Goal: Task Accomplishment & Management: Manage account settings

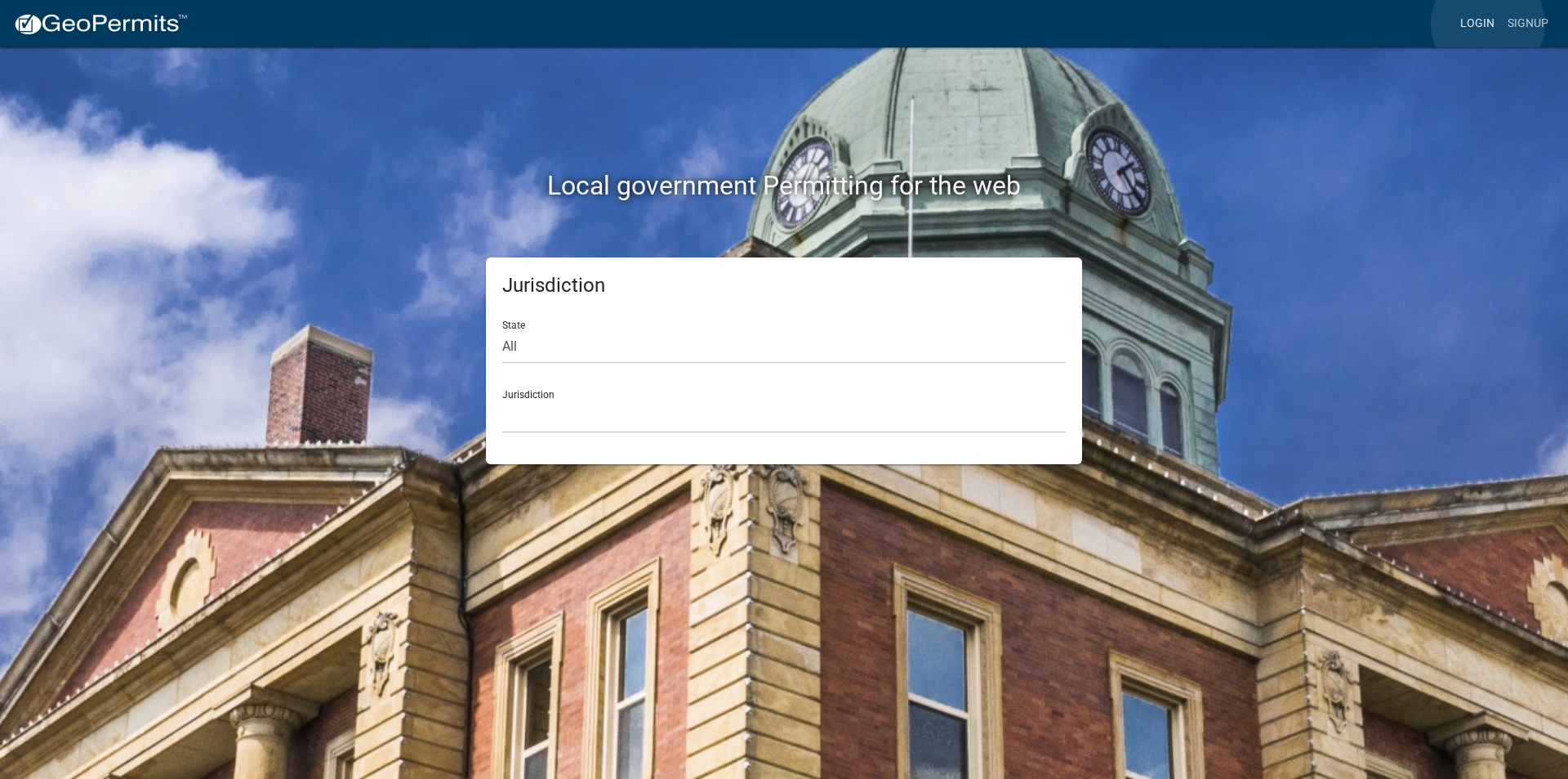
click at [1488, 24] on link "Login" at bounding box center [1477, 24] width 47 height 31
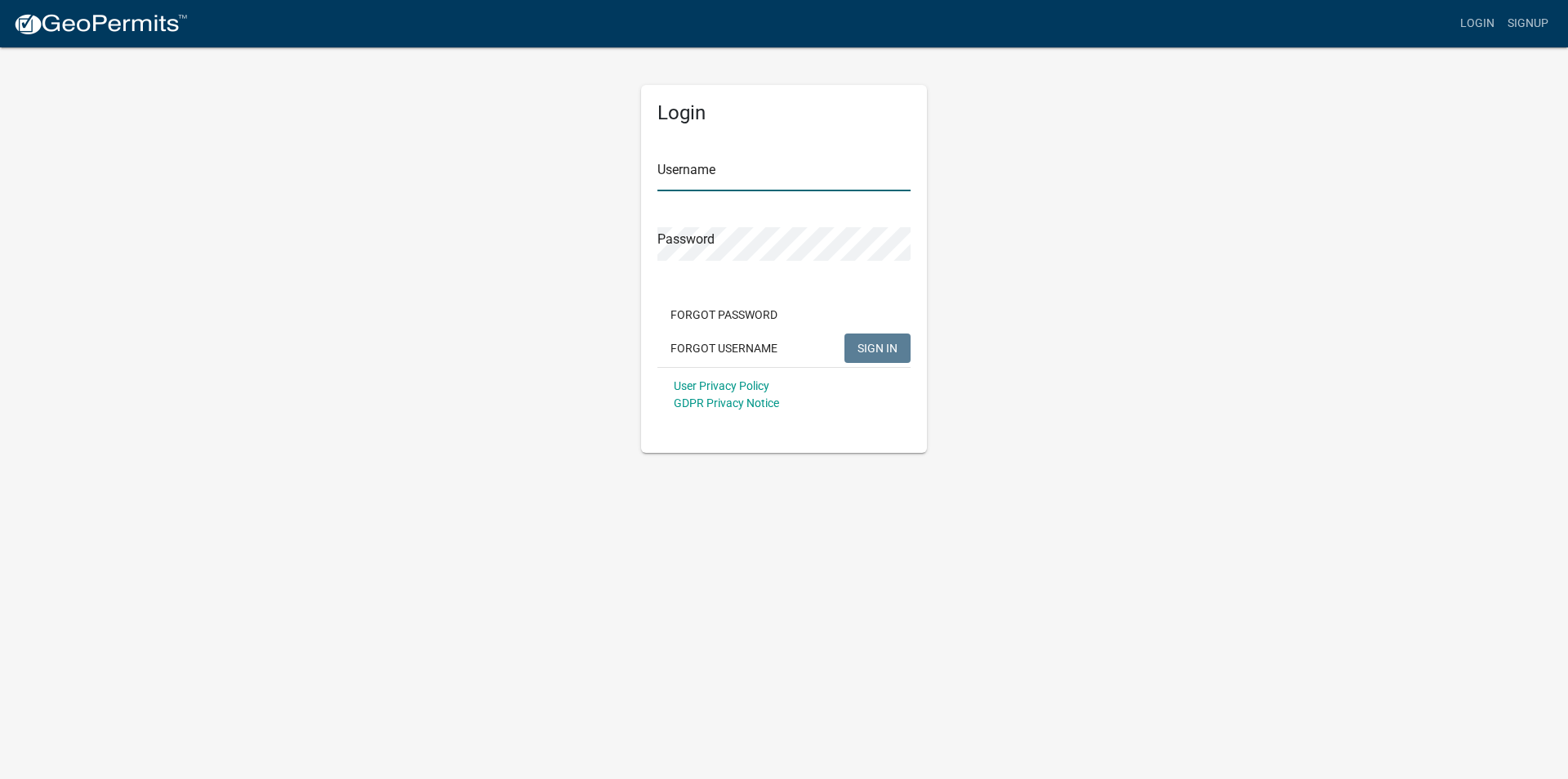
type input "[PERSON_NAME]"
click at [875, 343] on span "SIGN IN" at bounding box center [878, 348] width 40 height 13
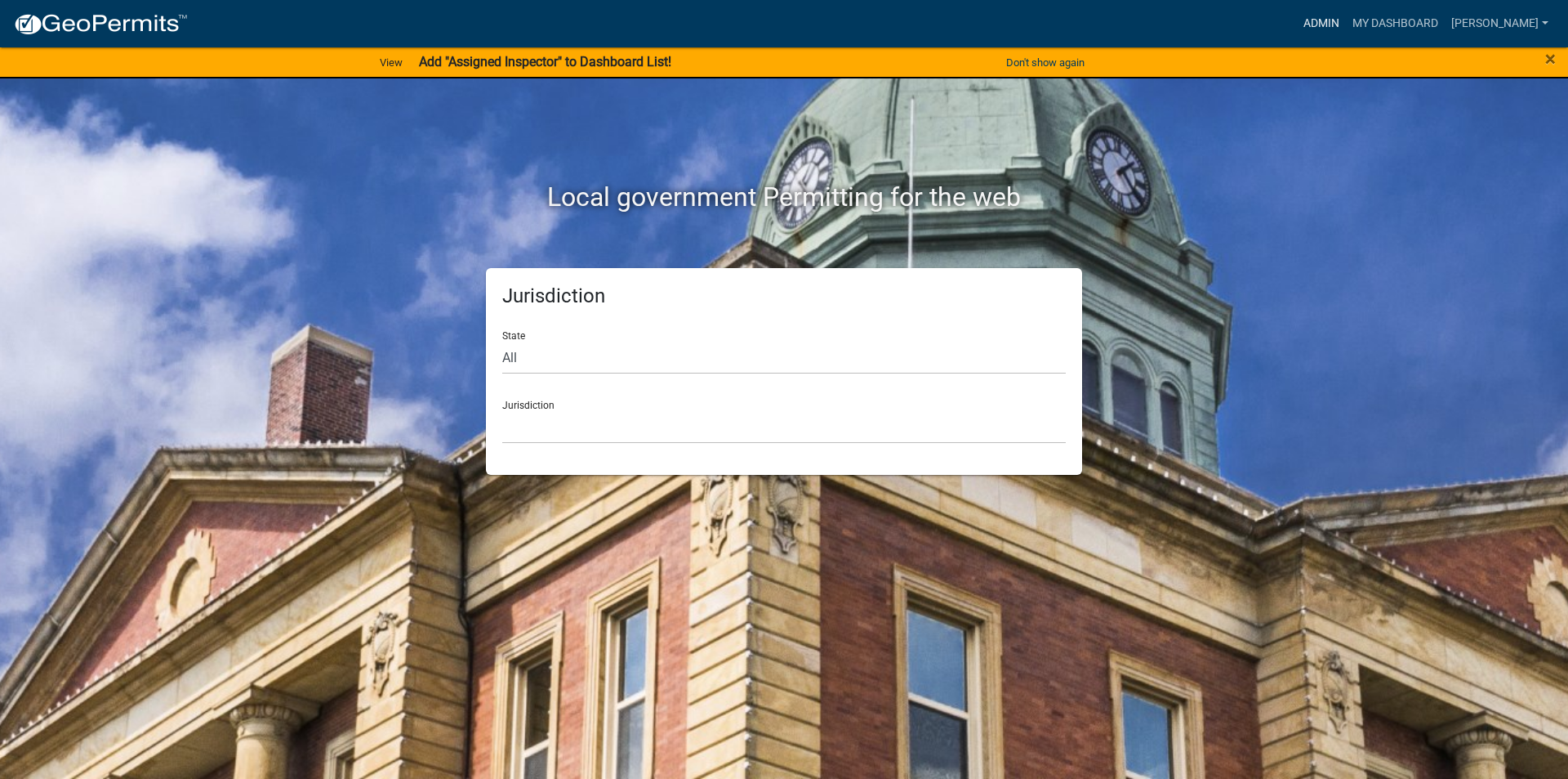
click at [1335, 23] on link "Admin" at bounding box center [1321, 24] width 49 height 31
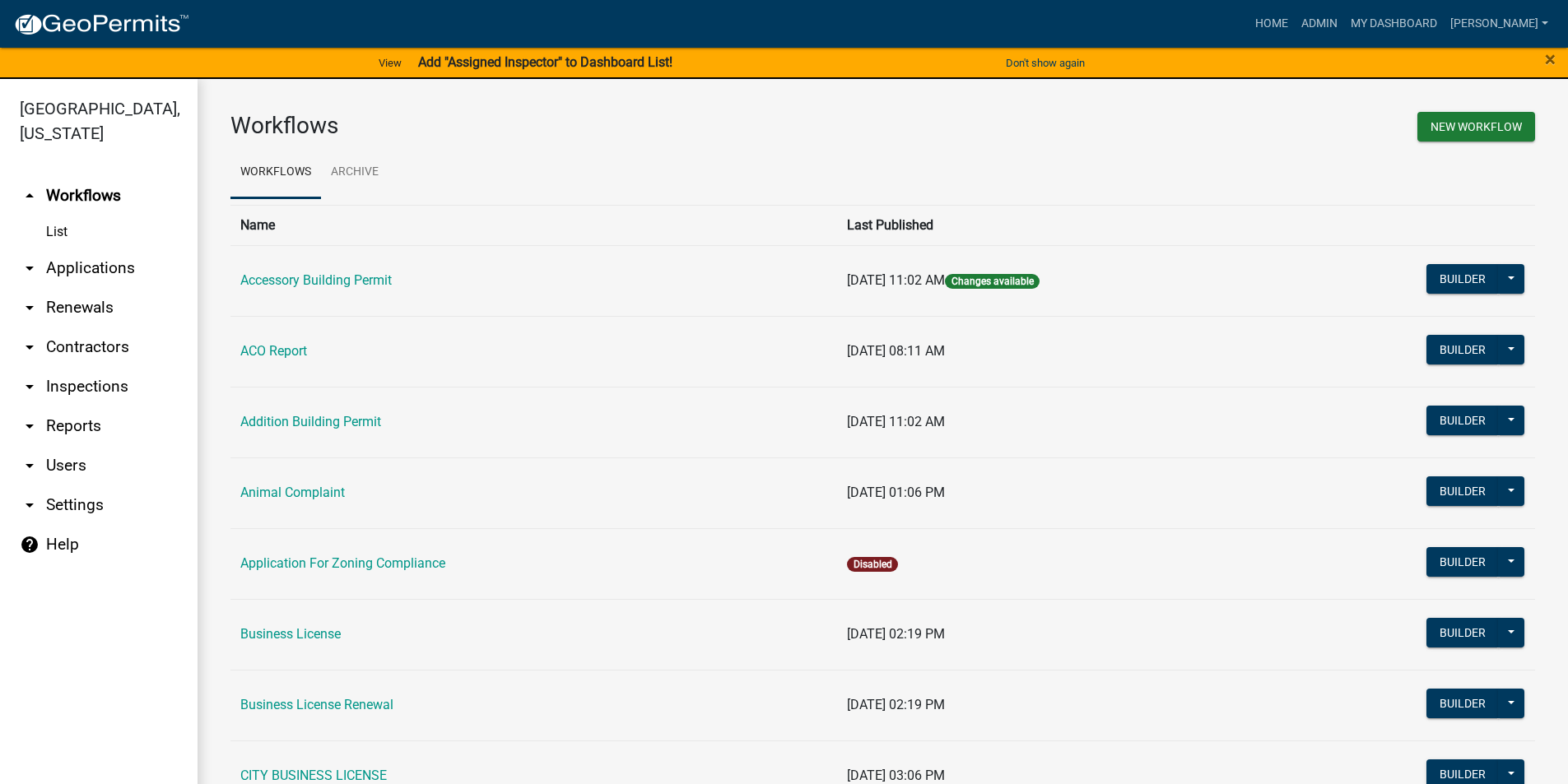
click at [61, 461] on link "arrow_drop_down Users" at bounding box center [98, 465] width 197 height 40
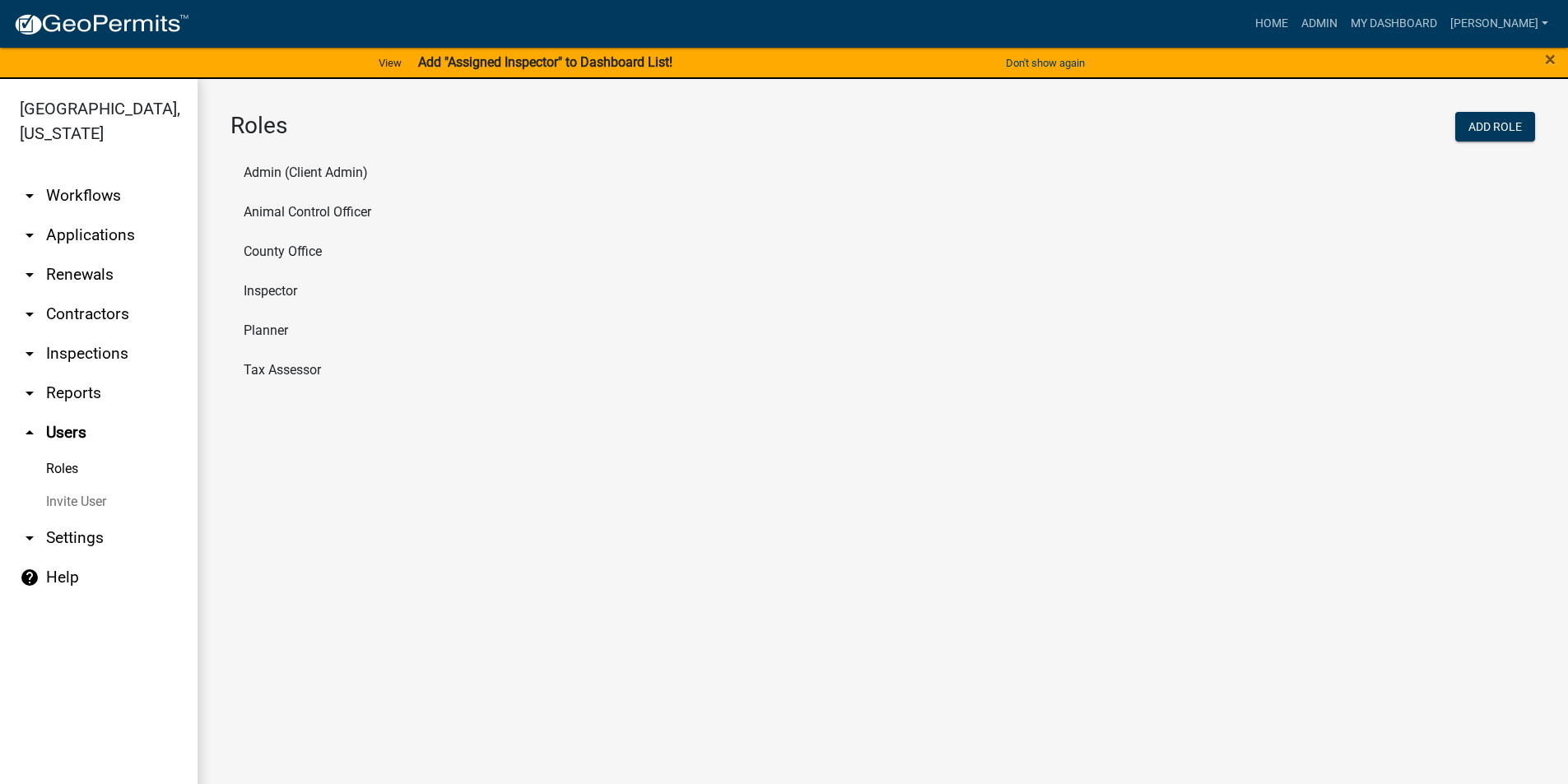
click at [284, 288] on li "Inspector" at bounding box center [882, 291] width 1304 height 40
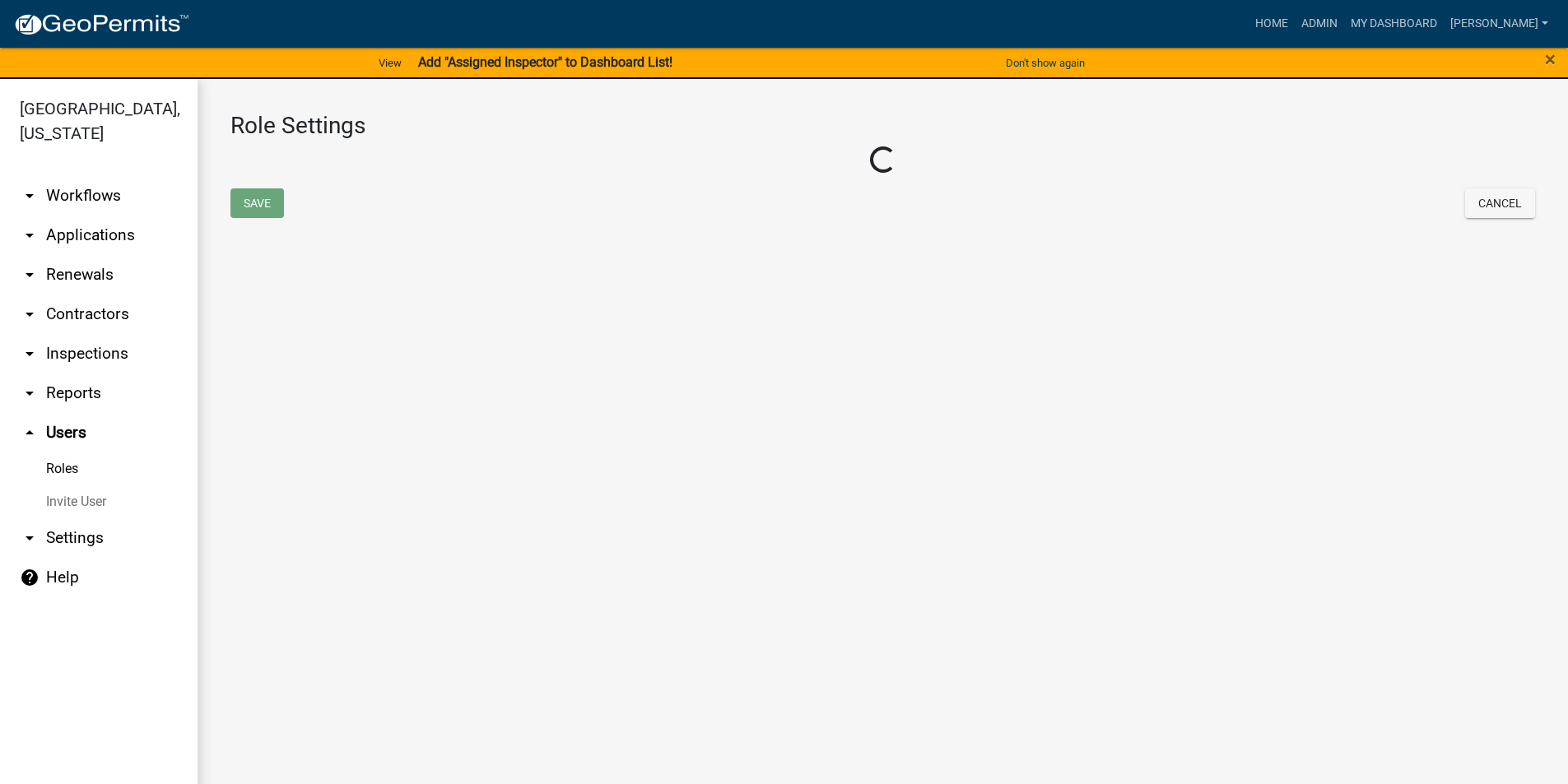
select select "2: yellow"
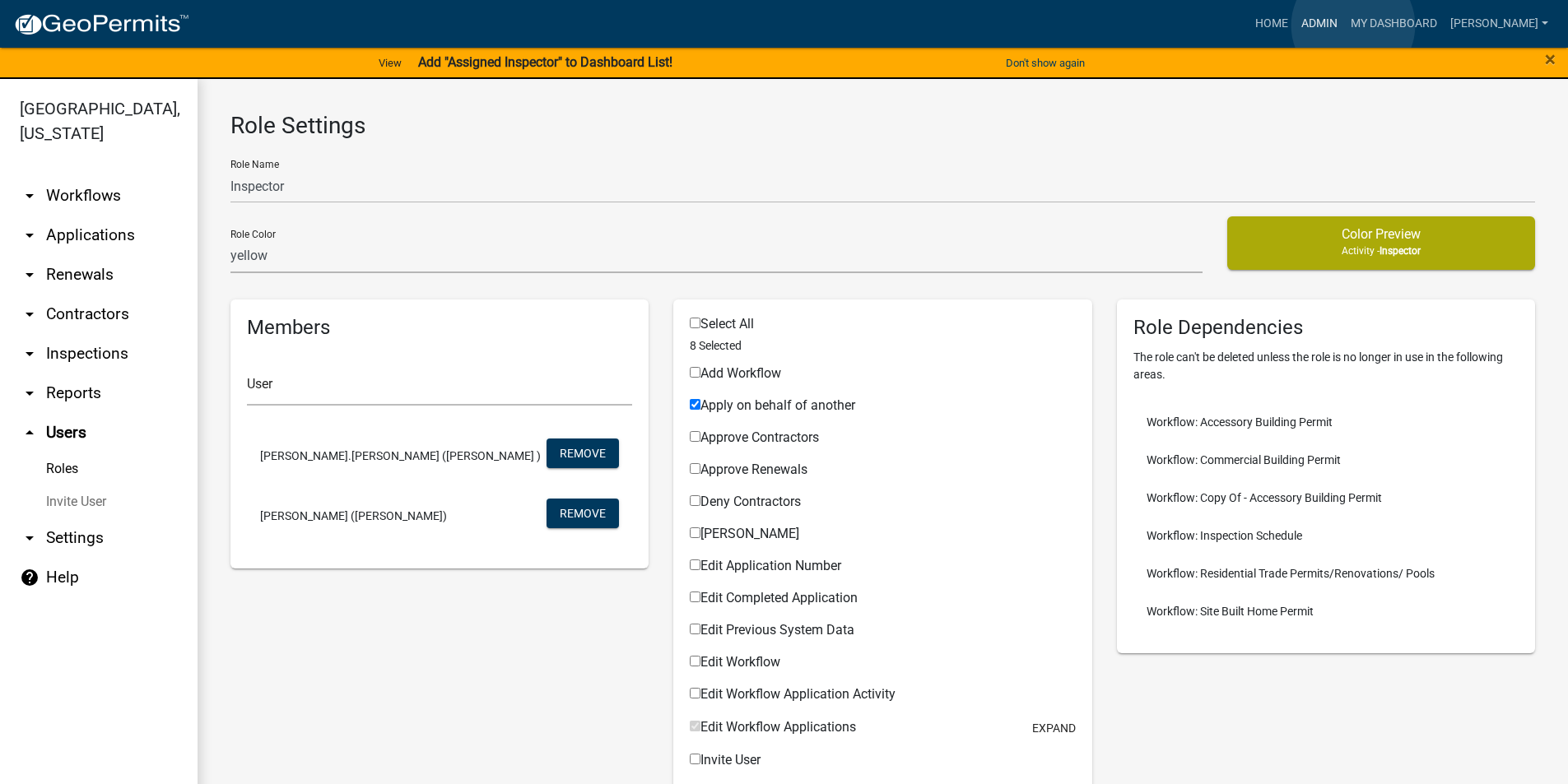
click at [1344, 25] on link "Admin" at bounding box center [1319, 24] width 49 height 31
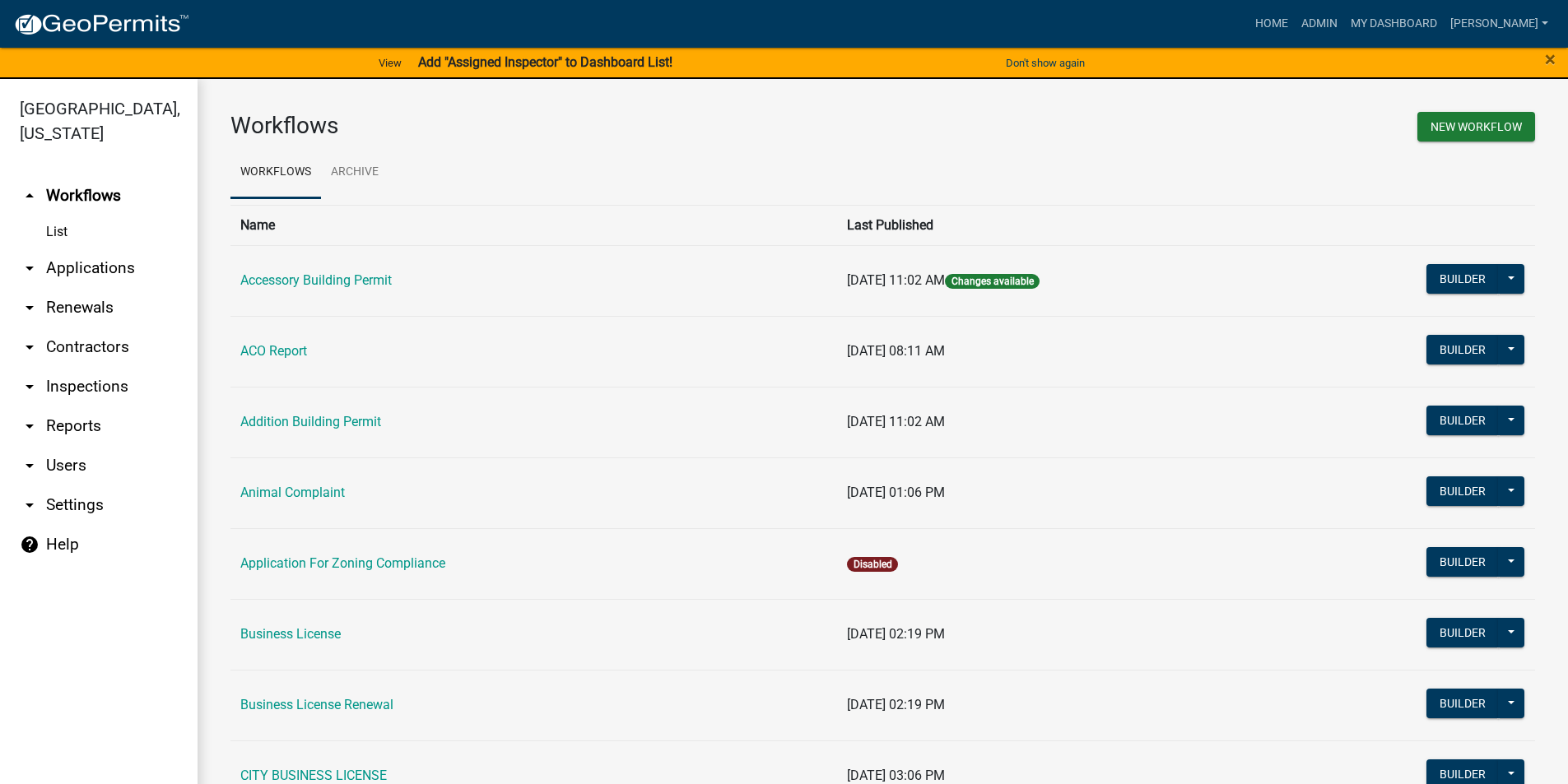
click at [61, 271] on link "arrow_drop_down Applications" at bounding box center [98, 268] width 197 height 40
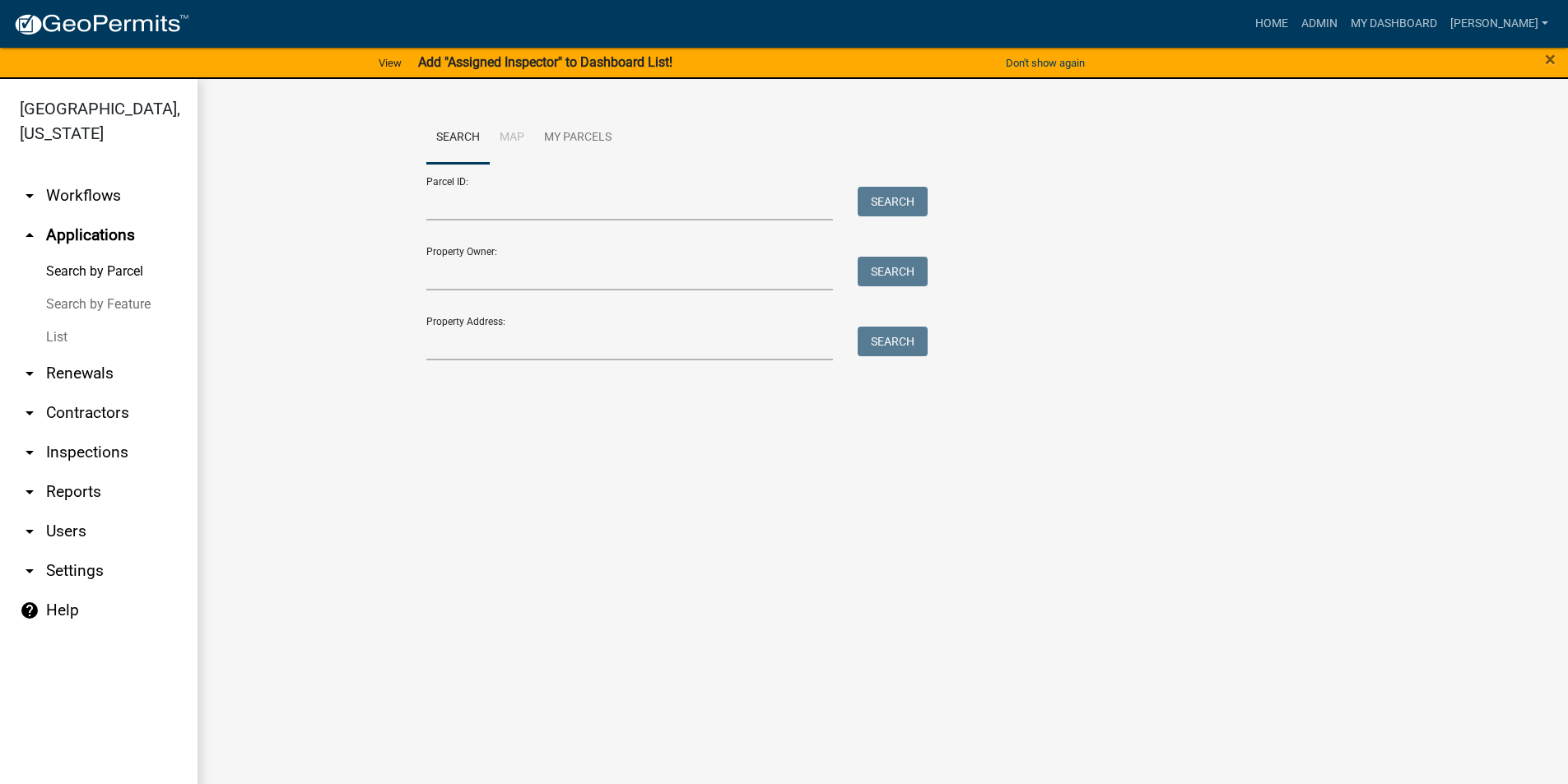
click at [91, 194] on link "arrow_drop_down Workflows" at bounding box center [98, 195] width 197 height 40
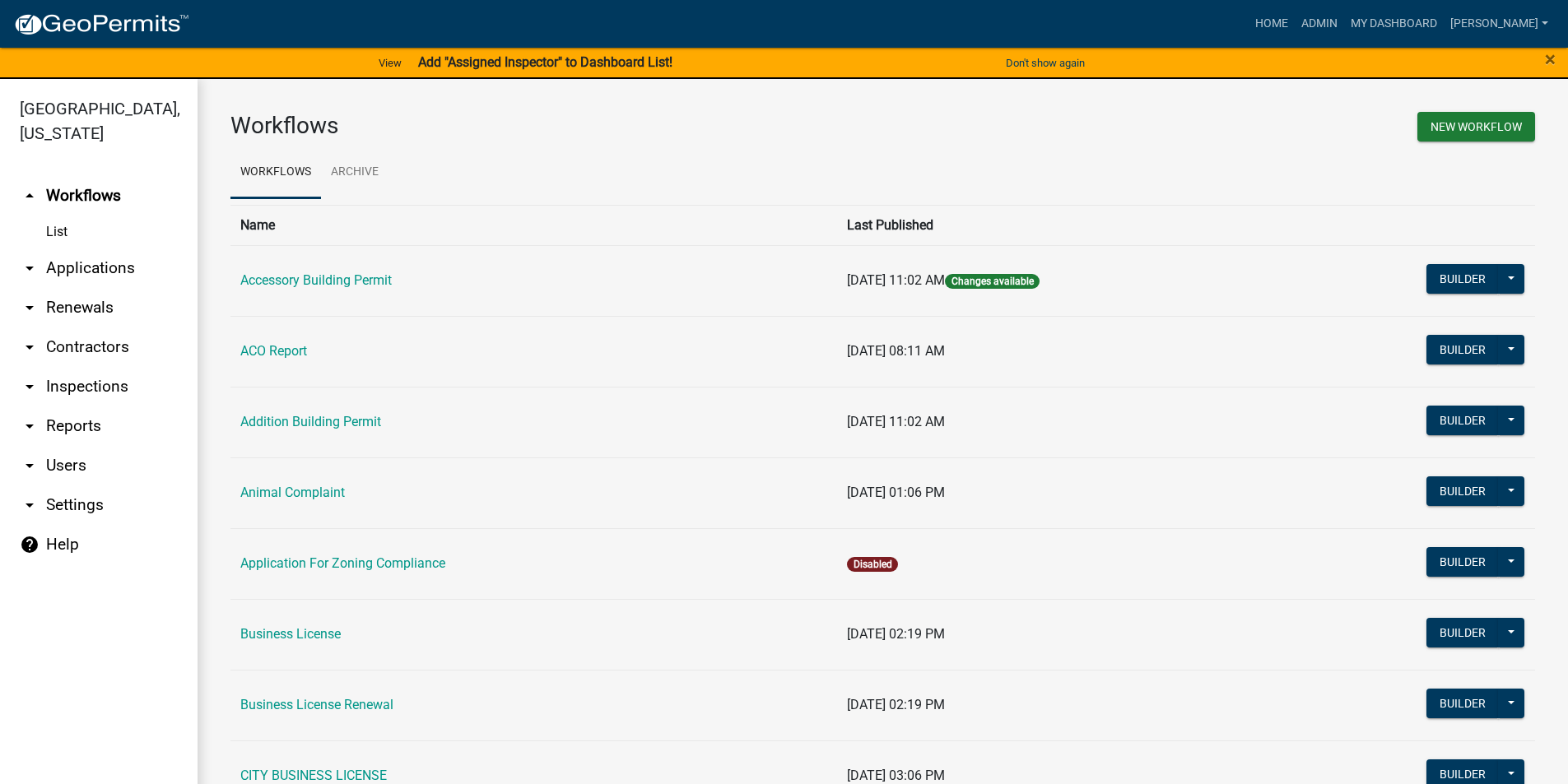
click at [61, 229] on link "List" at bounding box center [98, 232] width 197 height 33
click at [67, 276] on link "arrow_drop_down Applications" at bounding box center [98, 268] width 197 height 40
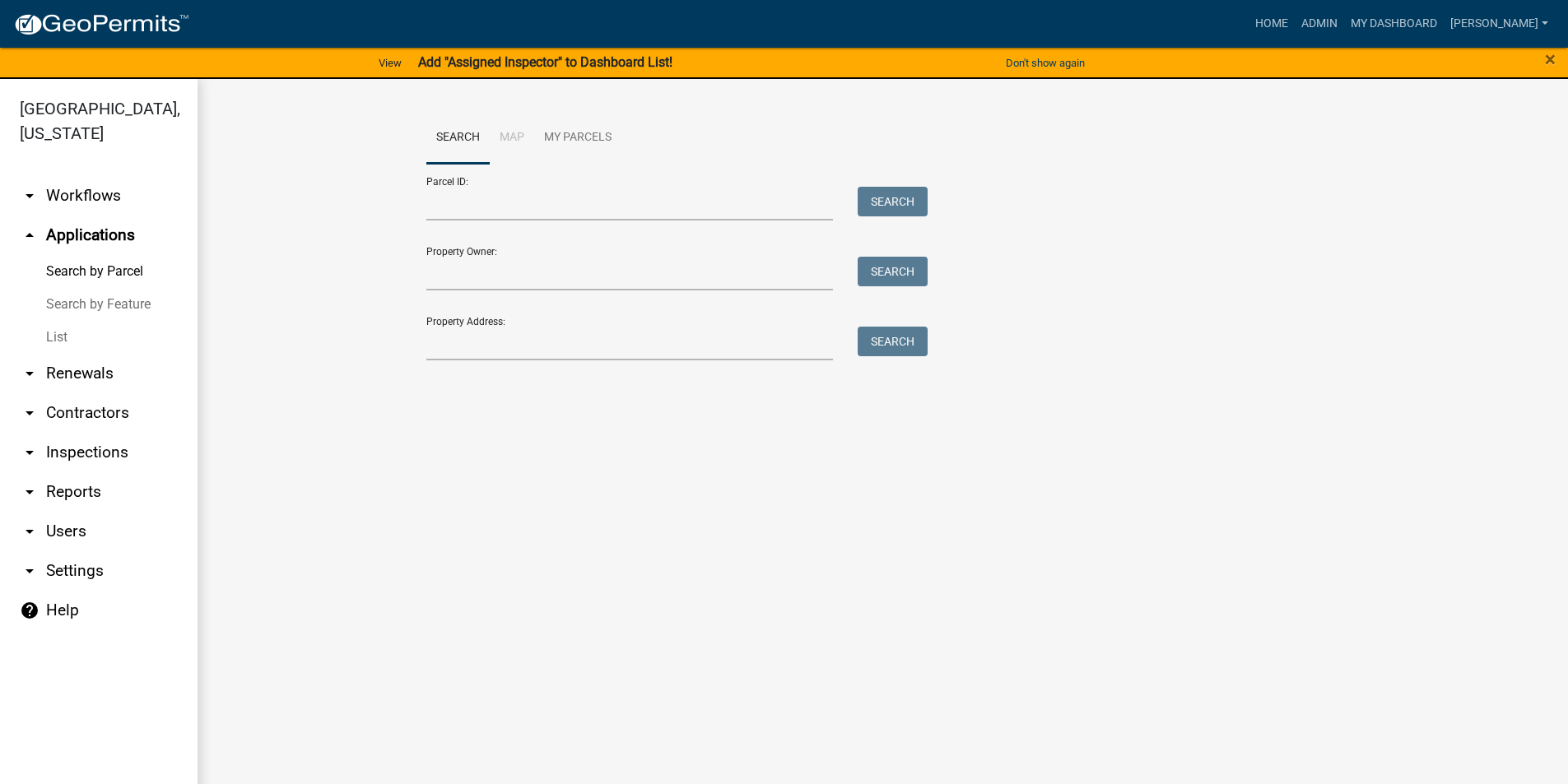
click at [63, 337] on link "List" at bounding box center [98, 337] width 197 height 33
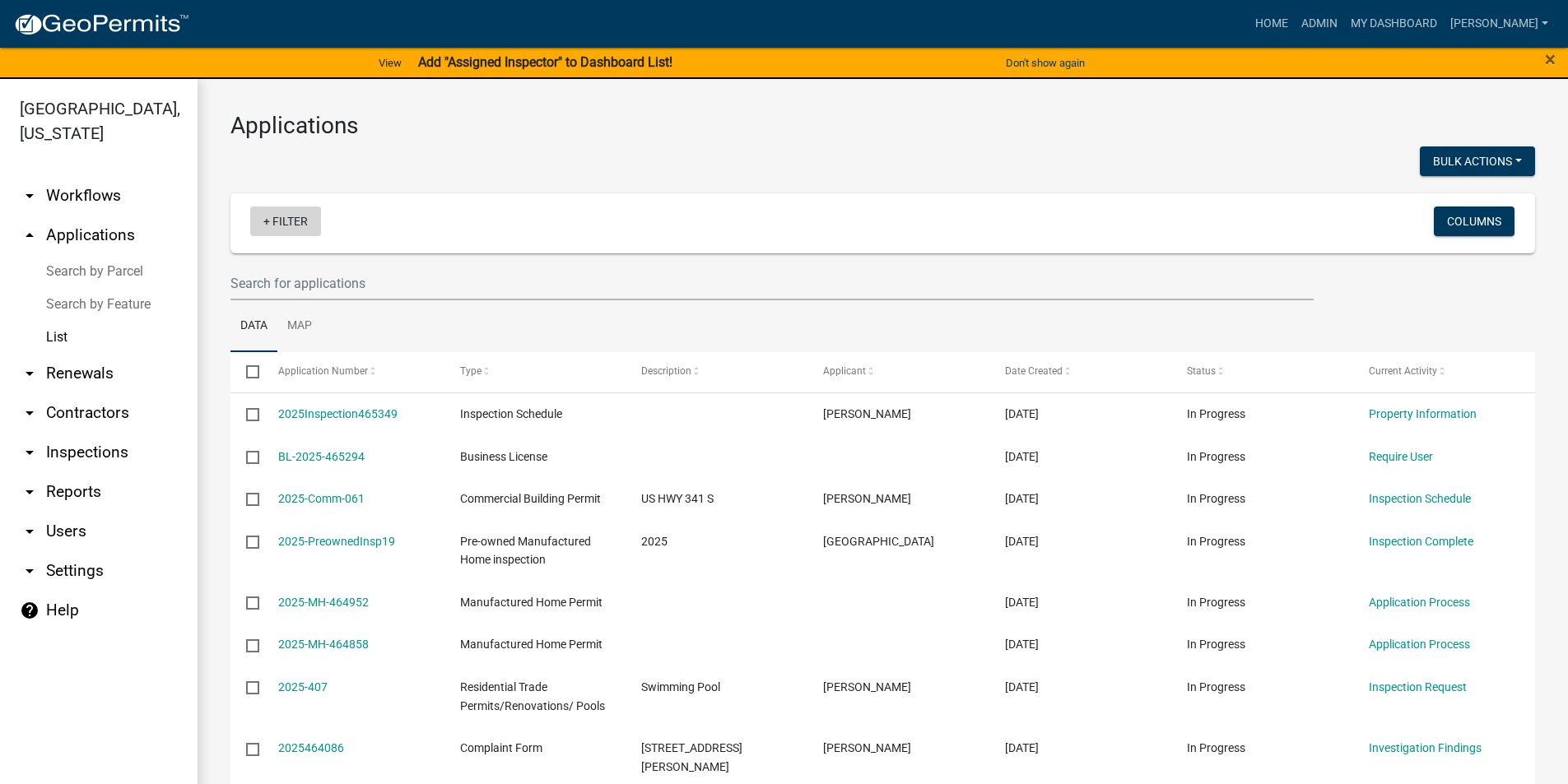
click at [283, 228] on link "+ Filter" at bounding box center [286, 221] width 71 height 30
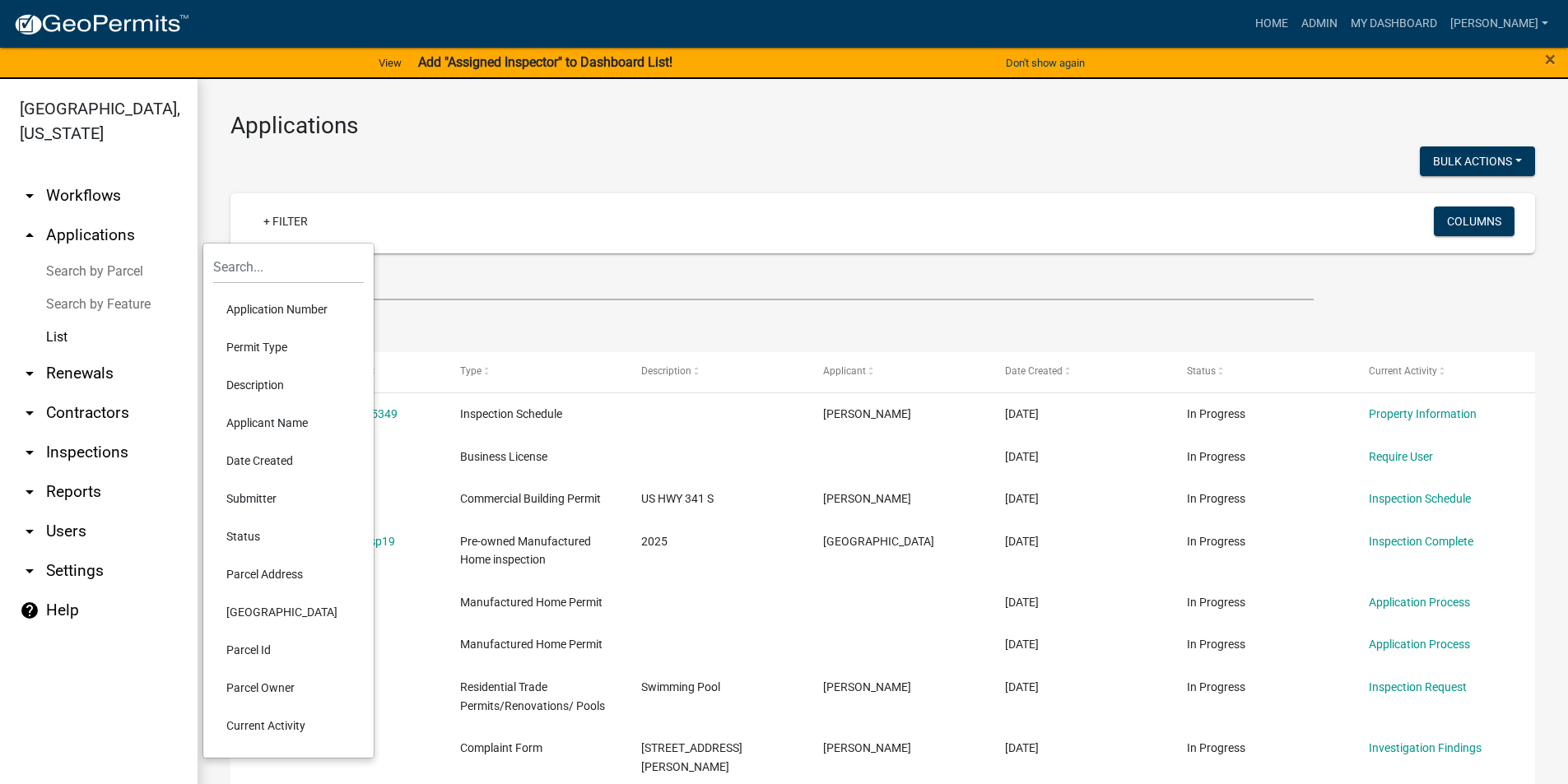
click at [250, 529] on li "Status" at bounding box center [289, 536] width 151 height 38
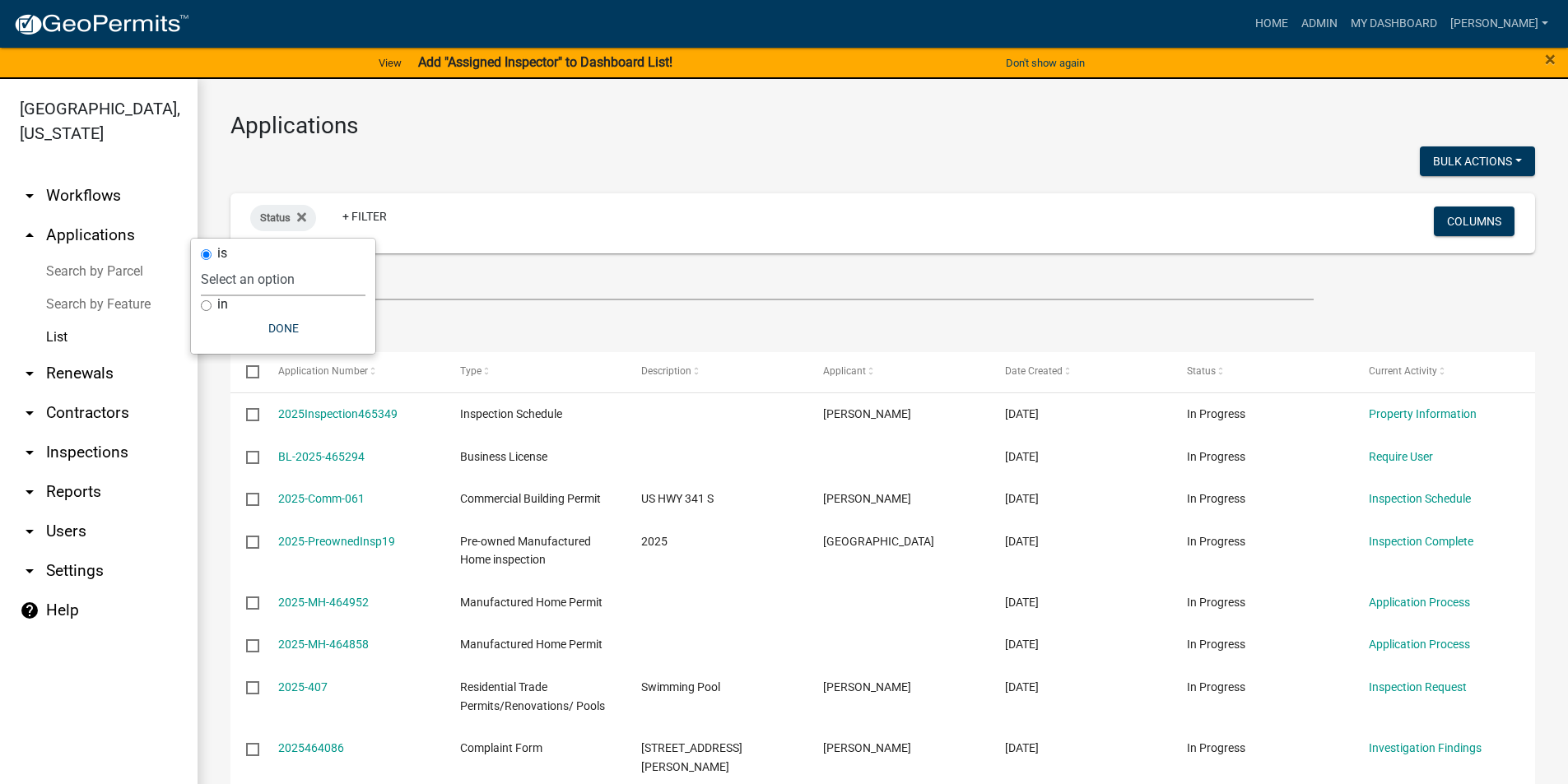
click at [289, 277] on select "Select an option Not Started In Progress Completed Voided Rejected Discarded" at bounding box center [283, 279] width 165 height 34
select select "1"
click at [234, 262] on select "Select an option Not Started In Progress Completed Voided Rejected Discarded" at bounding box center [283, 279] width 165 height 34
click at [503, 176] on div at bounding box center [551, 163] width 665 height 34
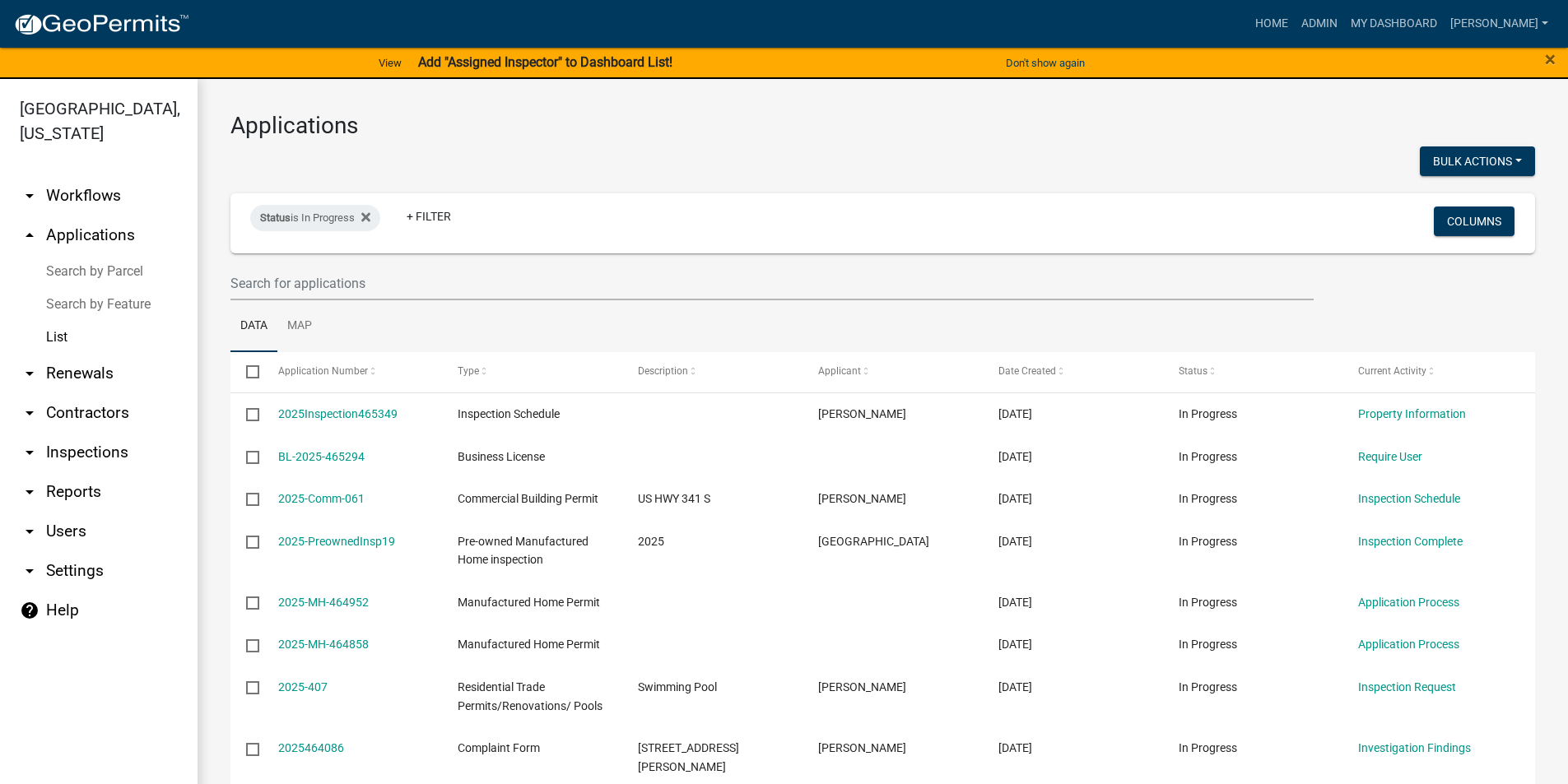
click at [95, 240] on link "arrow_drop_up Applications" at bounding box center [98, 235] width 197 height 40
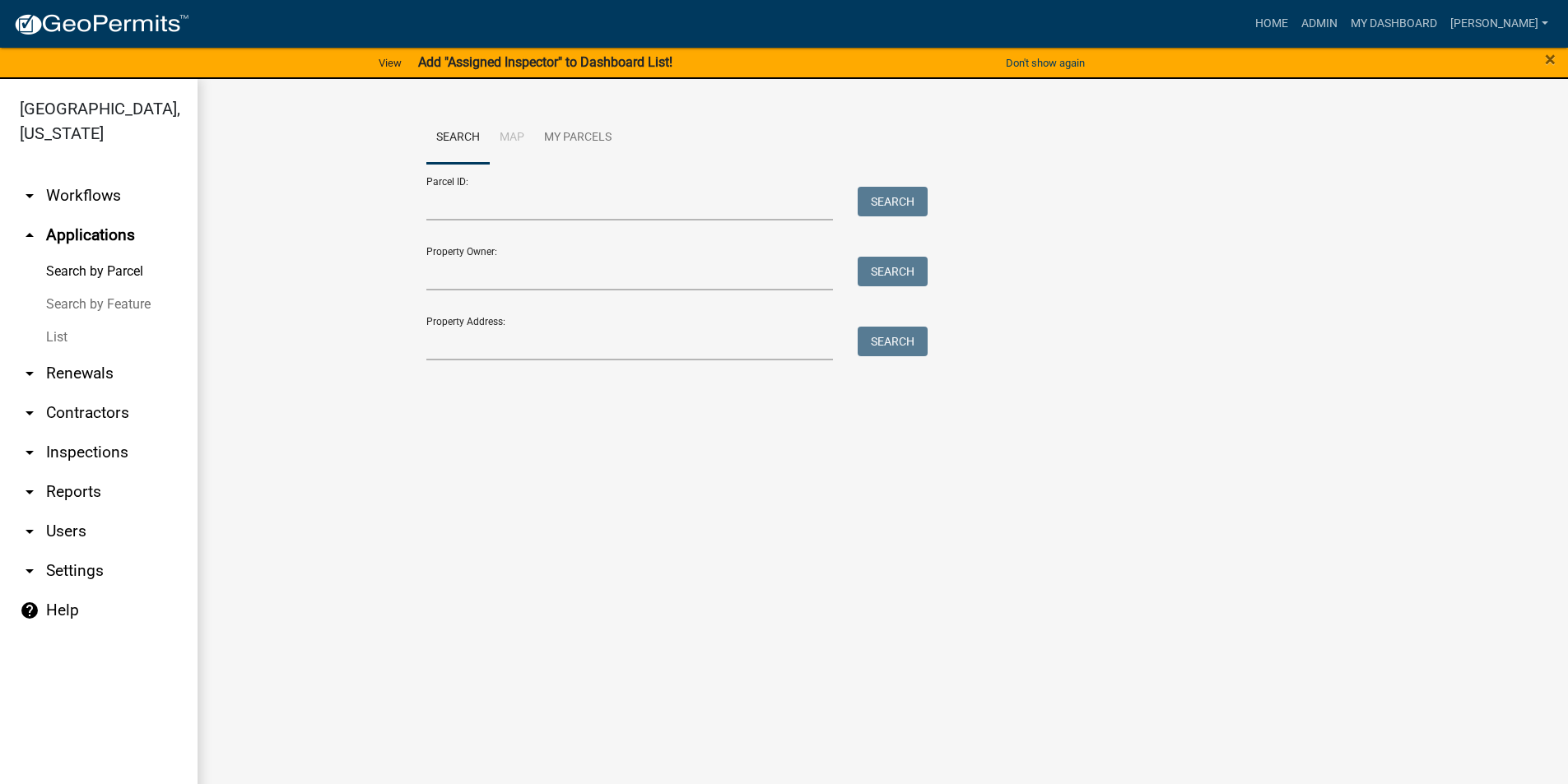
click at [64, 339] on link "List" at bounding box center [98, 337] width 197 height 33
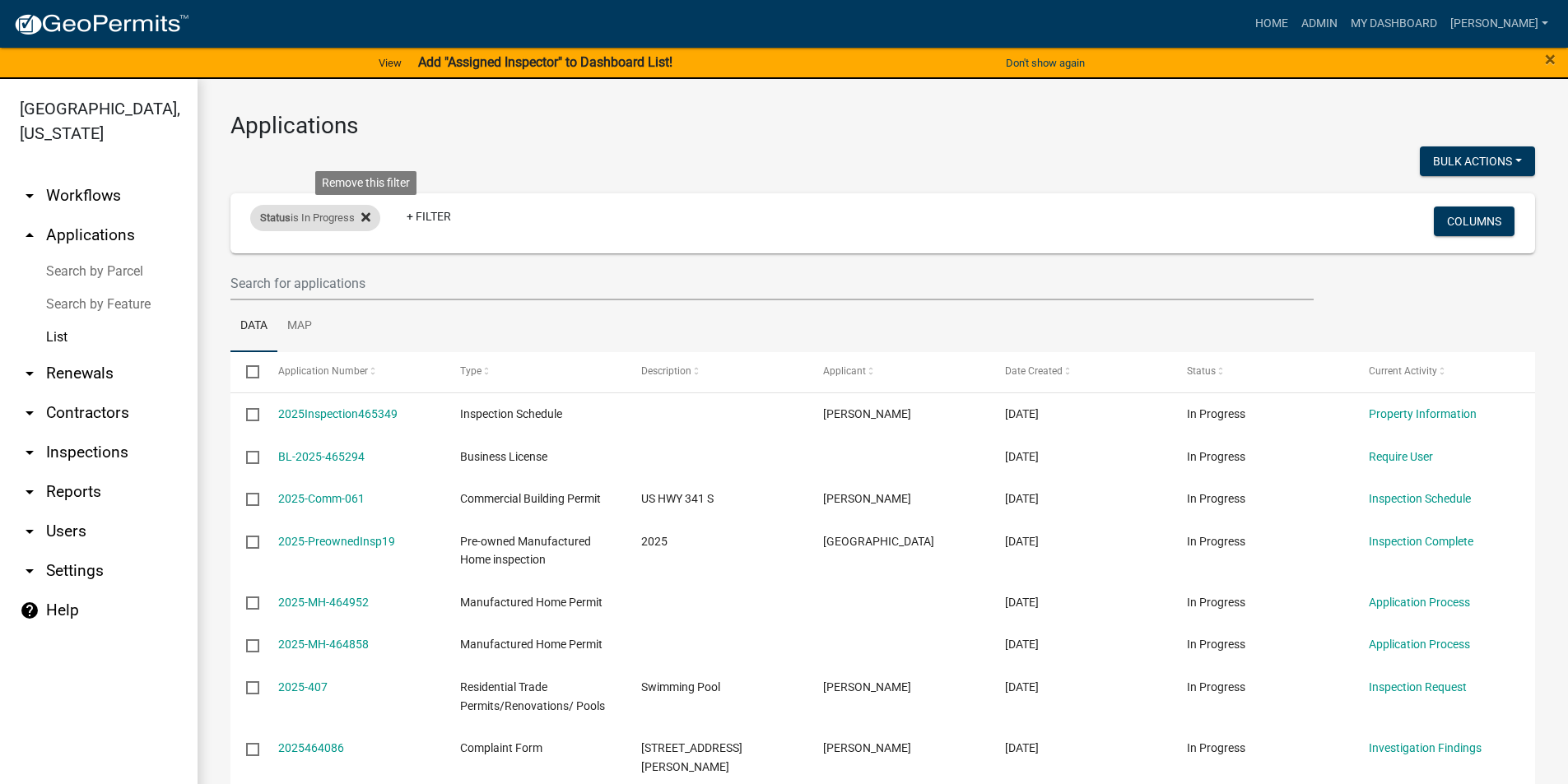
click at [370, 214] on icon at bounding box center [366, 217] width 9 height 14
click at [284, 222] on link "+ Filter" at bounding box center [286, 221] width 71 height 30
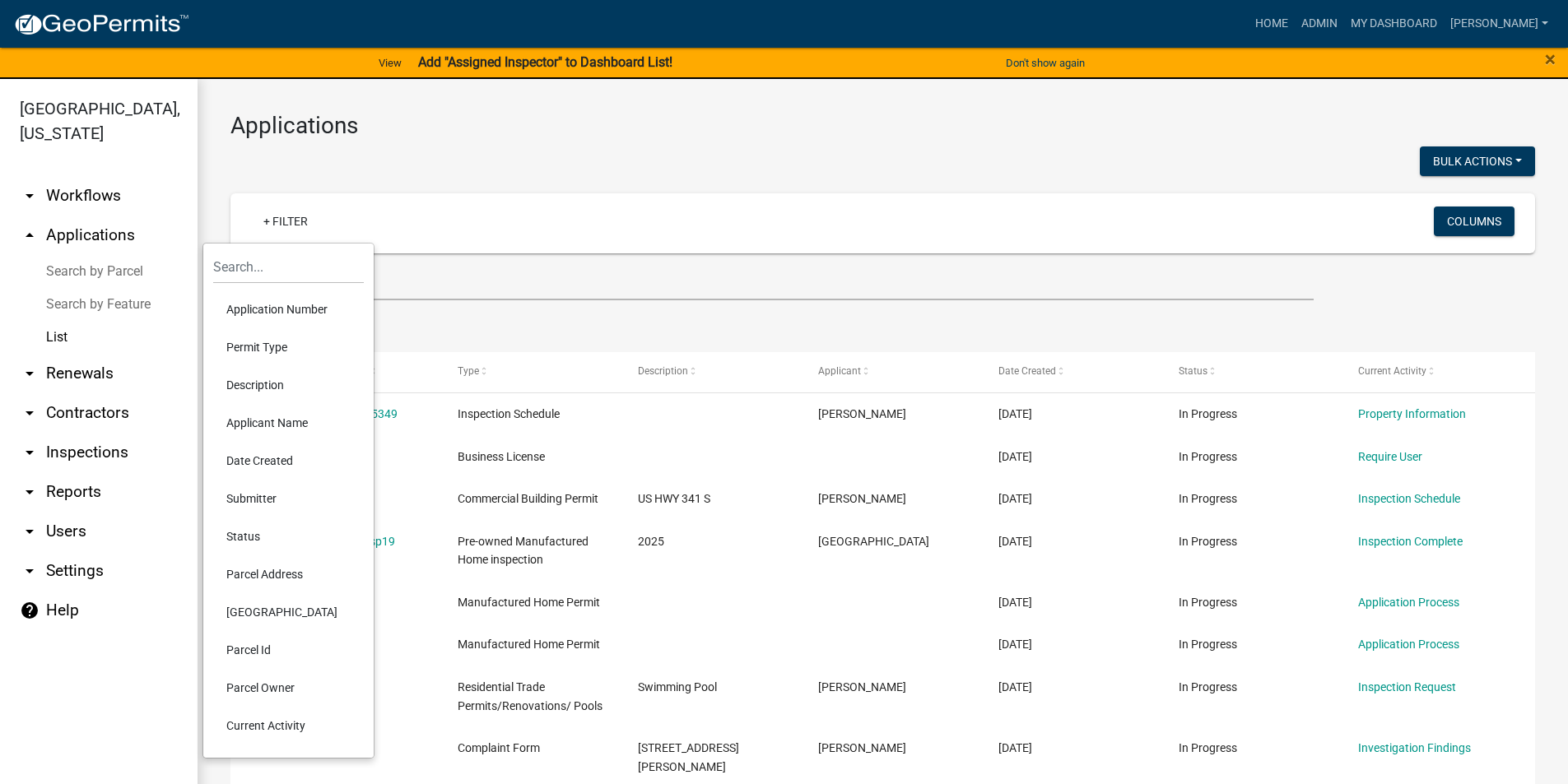
click at [237, 539] on li "Status" at bounding box center [289, 536] width 151 height 38
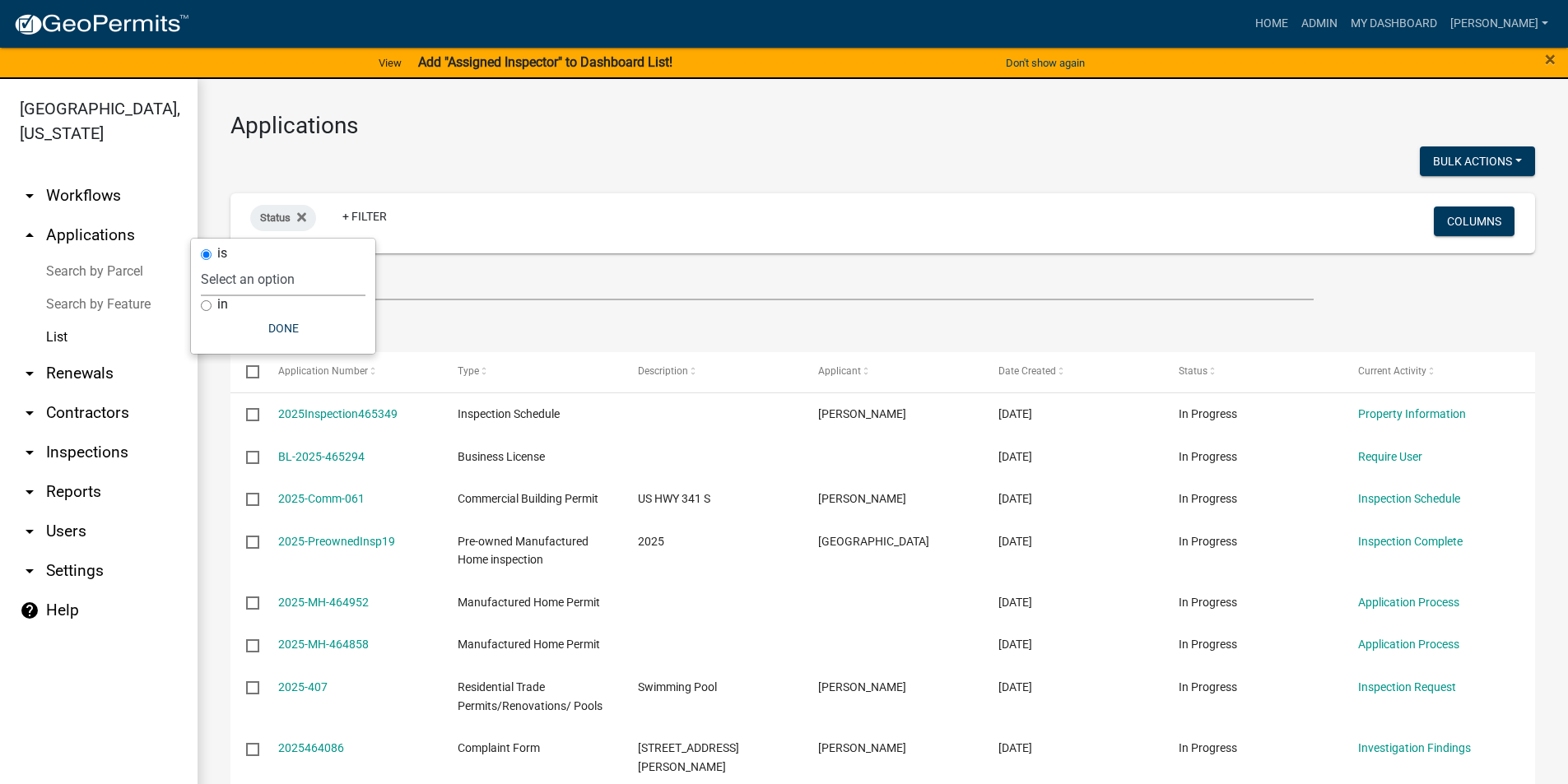
click at [238, 281] on select "Select an option Not Started In Progress Completed Voided Rejected Discarded" at bounding box center [283, 279] width 165 height 34
select select "1"
click at [234, 262] on select "Select an option Not Started In Progress Completed Voided Rejected Discarded" at bounding box center [283, 279] width 165 height 34
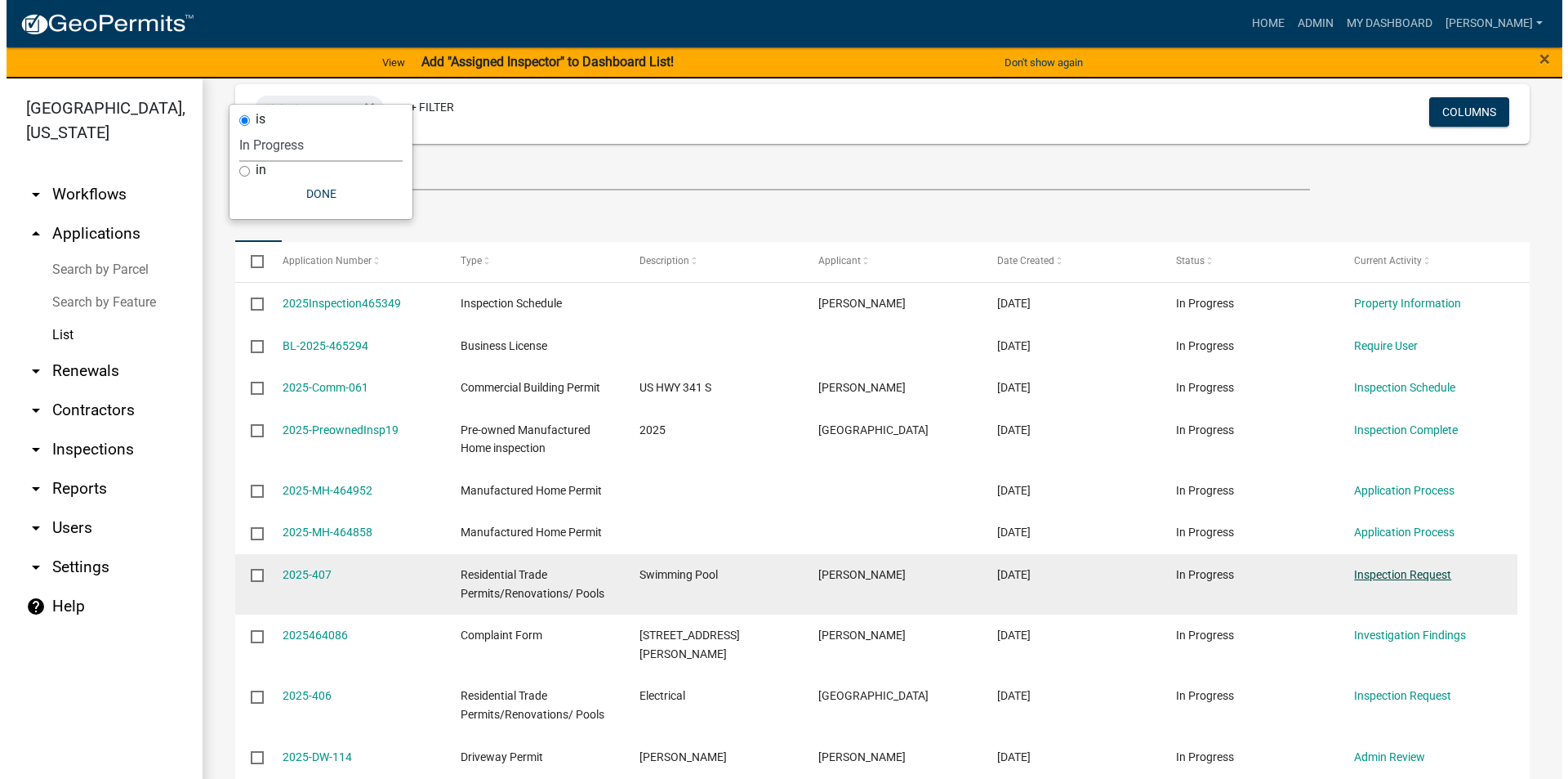
scroll to position [136, 0]
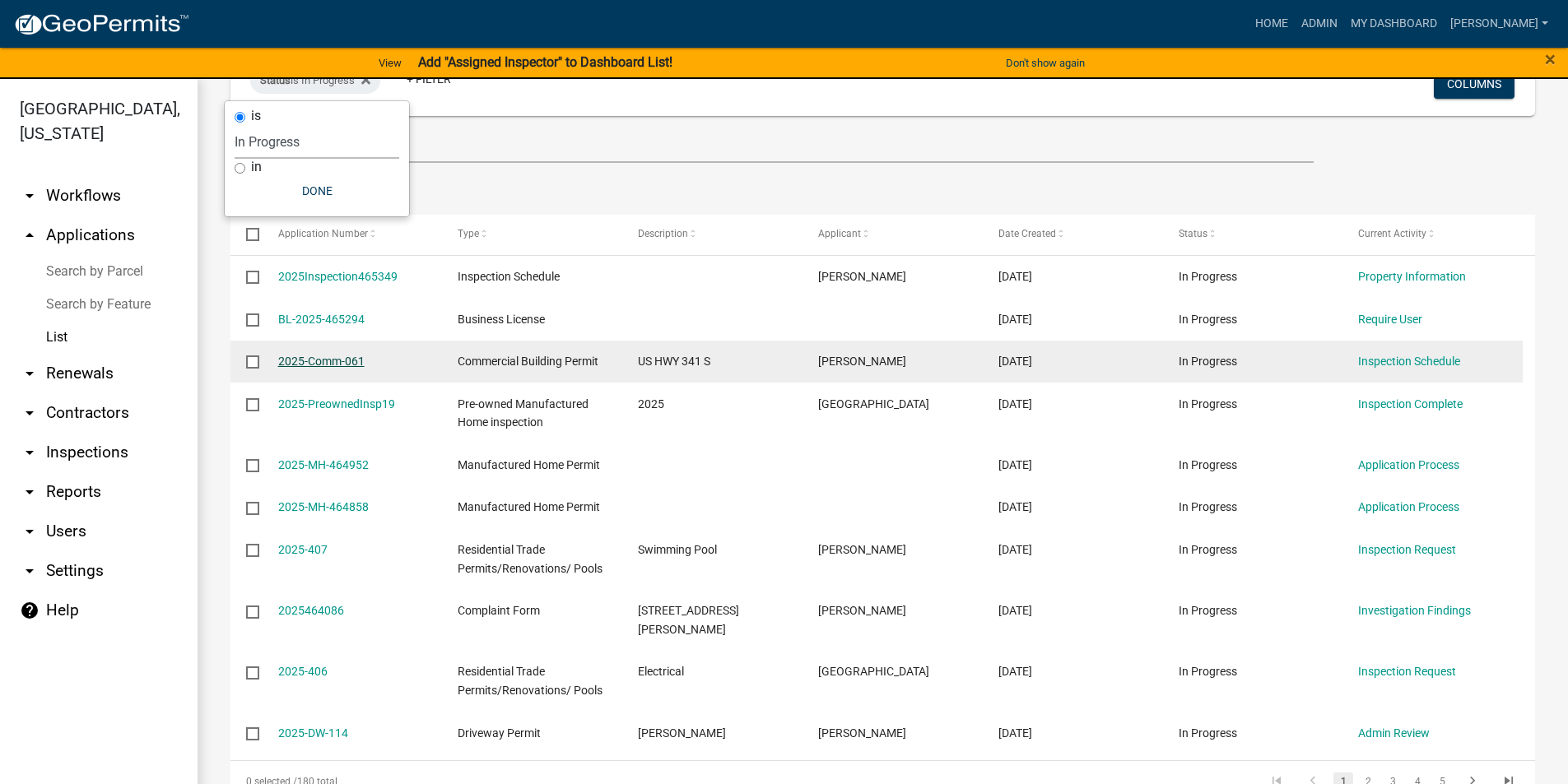
click at [318, 365] on link "2025-Comm-061" at bounding box center [322, 361] width 86 height 14
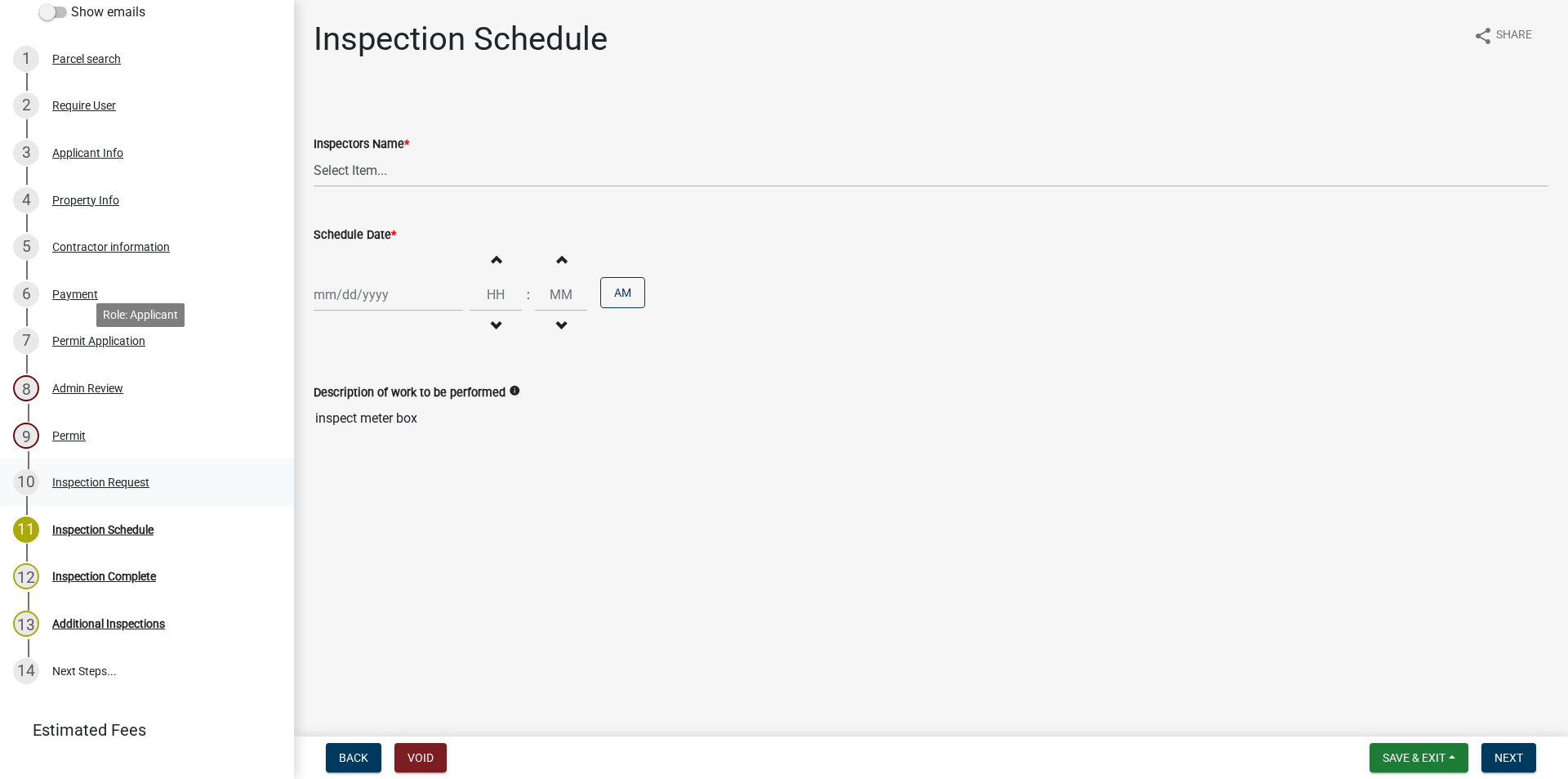
scroll to position [245, 0]
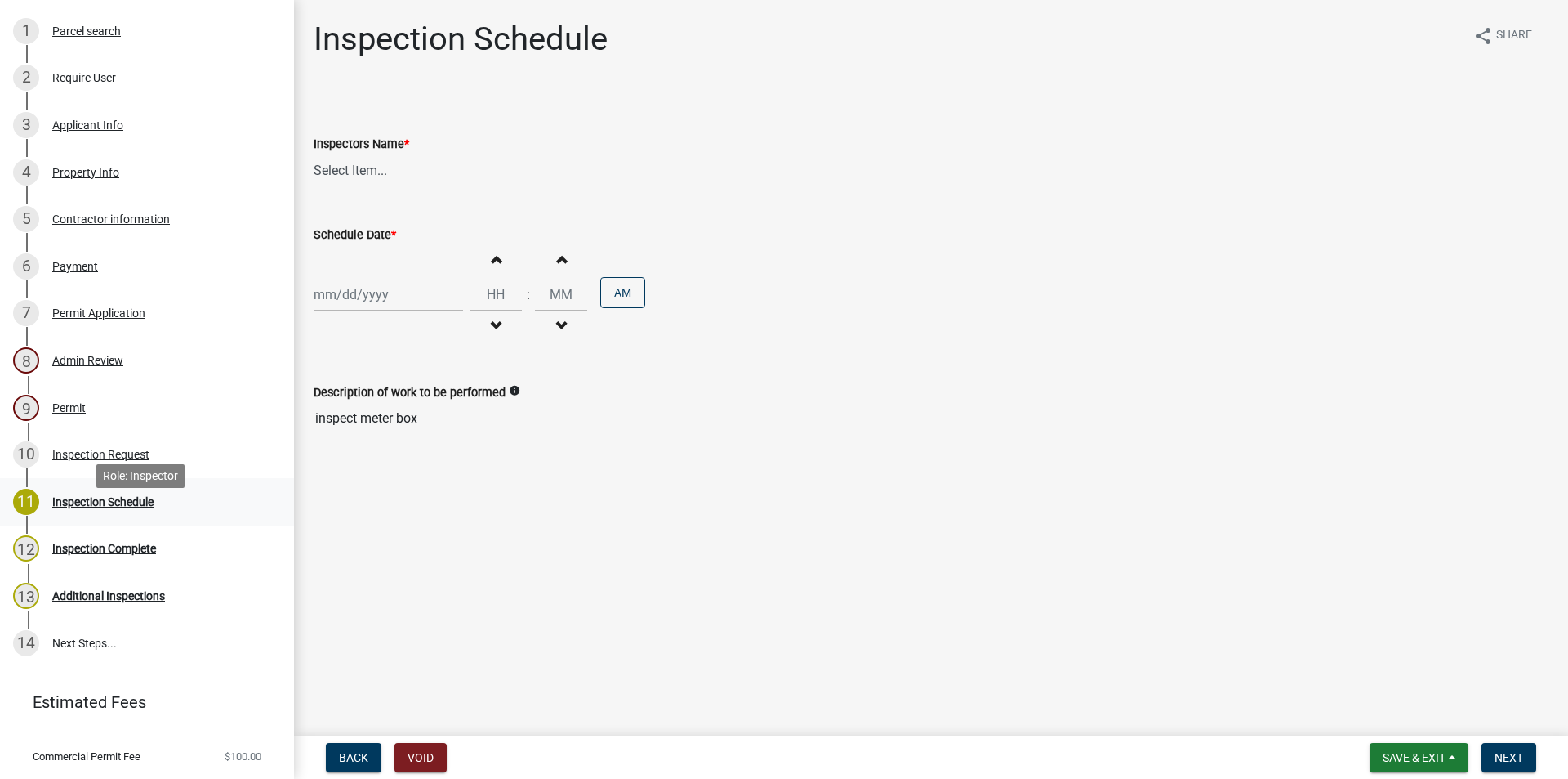
click at [130, 508] on div "Inspection Schedule" at bounding box center [102, 502] width 102 height 12
click at [379, 172] on select "Select Item... Jeremy.andrews (Jeremy ) j.watson (Jake Watson)" at bounding box center [931, 171] width 1235 height 34
select select "a844a88f-ba44-4800-9e08-05e10520dbf6"
click at [313, 154] on select "Select Item... Jeremy.andrews (Jeremy ) j.watson (Jake Watson)" at bounding box center [931, 171] width 1235 height 34
select select "8"
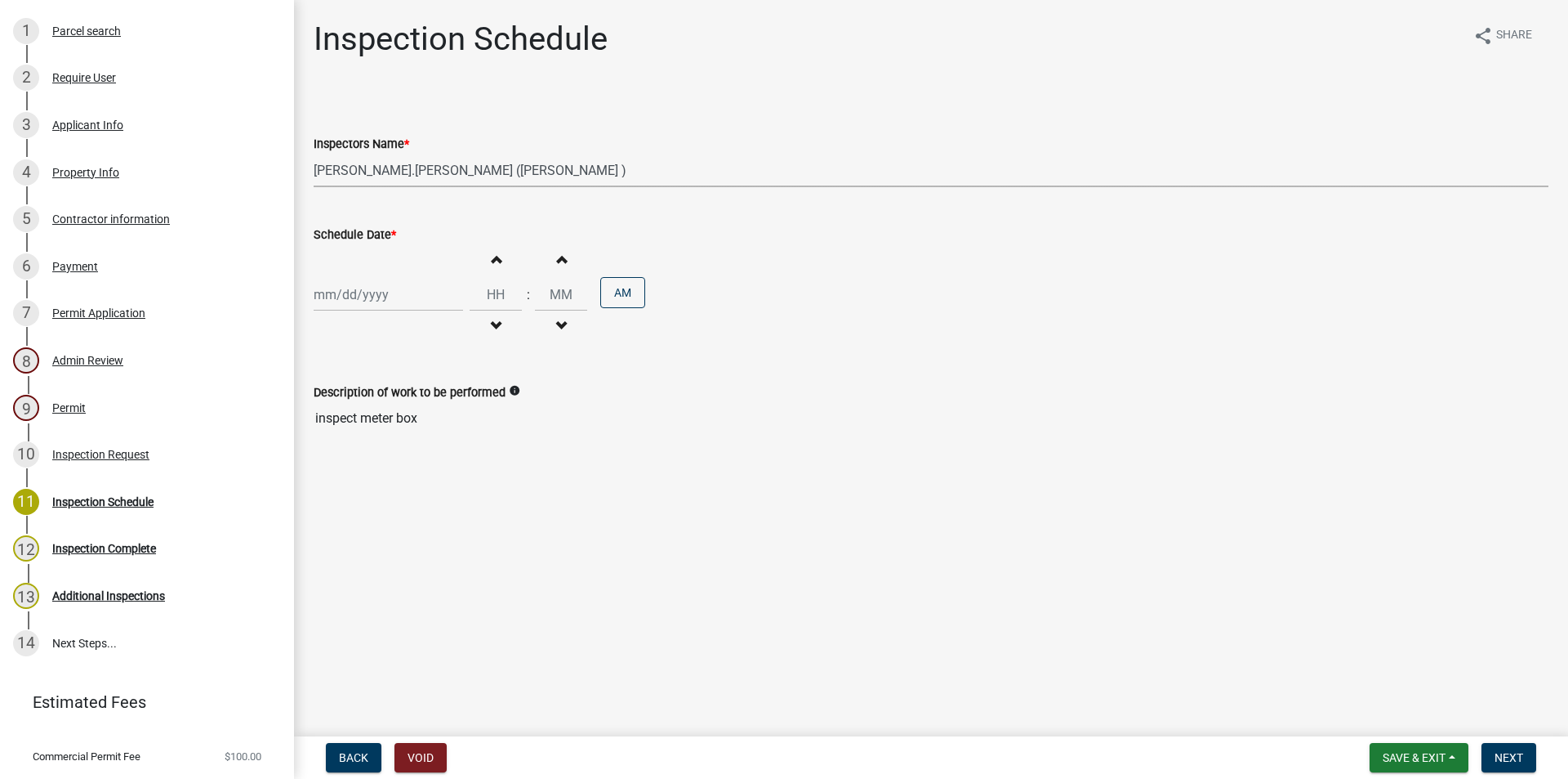
select select "2025"
click at [422, 308] on div "Jan Feb Mar Apr May Jun Jul Aug Sep Oct Nov Dec 1525 1526 1527 1528 1529 1530 1…" at bounding box center [388, 295] width 149 height 34
click at [335, 464] on div "18" at bounding box center [329, 460] width 26 height 26
type input "[DATE]"
click at [491, 258] on span "button" at bounding box center [496, 260] width 8 height 13
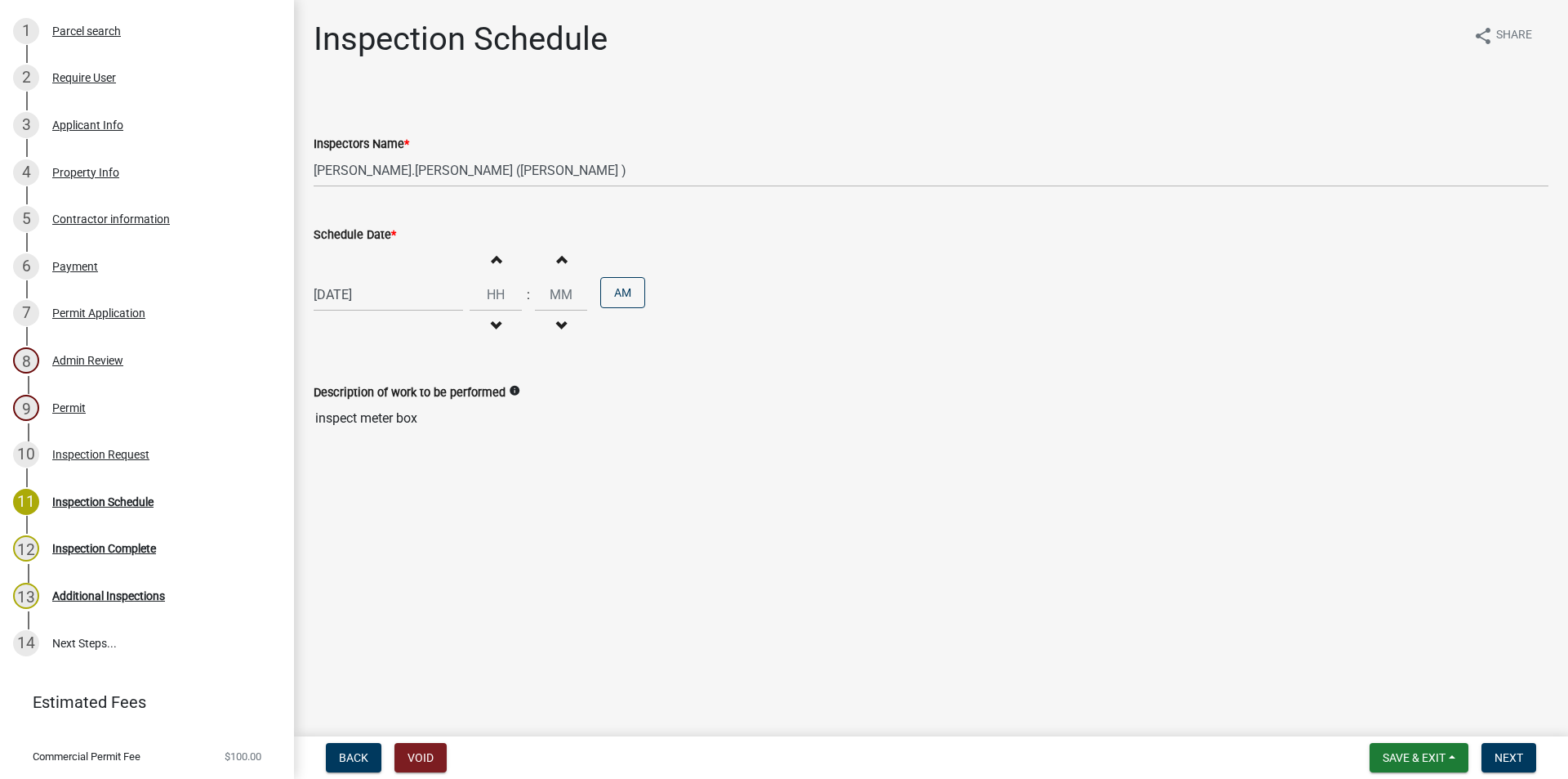
type input "01"
type input "00"
click at [621, 297] on button "AM" at bounding box center [622, 292] width 45 height 31
click at [1520, 762] on span "Next" at bounding box center [1509, 758] width 29 height 13
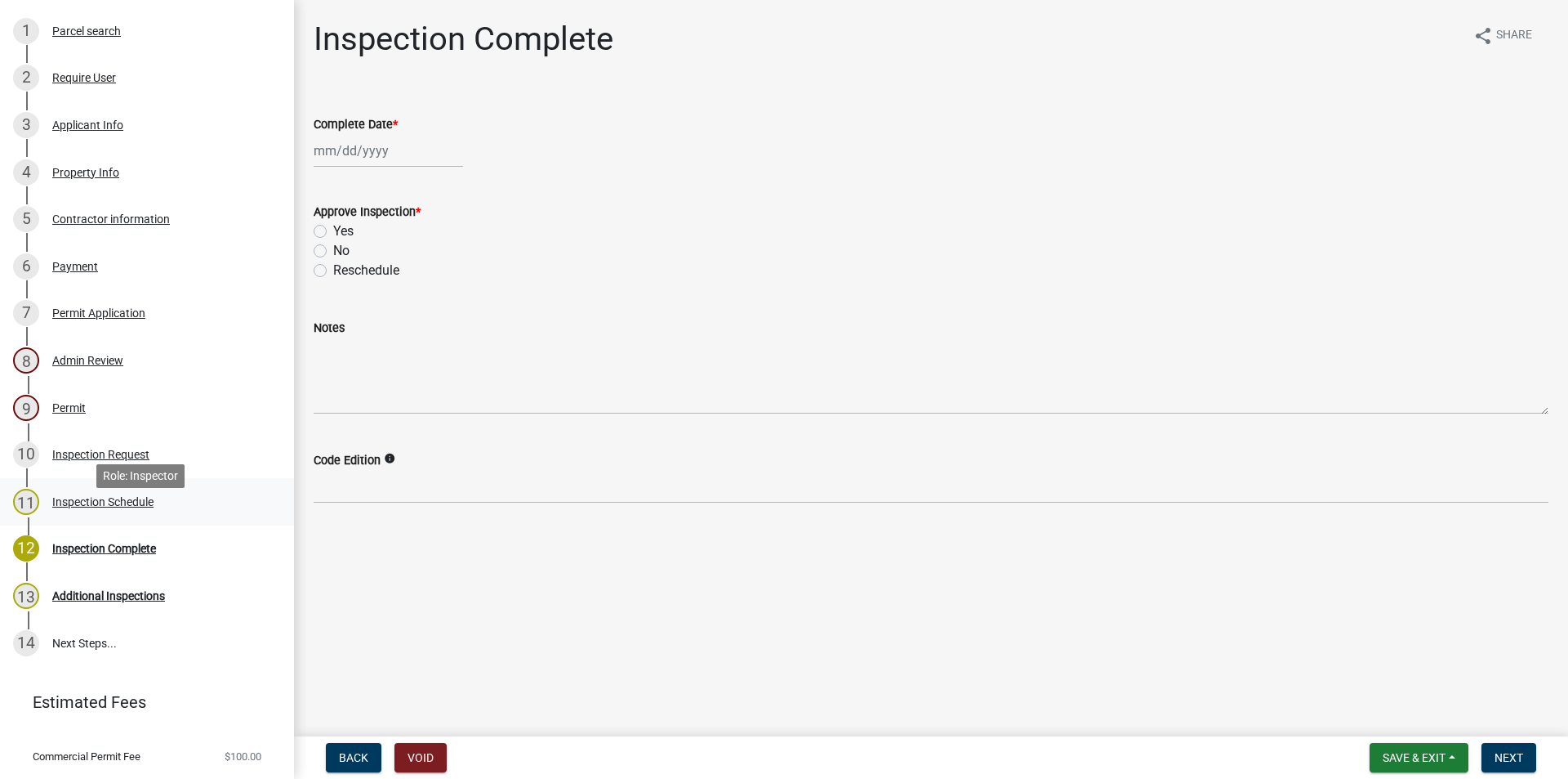
click at [119, 508] on div "Inspection Schedule" at bounding box center [102, 502] width 102 height 12
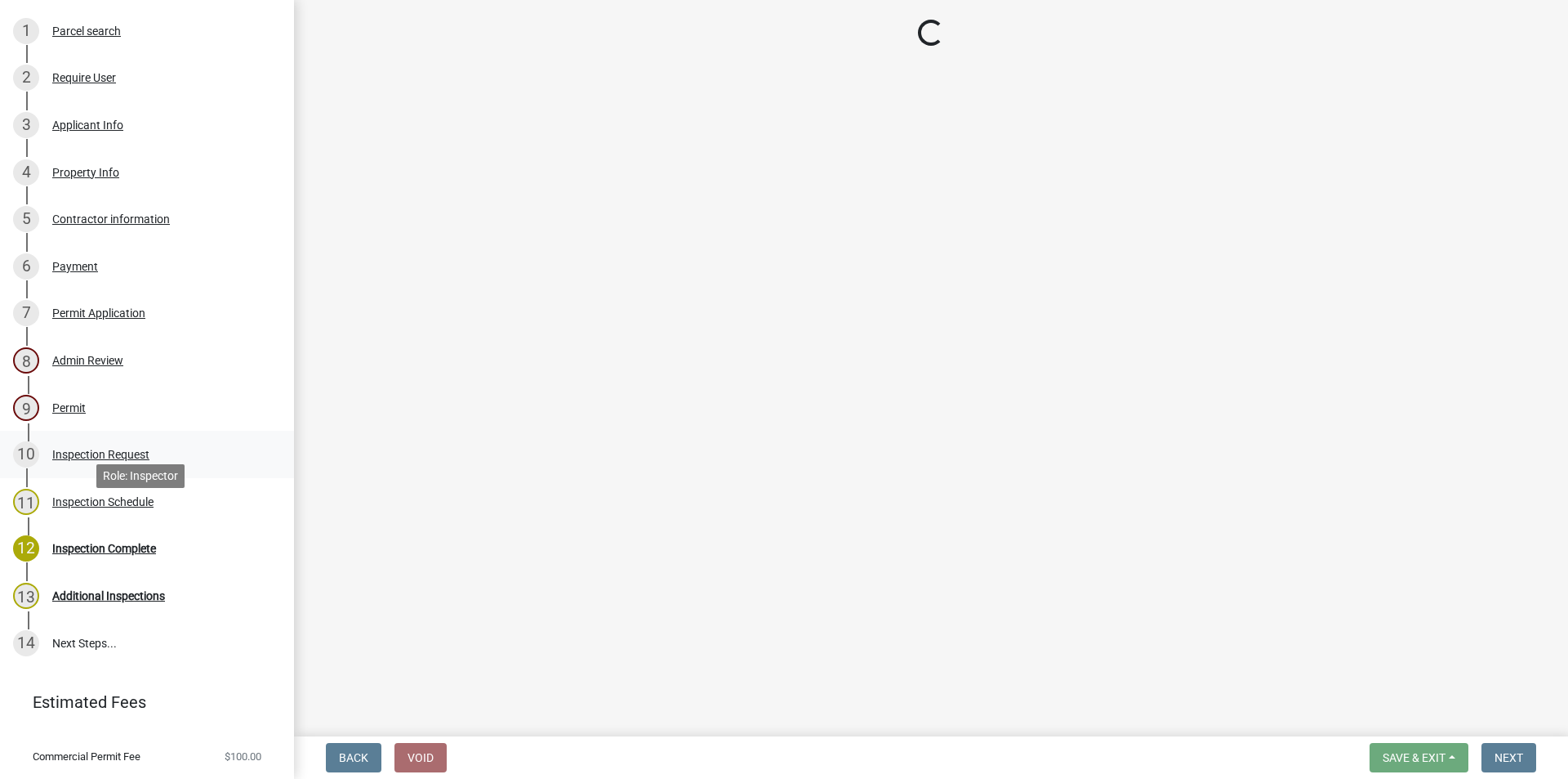
select select "a844a88f-ba44-4800-9e08-05e10520dbf6"
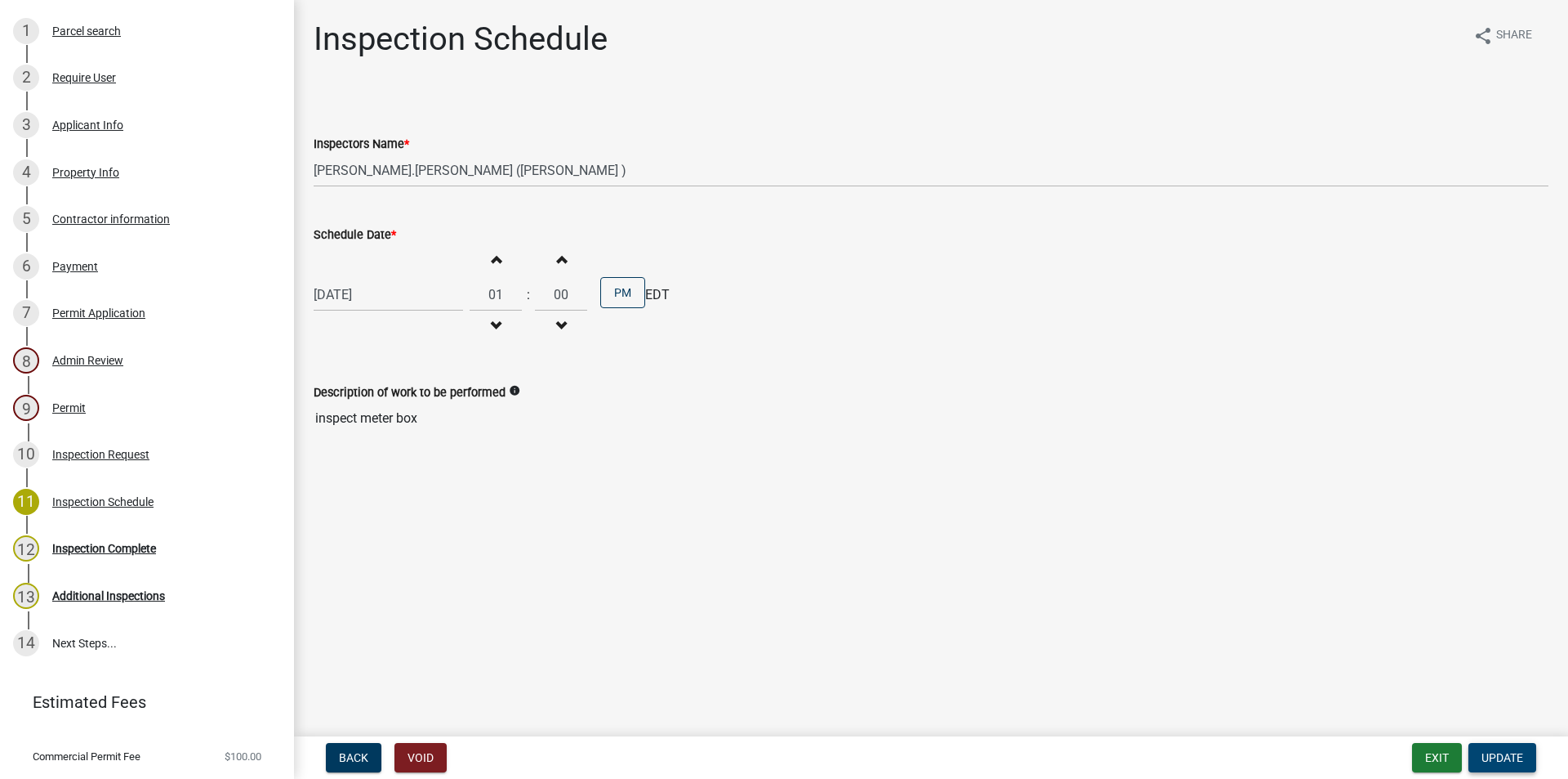
click at [1500, 755] on span "Update" at bounding box center [1502, 758] width 42 height 13
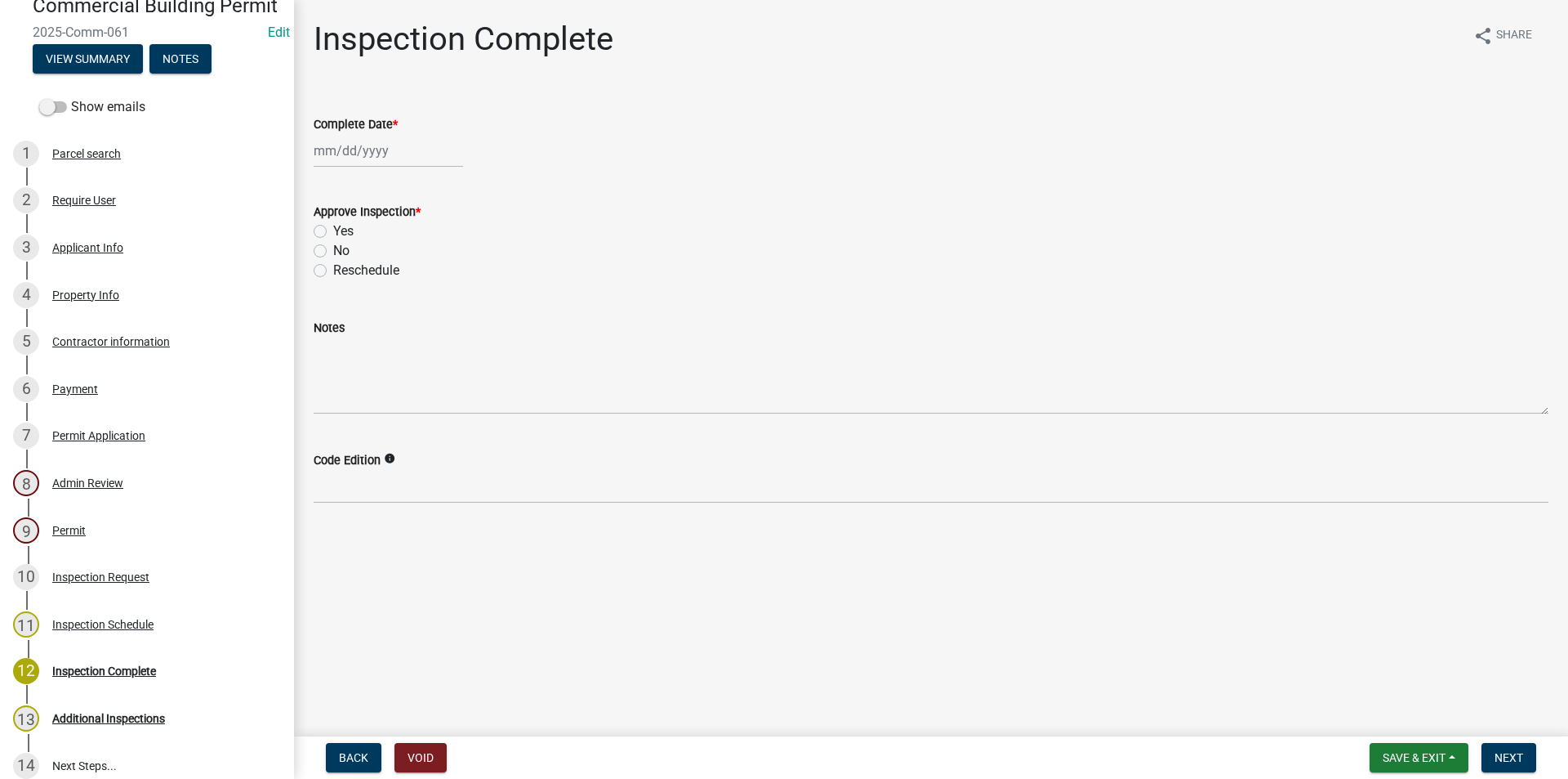
scroll to position [0, 0]
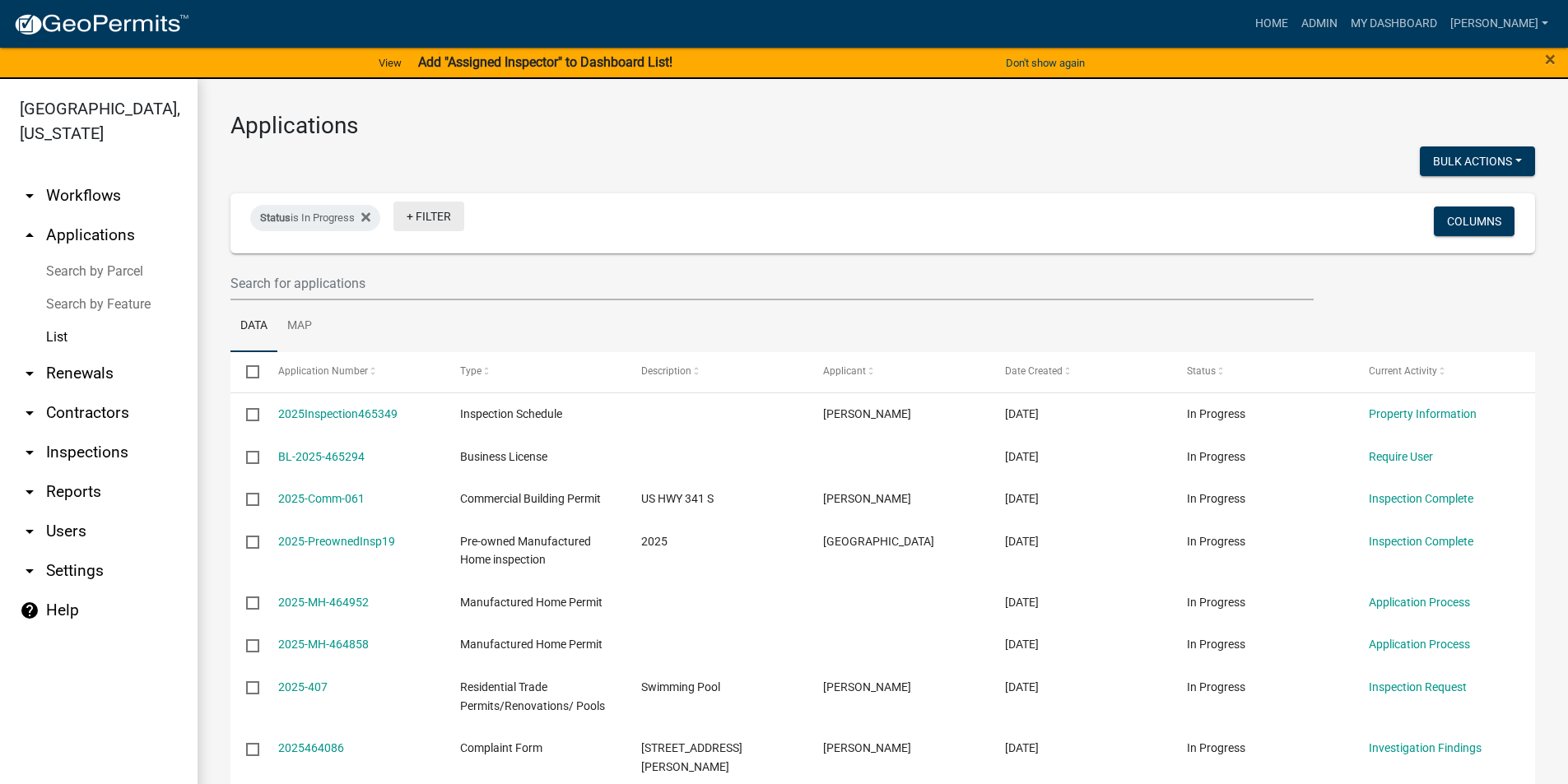
click at [432, 216] on link "+ Filter" at bounding box center [429, 216] width 71 height 30
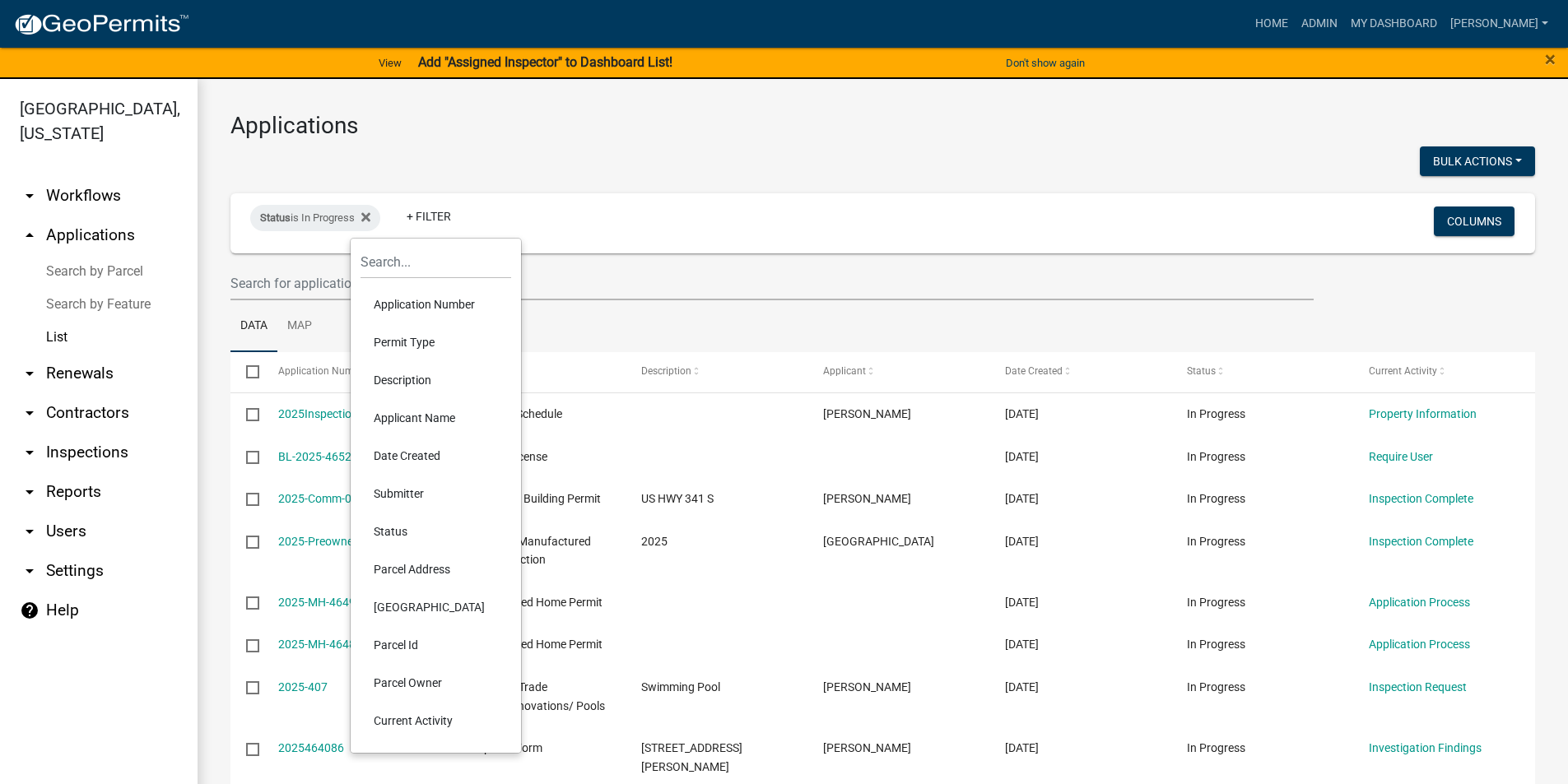
click at [422, 569] on li "Parcel Address" at bounding box center [436, 569] width 151 height 38
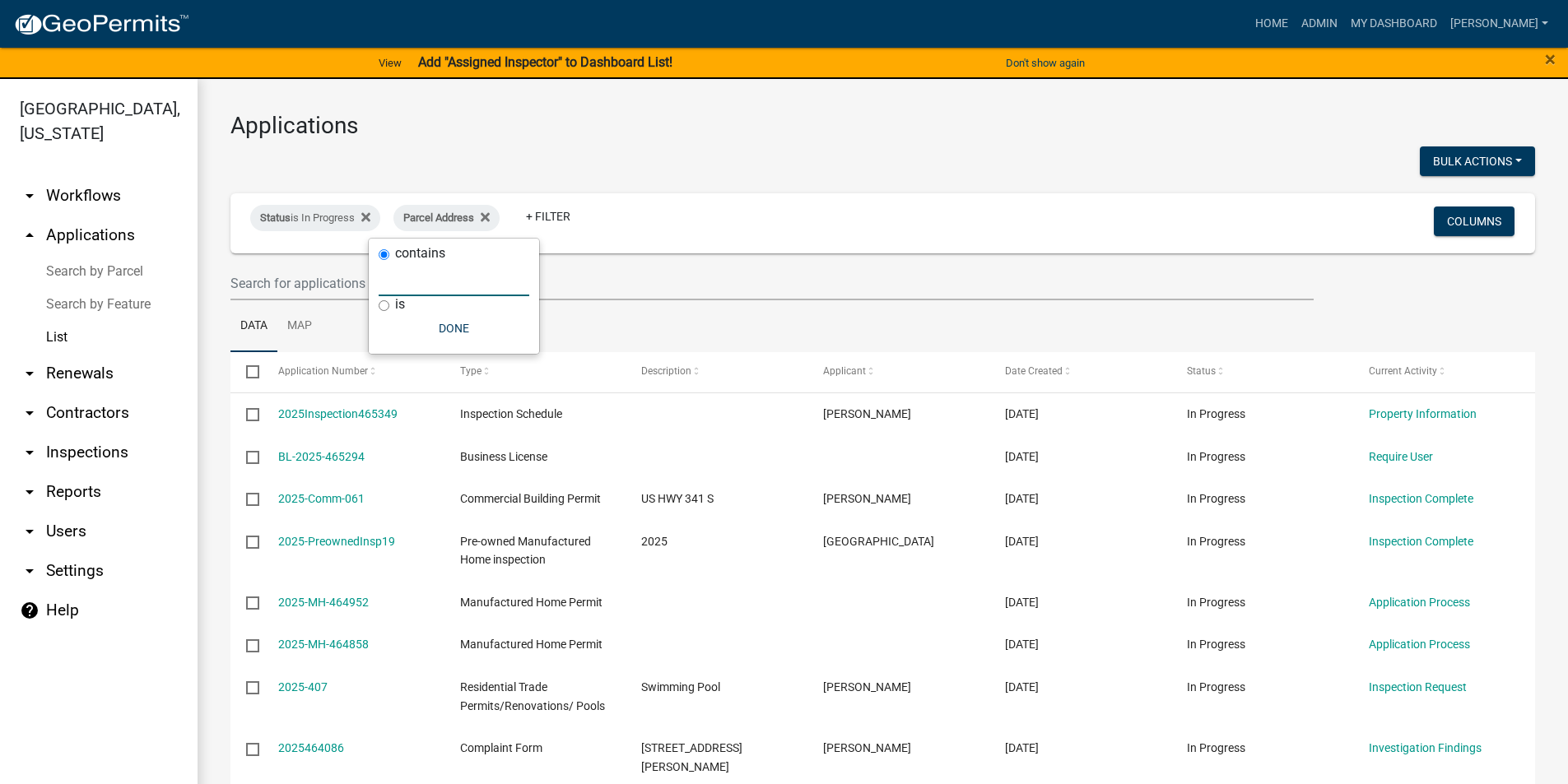
click at [416, 280] on input "text" at bounding box center [454, 279] width 151 height 34
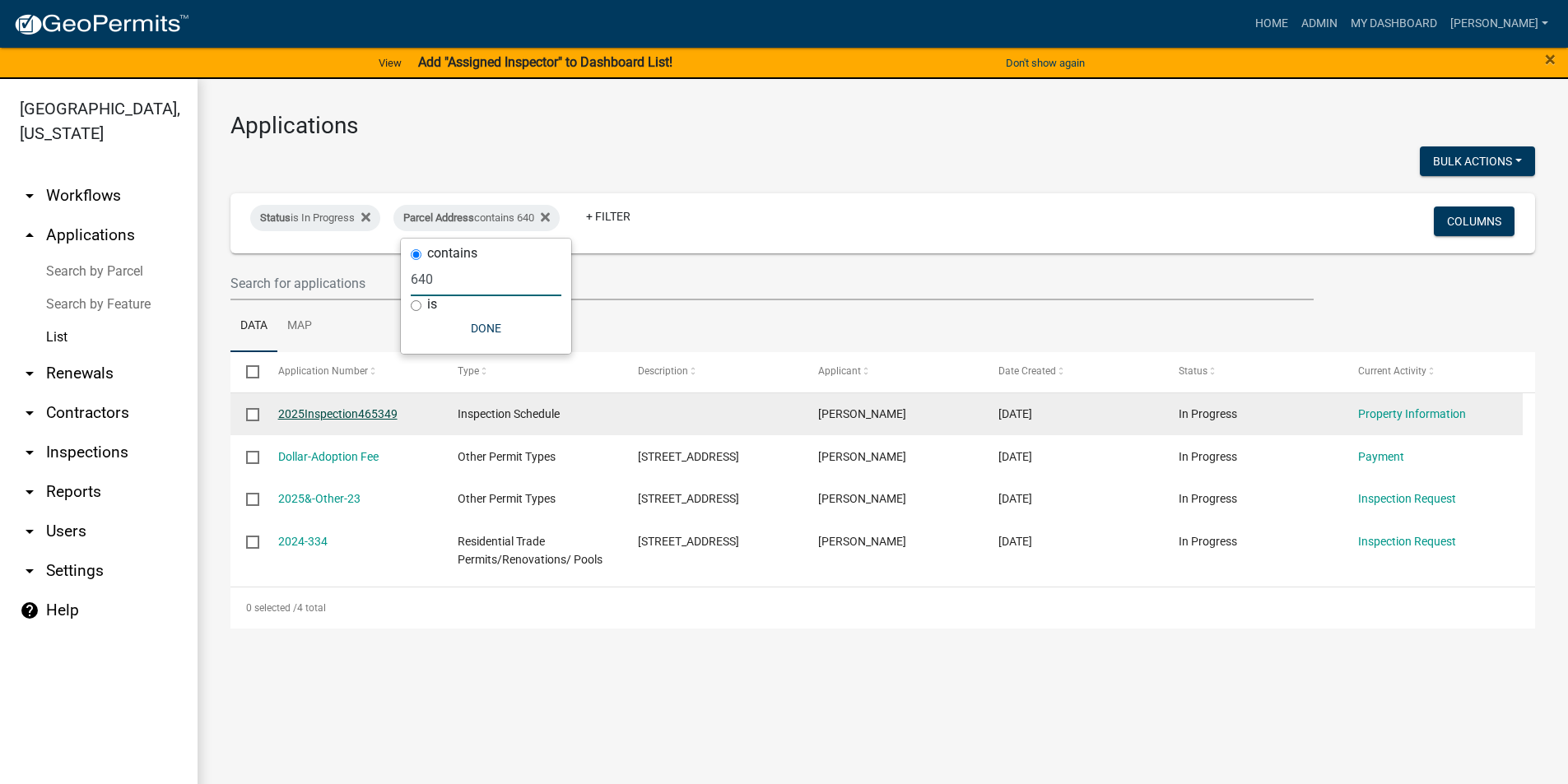
type input "640"
click at [327, 414] on link "2025Inspection465349" at bounding box center [338, 414] width 119 height 14
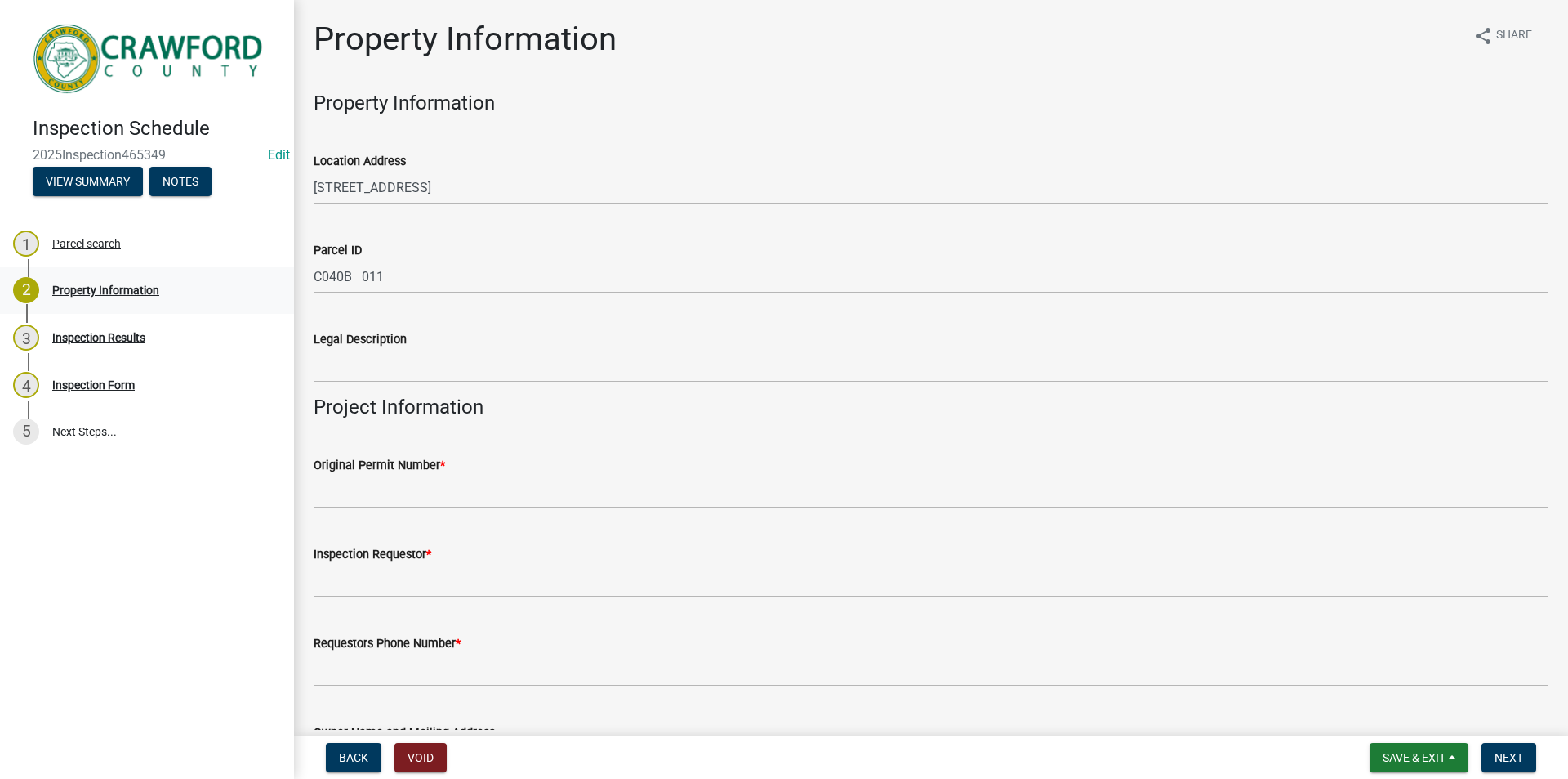
click at [117, 282] on div "2 Property Information" at bounding box center [140, 290] width 254 height 26
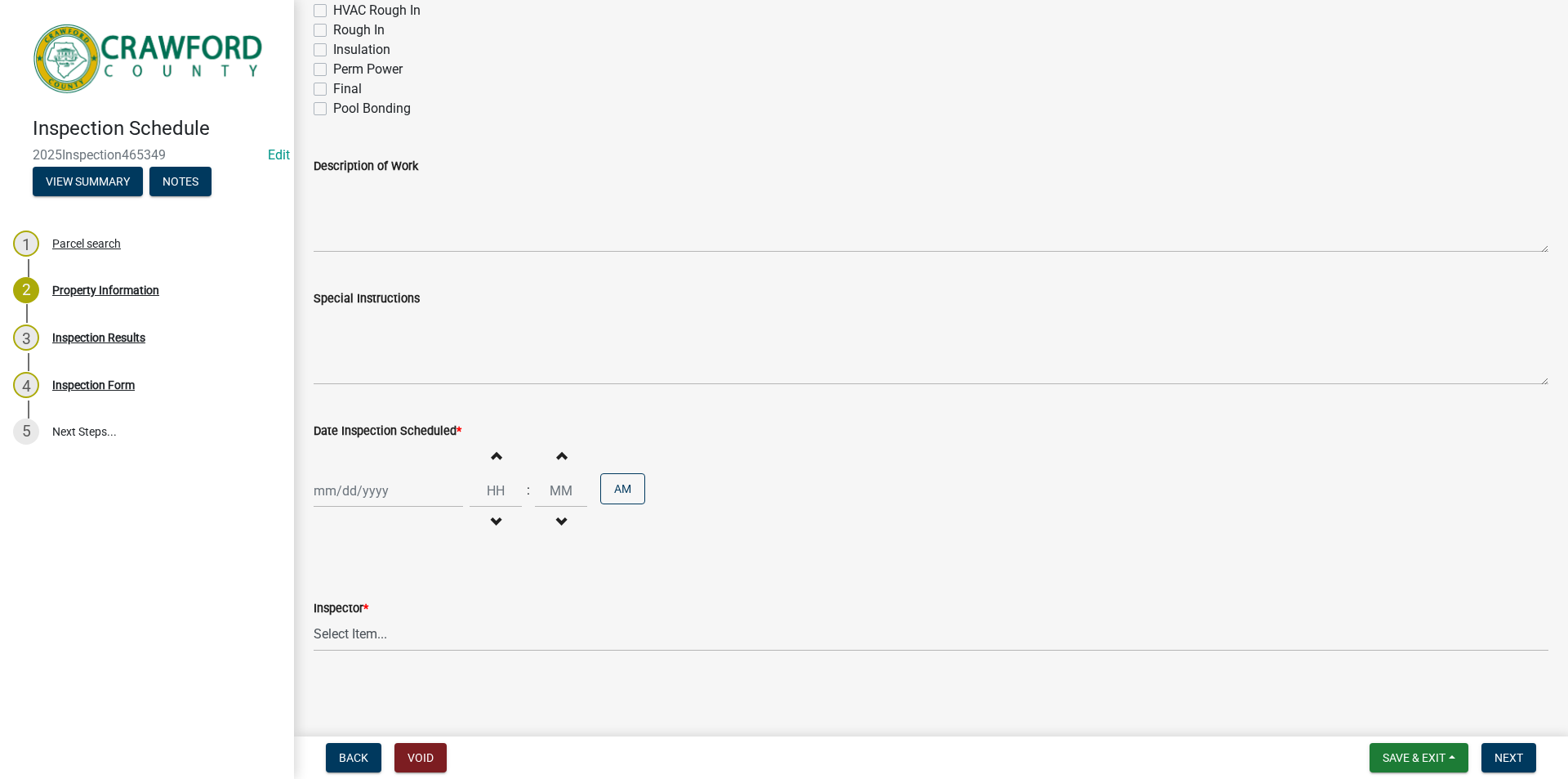
scroll to position [657, 0]
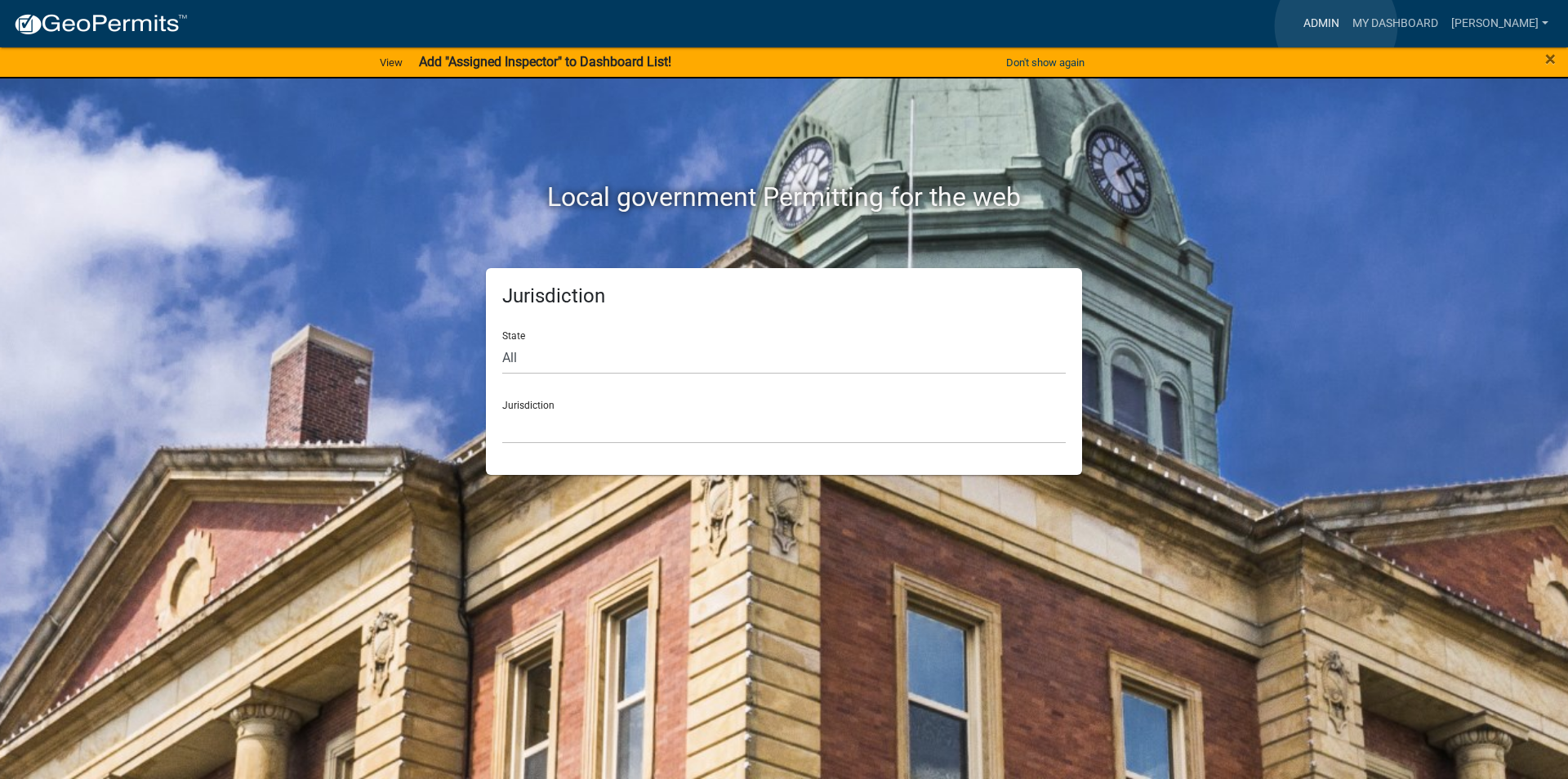
click at [1336, 26] on link "Admin" at bounding box center [1321, 24] width 49 height 31
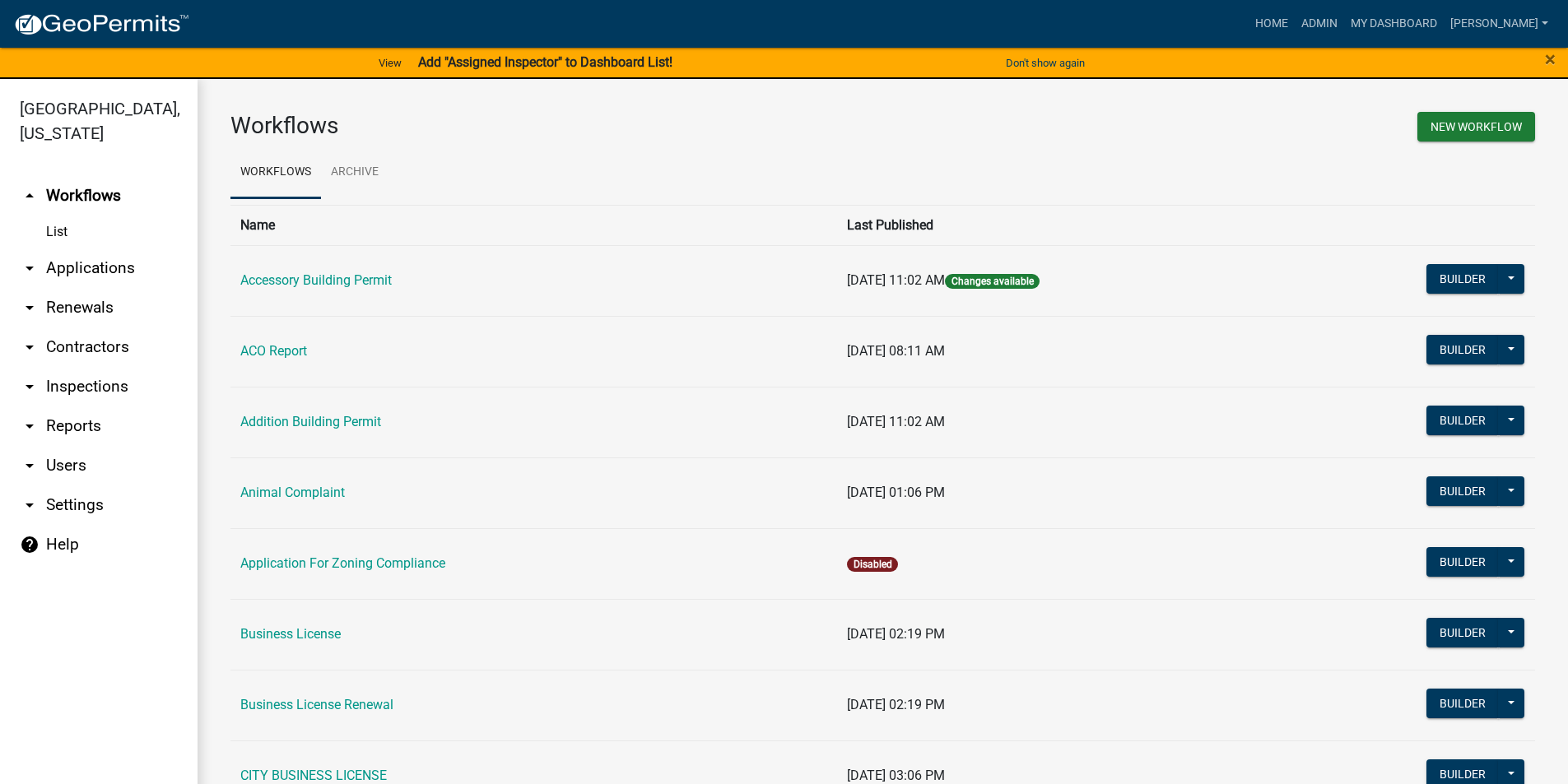
click at [87, 269] on link "arrow_drop_down Applications" at bounding box center [98, 268] width 197 height 40
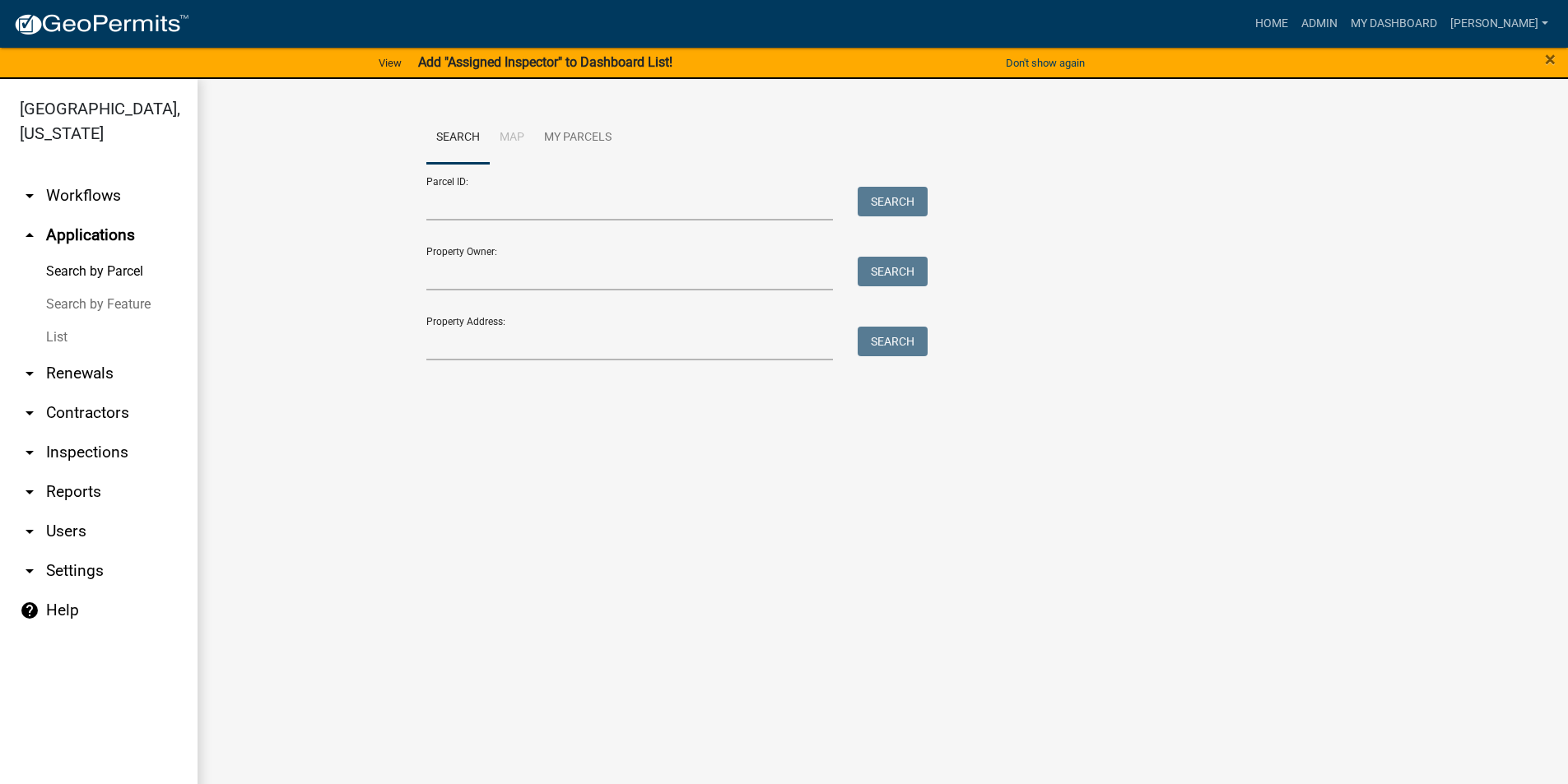
click at [45, 340] on link "List" at bounding box center [98, 337] width 197 height 33
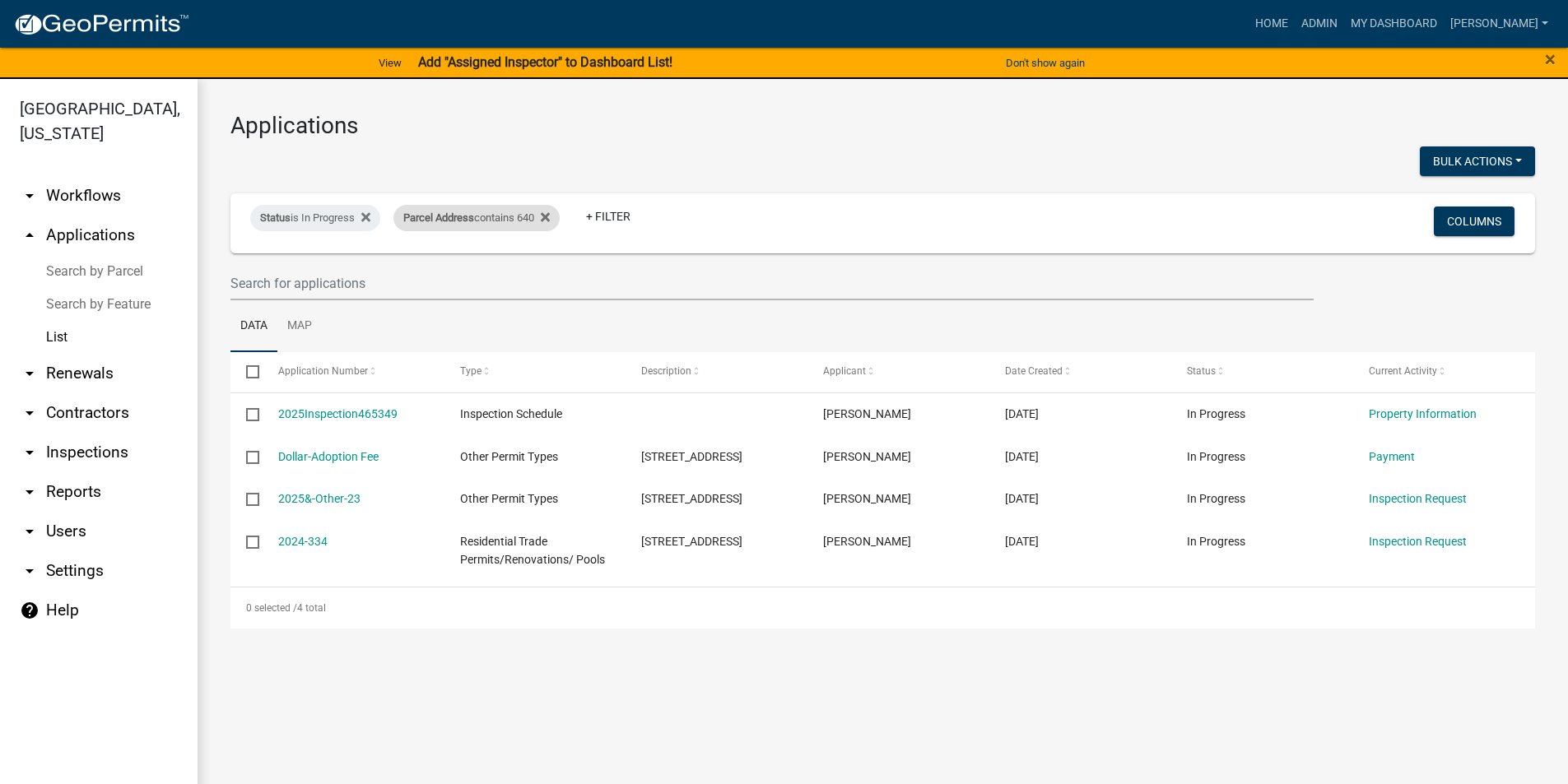
click at [559, 214] on div "Parcel Address contains 640" at bounding box center [476, 217] width 166 height 26
click at [550, 217] on icon at bounding box center [545, 217] width 9 height 9
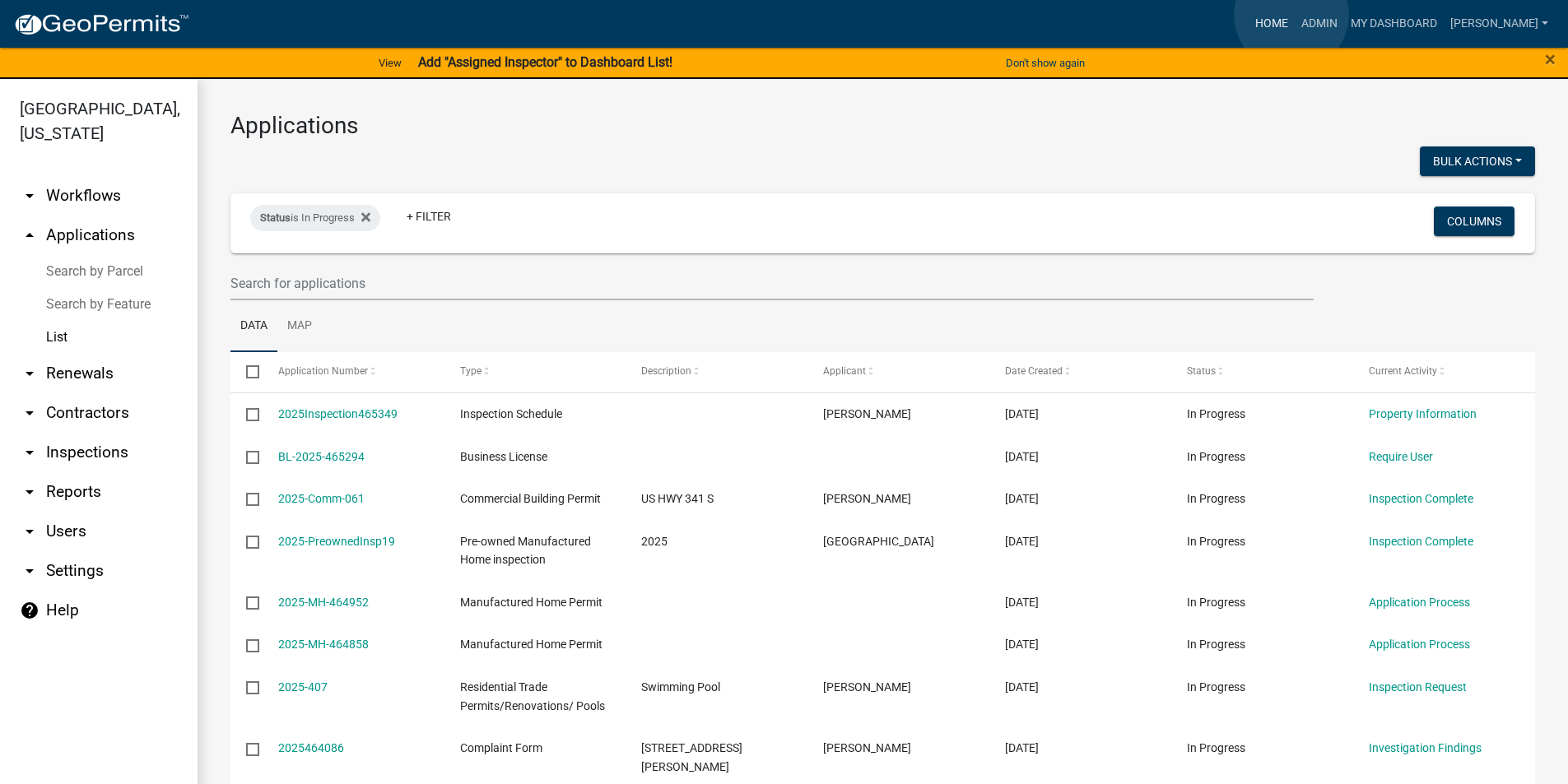
click at [1291, 15] on link "Home" at bounding box center [1271, 24] width 46 height 31
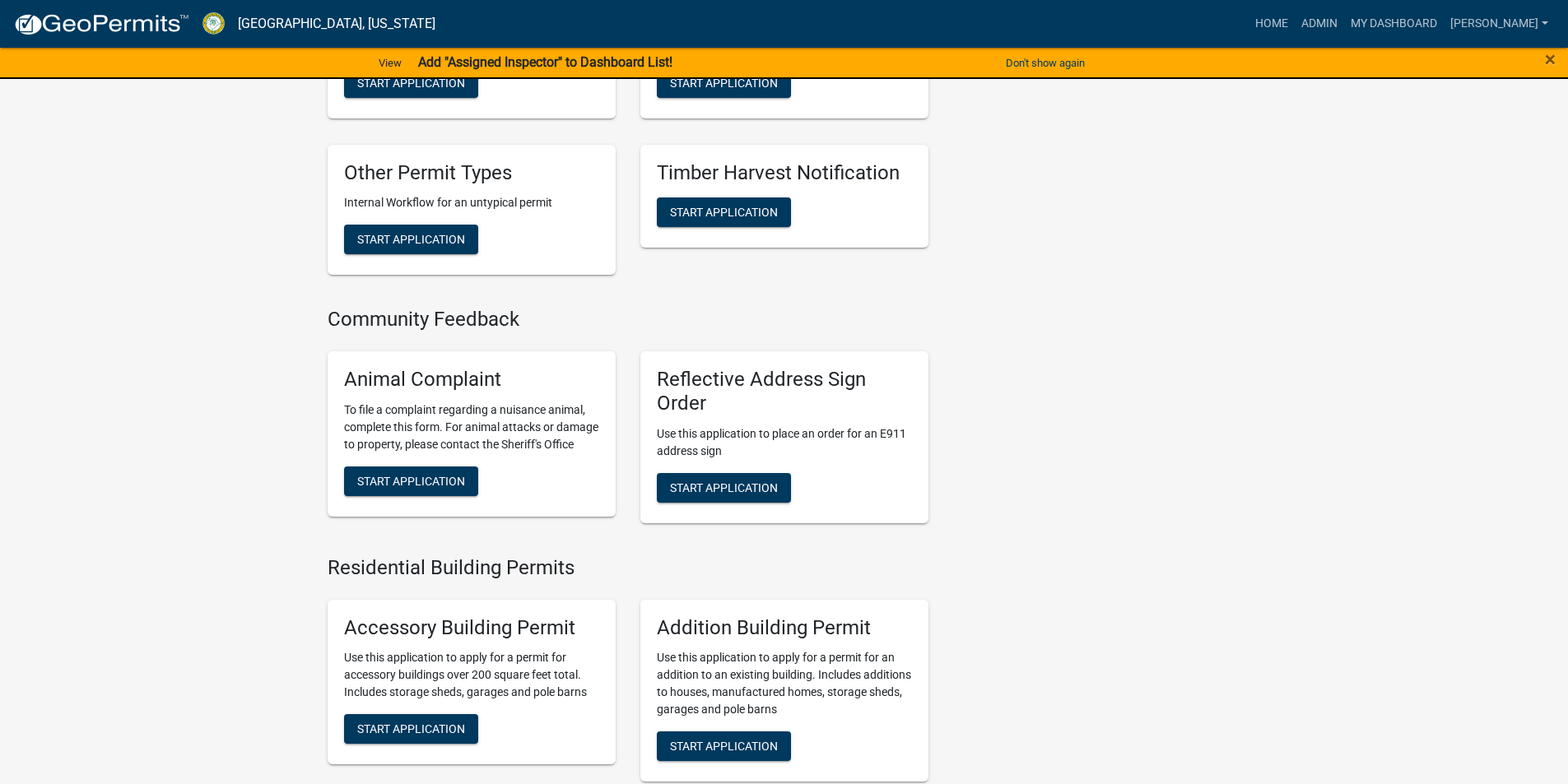
scroll to position [666, 0]
click at [448, 496] on button "Start Application" at bounding box center [411, 481] width 135 height 30
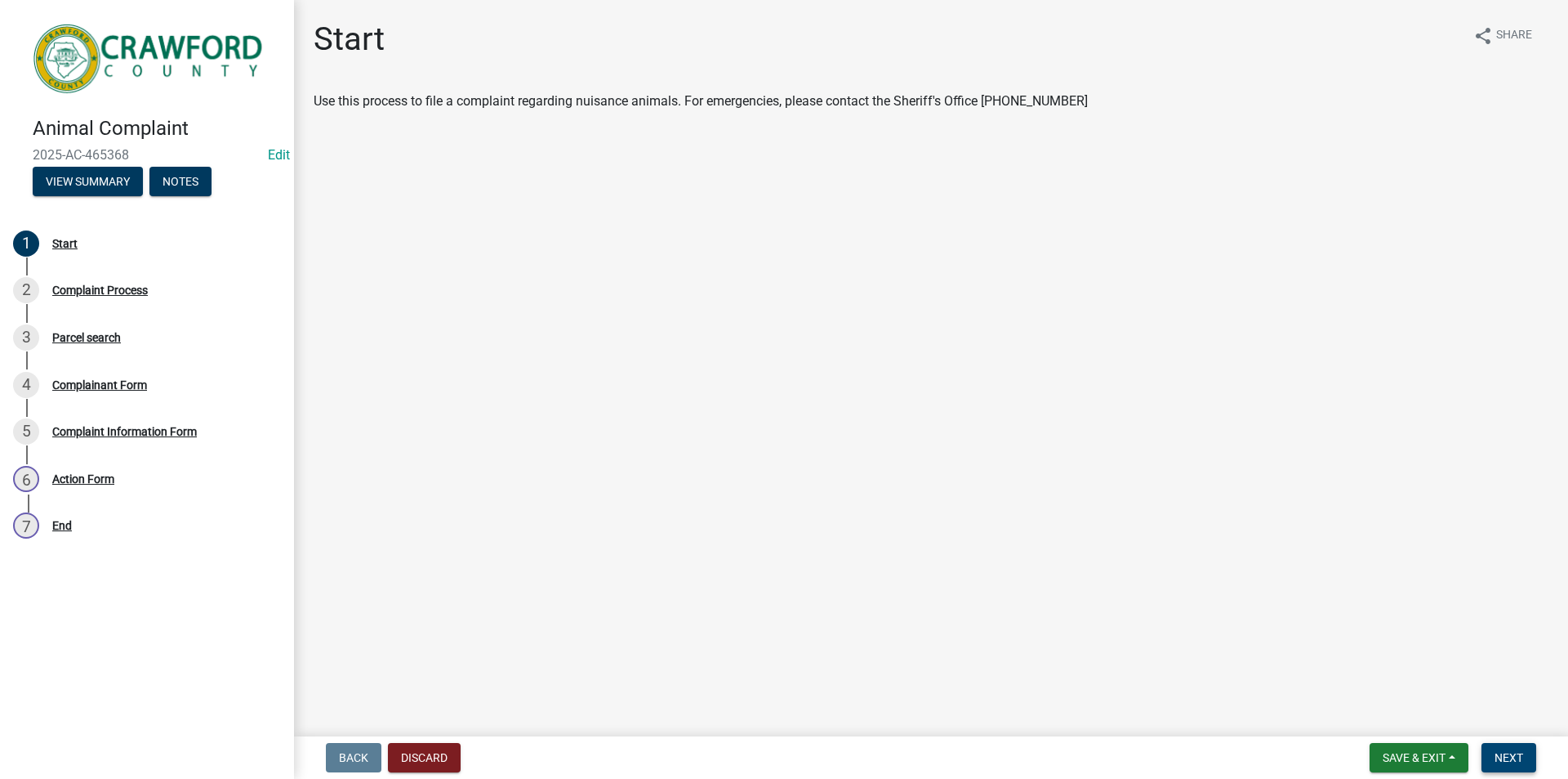
click at [1528, 759] on button "Next" at bounding box center [1508, 757] width 55 height 29
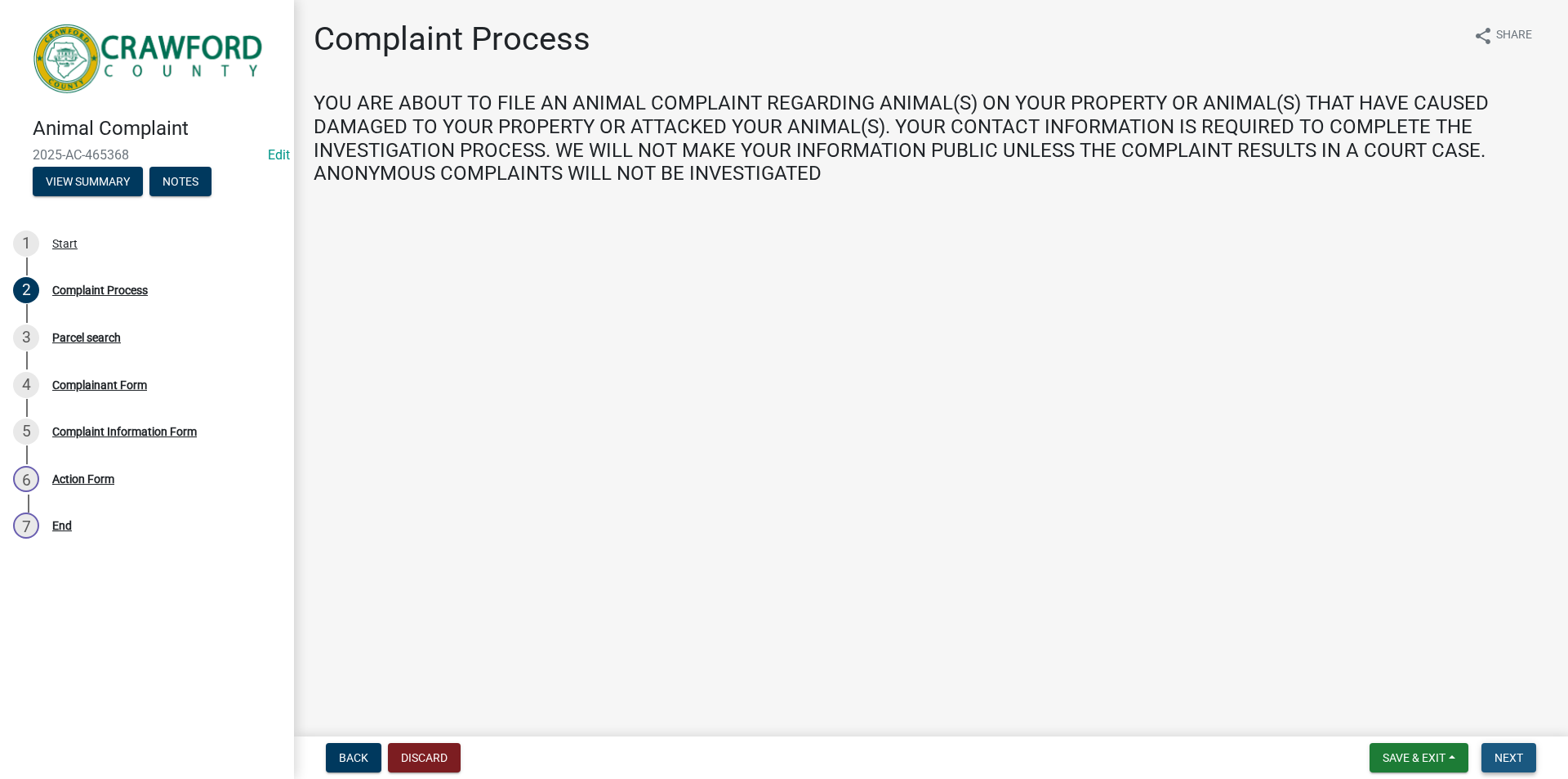
click at [1498, 753] on span "Next" at bounding box center [1509, 758] width 29 height 13
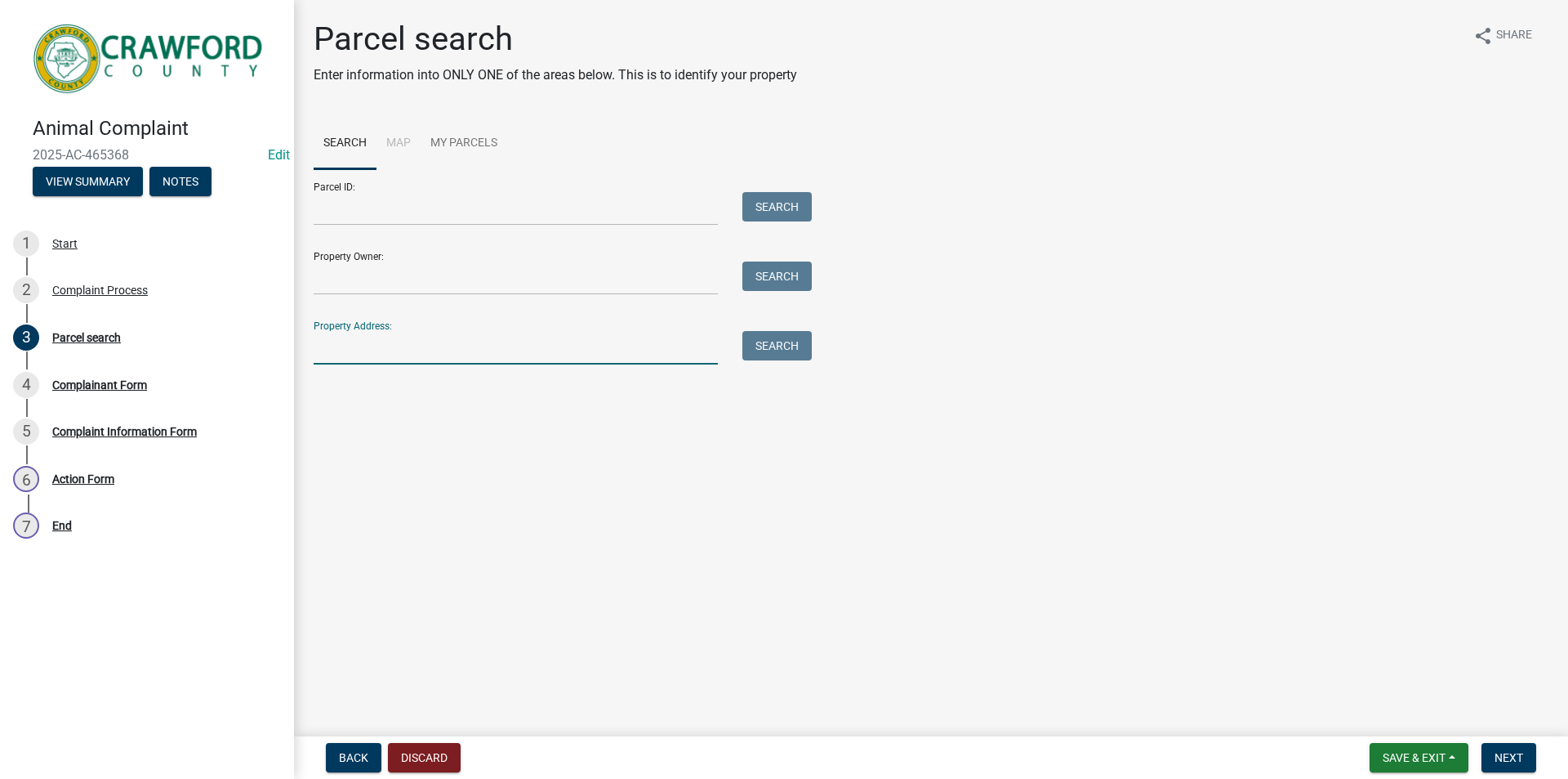
click at [356, 348] on input "Property Address:" at bounding box center [515, 348] width 404 height 34
type input "65 silver"
click at [794, 346] on button "Search" at bounding box center [777, 345] width 70 height 29
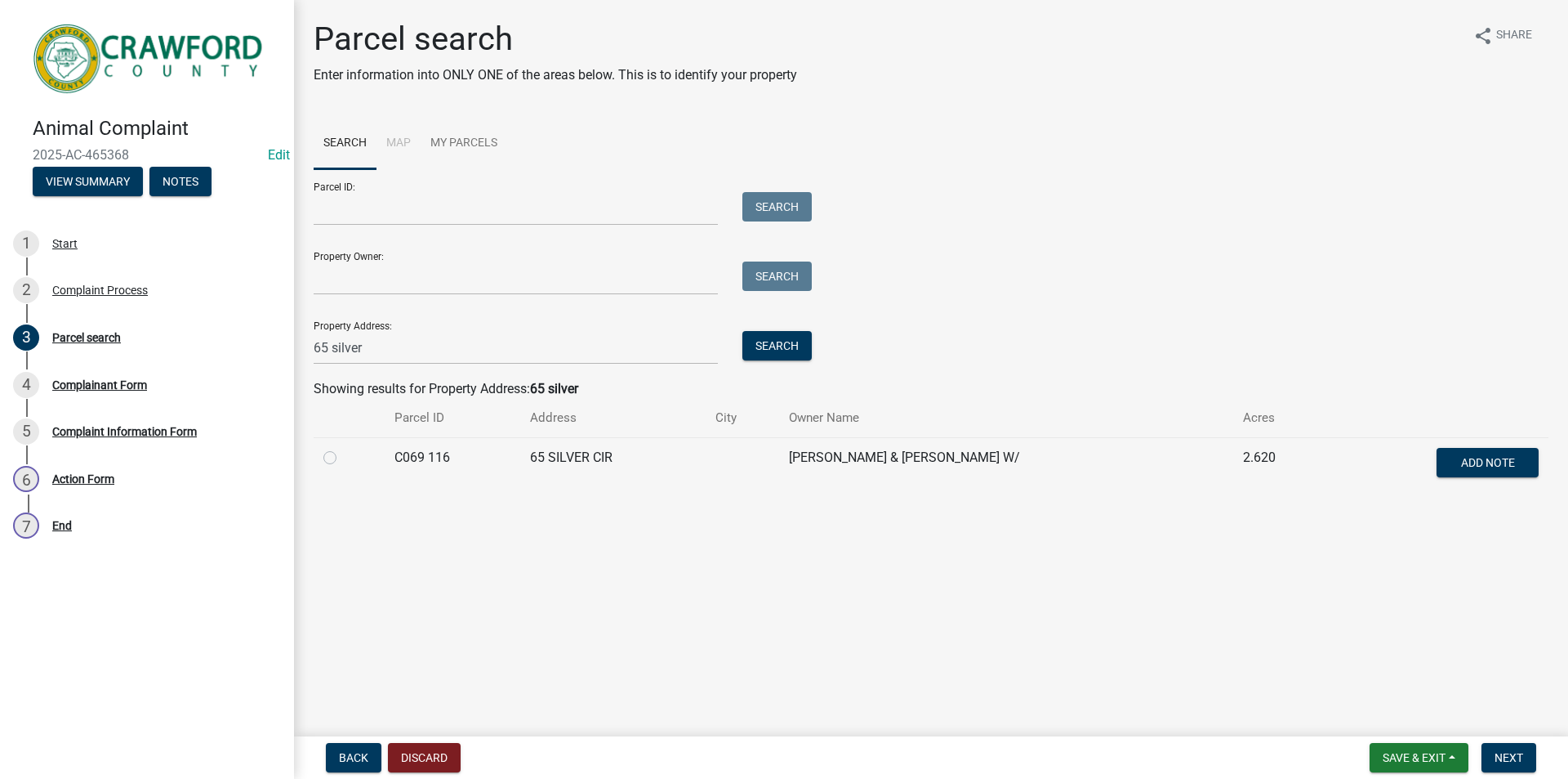
click at [343, 448] on label at bounding box center [343, 448] width 0 height 0
click at [343, 458] on 116 "radio" at bounding box center [348, 453] width 11 height 11
radio 116 "true"
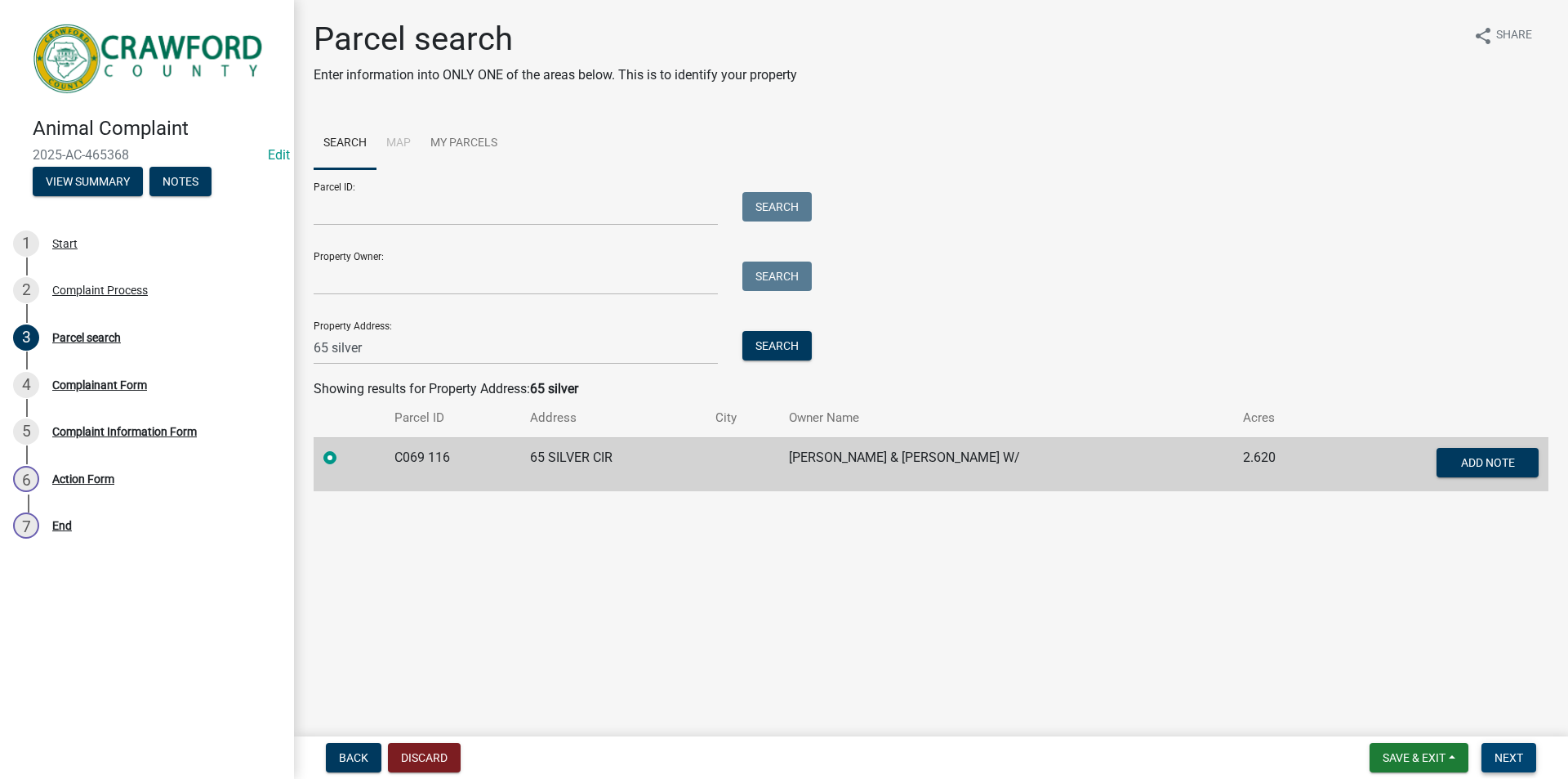
click at [1508, 748] on button "Next" at bounding box center [1508, 757] width 55 height 29
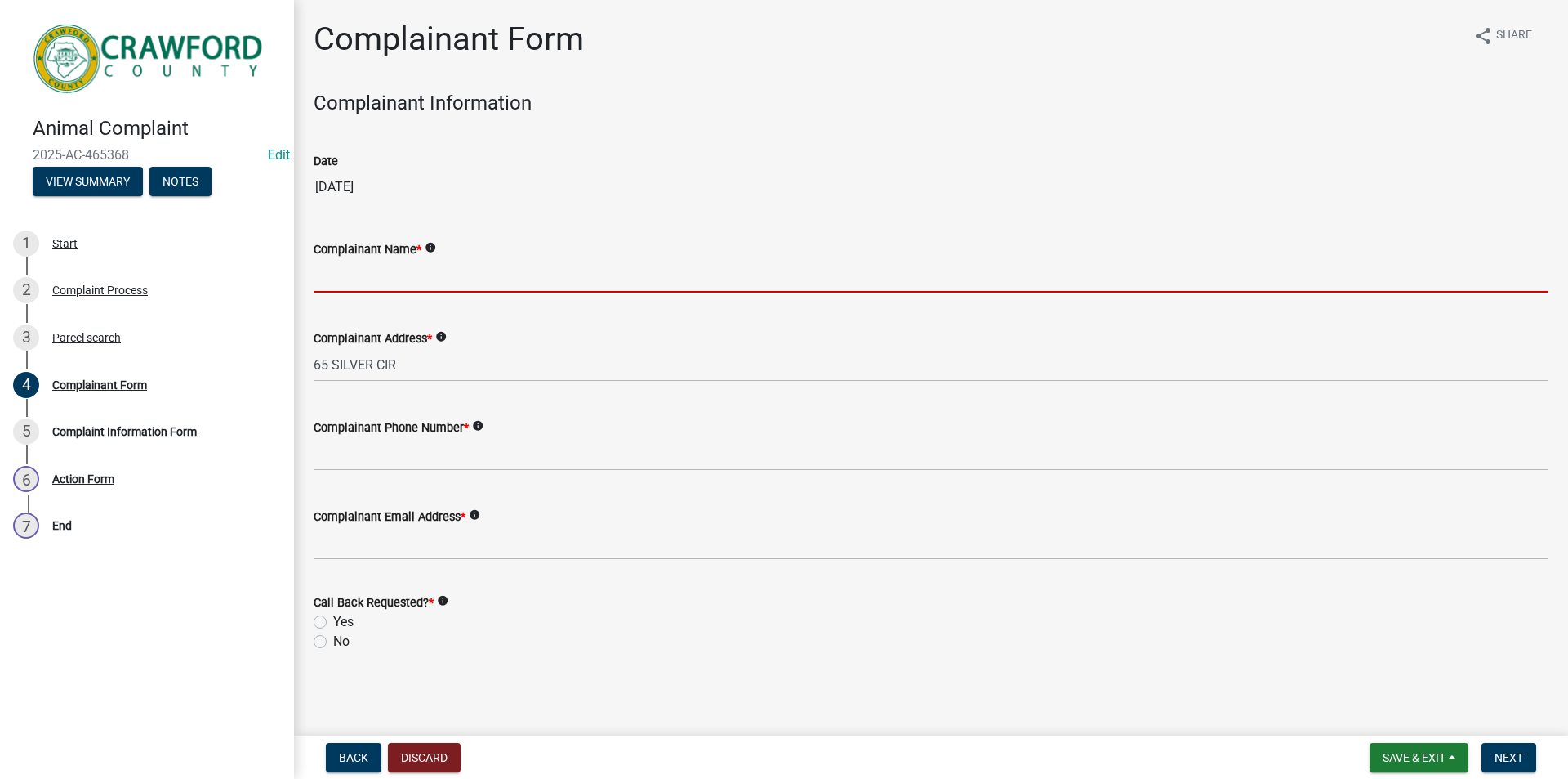
click at [355, 275] on input "Complainant Name *" at bounding box center [931, 276] width 1235 height 34
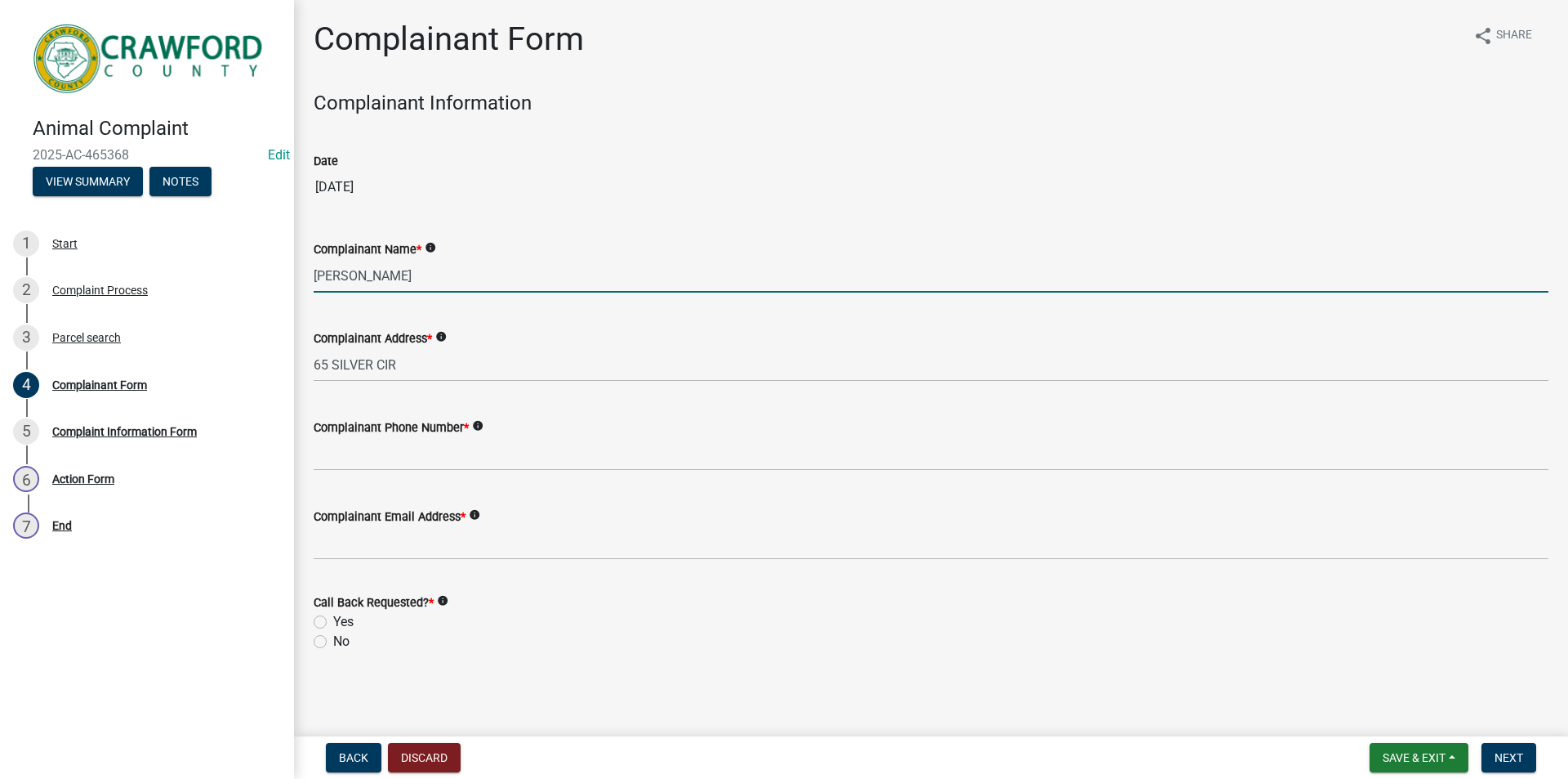
type input "Joe Otto"
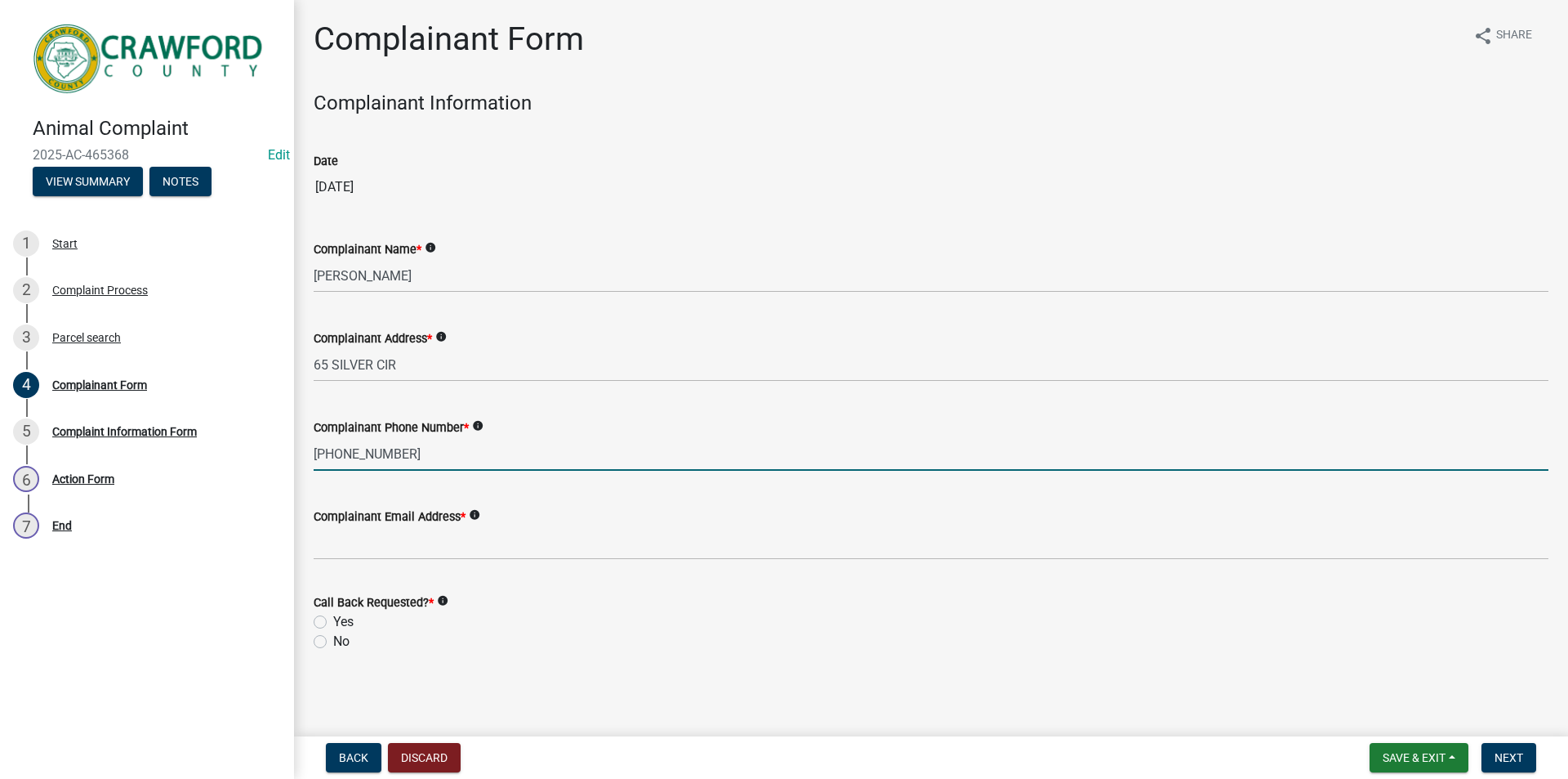
type input "706-970-9376"
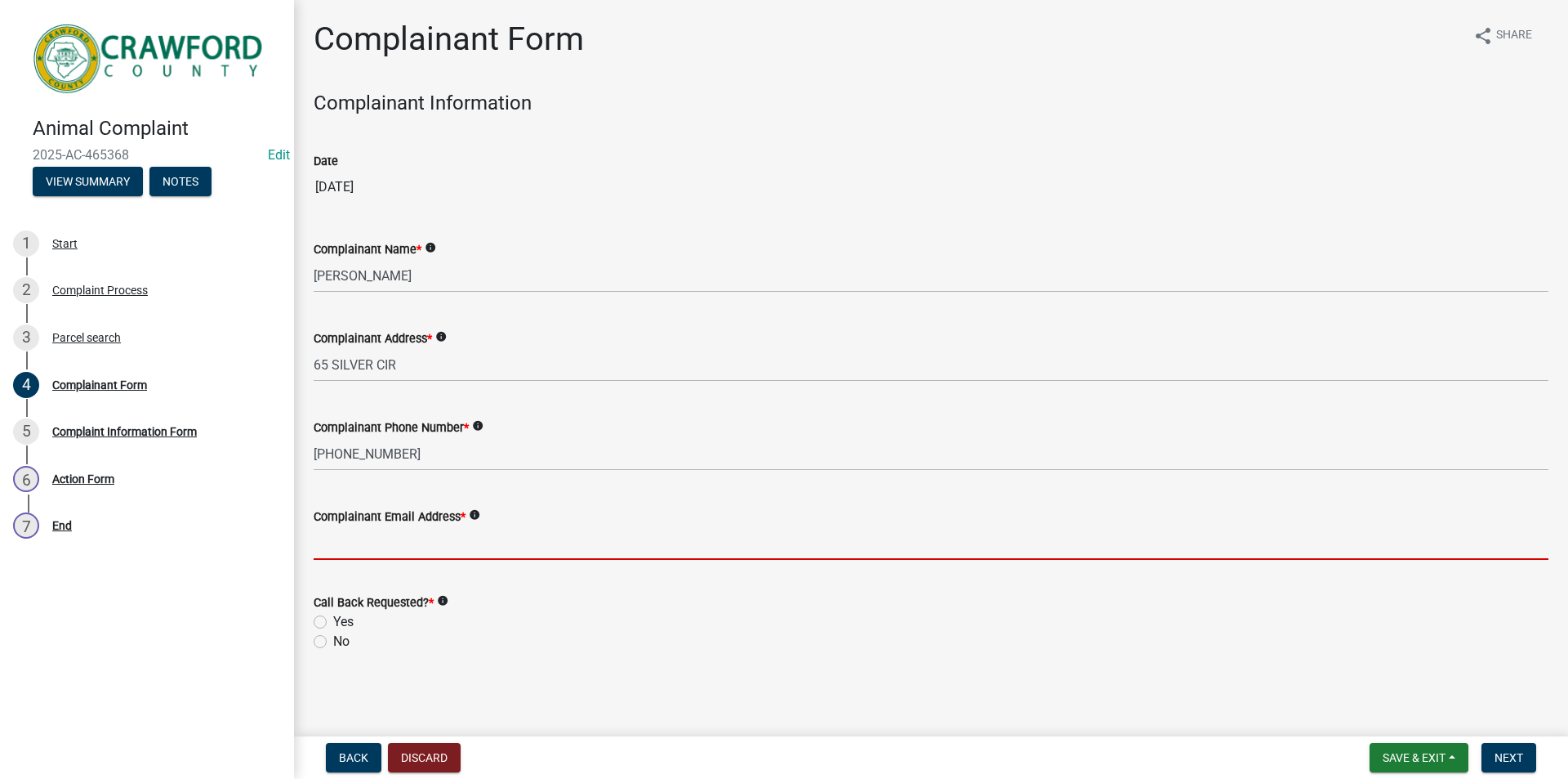
click at [398, 546] on input "Complainant Email Address *" at bounding box center [931, 543] width 1235 height 34
type input "t.graumann@crawfordcountyga.org"
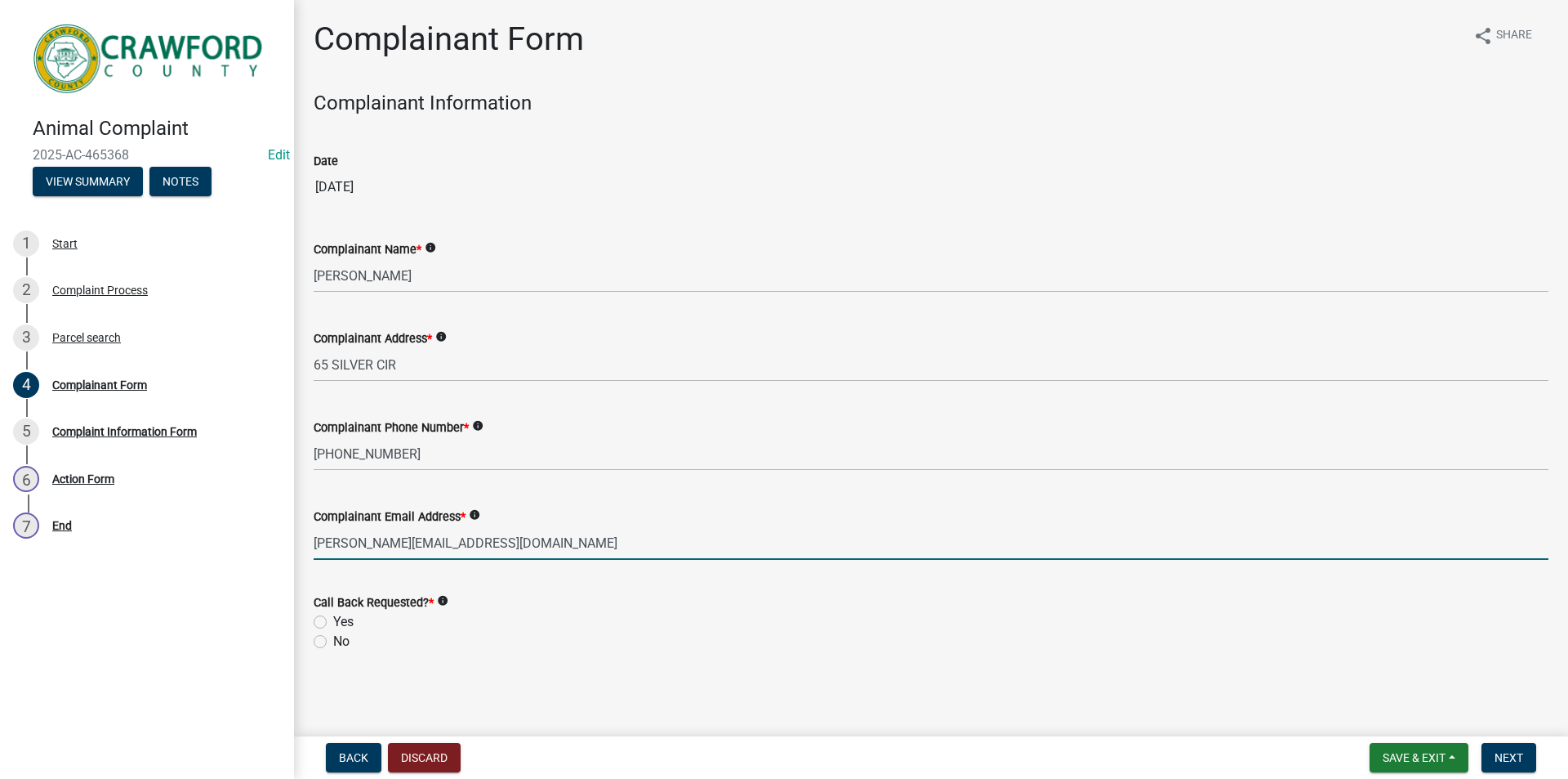
drag, startPoint x: 317, startPoint y: 618, endPoint x: 361, endPoint y: 623, distance: 44.3
click at [333, 618] on label "Yes" at bounding box center [343, 621] width 20 height 19
click at [333, 618] on input "Yes" at bounding box center [338, 617] width 11 height 11
radio input "true"
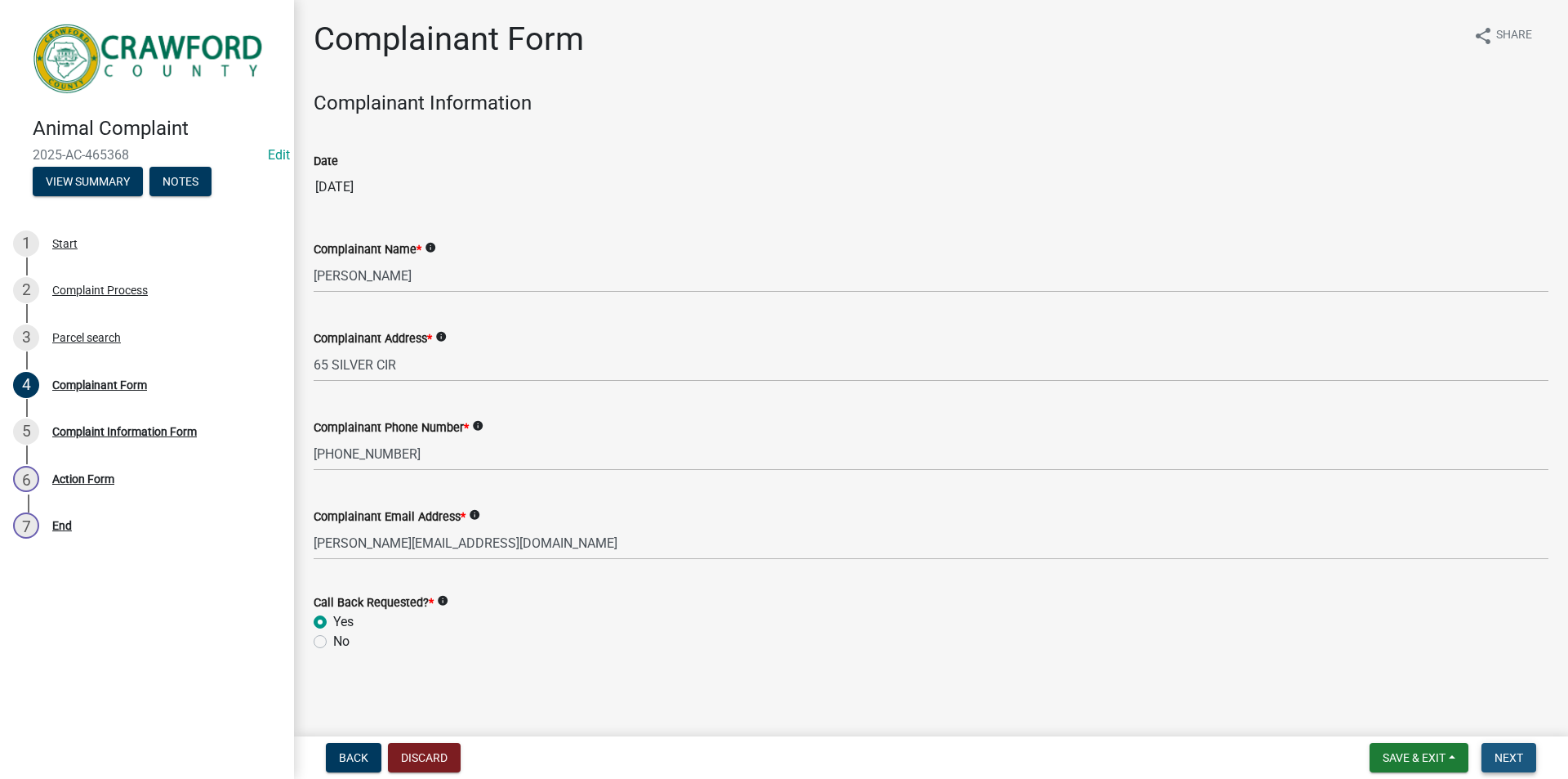
click at [1507, 756] on span "Next" at bounding box center [1509, 758] width 29 height 13
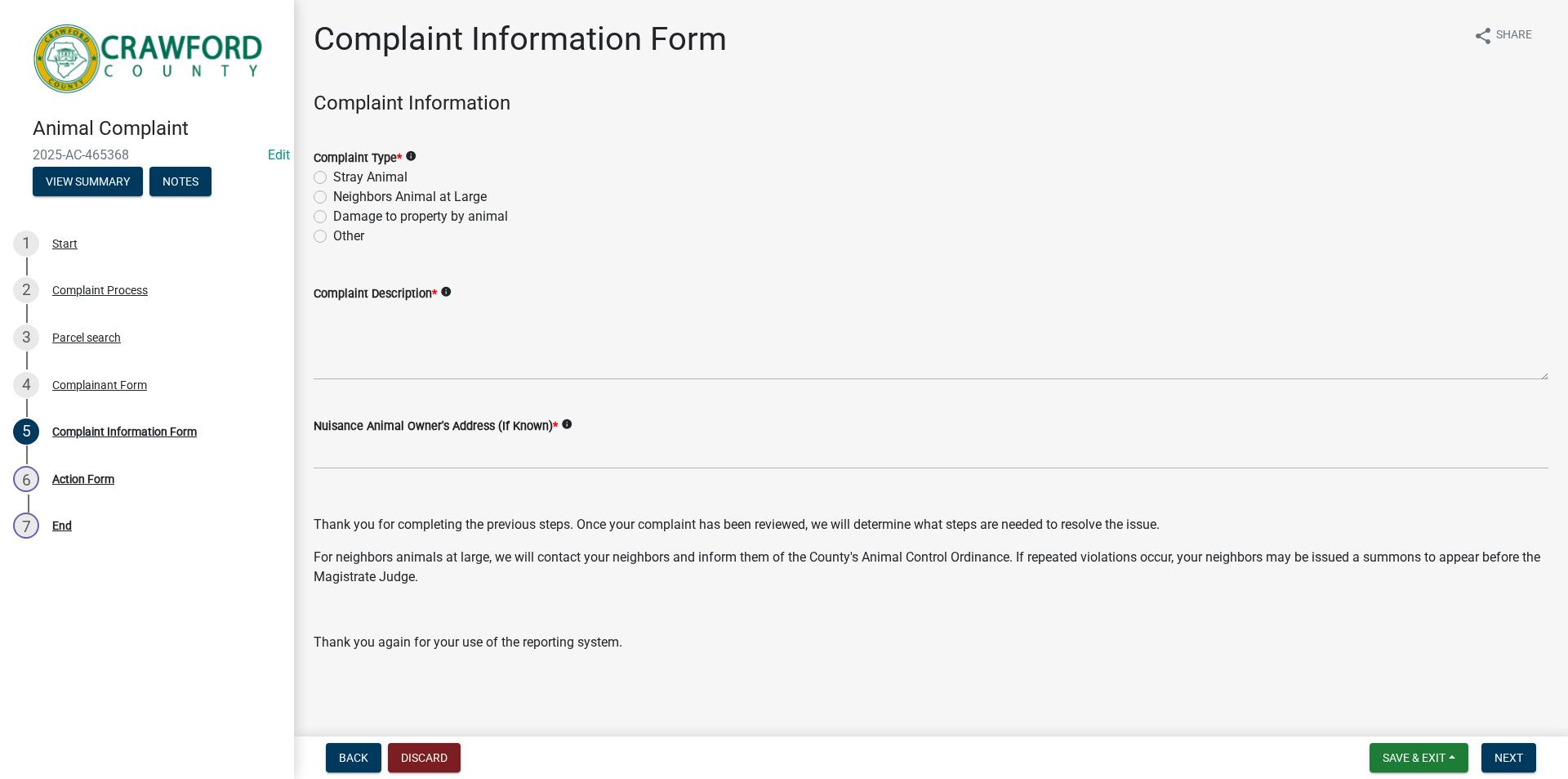
click at [362, 238] on label "Other" at bounding box center [349, 235] width 31 height 19
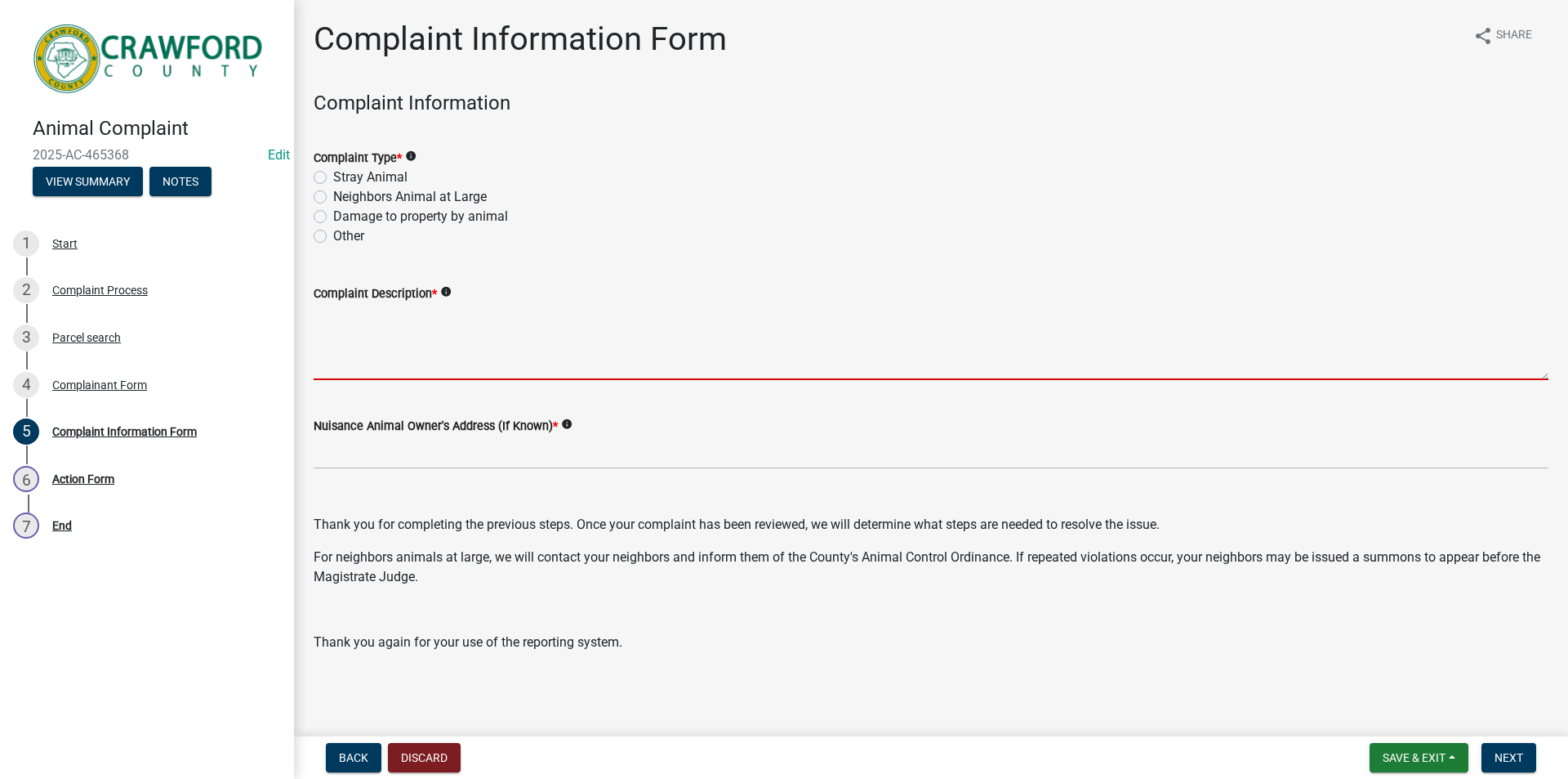
click at [396, 342] on textarea "Complaint Description *" at bounding box center [931, 341] width 1235 height 76
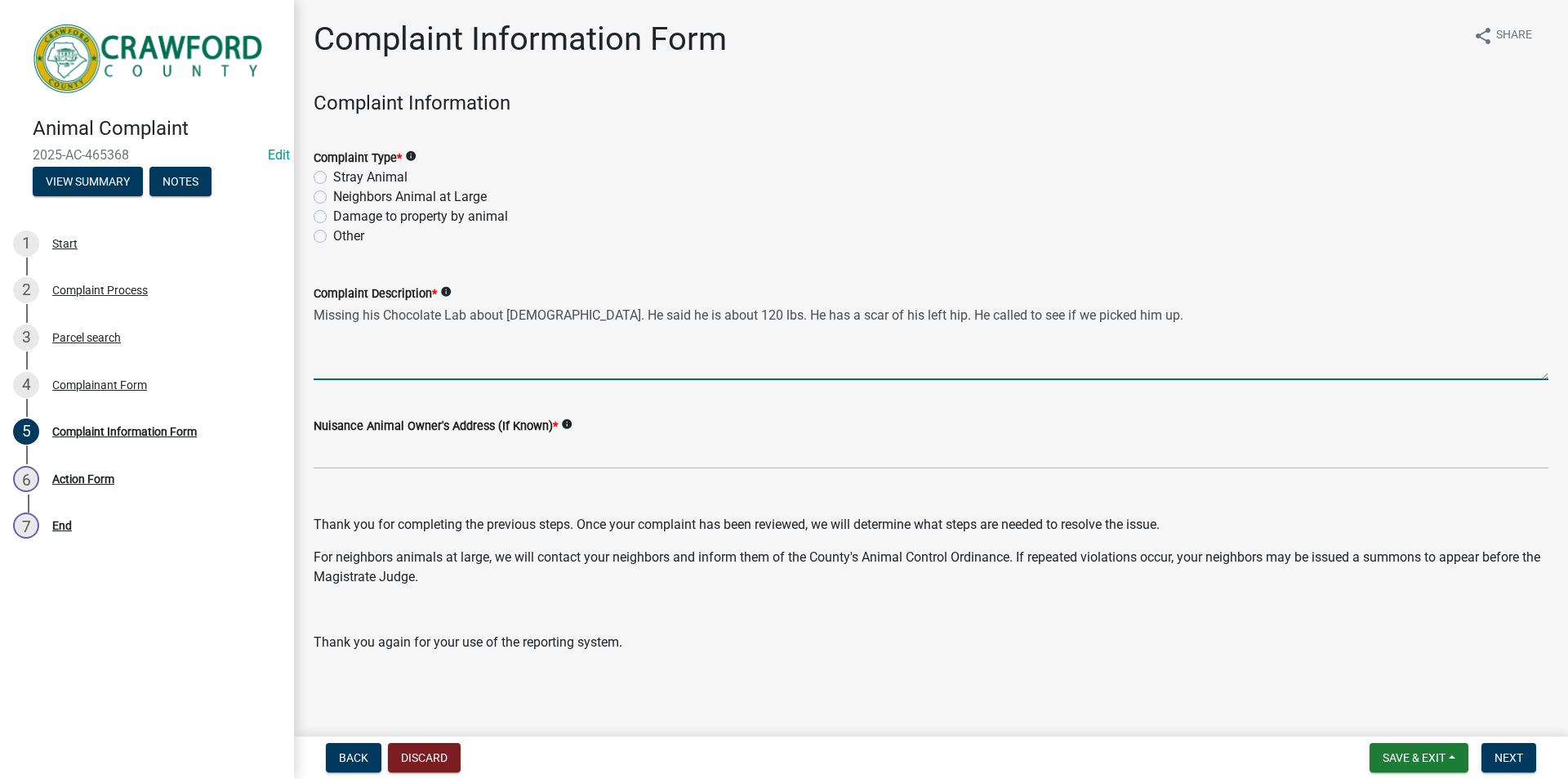
click at [836, 316] on textarea "Missing his Chocolate Lab about 11 years old. He said he is about 120 lbs. He h…" at bounding box center [931, 341] width 1235 height 76
type textarea "Missing his Chocolate Lab about 11 years old. He said he is about 120 lbs. He h…"
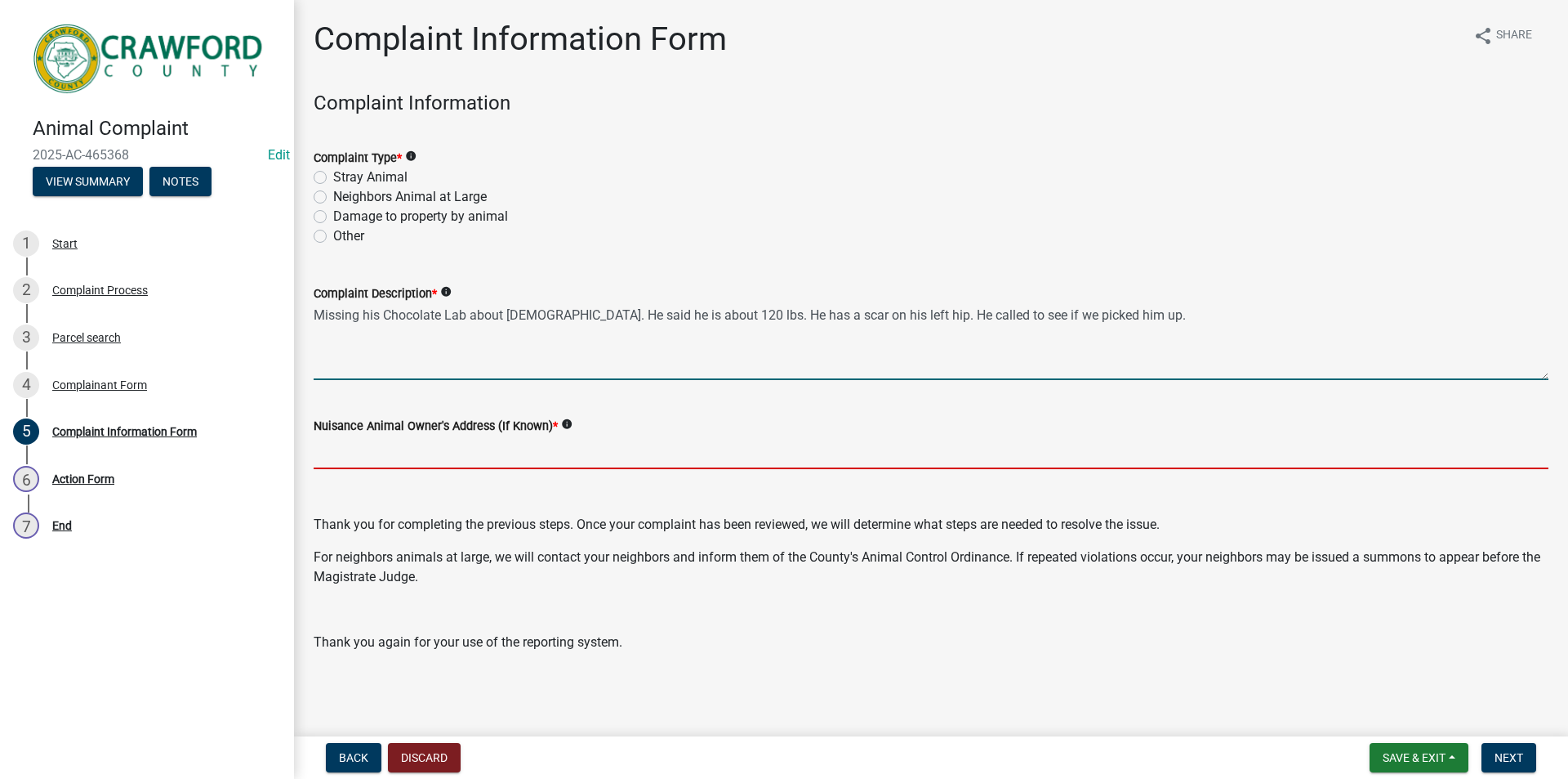
click at [476, 459] on input "Nuisance Animal Owner's Address (If Known) *" at bounding box center [931, 452] width 1235 height 34
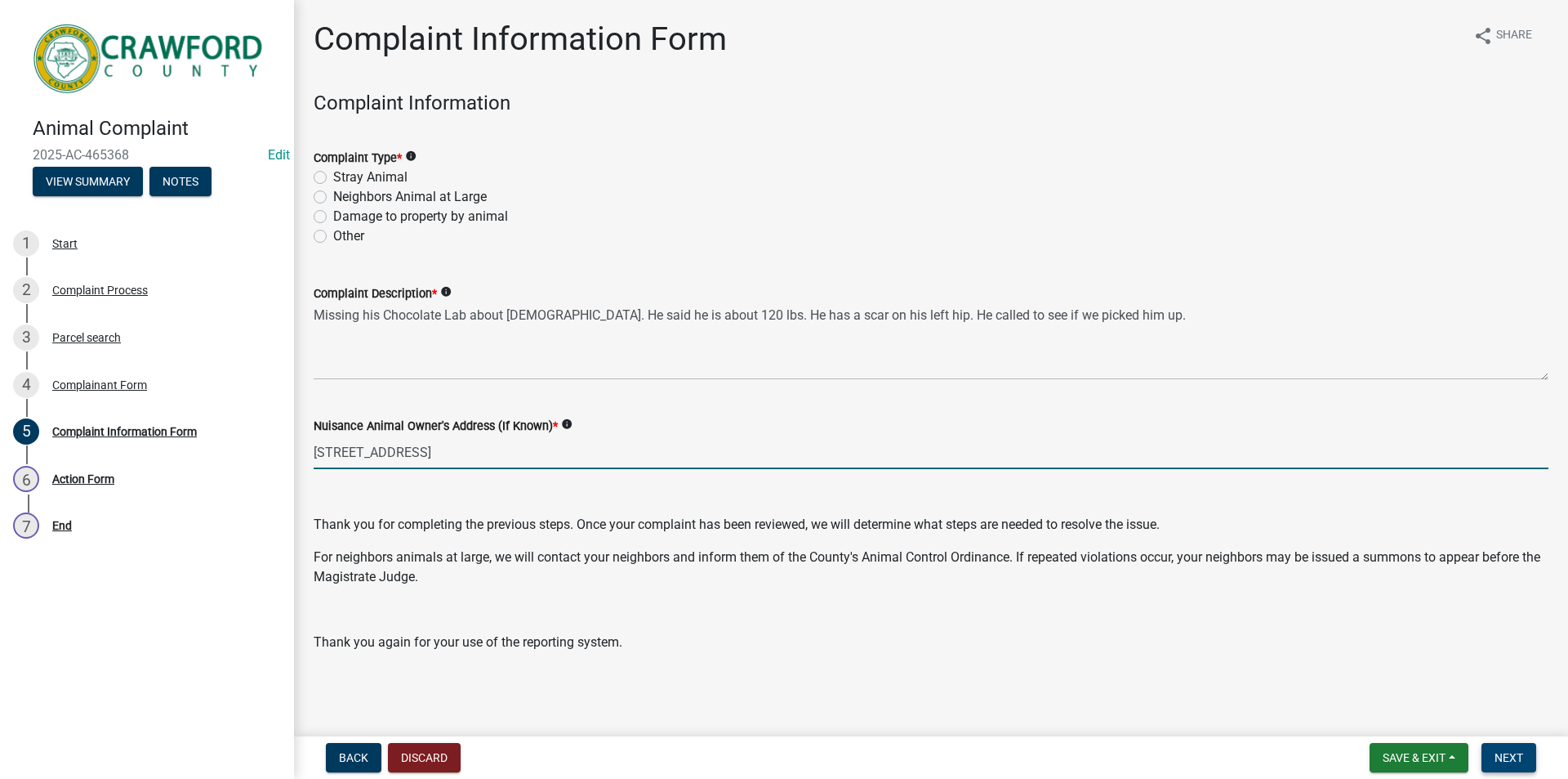
type input "65 Sliver Circle"
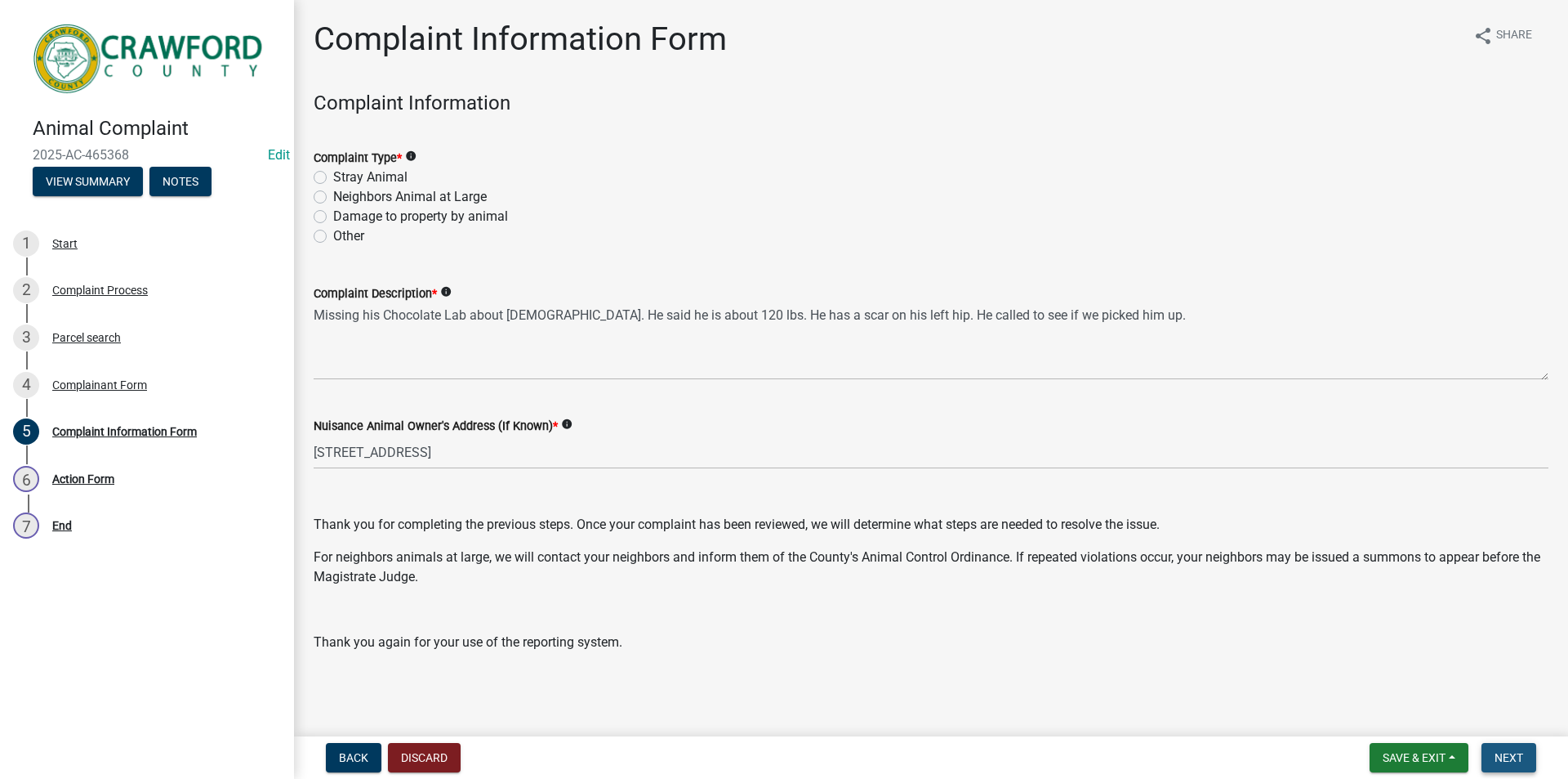
click at [1495, 751] on span "Next" at bounding box center [1509, 758] width 29 height 13
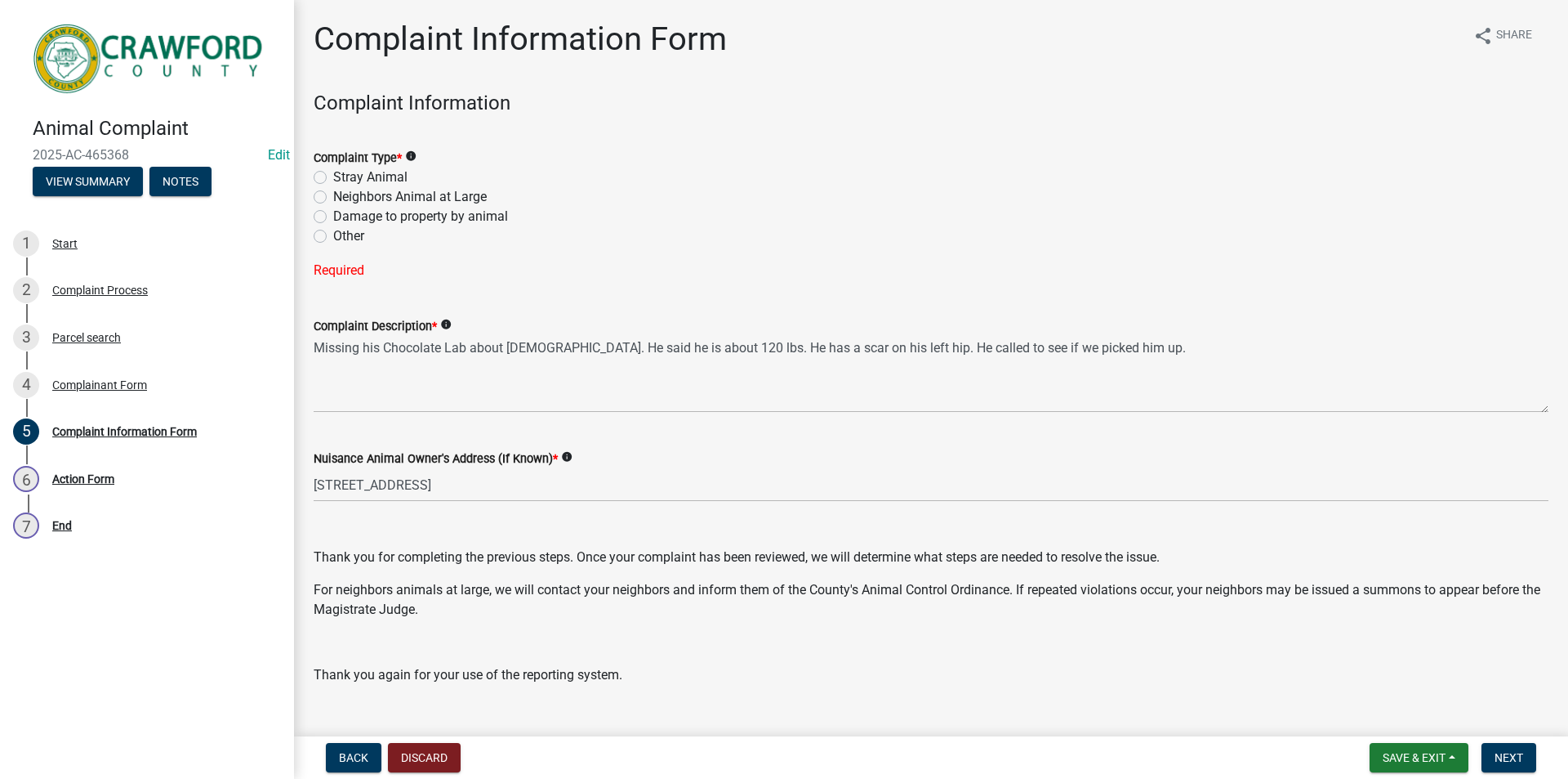
click at [327, 239] on div "Other" at bounding box center [931, 235] width 1235 height 19
click at [333, 241] on label "Other" at bounding box center [349, 235] width 31 height 19
click at [333, 237] on input "Other" at bounding box center [338, 231] width 11 height 11
radio input "true"
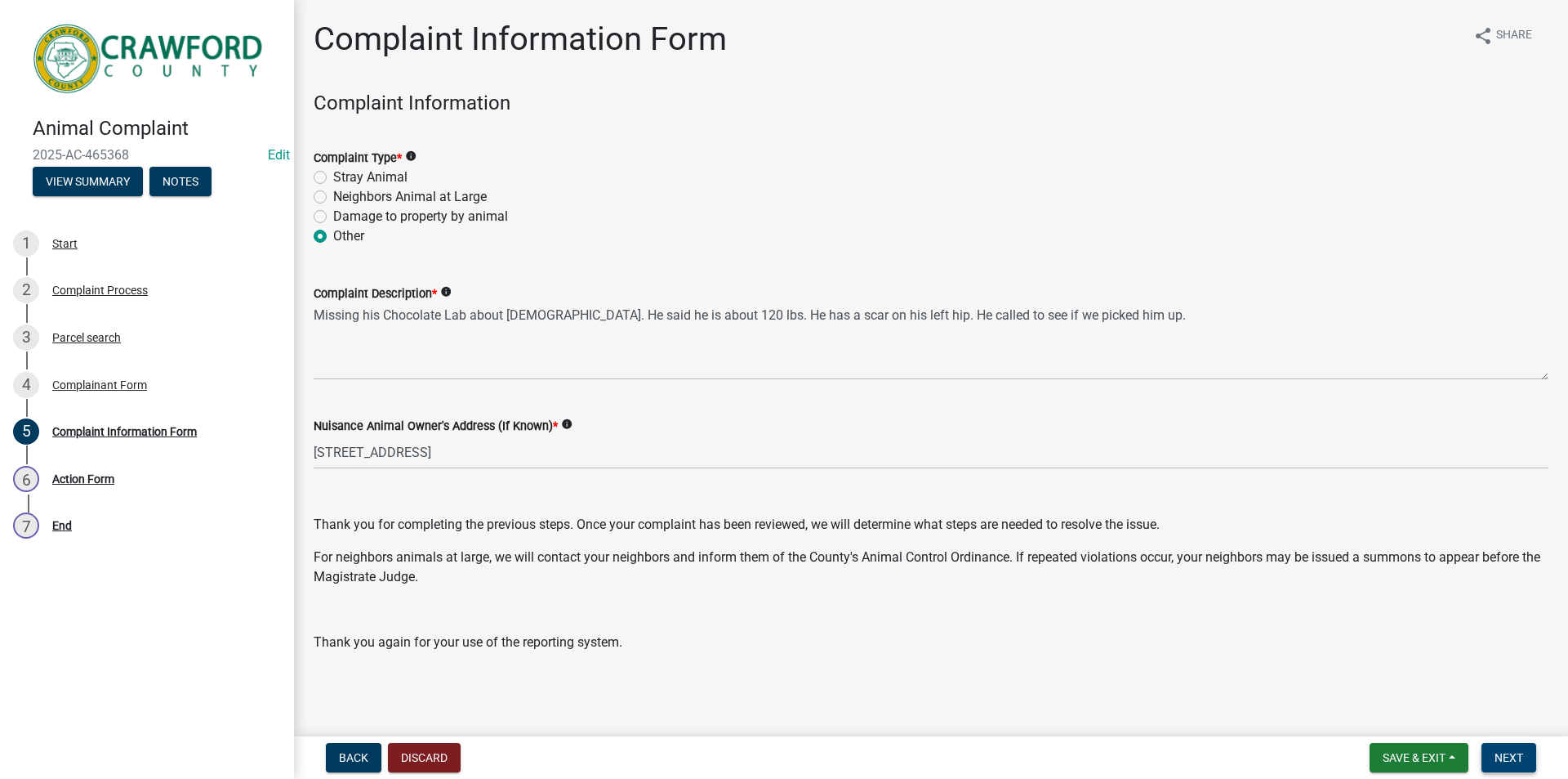
click at [1529, 763] on button "Next" at bounding box center [1508, 757] width 55 height 29
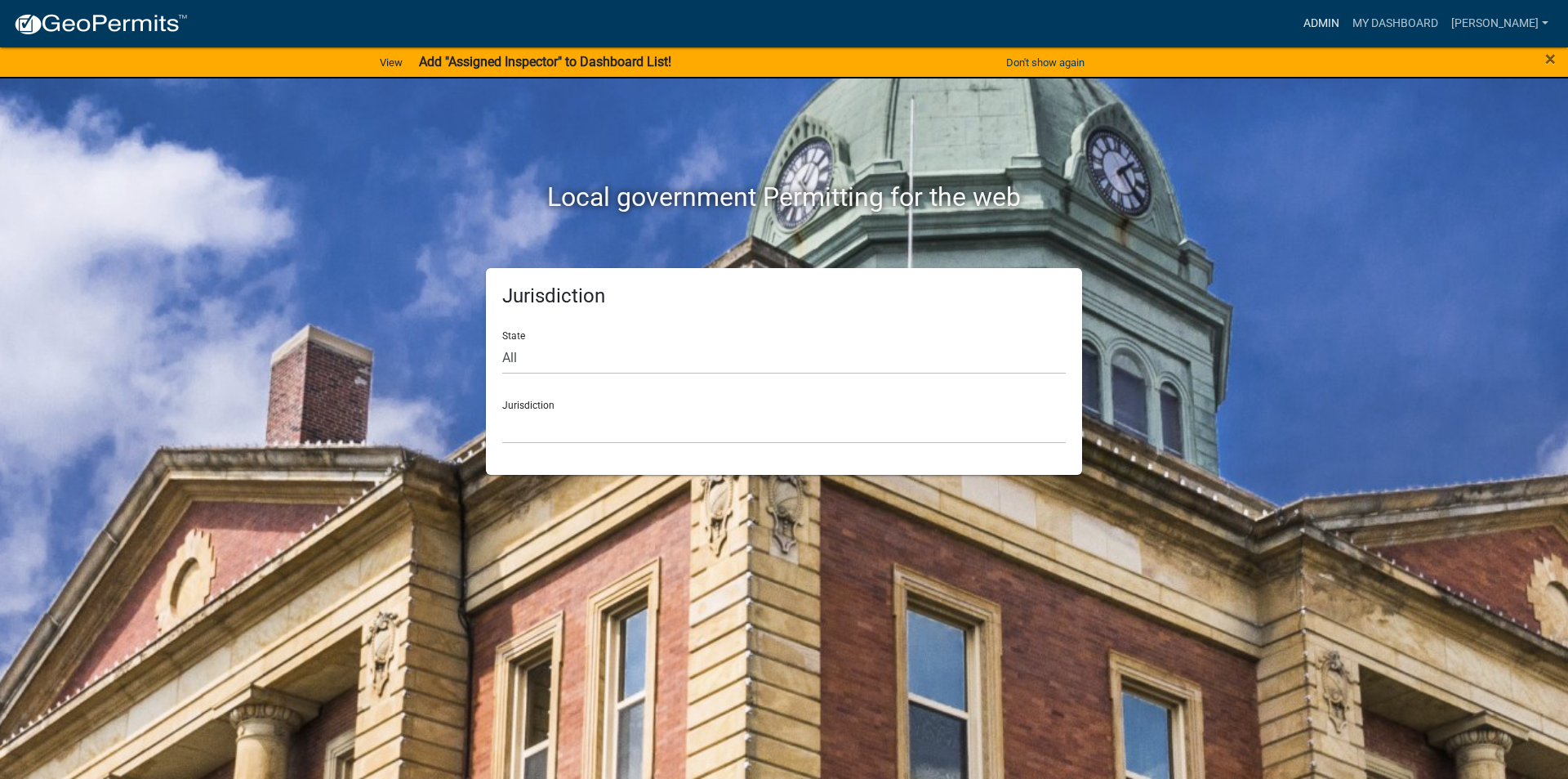
click at [1339, 22] on link "Admin" at bounding box center [1321, 24] width 49 height 31
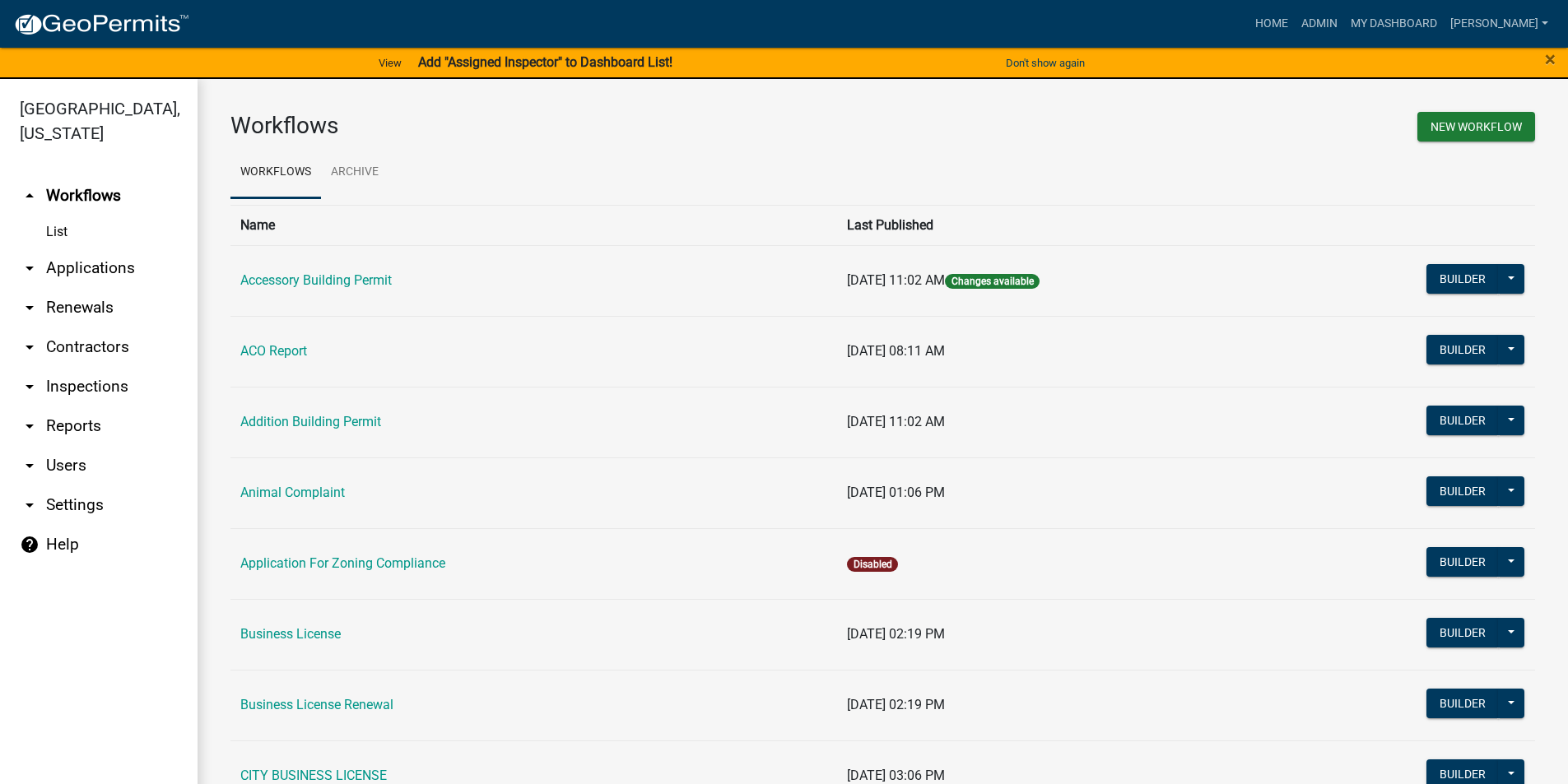
click at [121, 265] on link "arrow_drop_down Applications" at bounding box center [98, 268] width 197 height 40
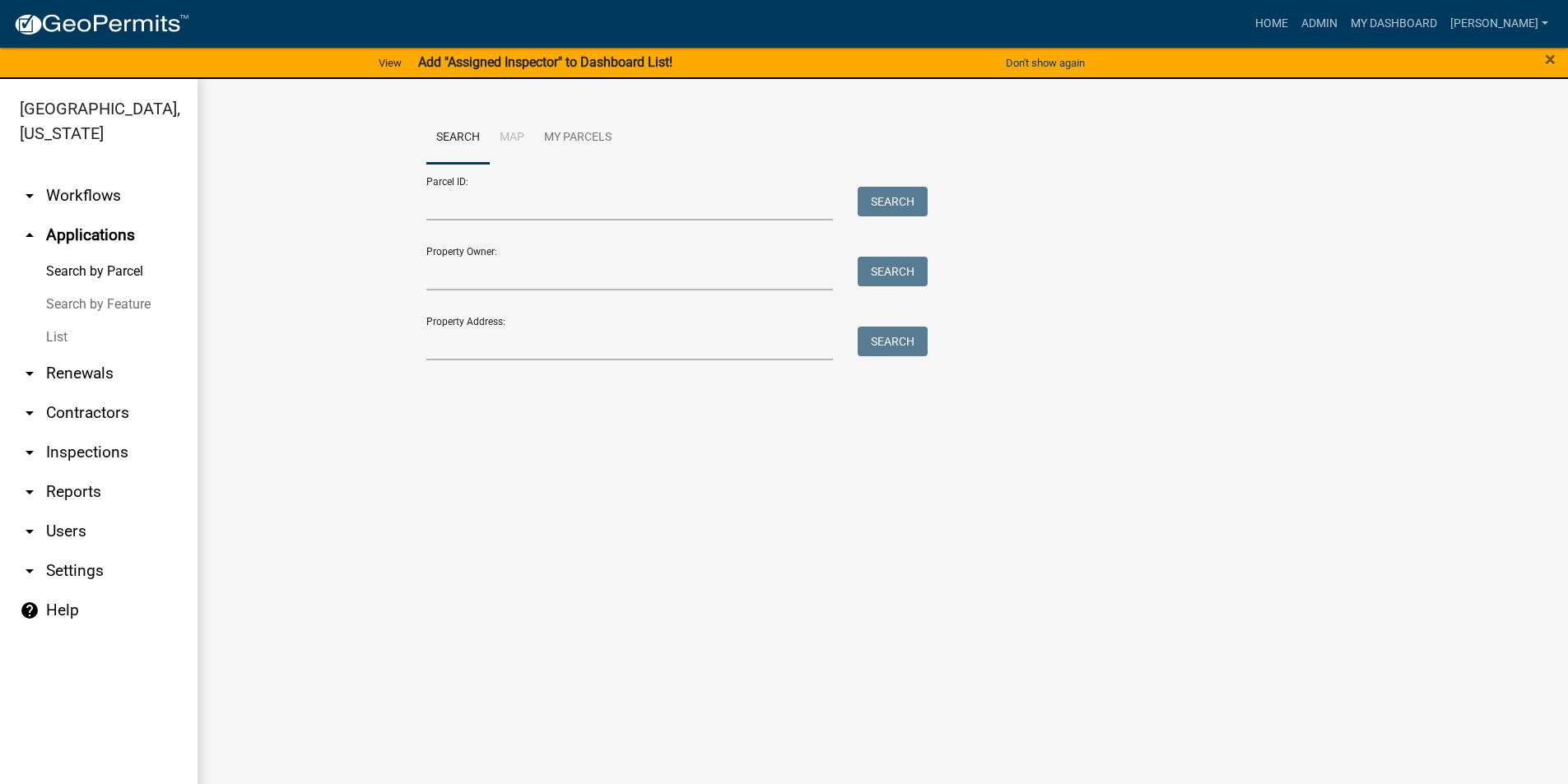
click at [70, 344] on link "List" at bounding box center [98, 337] width 197 height 33
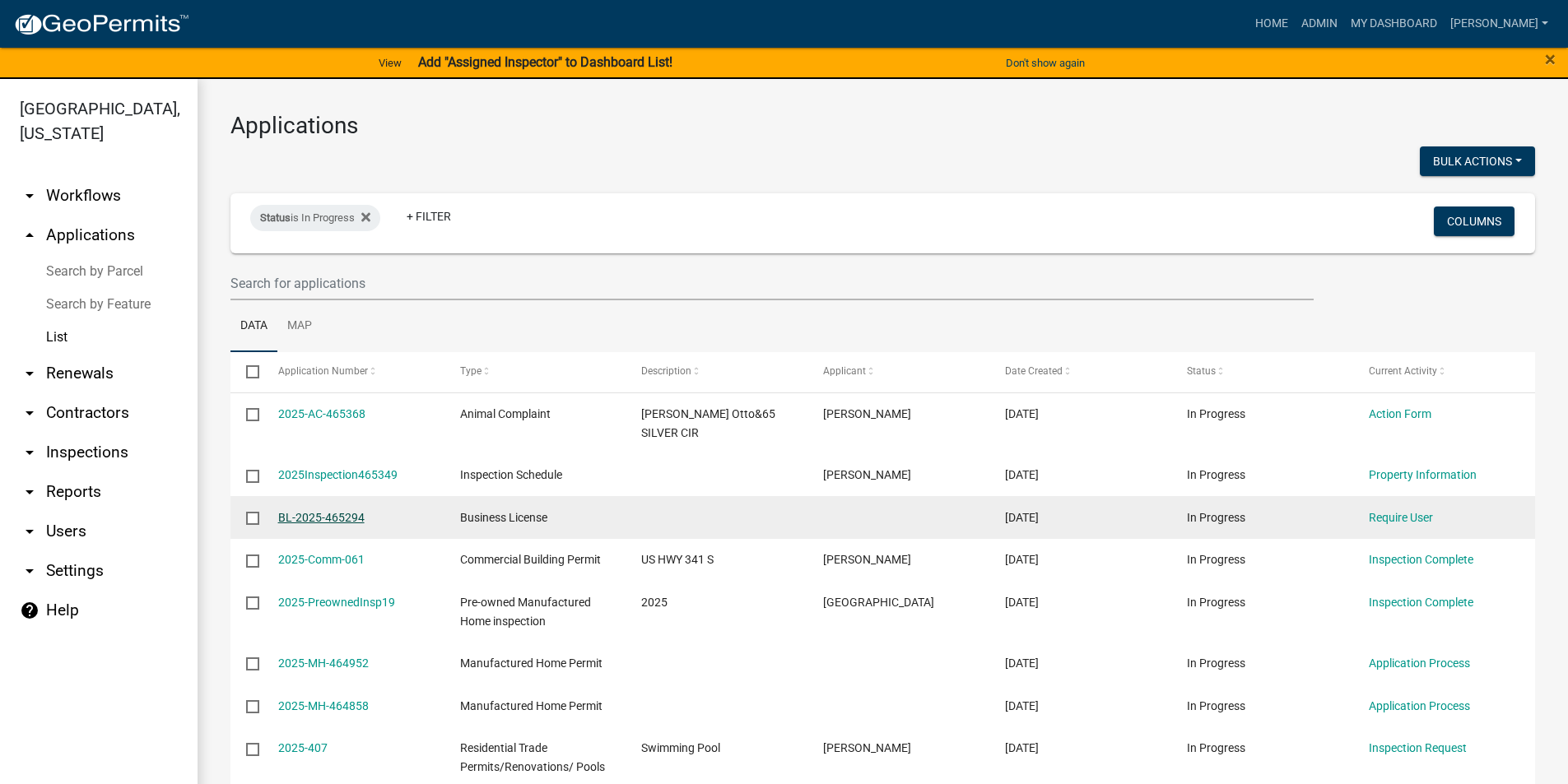
click at [320, 511] on link "BL-2025-465294" at bounding box center [322, 518] width 86 height 14
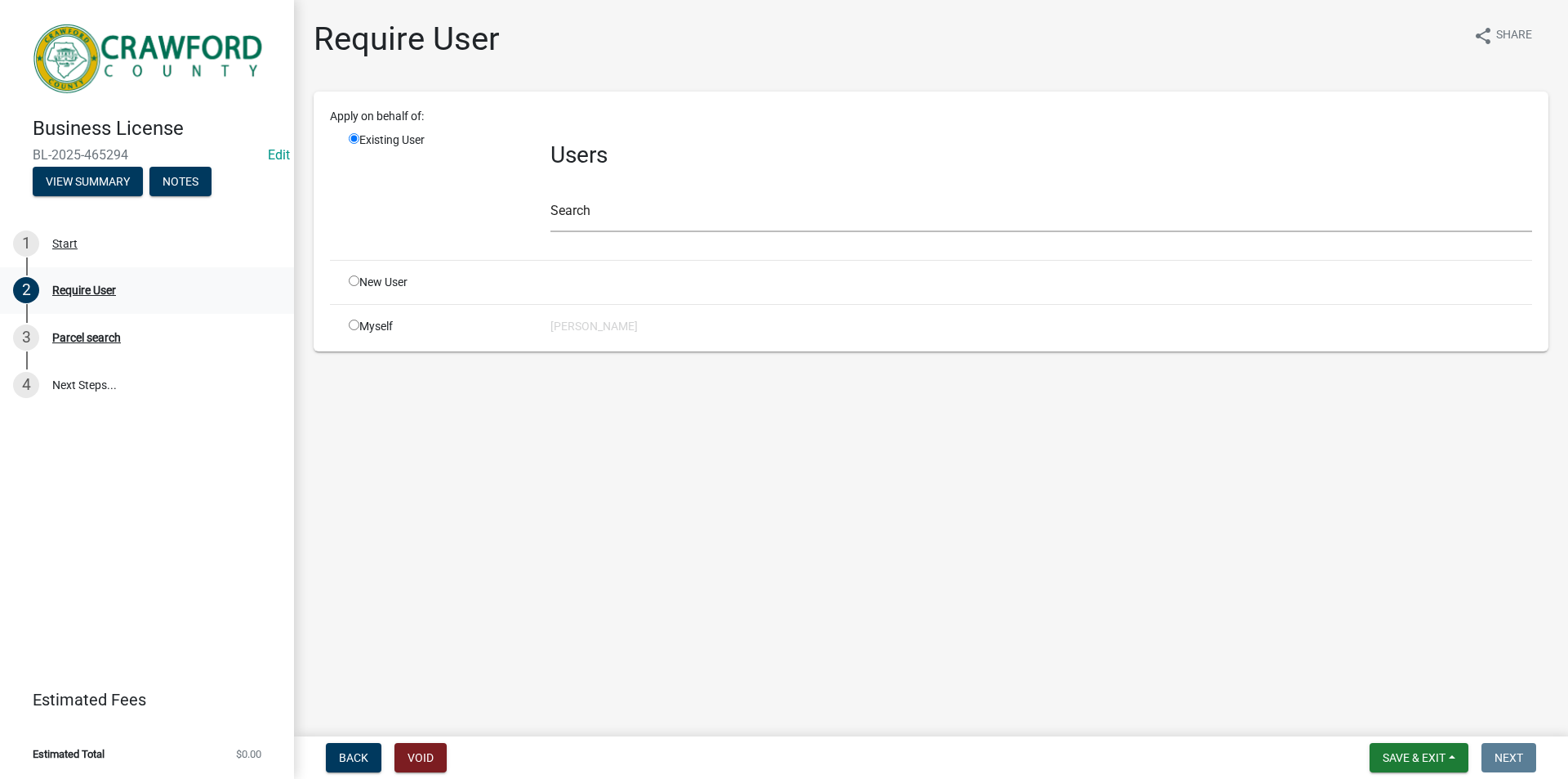
click at [107, 291] on div "Require User" at bounding box center [84, 290] width 64 height 12
click at [92, 184] on button "View Summary" at bounding box center [87, 181] width 110 height 29
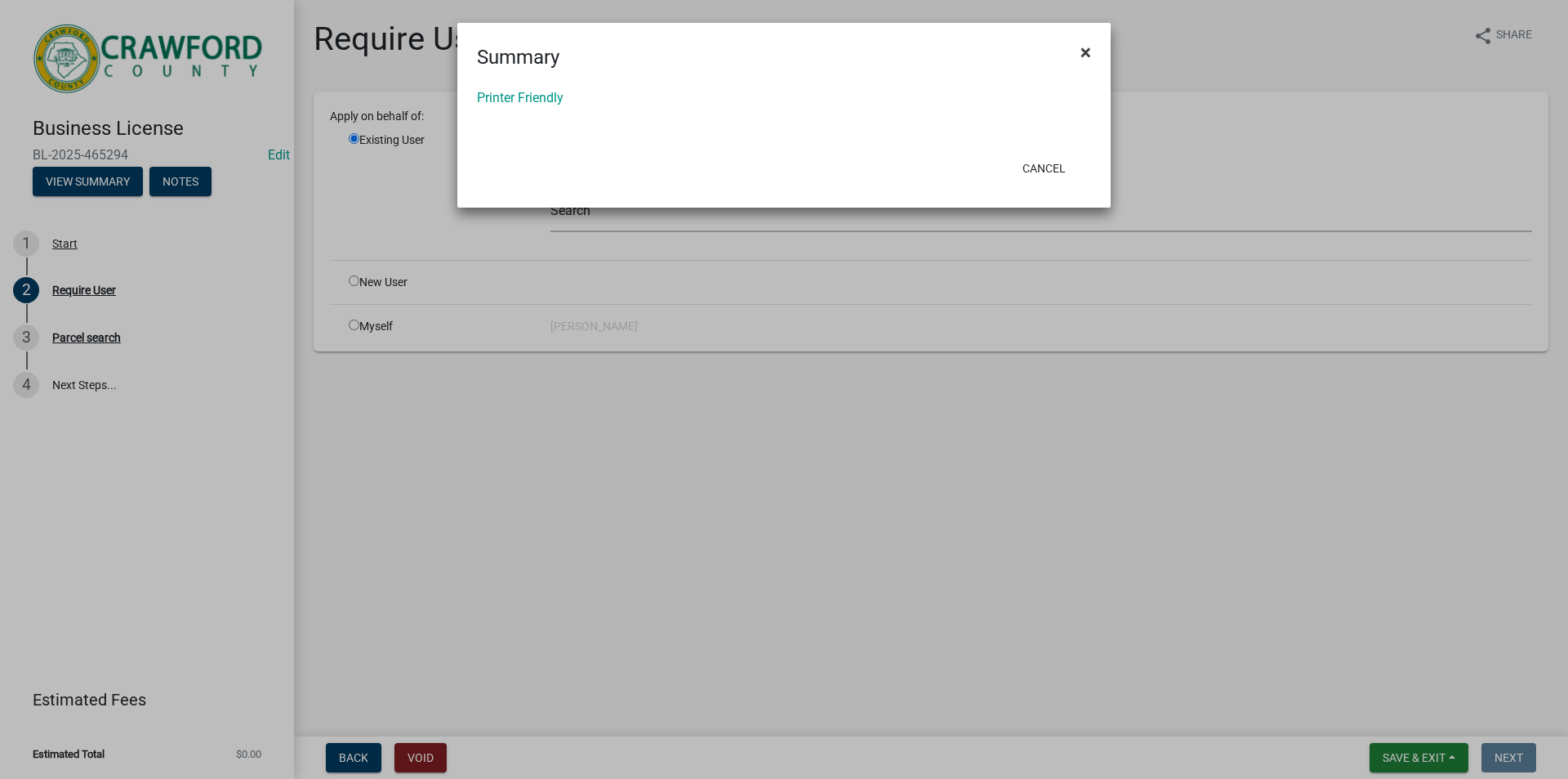
click at [1094, 47] on button "×" at bounding box center [1086, 52] width 37 height 45
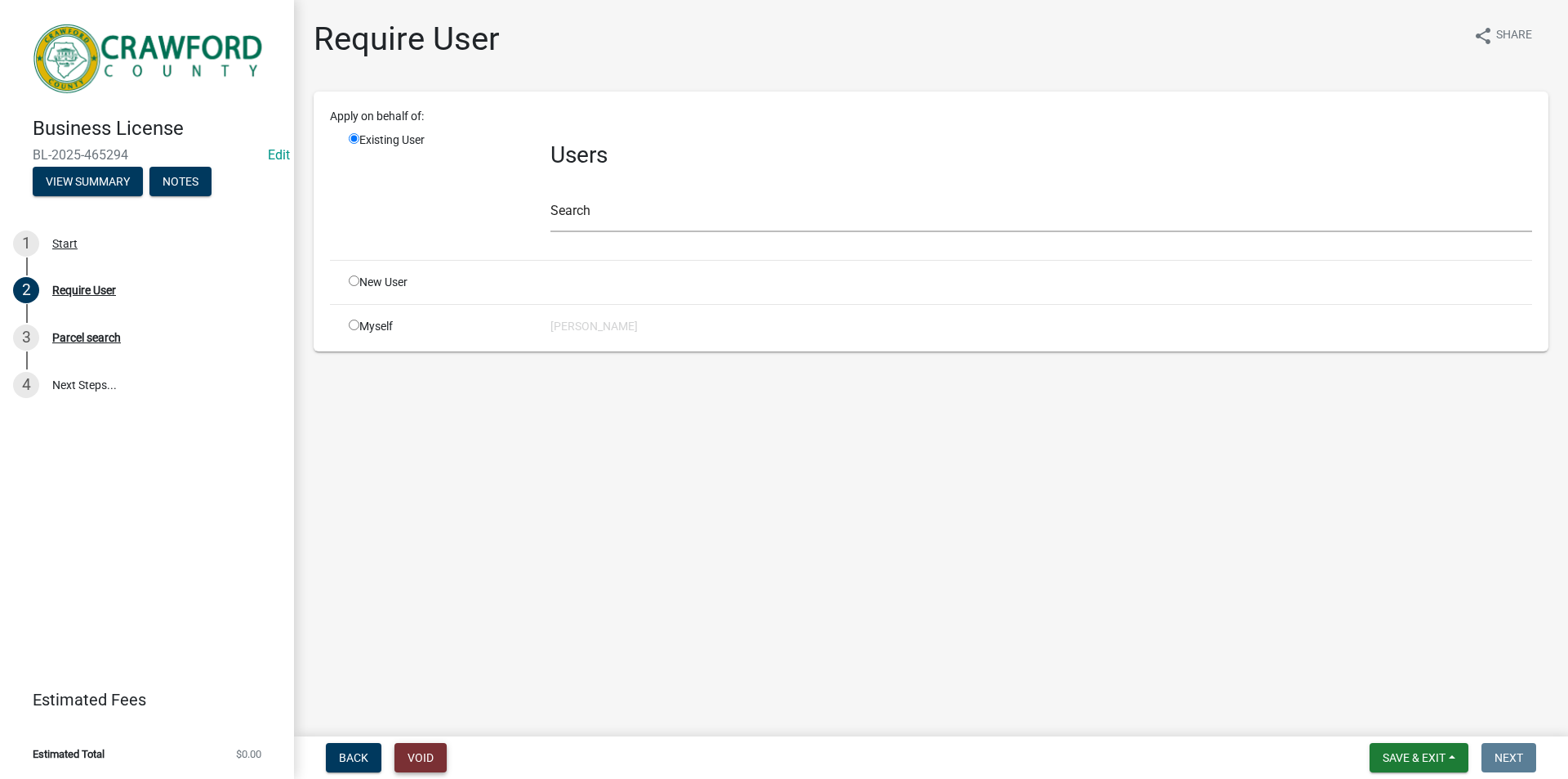
click at [432, 759] on button "Void" at bounding box center [421, 757] width 52 height 29
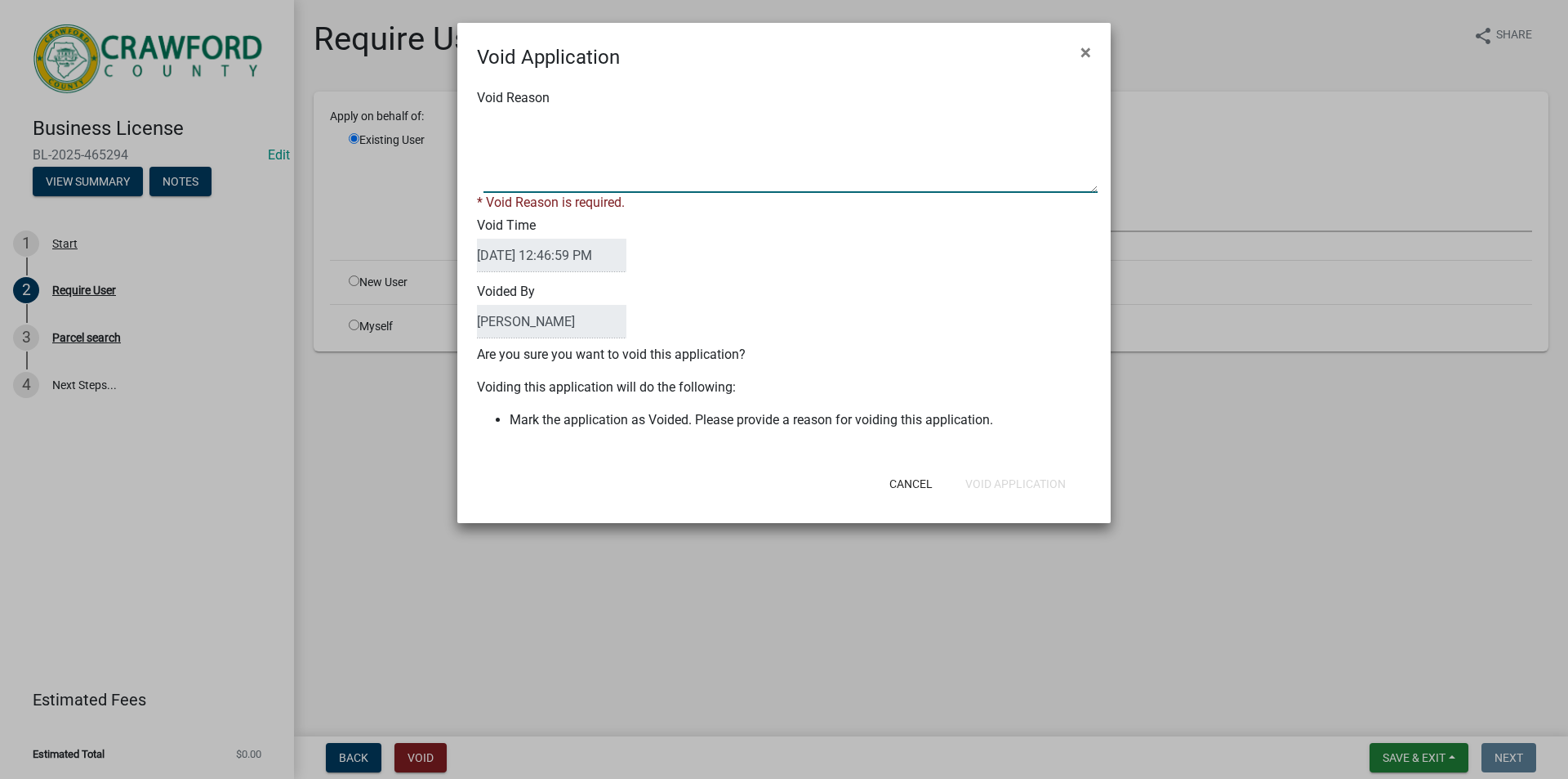
click at [639, 177] on textarea "Void Reason" at bounding box center [790, 151] width 614 height 82
type textarea "DNA"
click at [996, 482] on div "Cancel Void Application" at bounding box center [890, 483] width 402 height 43
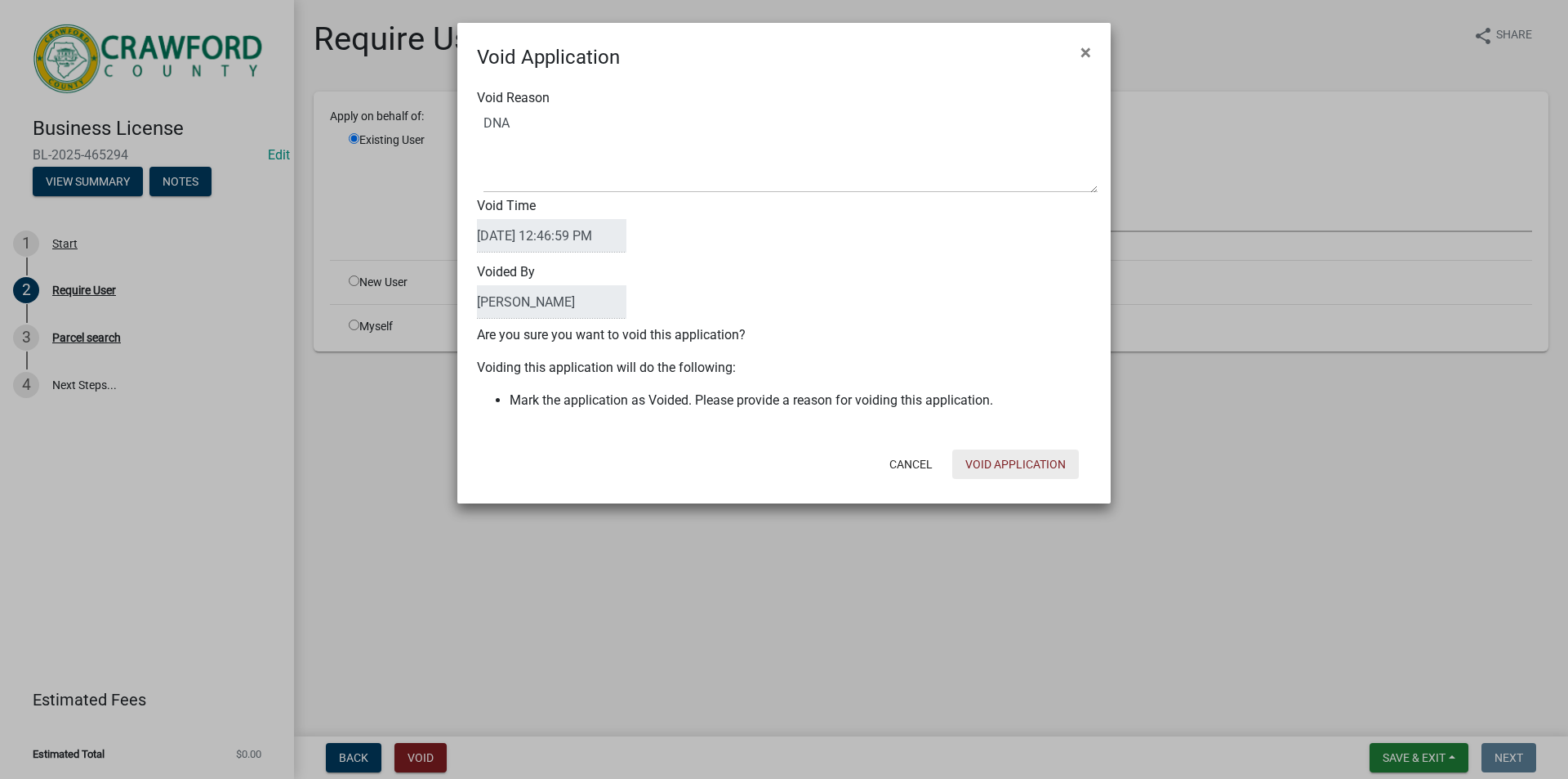
click at [997, 463] on button "Void Application" at bounding box center [1015, 464] width 127 height 29
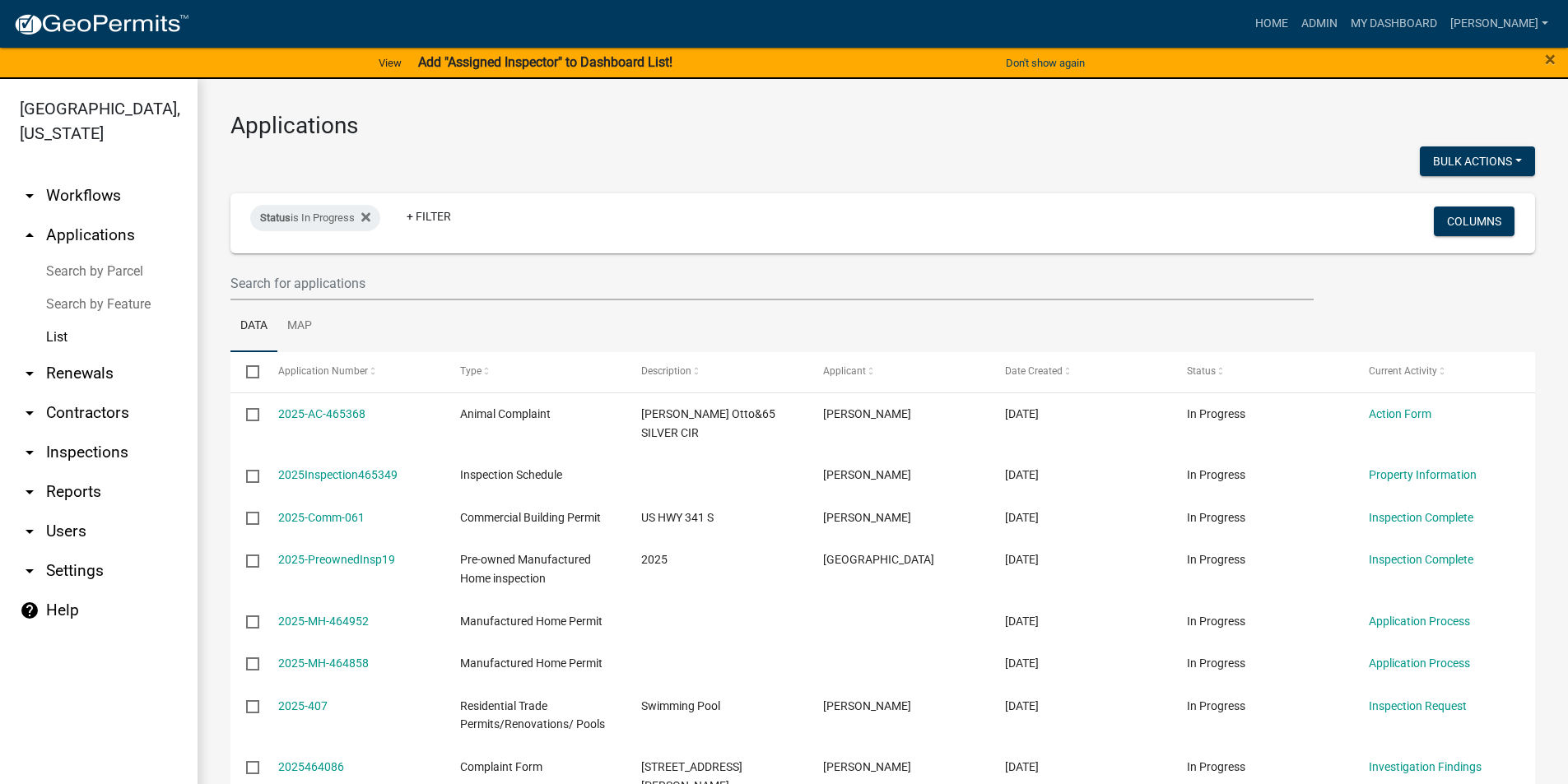
scroll to position [82, 0]
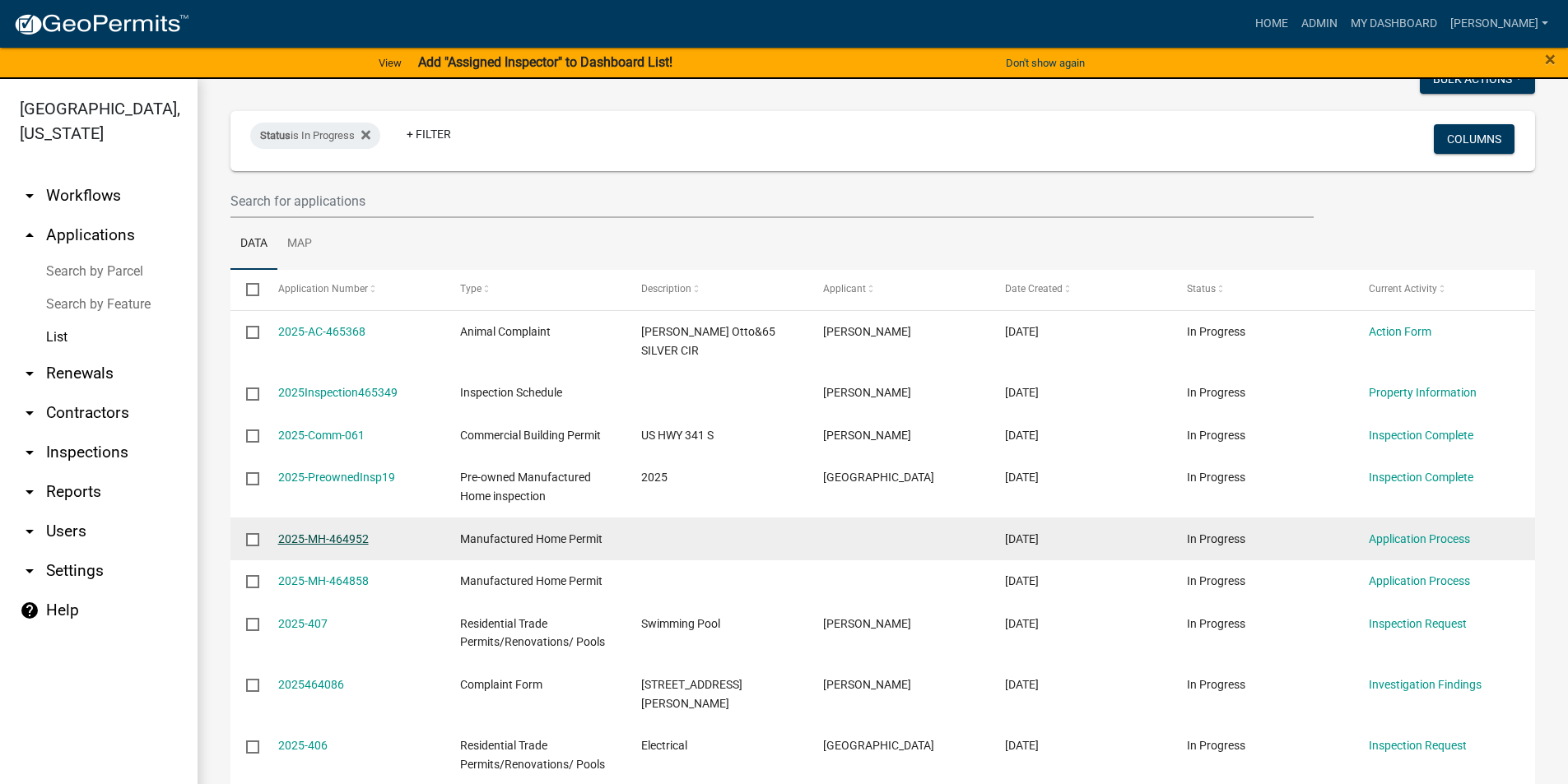
click at [334, 532] on link "2025-MH-464952" at bounding box center [323, 539] width 91 height 14
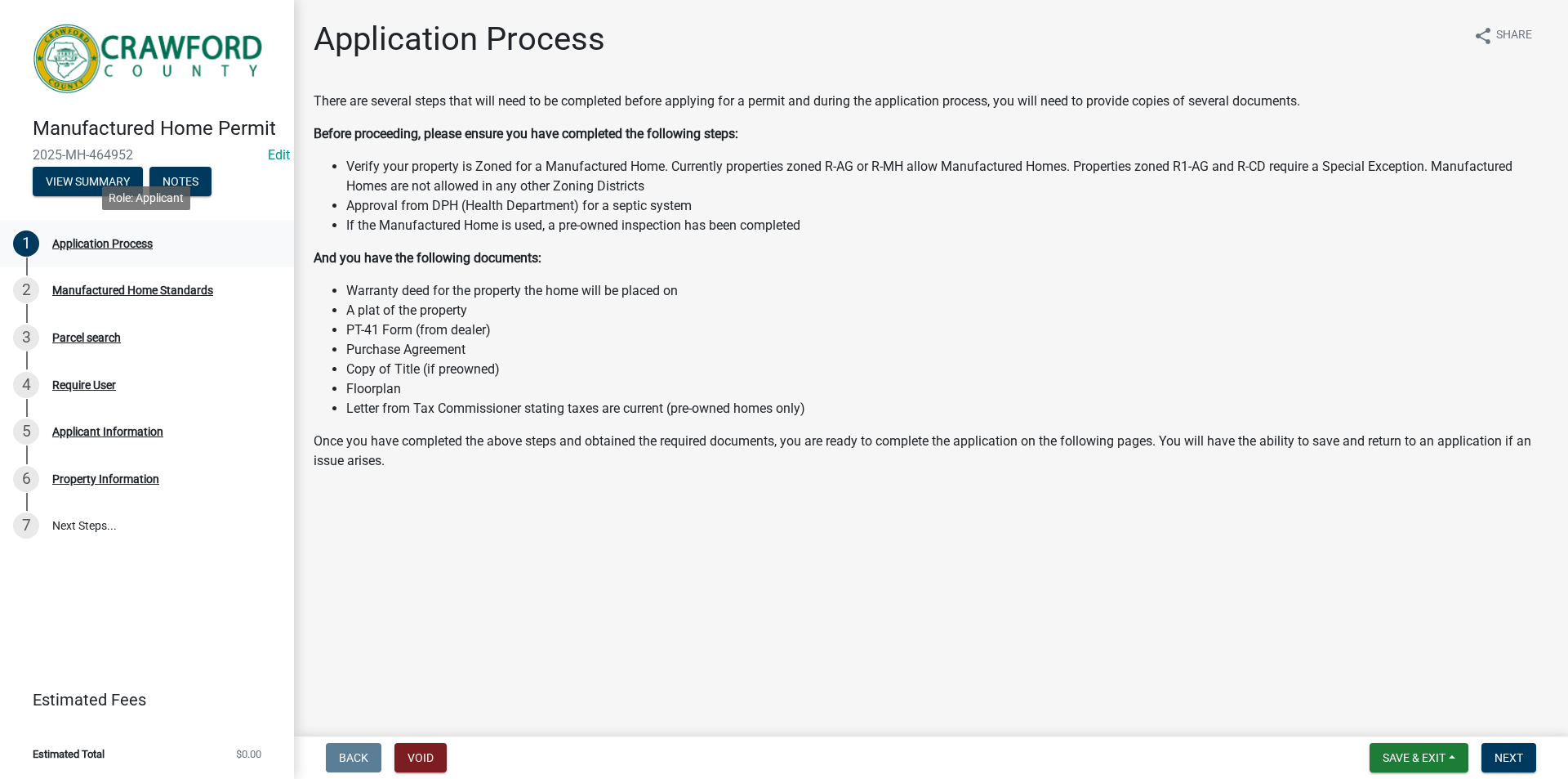
click at [113, 239] on div "Application Process" at bounding box center [102, 244] width 101 height 12
click at [128, 295] on div "Manufactured Home Standards" at bounding box center [133, 290] width 161 height 12
click at [98, 343] on div "Parcel search" at bounding box center [87, 338] width 69 height 12
click at [98, 382] on div "Require User" at bounding box center [84, 385] width 64 height 12
drag, startPoint x: 94, startPoint y: 438, endPoint x: 99, endPoint y: 481, distance: 43.3
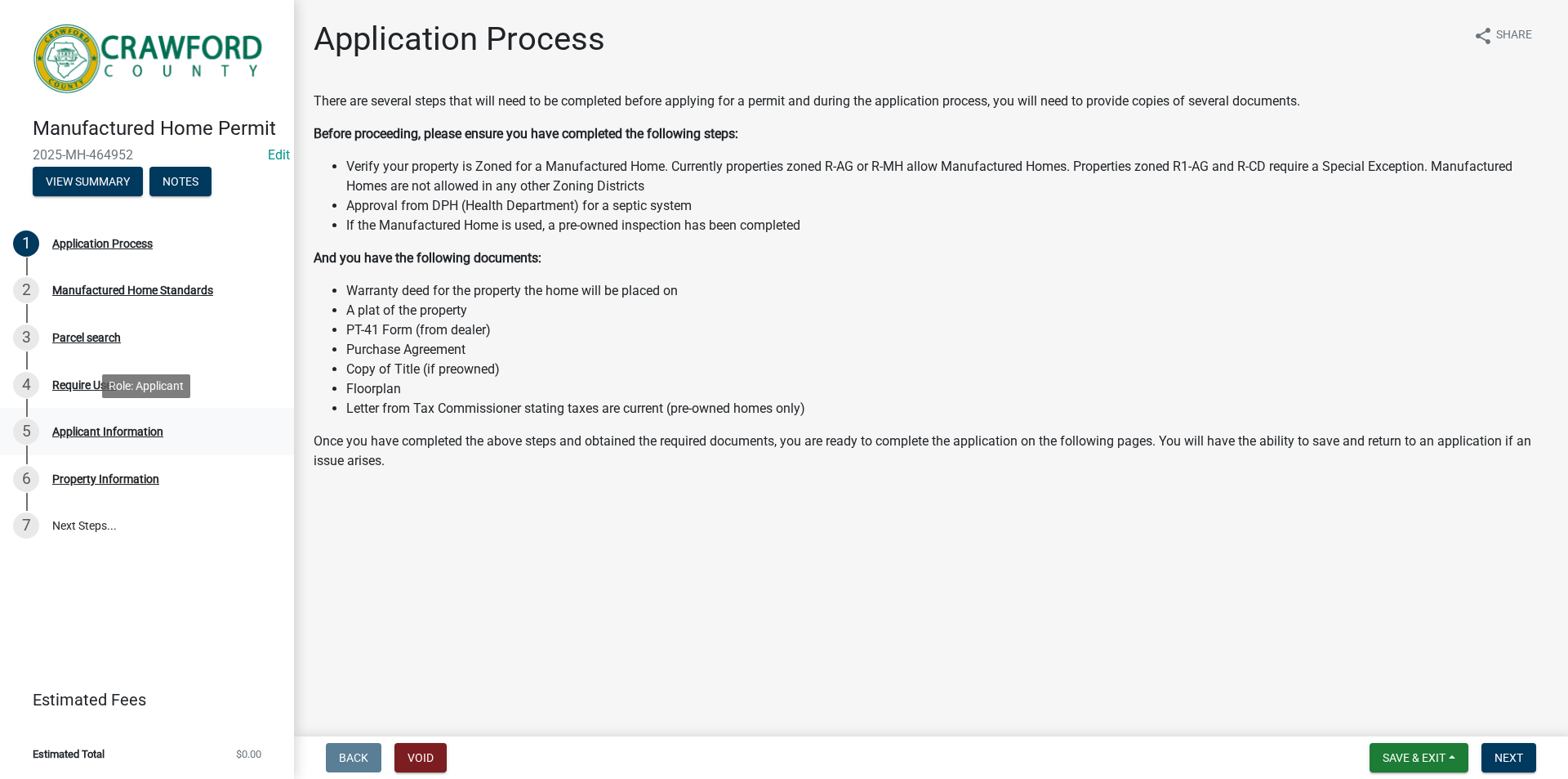
click at [95, 438] on div "5 Applicant Information" at bounding box center [140, 431] width 254 height 26
drag, startPoint x: 99, startPoint y: 481, endPoint x: 110, endPoint y: 404, distance: 77.8
click at [99, 482] on div "Property Information" at bounding box center [105, 479] width 107 height 12
click at [105, 172] on button "View Summary" at bounding box center [87, 181] width 110 height 29
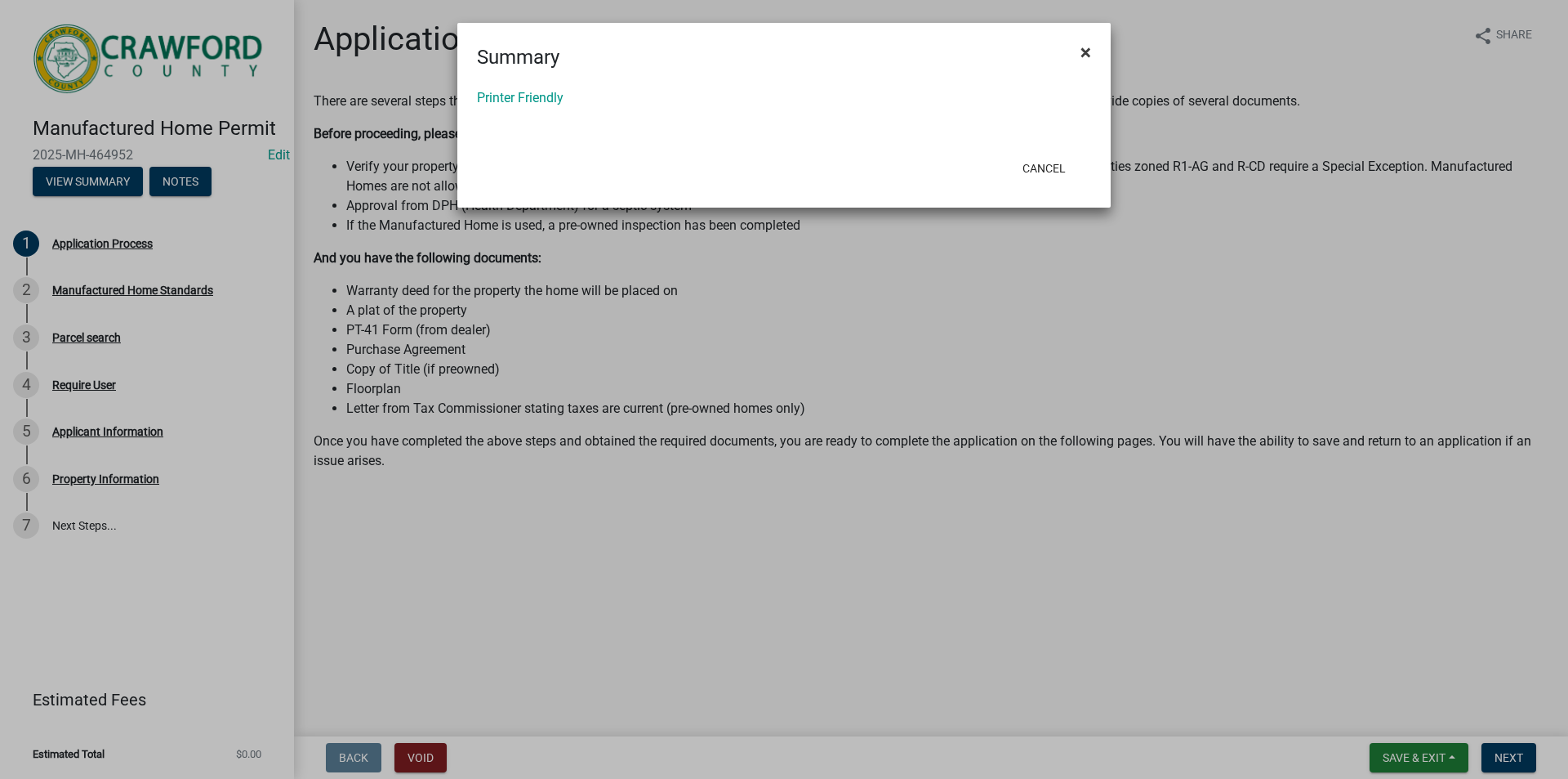
click at [1083, 45] on span "×" at bounding box center [1086, 52] width 11 height 23
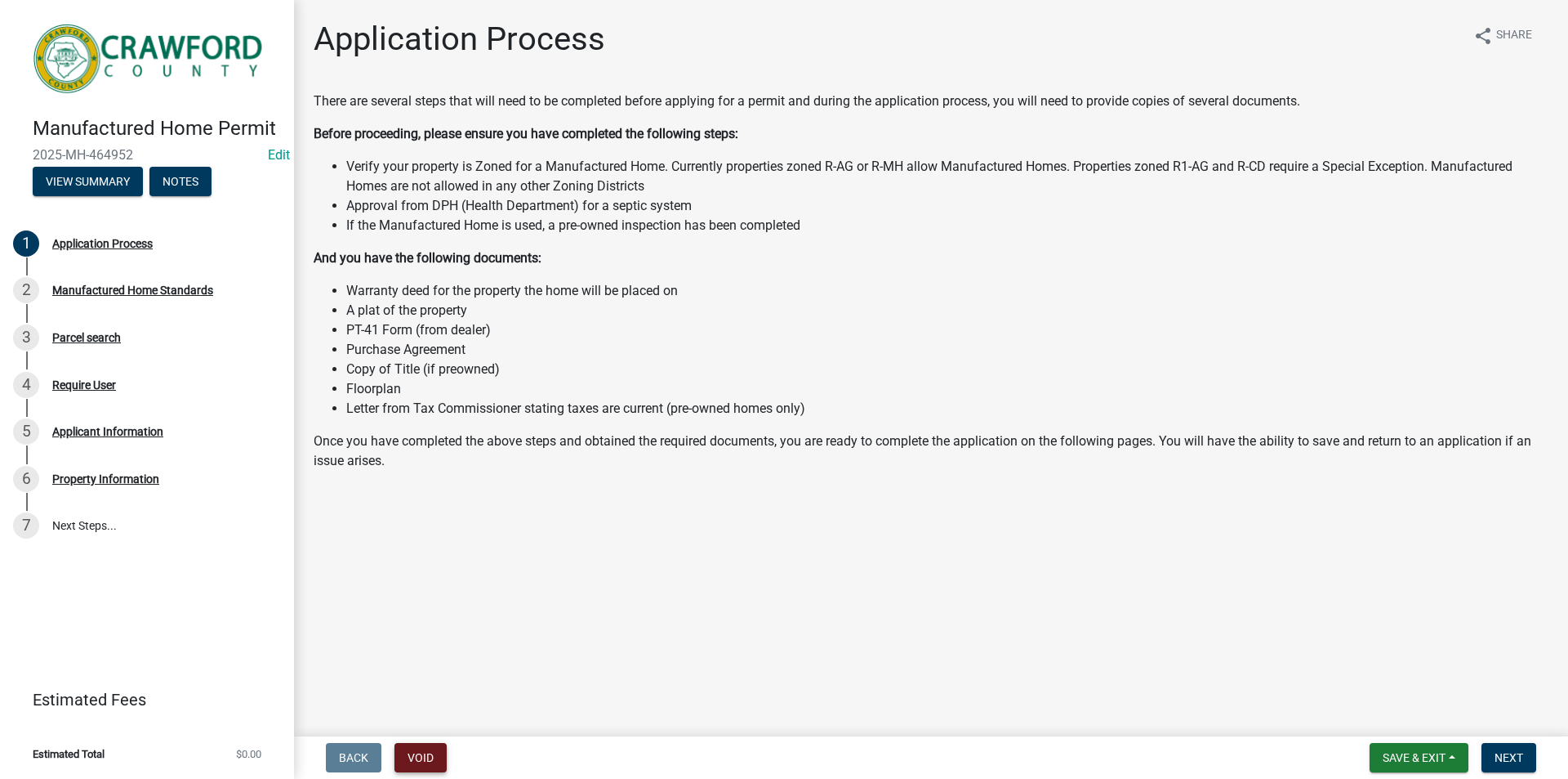
click at [429, 759] on button "Void" at bounding box center [421, 757] width 52 height 29
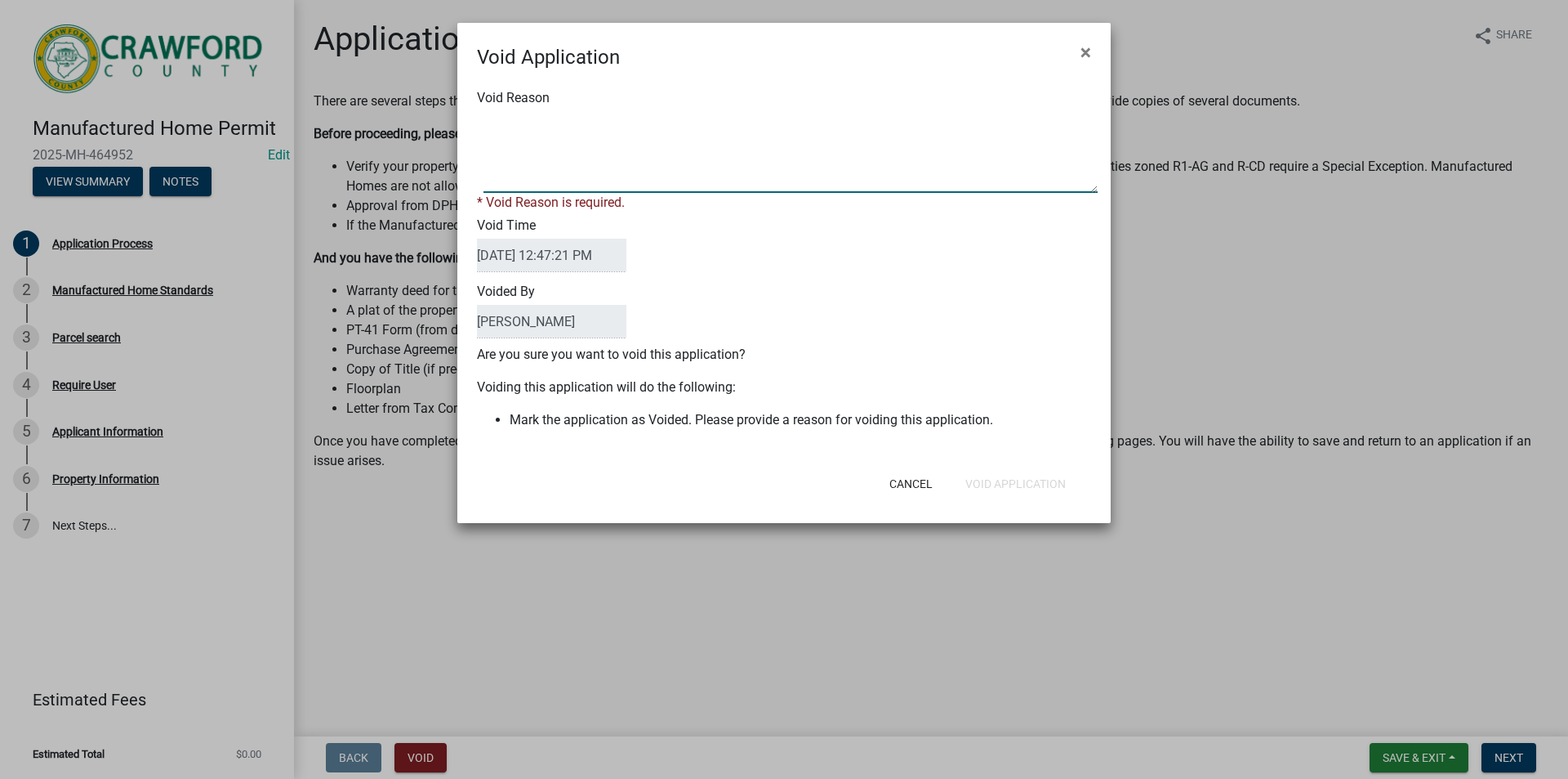
click at [622, 173] on textarea "Void Reason" at bounding box center [790, 151] width 614 height 82
type textarea "DNA"
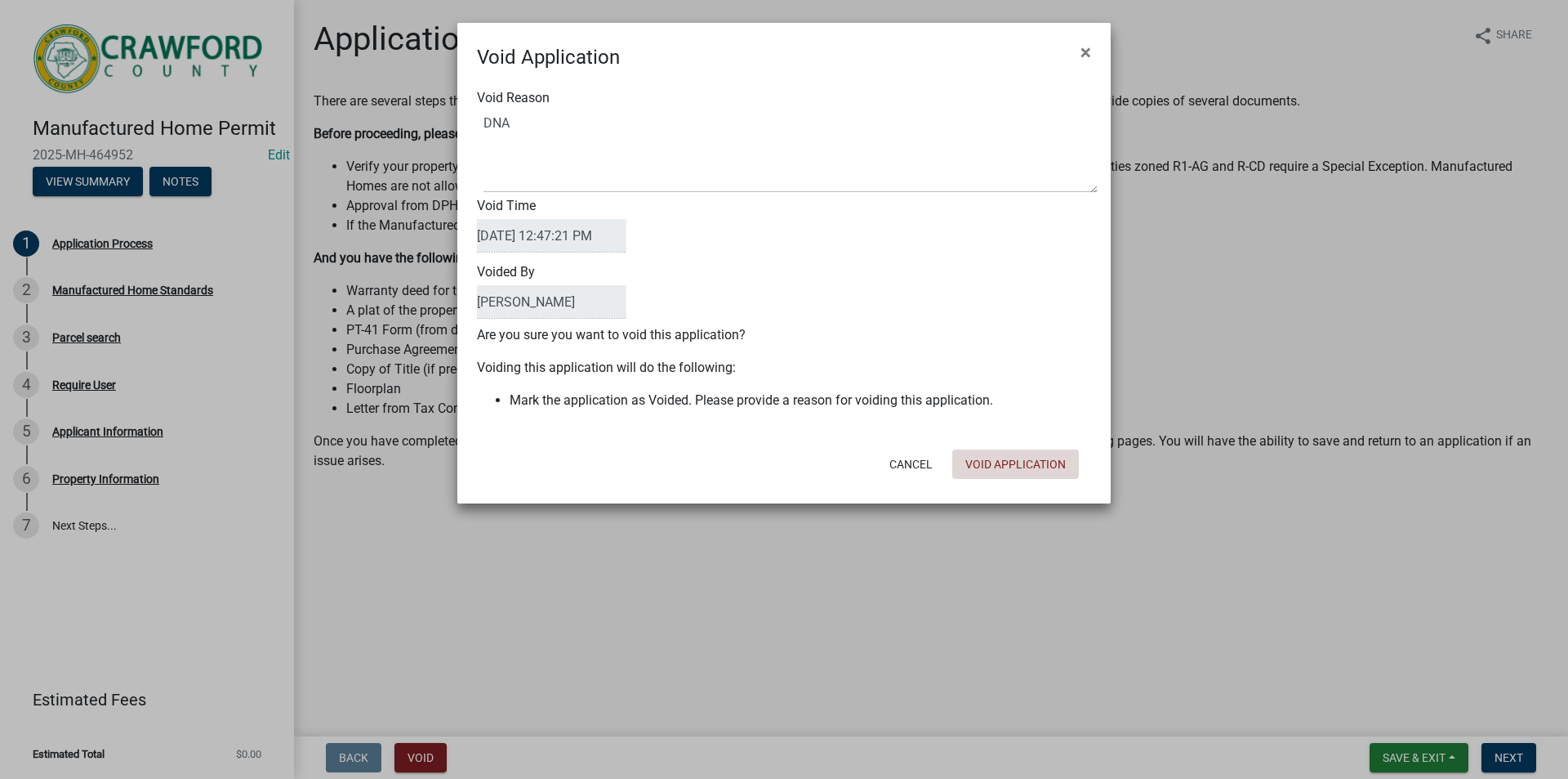
click at [1023, 474] on button "Void Application" at bounding box center [1015, 464] width 127 height 29
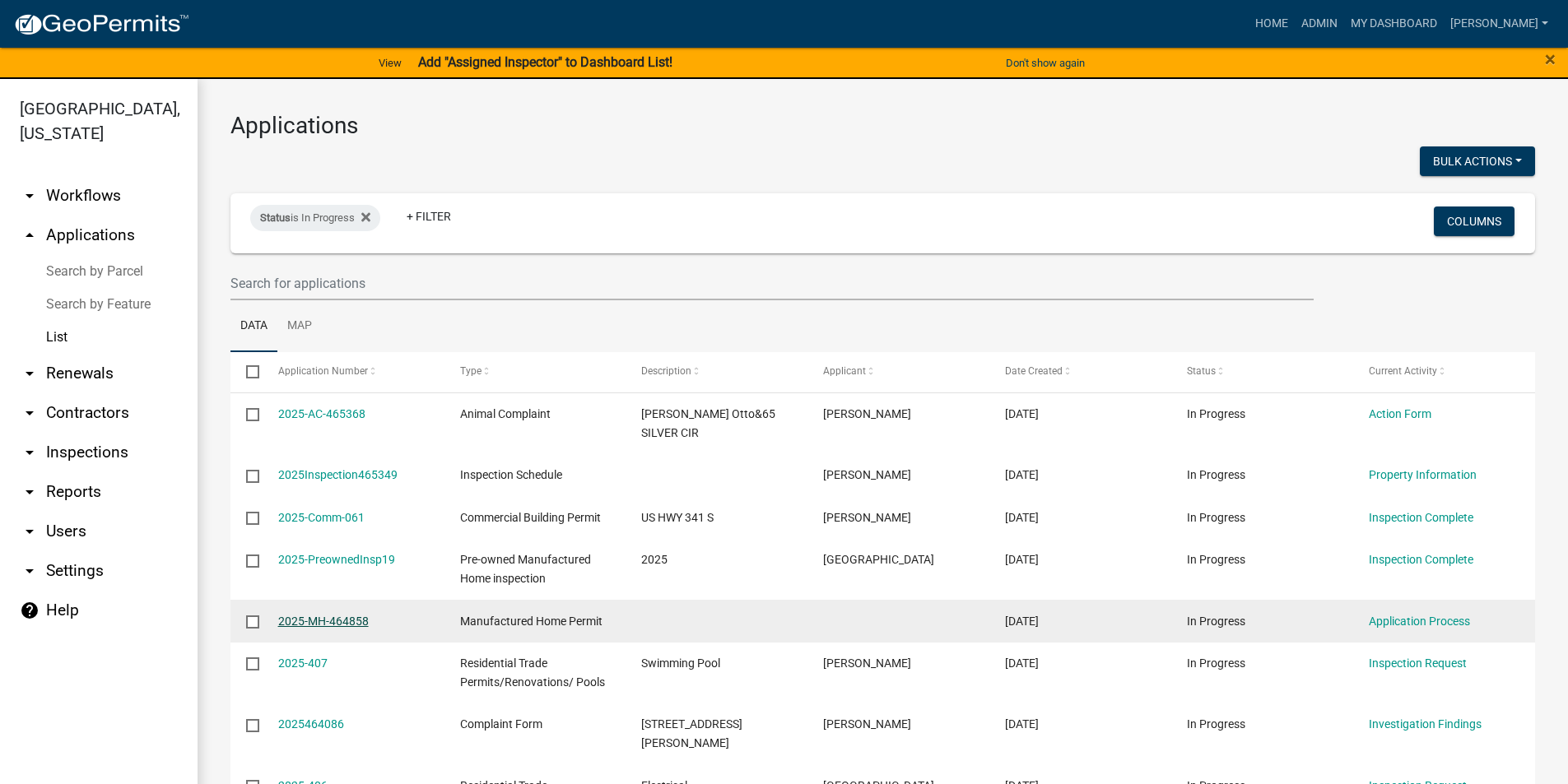
click at [294, 614] on link "2025-MH-464858" at bounding box center [323, 621] width 91 height 14
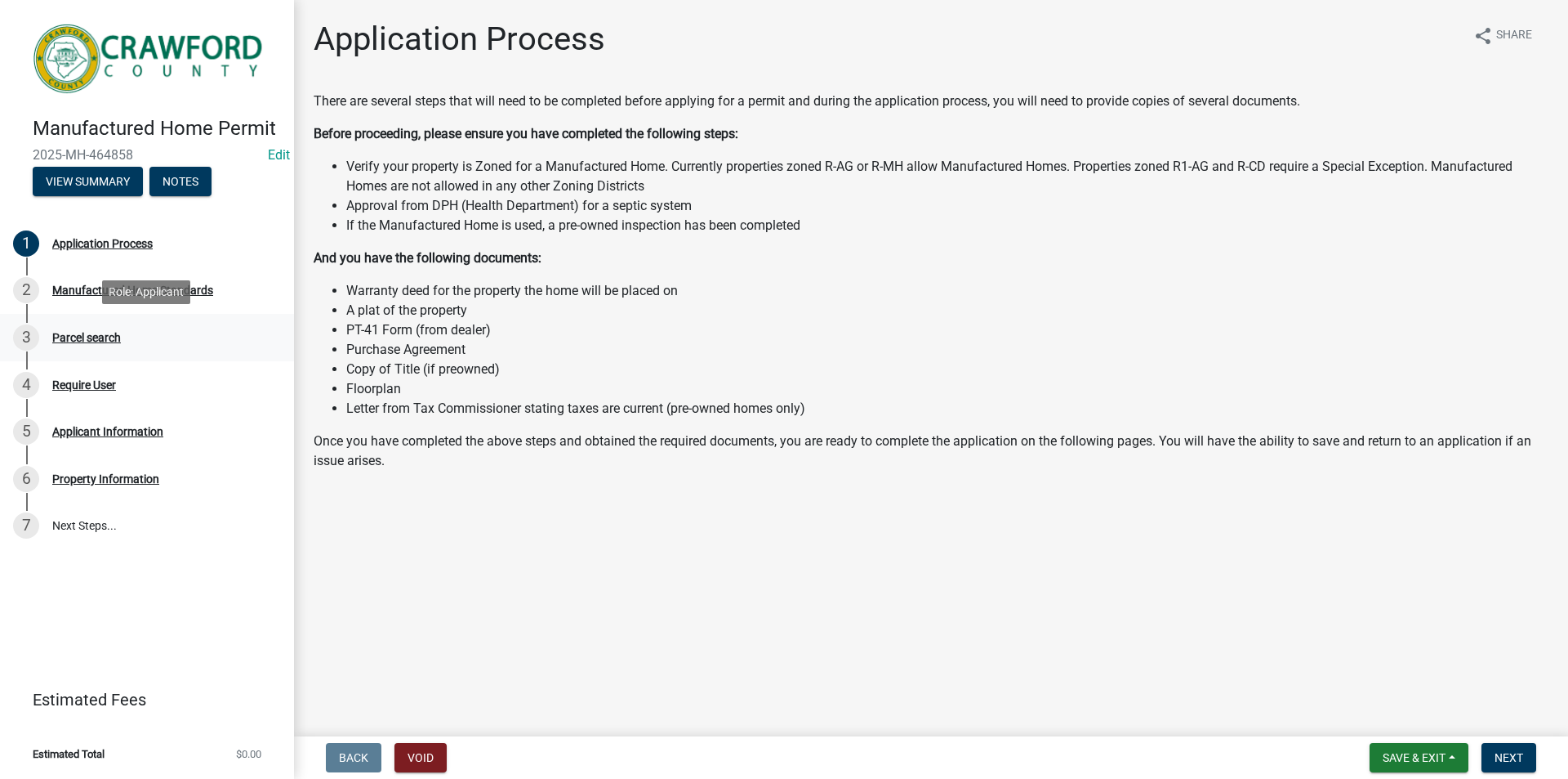
click at [106, 332] on div "Parcel search" at bounding box center [87, 338] width 69 height 12
click at [84, 390] on div "Require User" at bounding box center [84, 385] width 64 height 12
click at [90, 434] on div "Applicant Information" at bounding box center [108, 432] width 111 height 12
drag, startPoint x: 85, startPoint y: 461, endPoint x: 109, endPoint y: 310, distance: 152.9
click at [85, 454] on ul "1 Application Process 2 Manufactured Home Standards 3 Parcel search 4 Require U…" at bounding box center [147, 384] width 294 height 342
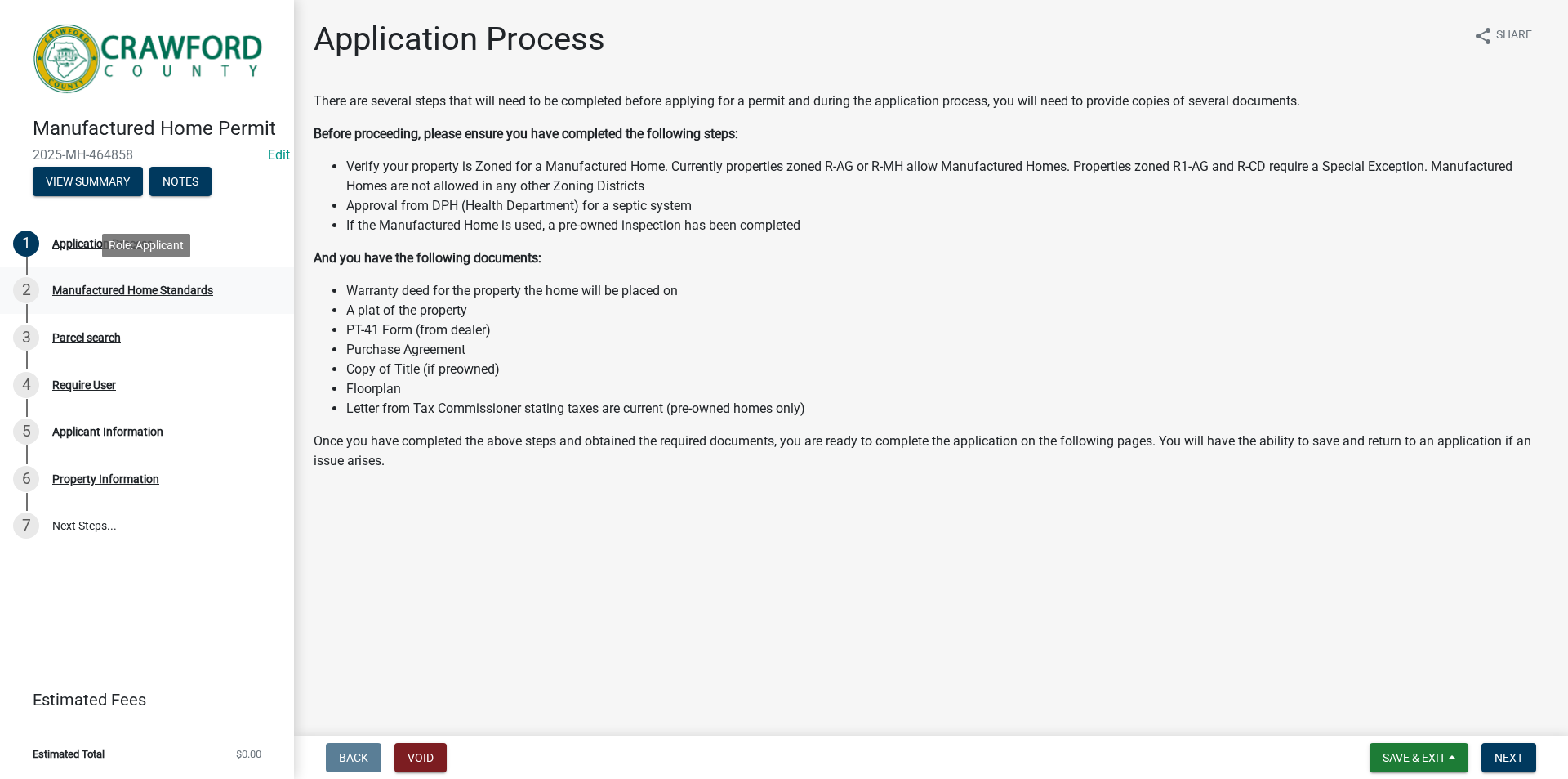
click at [111, 284] on div "Manufactured Home Standards" at bounding box center [133, 290] width 161 height 12
click at [184, 180] on button "Notes" at bounding box center [181, 181] width 62 height 29
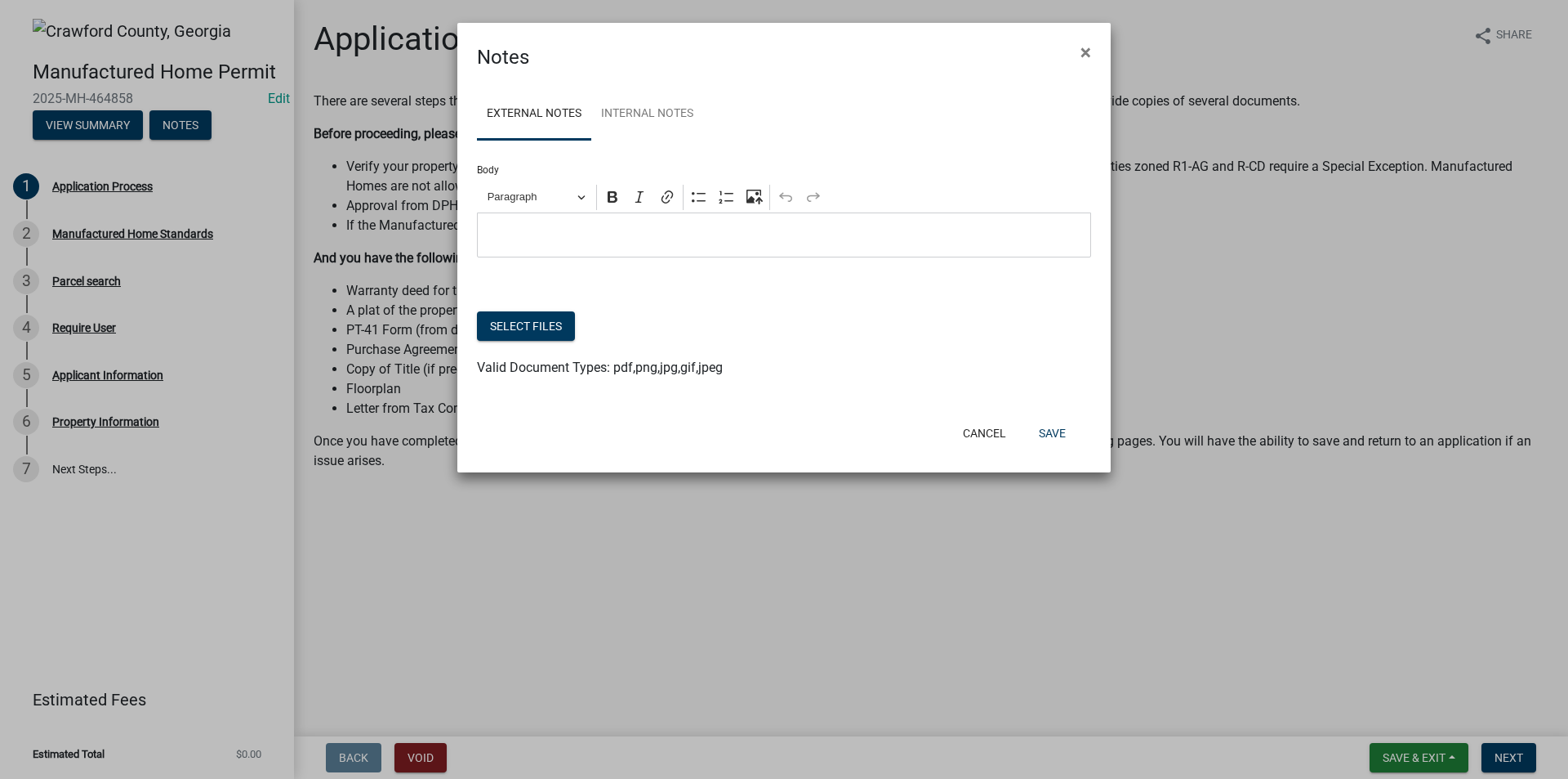
click at [99, 119] on ngb-modal-window "Notes × External Notes Internal Notes Body Rich Text Editor Paragraph Bold Ital…" at bounding box center [784, 389] width 1568 height 779
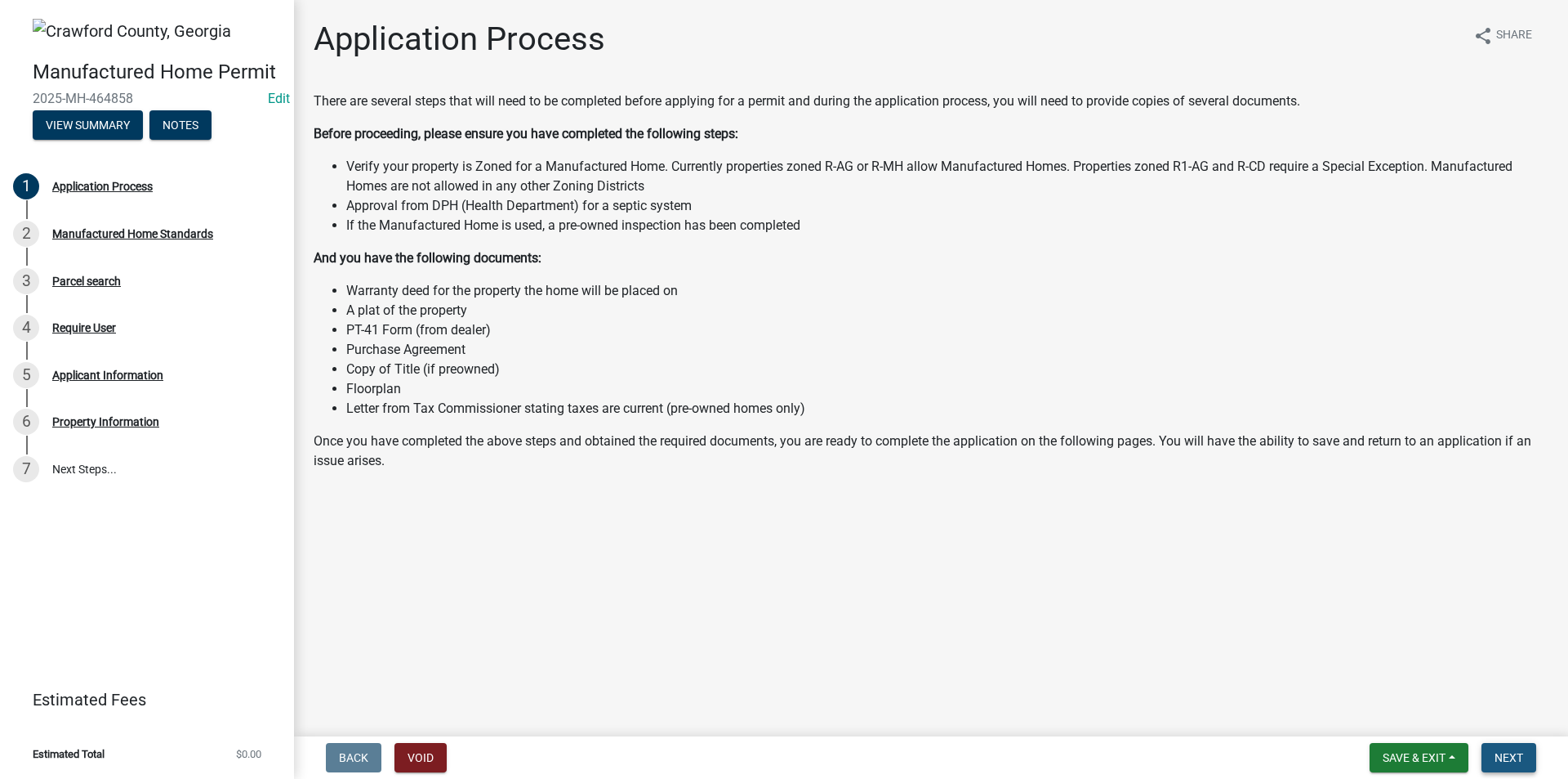
click at [1513, 761] on span "Next" at bounding box center [1509, 758] width 29 height 13
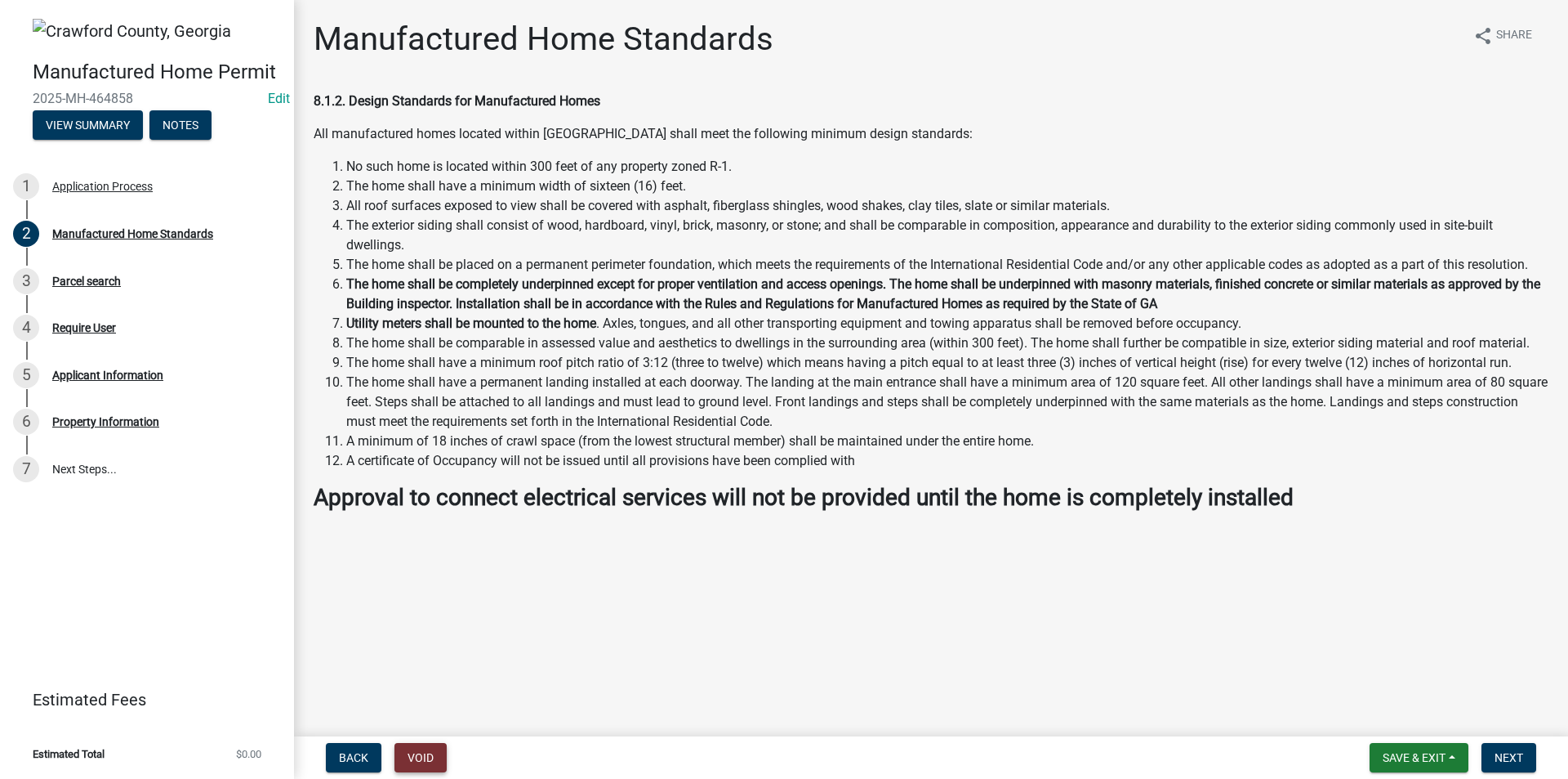
click at [419, 750] on button "Void" at bounding box center [421, 757] width 52 height 29
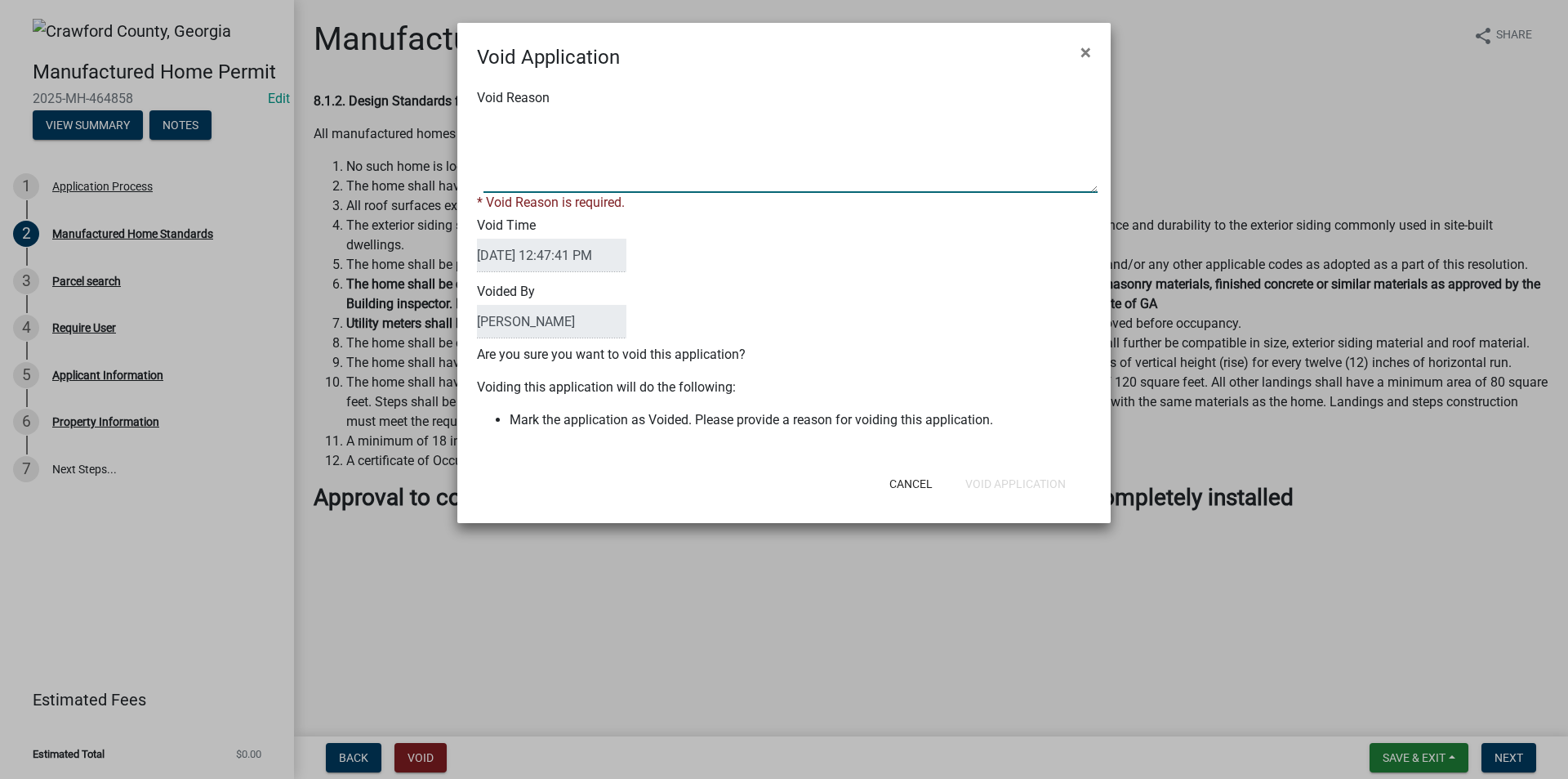
click at [522, 149] on textarea "Void Reason" at bounding box center [790, 151] width 614 height 82
type textarea "DNA"
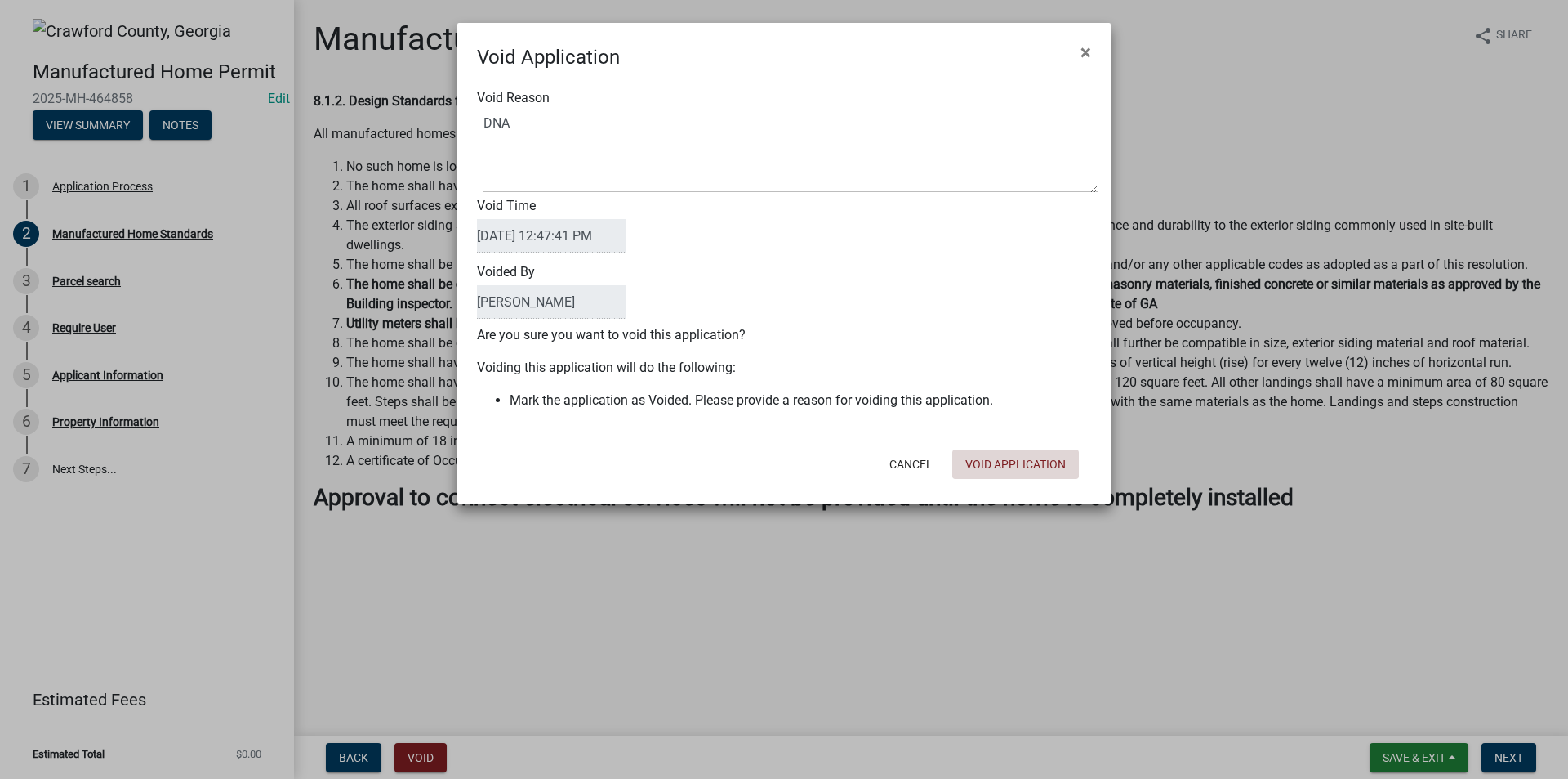
click at [1014, 490] on div "Void Application × Void Reason Void Time 08/18/2025 12:47:41 PM Voided By t.gra…" at bounding box center [784, 263] width 653 height 481
click at [1014, 468] on button "Void Application" at bounding box center [1015, 464] width 127 height 29
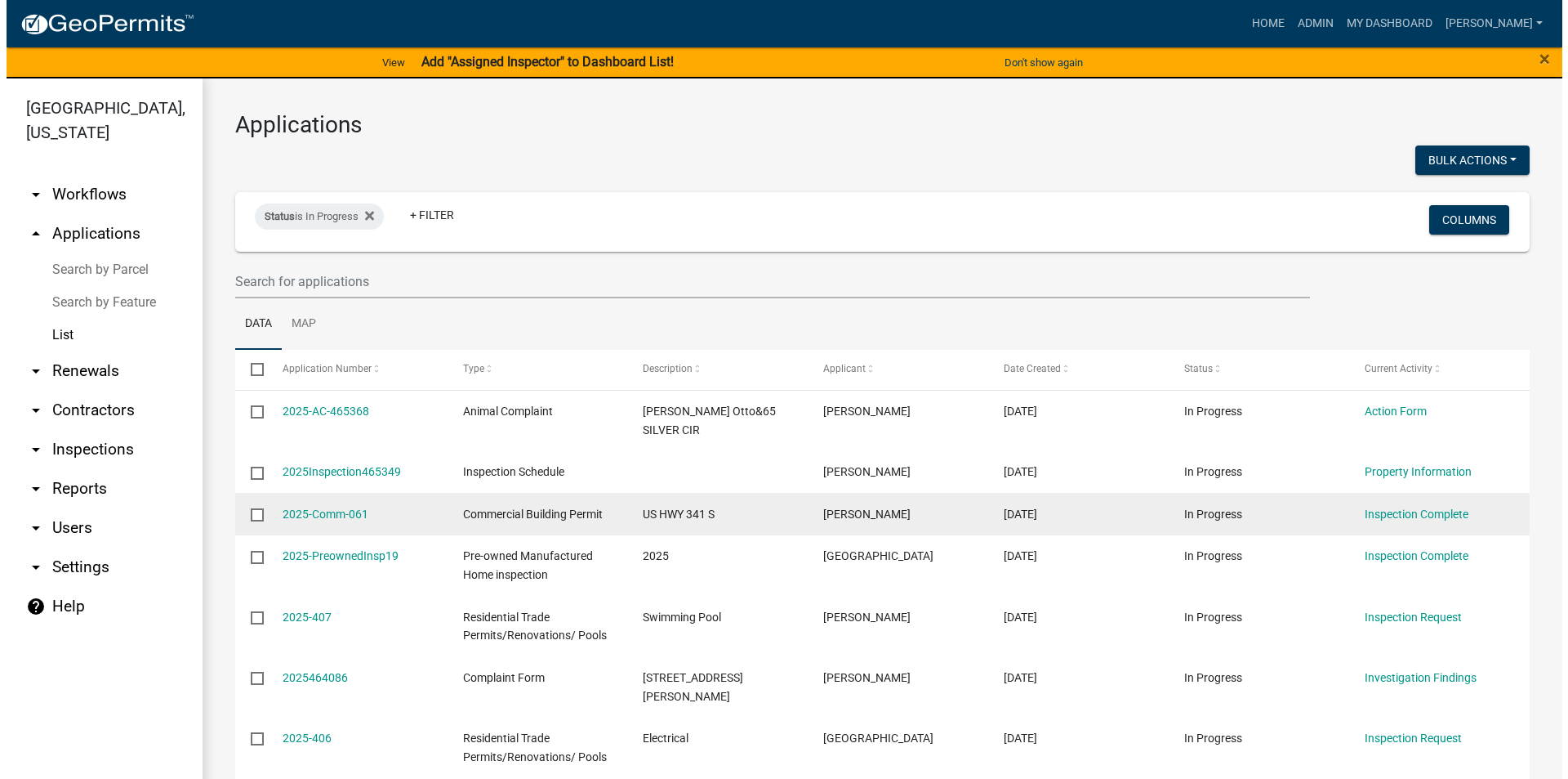
scroll to position [82, 0]
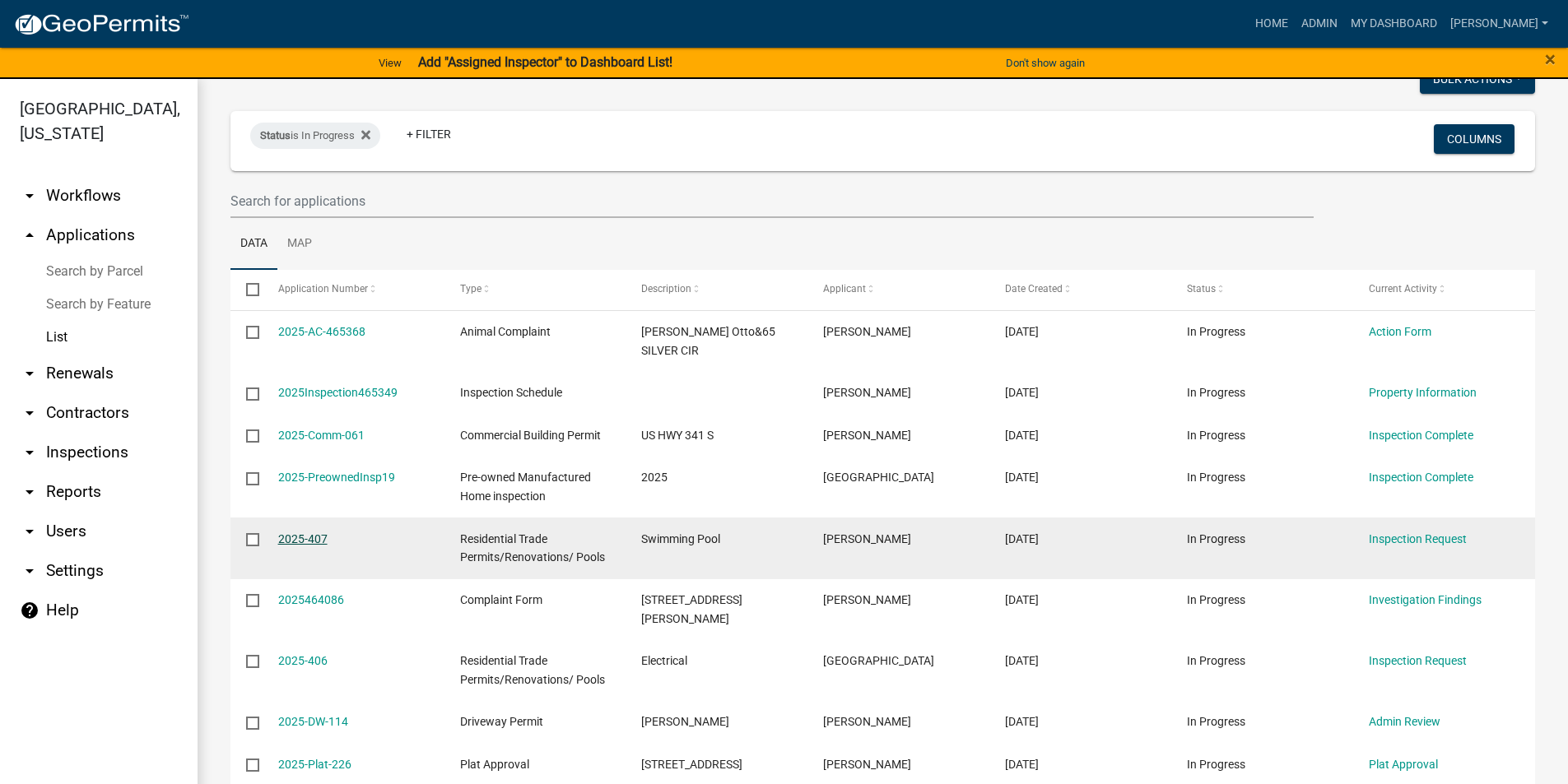
click at [295, 532] on link "2025-407" at bounding box center [303, 539] width 49 height 14
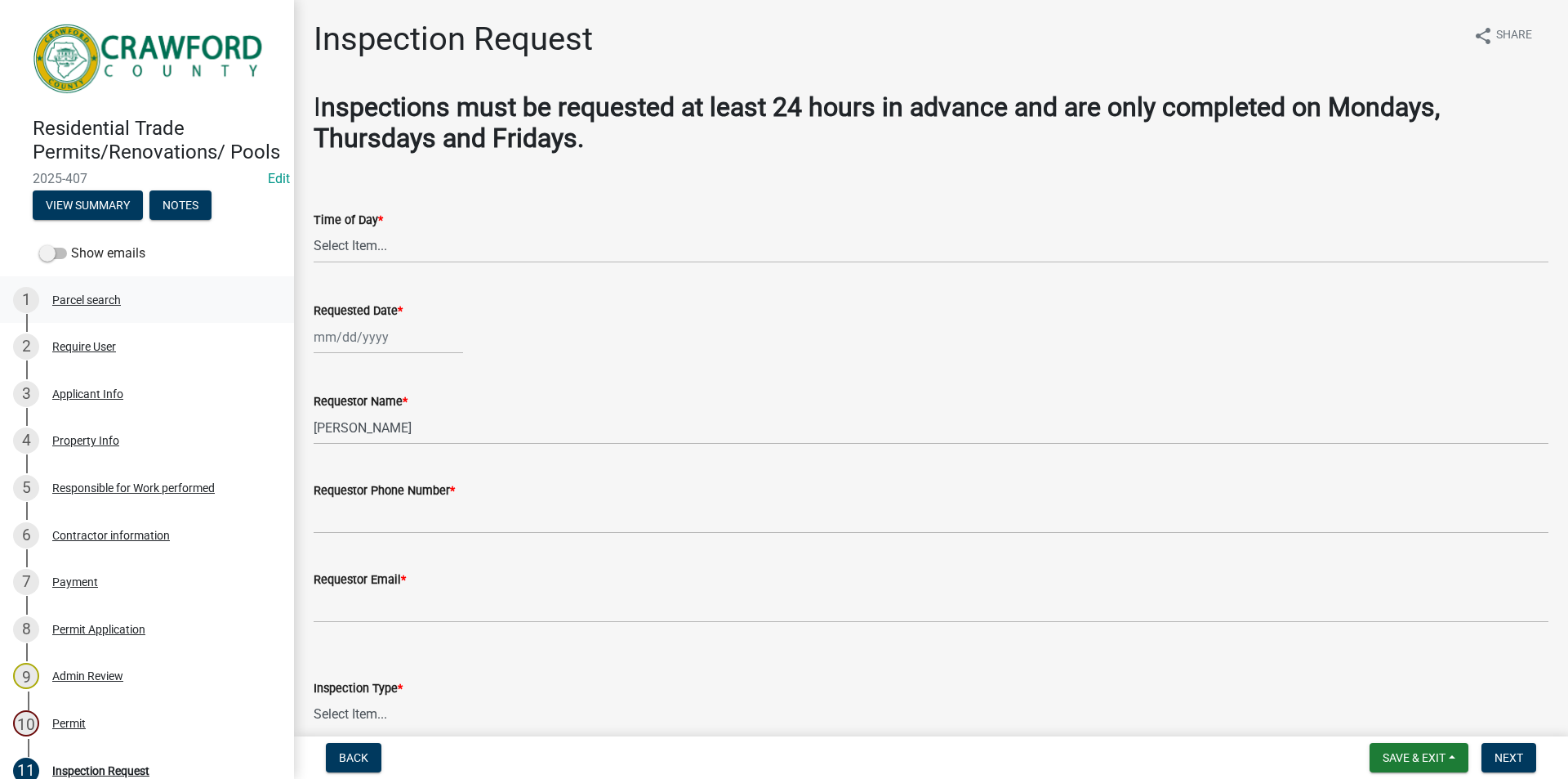
click at [81, 306] on div "Parcel search" at bounding box center [87, 300] width 69 height 12
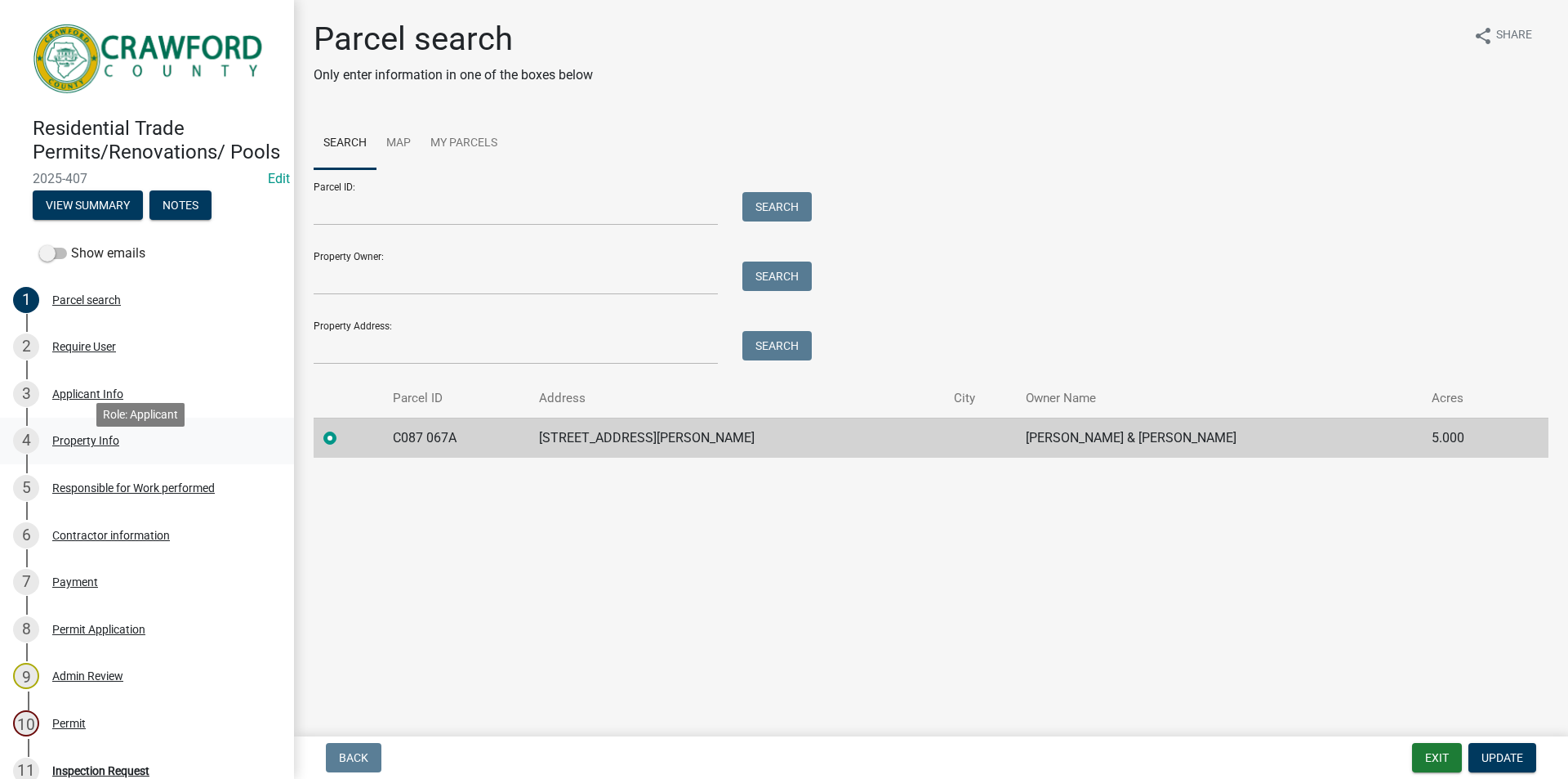
click at [106, 446] on div "Property Info" at bounding box center [86, 440] width 67 height 12
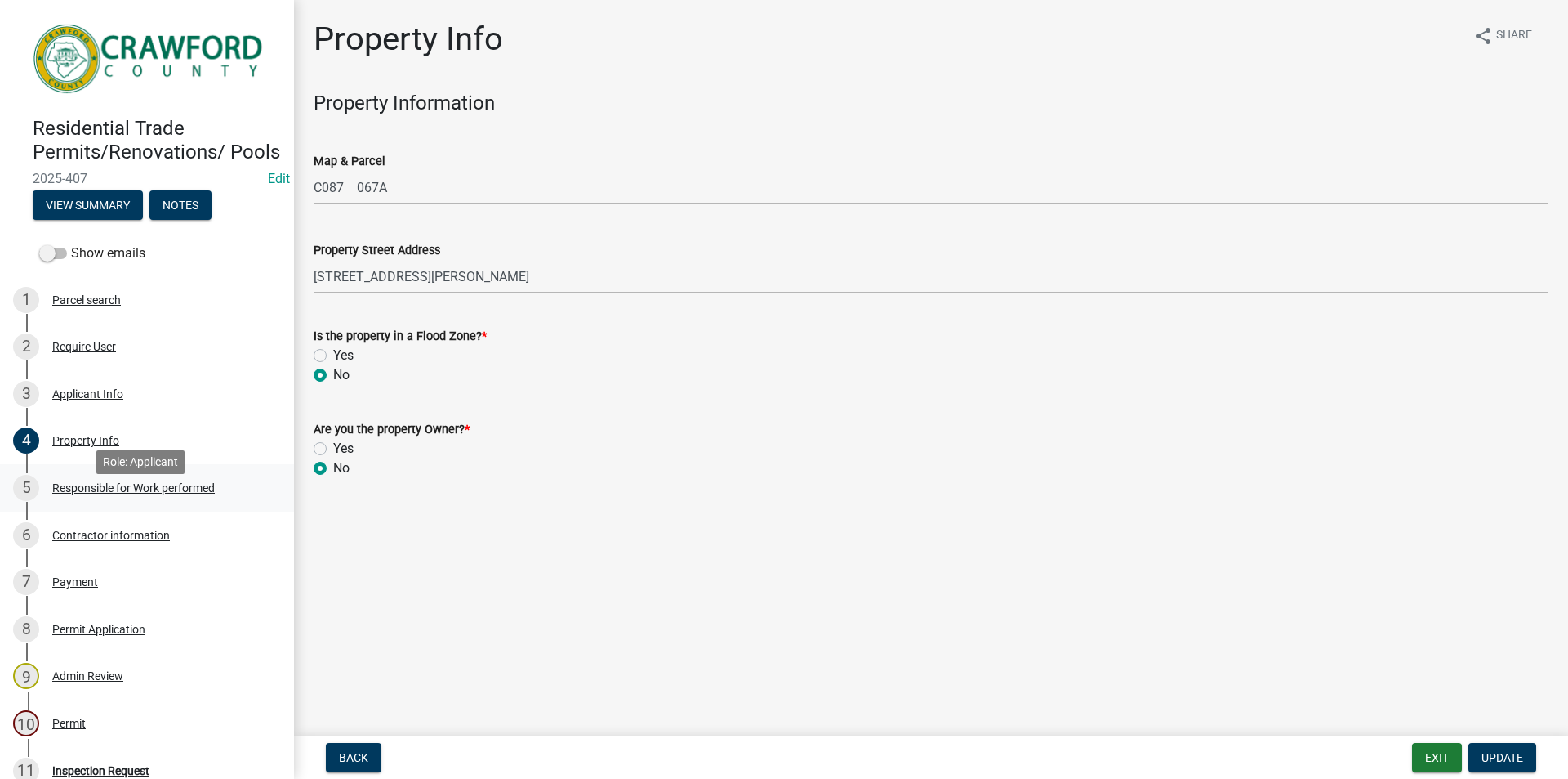
click at [102, 493] on div "Responsible for Work performed" at bounding box center [134, 488] width 163 height 12
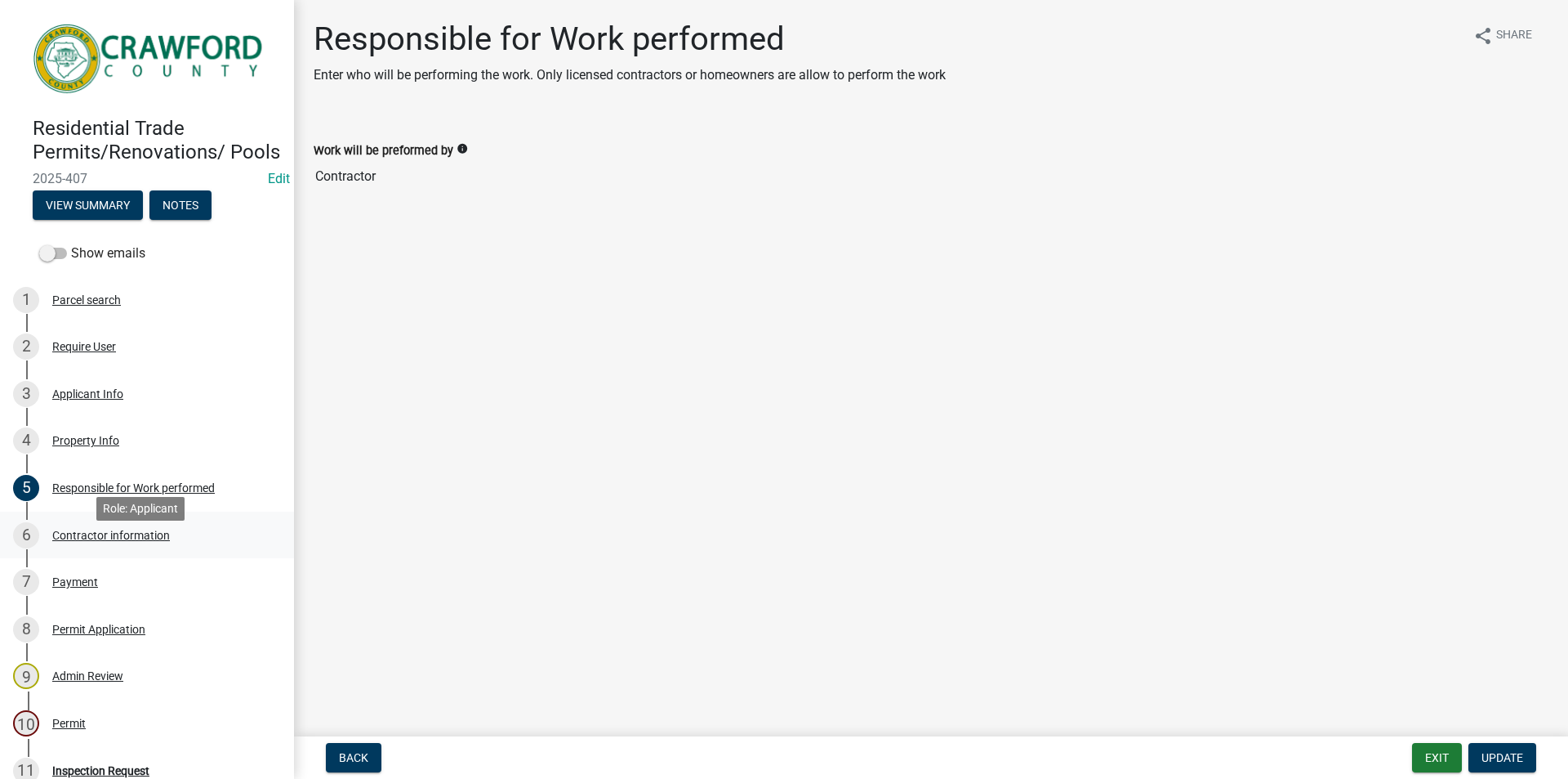
click at [96, 541] on div "Contractor information" at bounding box center [111, 535] width 118 height 12
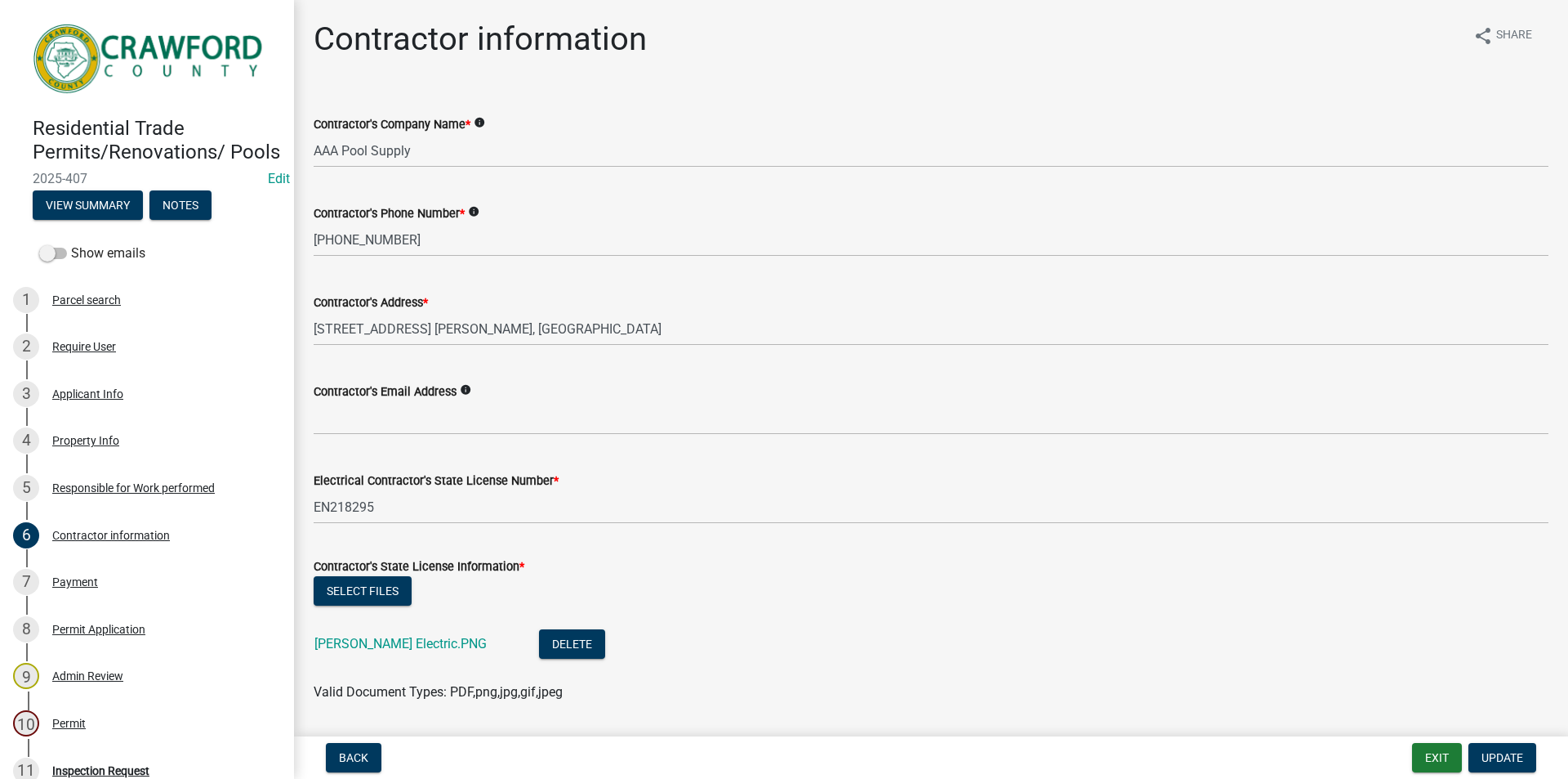
scroll to position [164, 0]
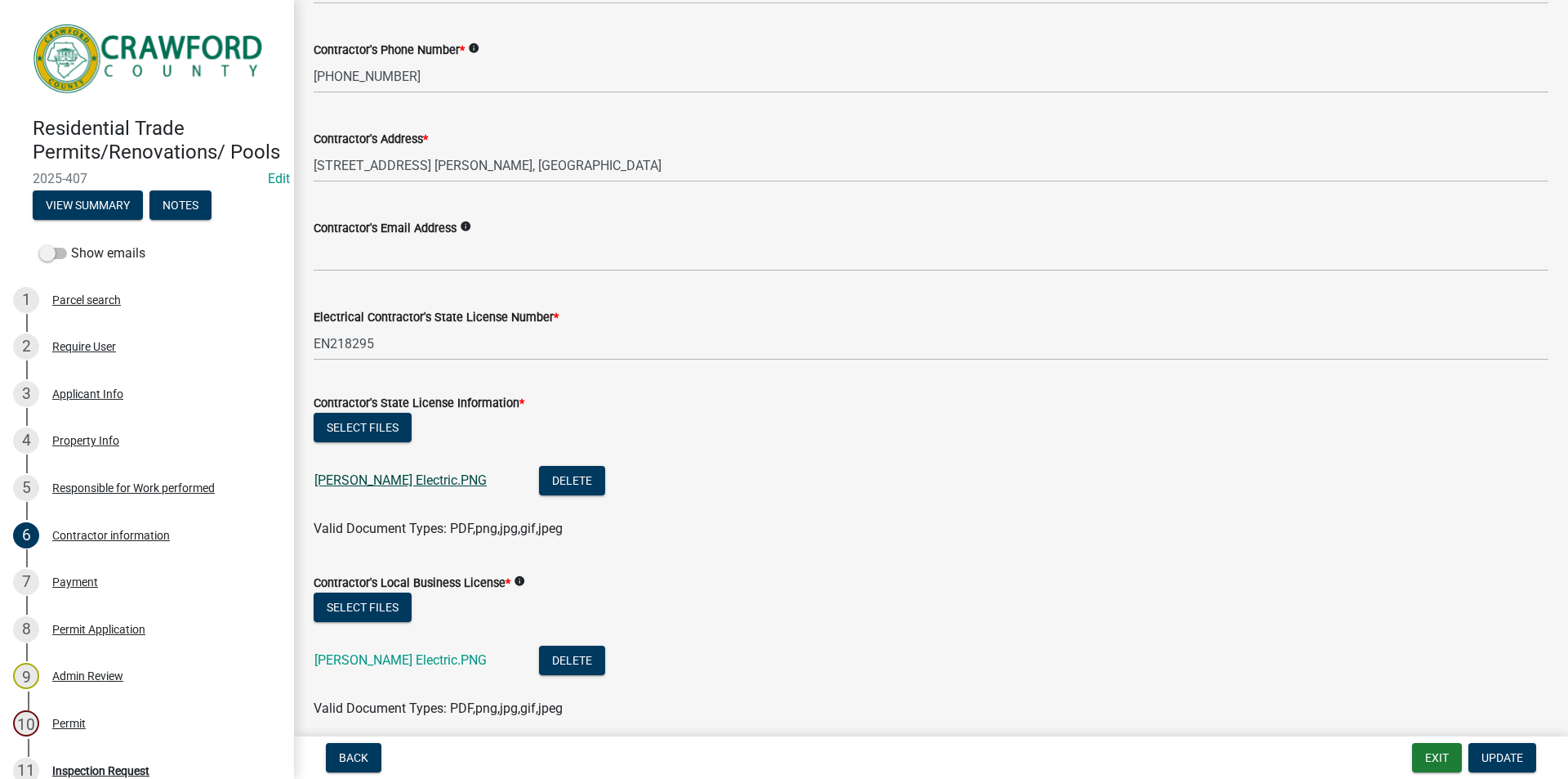
click at [411, 476] on link "[PERSON_NAME] Electric.PNG" at bounding box center [400, 480] width 172 height 15
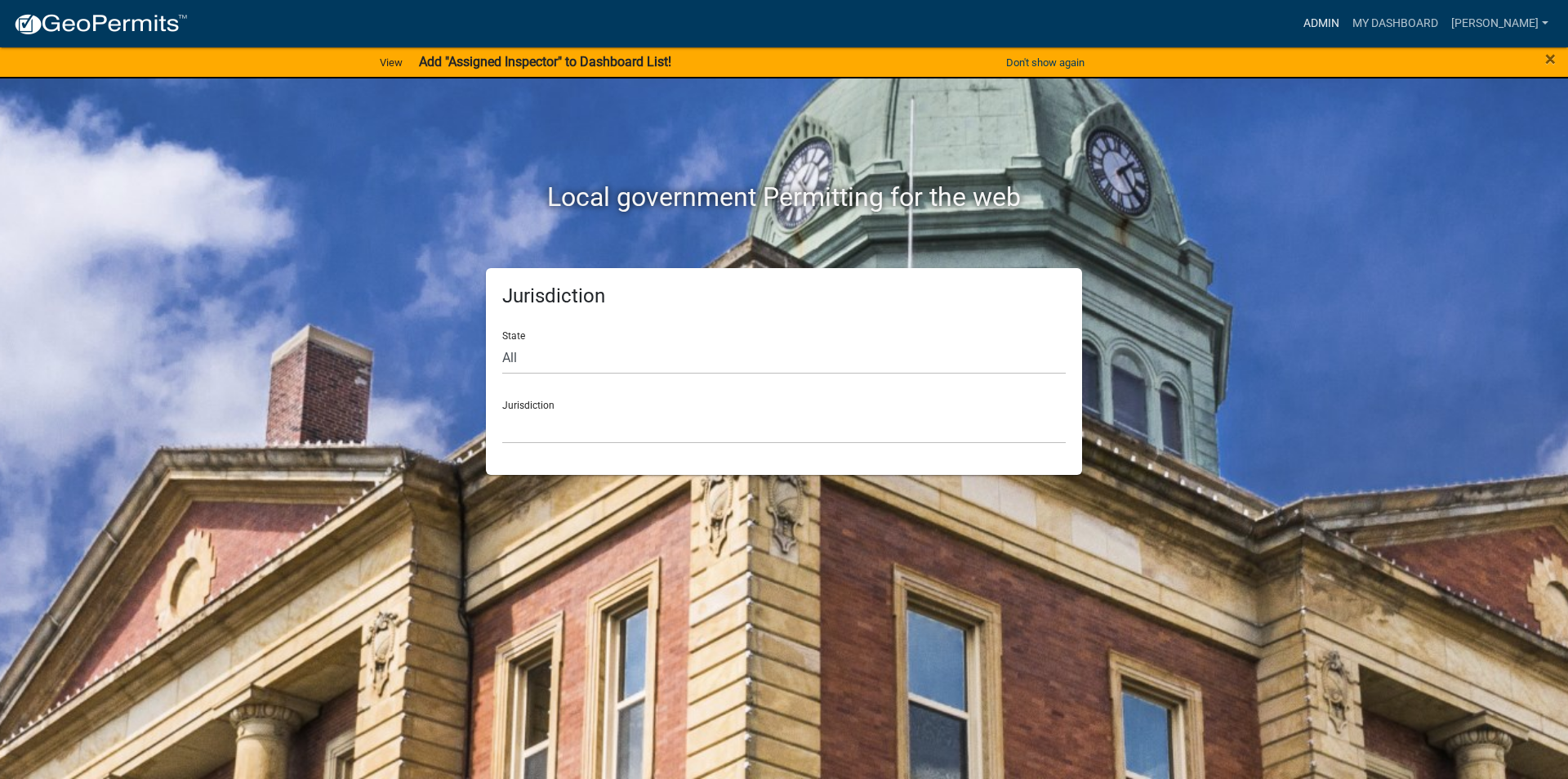
click at [1341, 28] on link "Admin" at bounding box center [1321, 24] width 49 height 31
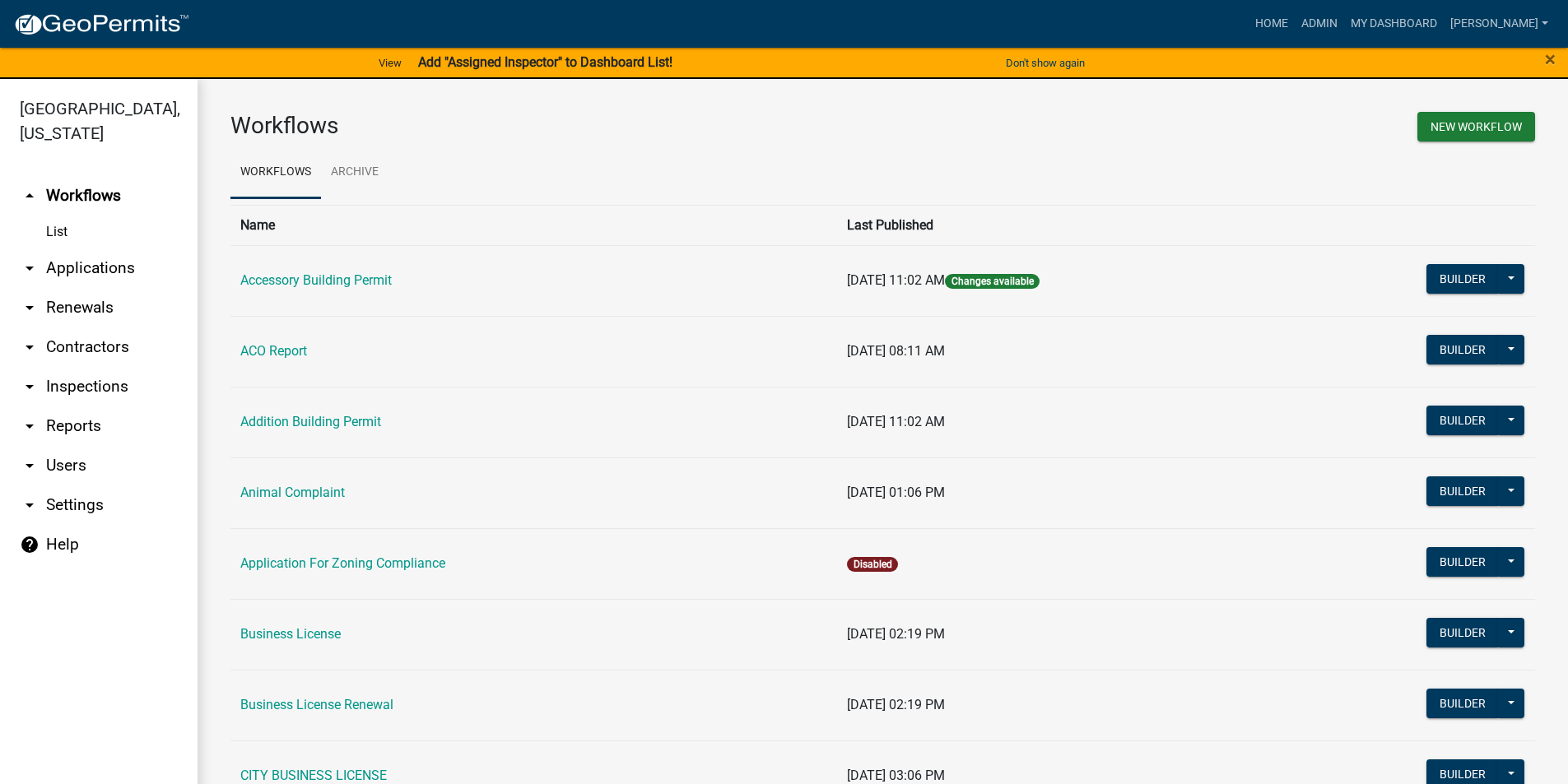
click at [84, 269] on link "arrow_drop_down Applications" at bounding box center [98, 268] width 197 height 40
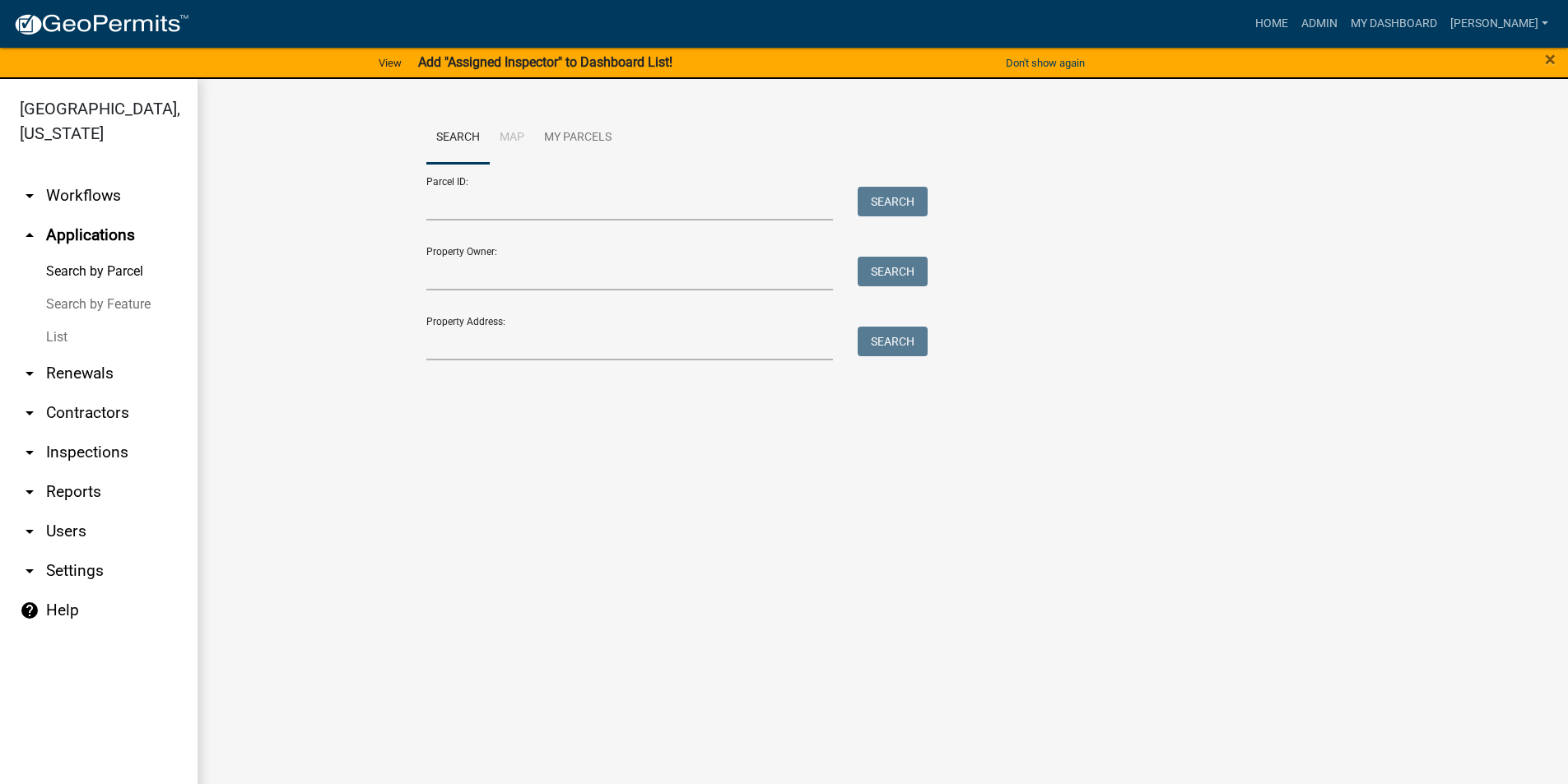
click at [67, 341] on link "List" at bounding box center [98, 337] width 197 height 33
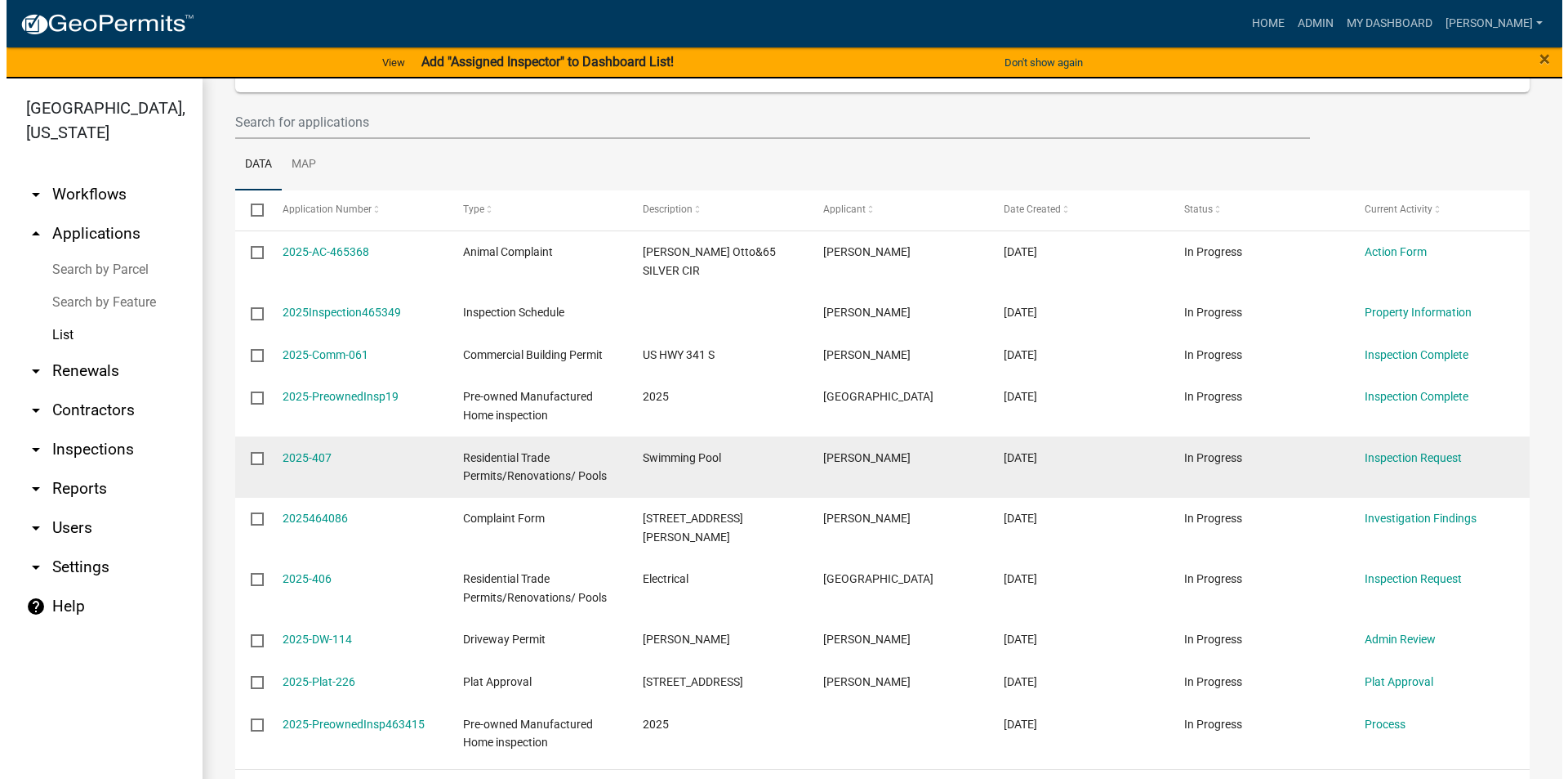
scroll to position [164, 0]
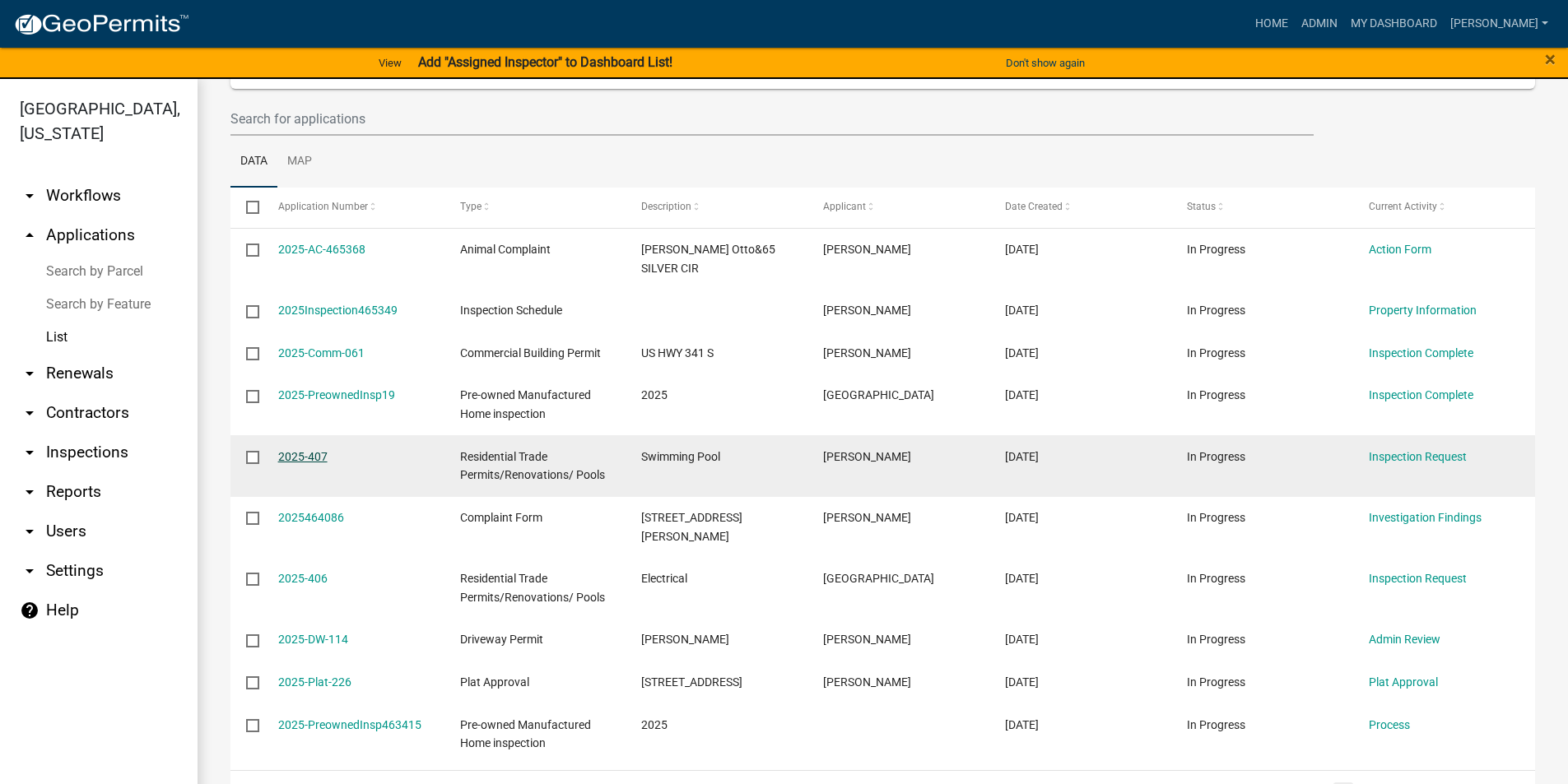
click at [315, 450] on link "2025-407" at bounding box center [303, 457] width 49 height 14
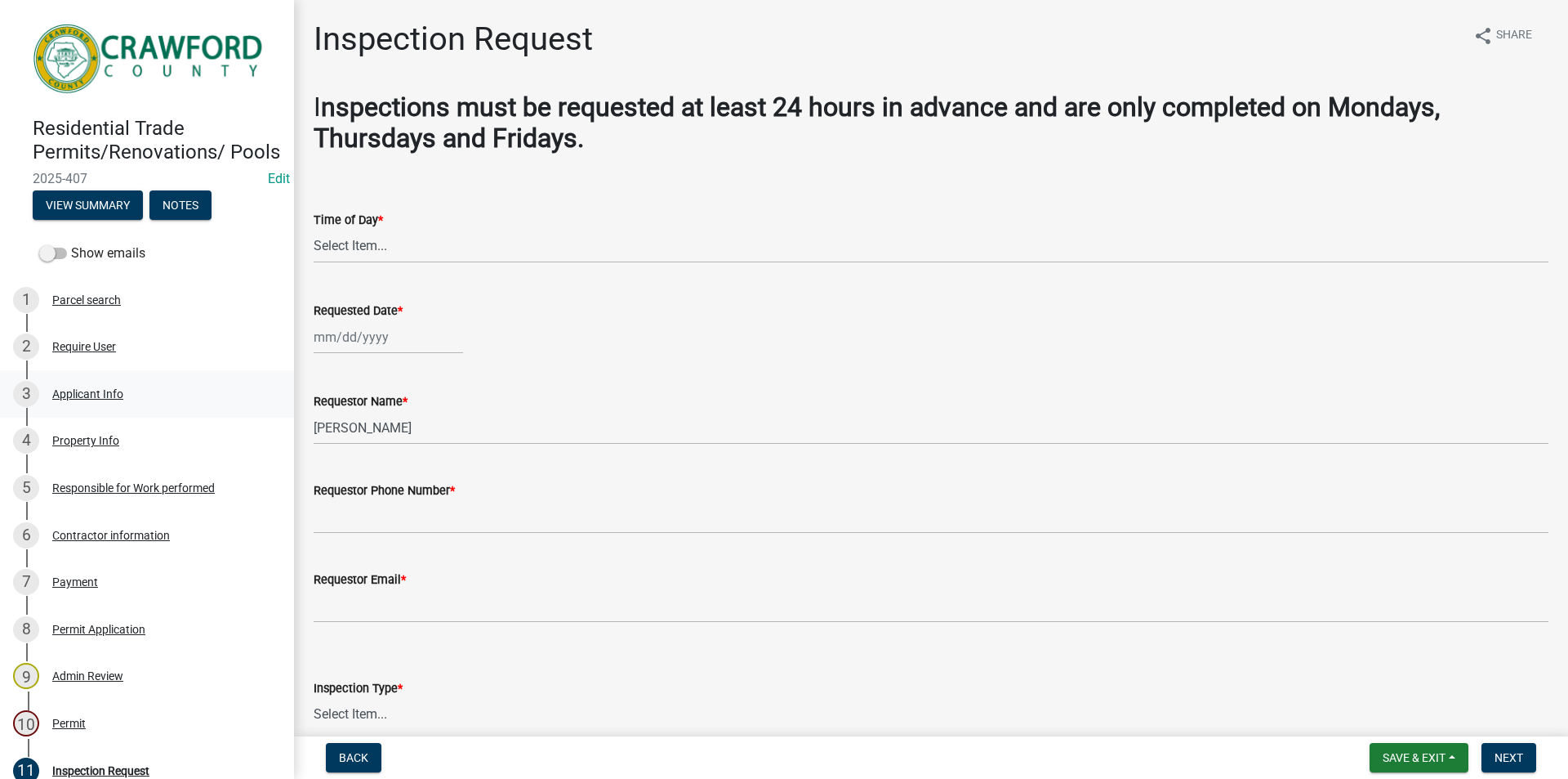
click at [82, 400] on div "Applicant Info" at bounding box center [87, 394] width 71 height 12
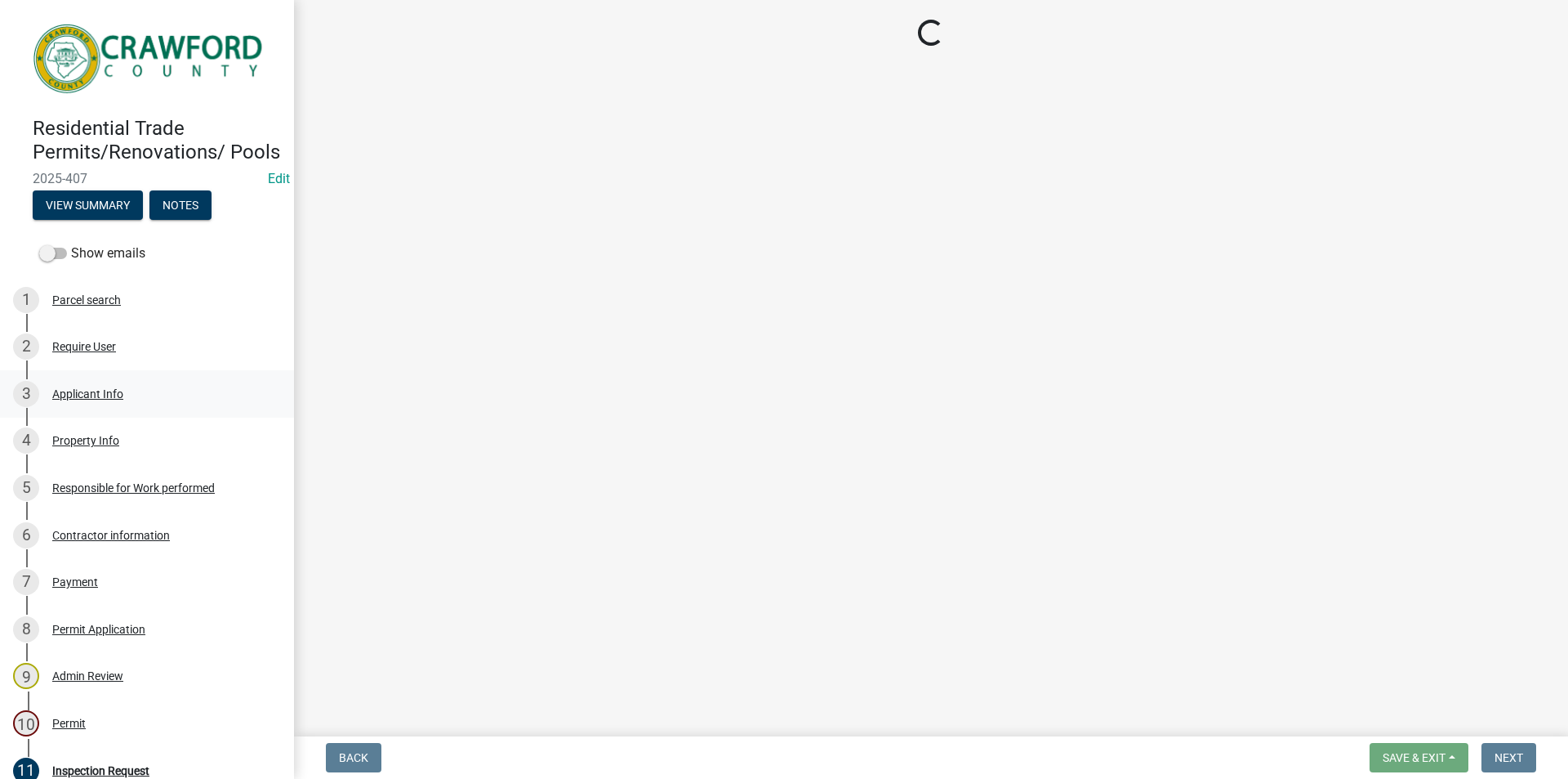
select select "7547654c-6a2b-418c-8f9d-b50998ca6dd7"
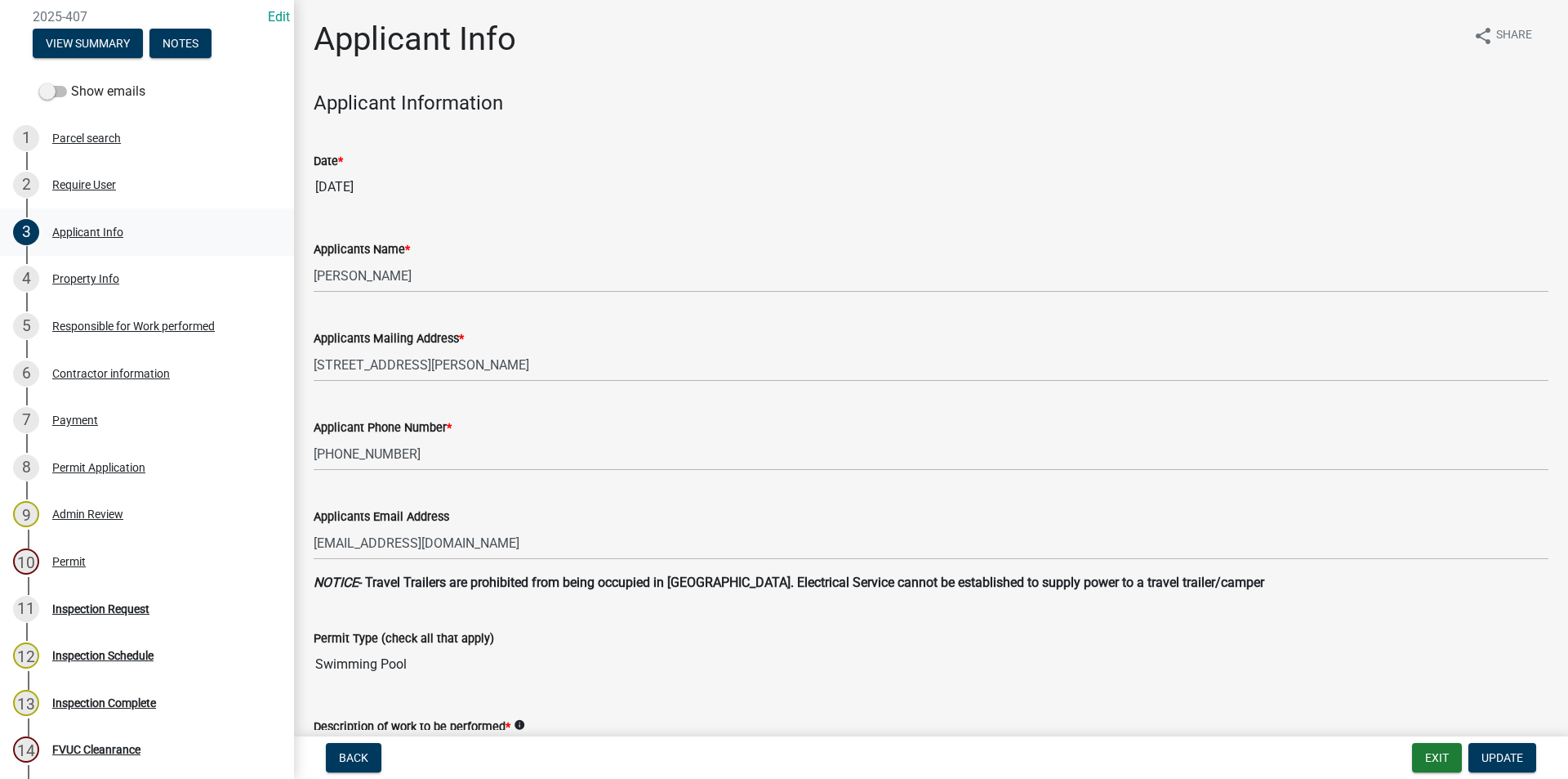
scroll to position [164, 0]
click at [105, 330] on div "Responsible for Work performed" at bounding box center [134, 324] width 163 height 12
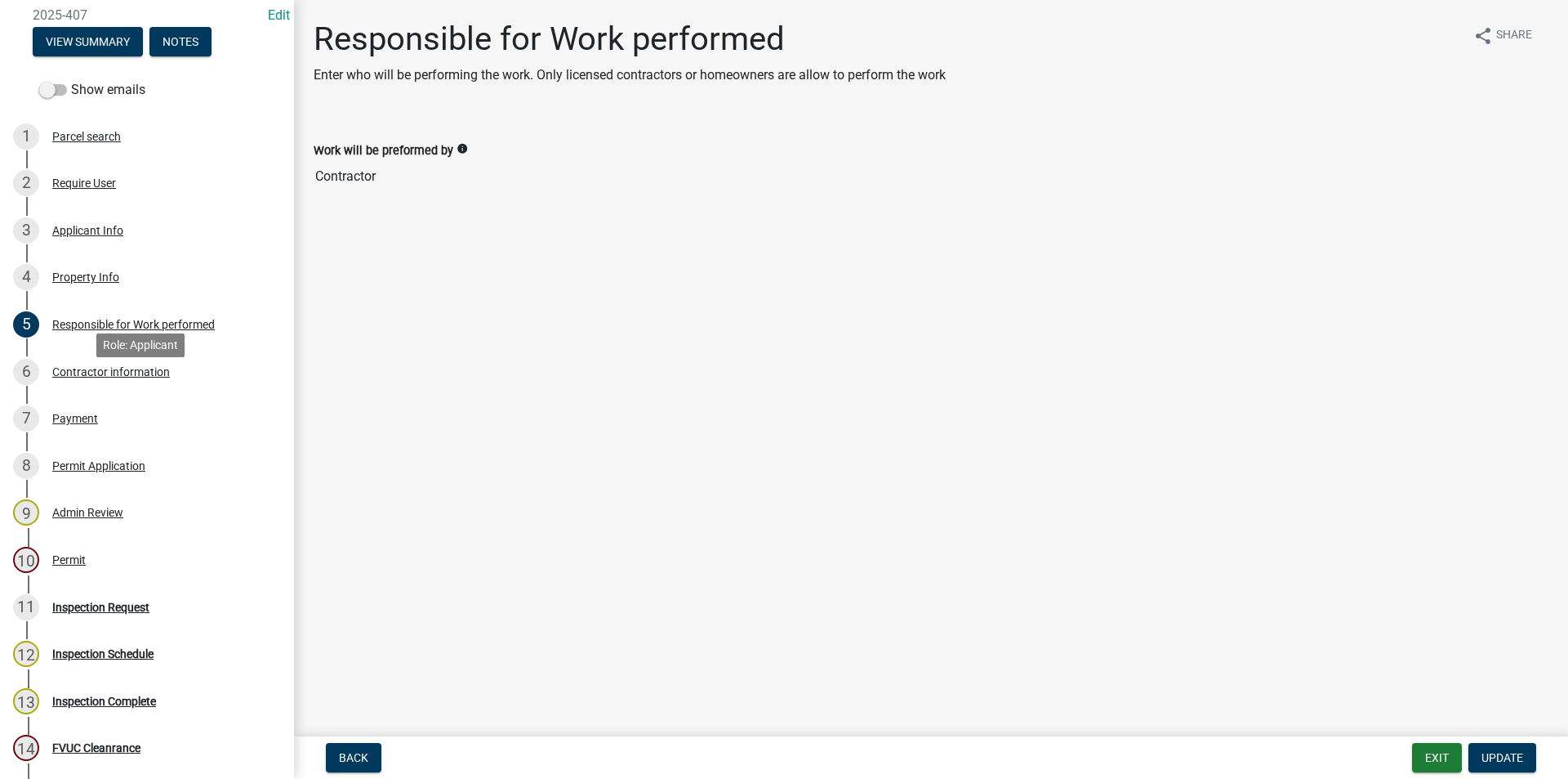
click at [102, 382] on div "6 Contractor information" at bounding box center [140, 371] width 254 height 26
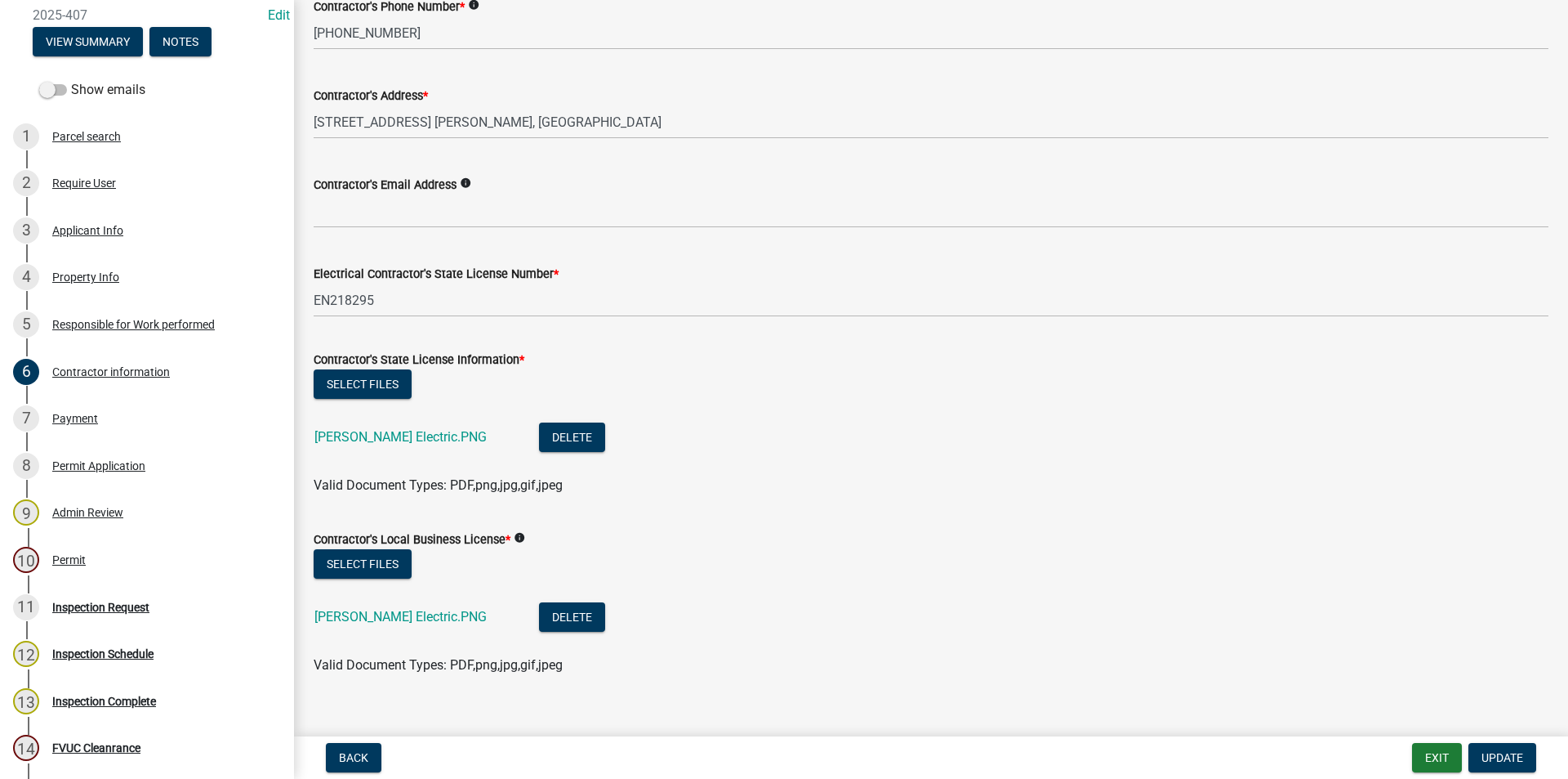
scroll to position [230, 0]
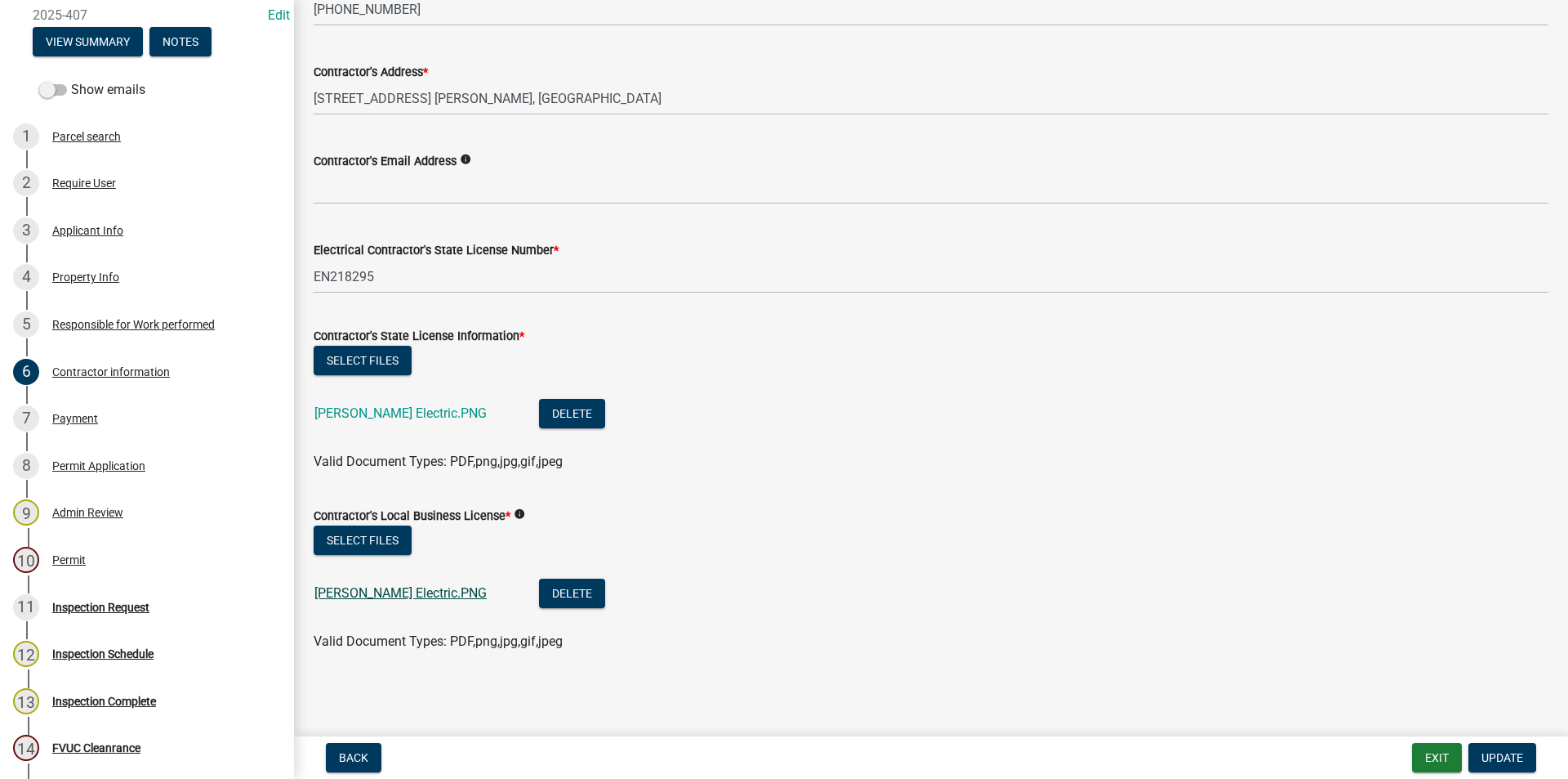
click at [396, 592] on link "[PERSON_NAME] Electric.PNG" at bounding box center [400, 592] width 172 height 15
click at [86, 424] on div "Payment" at bounding box center [75, 418] width 45 height 12
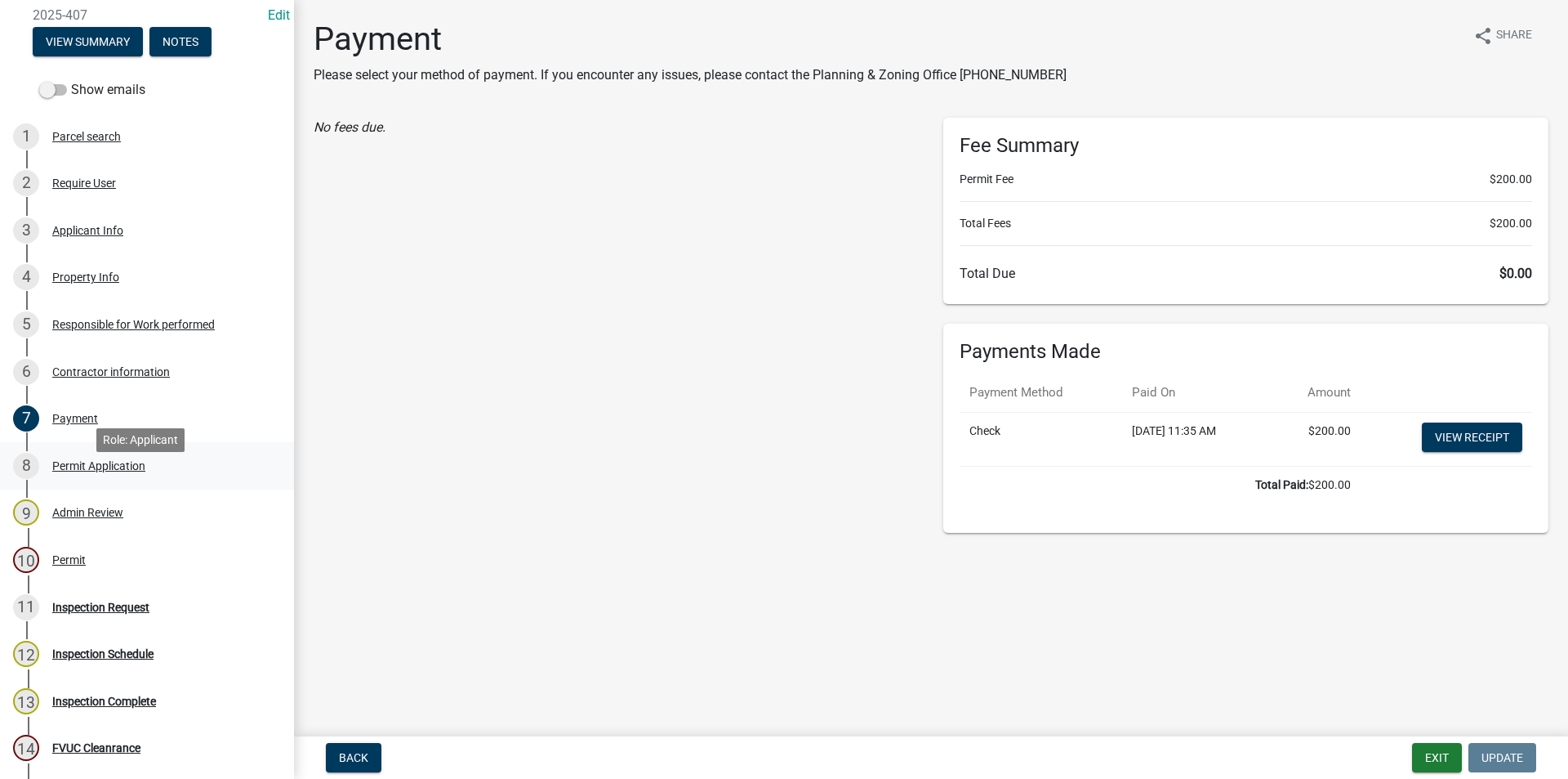
click at [108, 474] on div "8 Permit Application" at bounding box center [140, 466] width 254 height 26
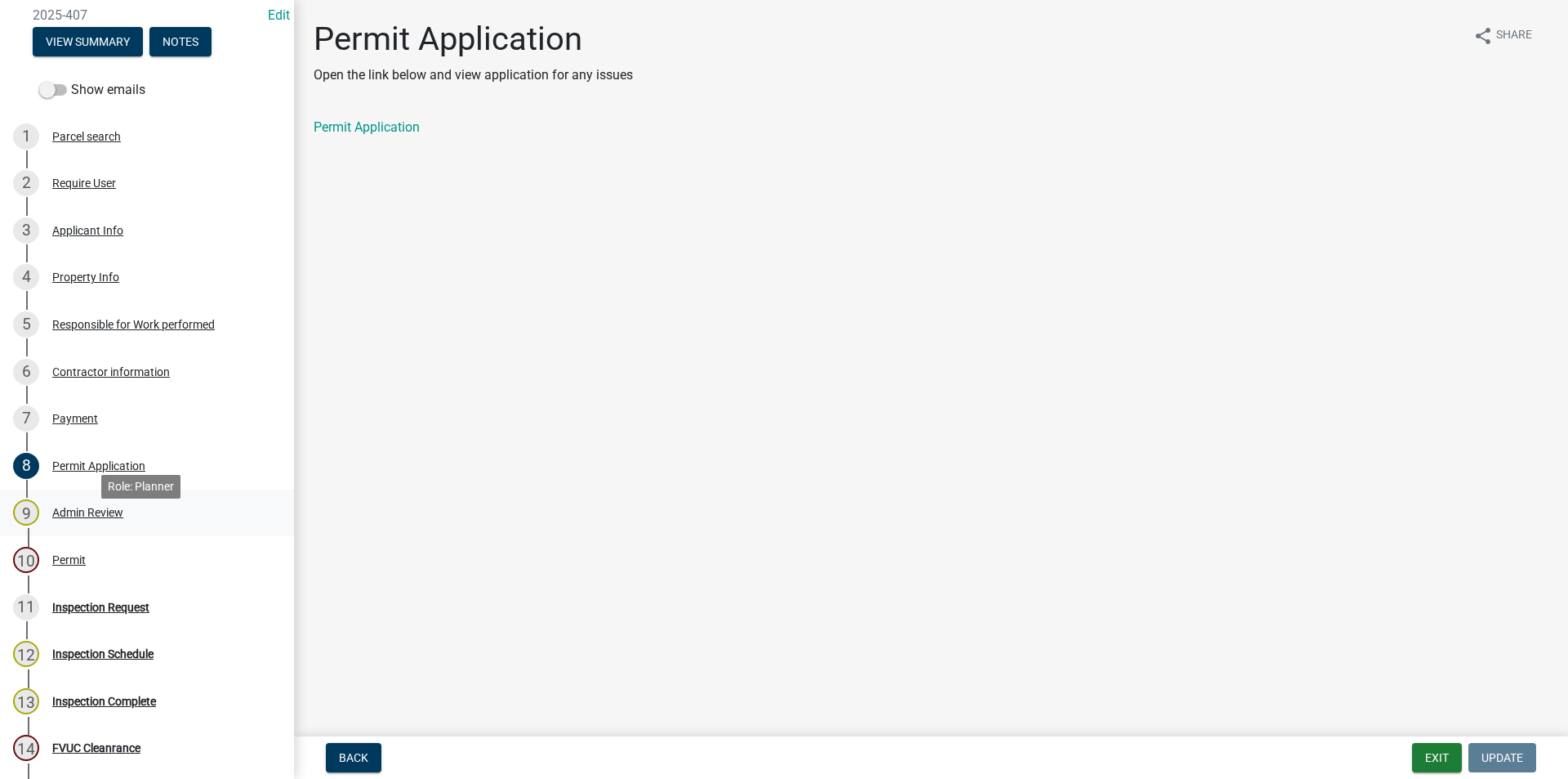
click at [79, 518] on div "Admin Review" at bounding box center [87, 513] width 71 height 12
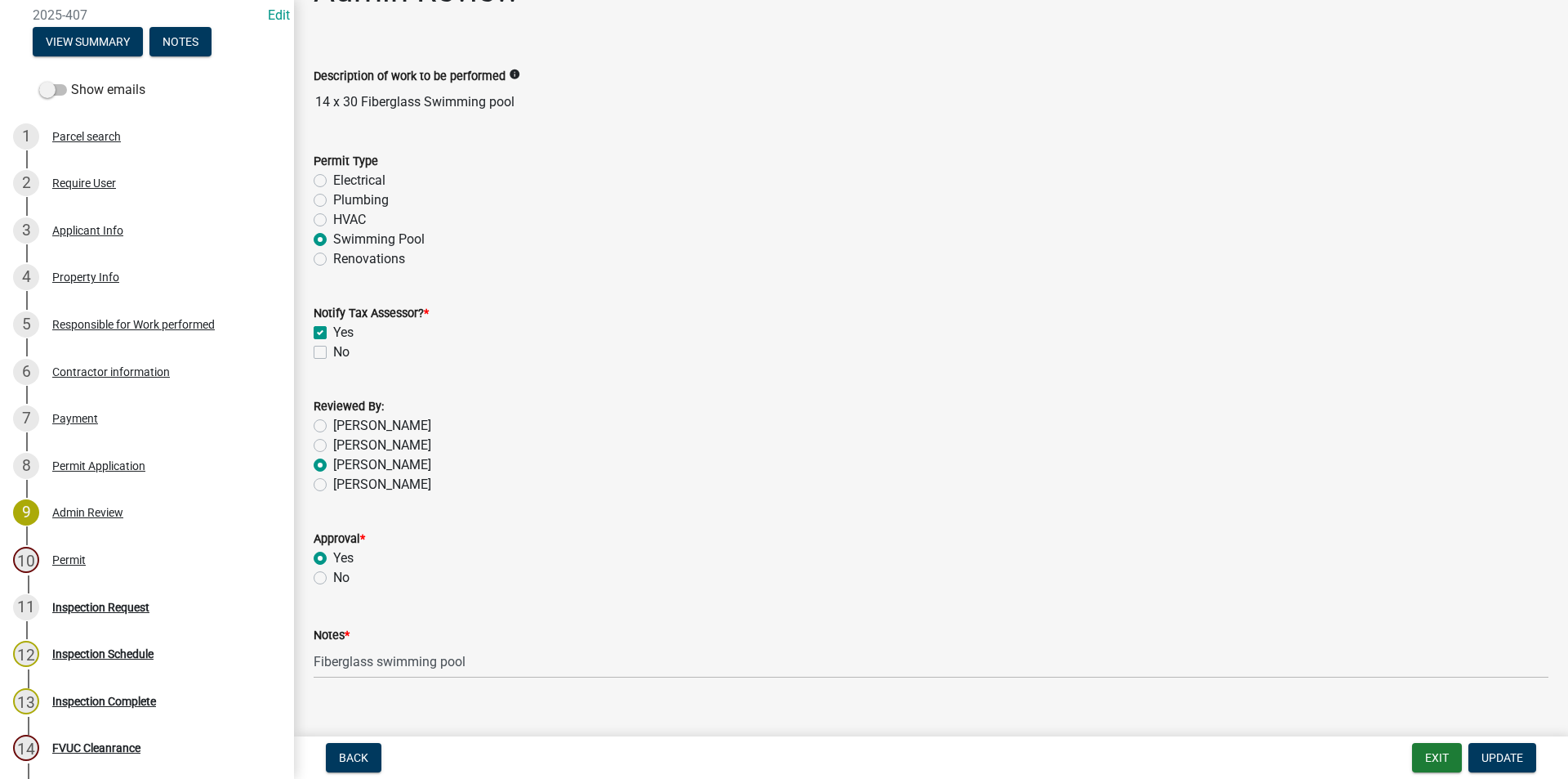
scroll to position [74, 0]
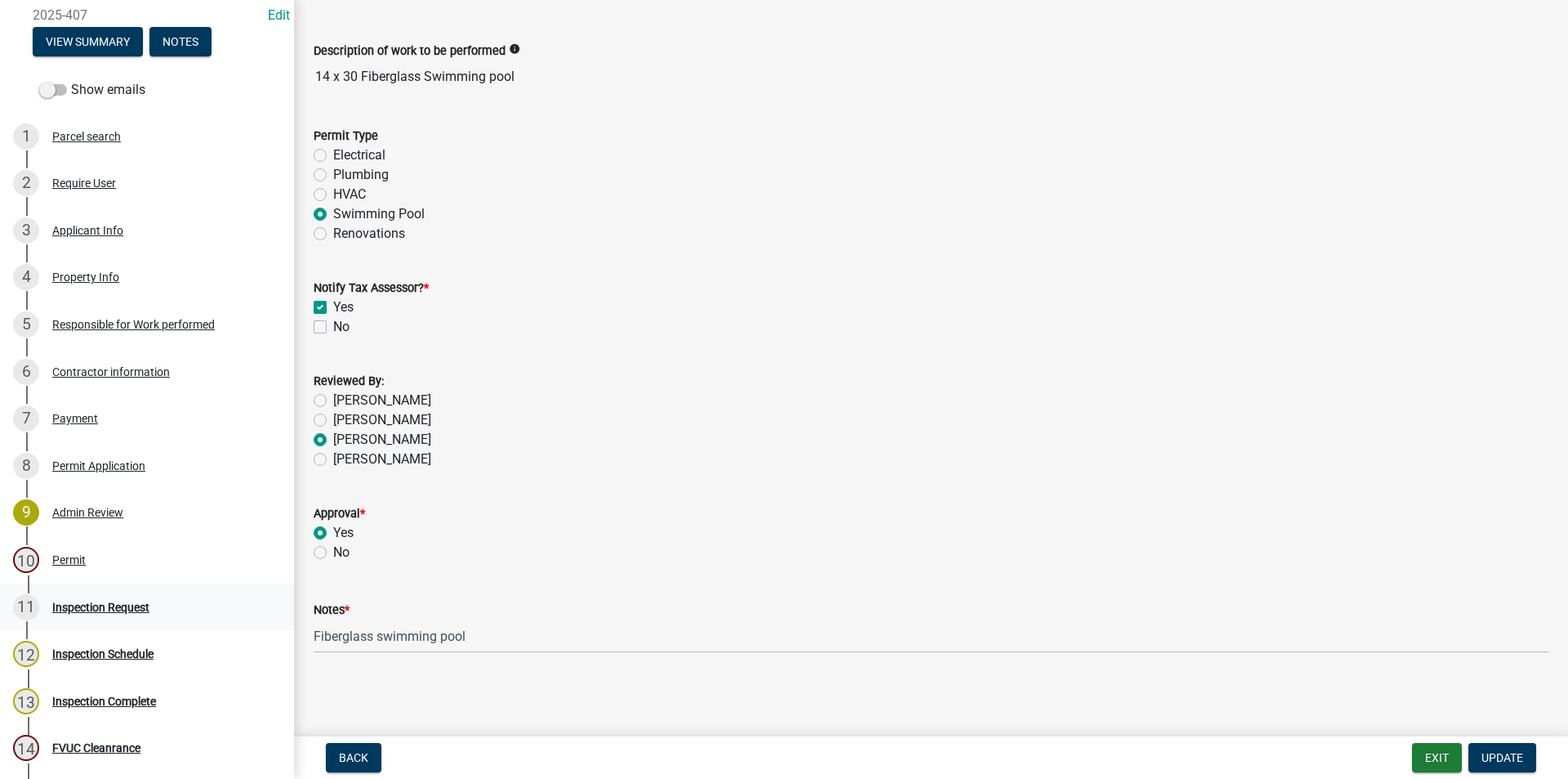
click at [91, 613] on div "Inspection Request" at bounding box center [101, 608] width 97 height 12
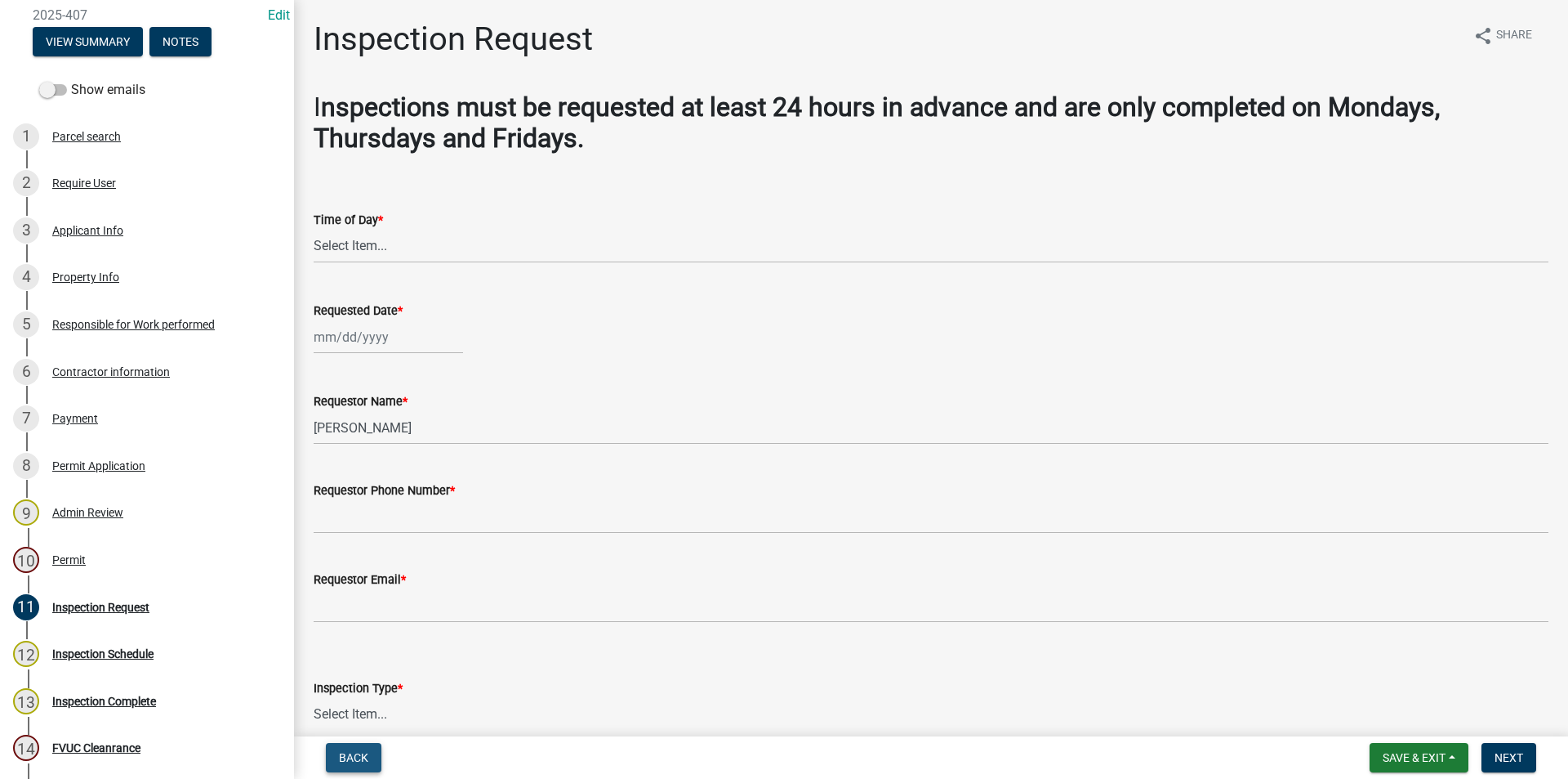
click at [339, 757] on span "Back" at bounding box center [354, 758] width 29 height 13
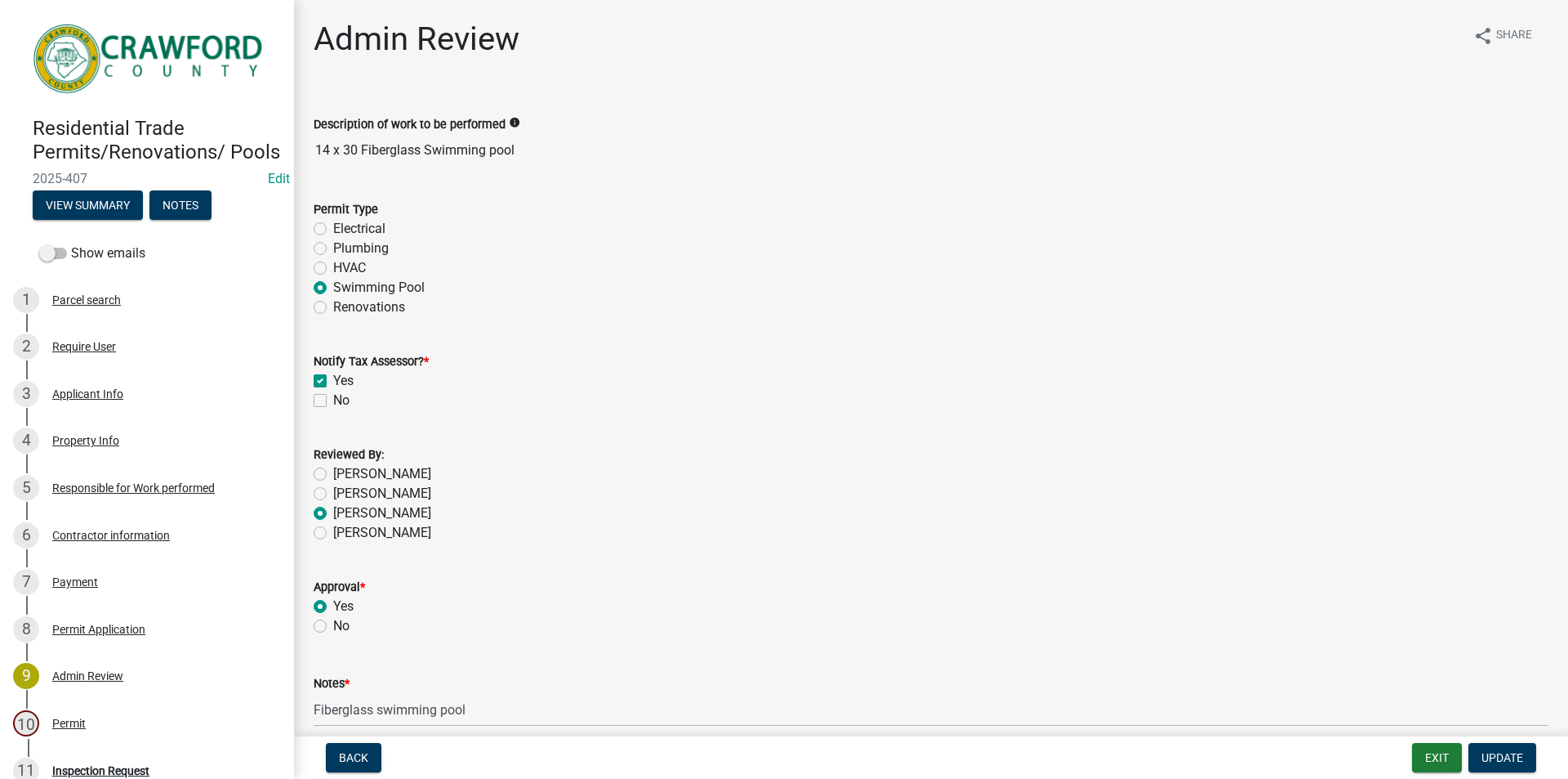
click at [164, 45] on img at bounding box center [150, 58] width 235 height 82
click at [1449, 755] on button "Exit" at bounding box center [1437, 757] width 50 height 29
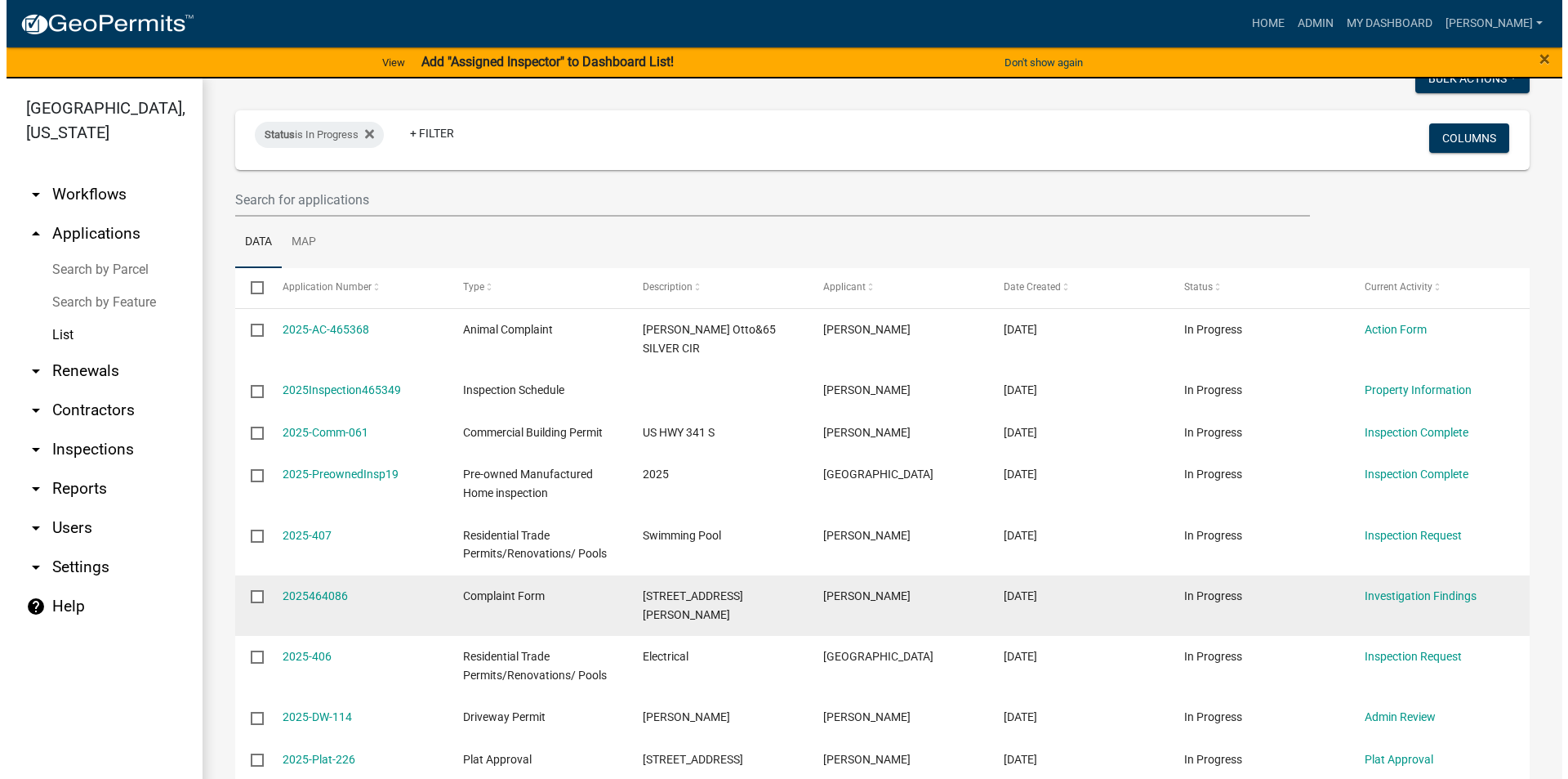
scroll to position [164, 0]
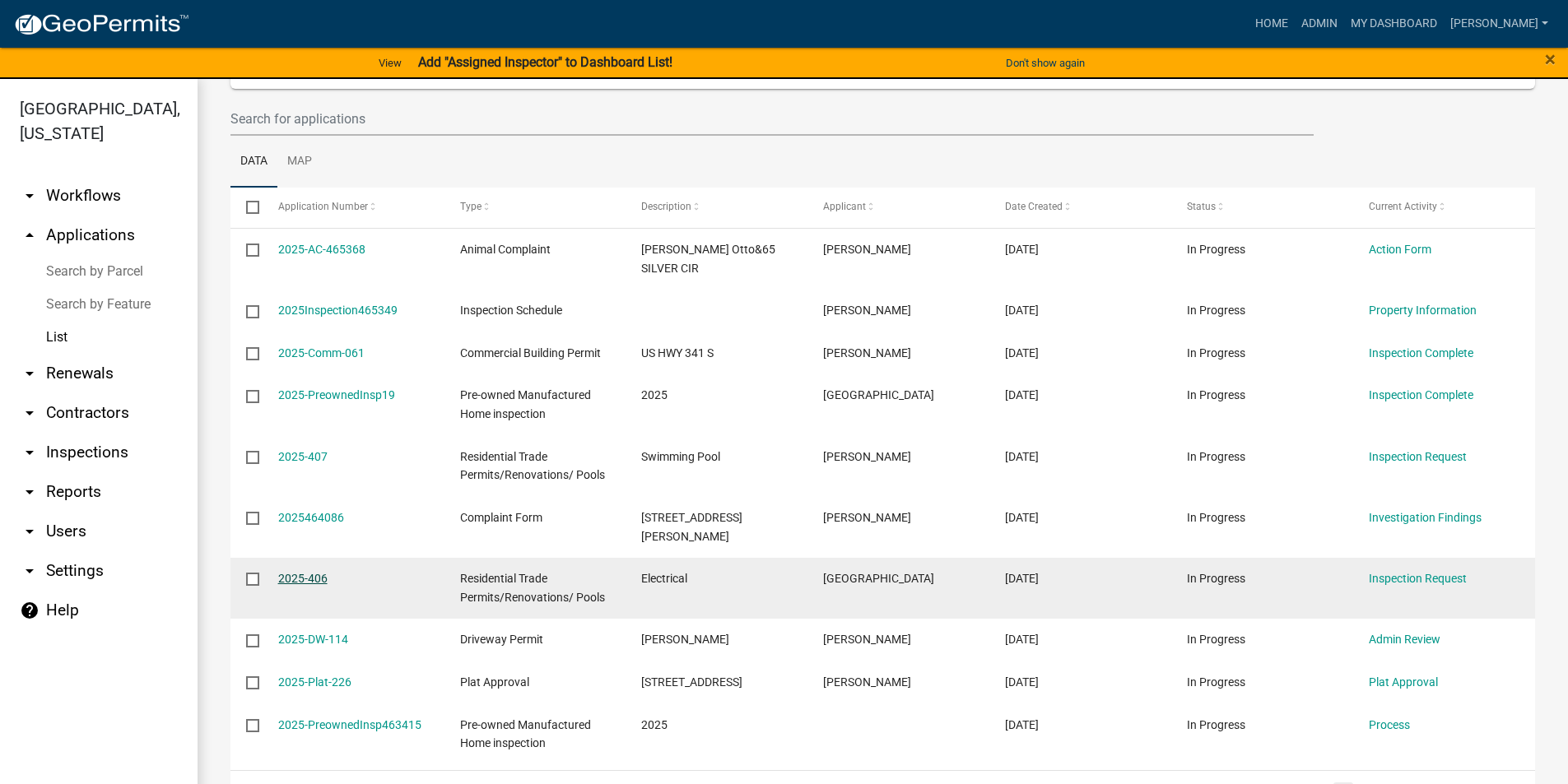
click at [301, 572] on link "2025-406" at bounding box center [303, 578] width 49 height 14
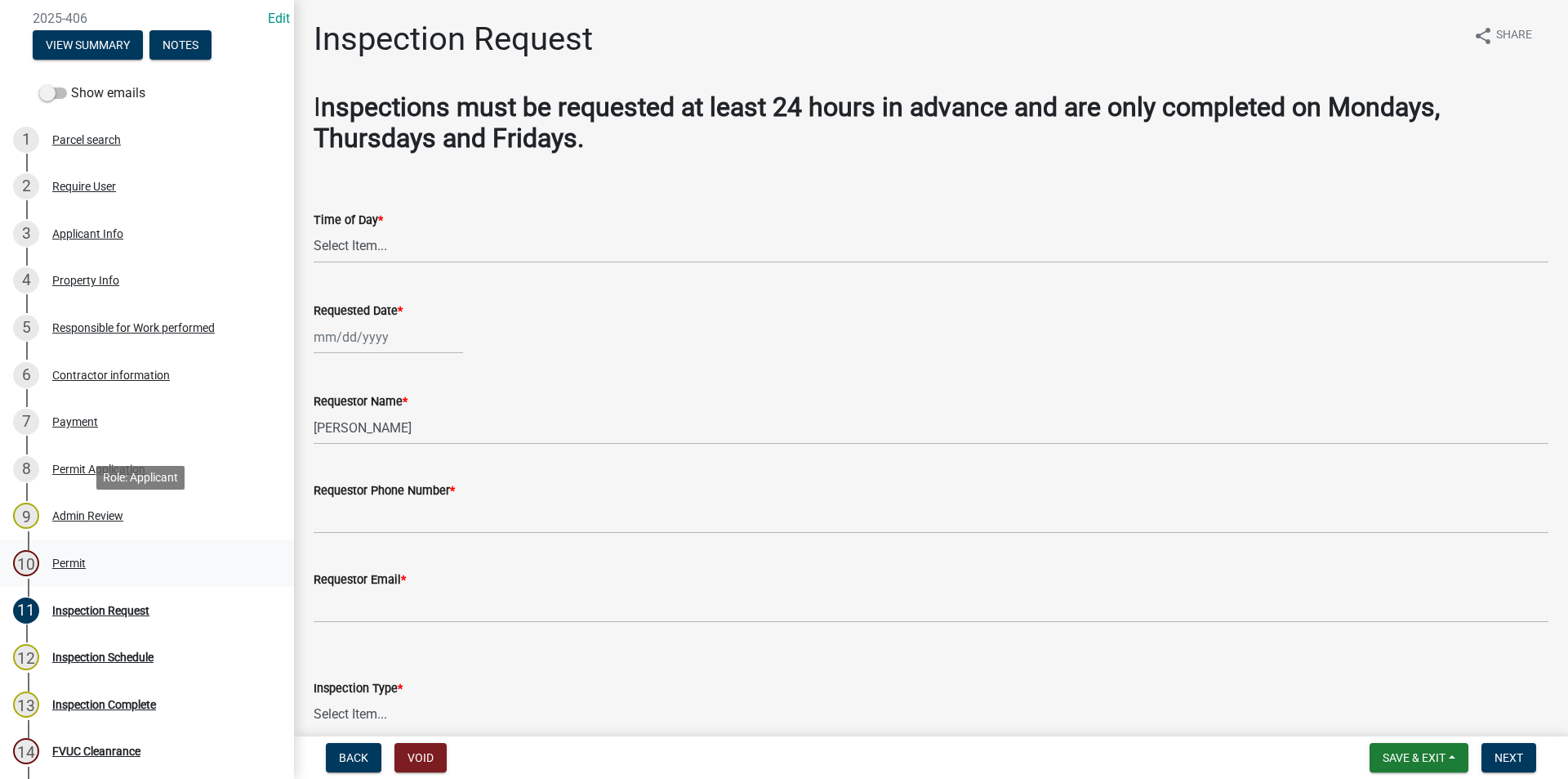
scroll to position [164, 0]
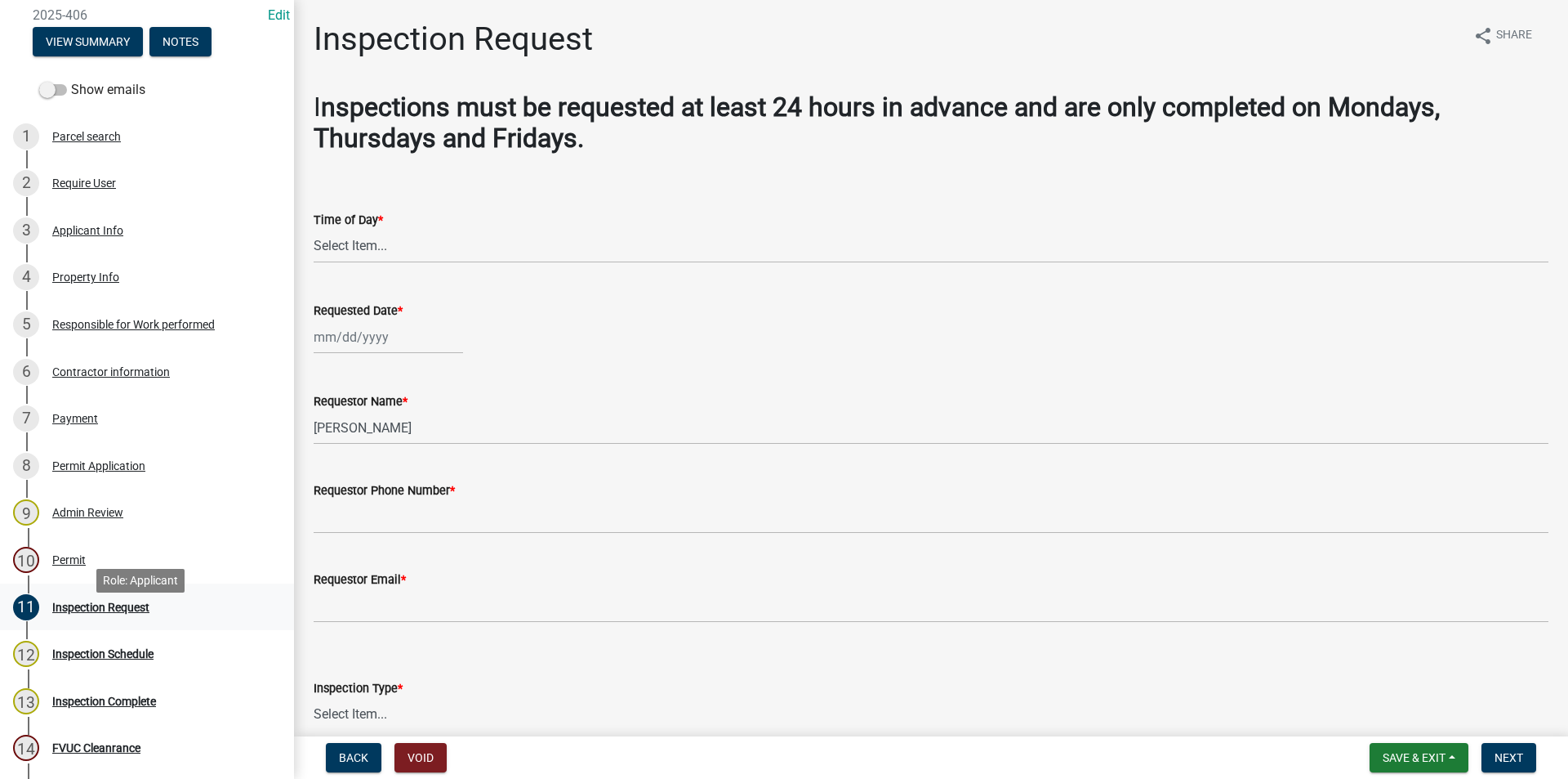
click at [102, 613] on div "Inspection Request" at bounding box center [101, 608] width 97 height 12
click at [96, 471] on div "Permit Application" at bounding box center [98, 466] width 93 height 12
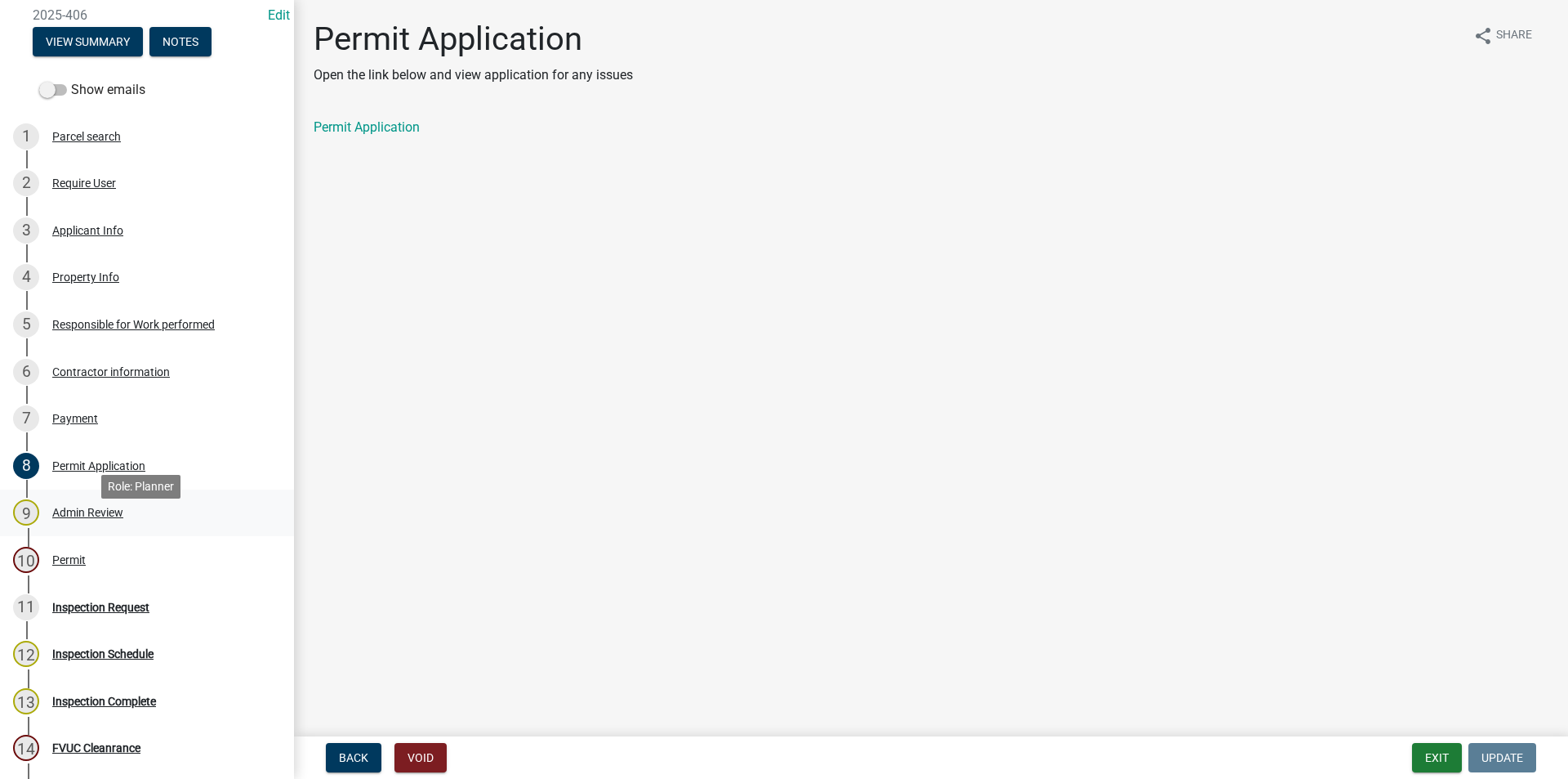
click at [98, 518] on div "Admin Review" at bounding box center [87, 513] width 71 height 12
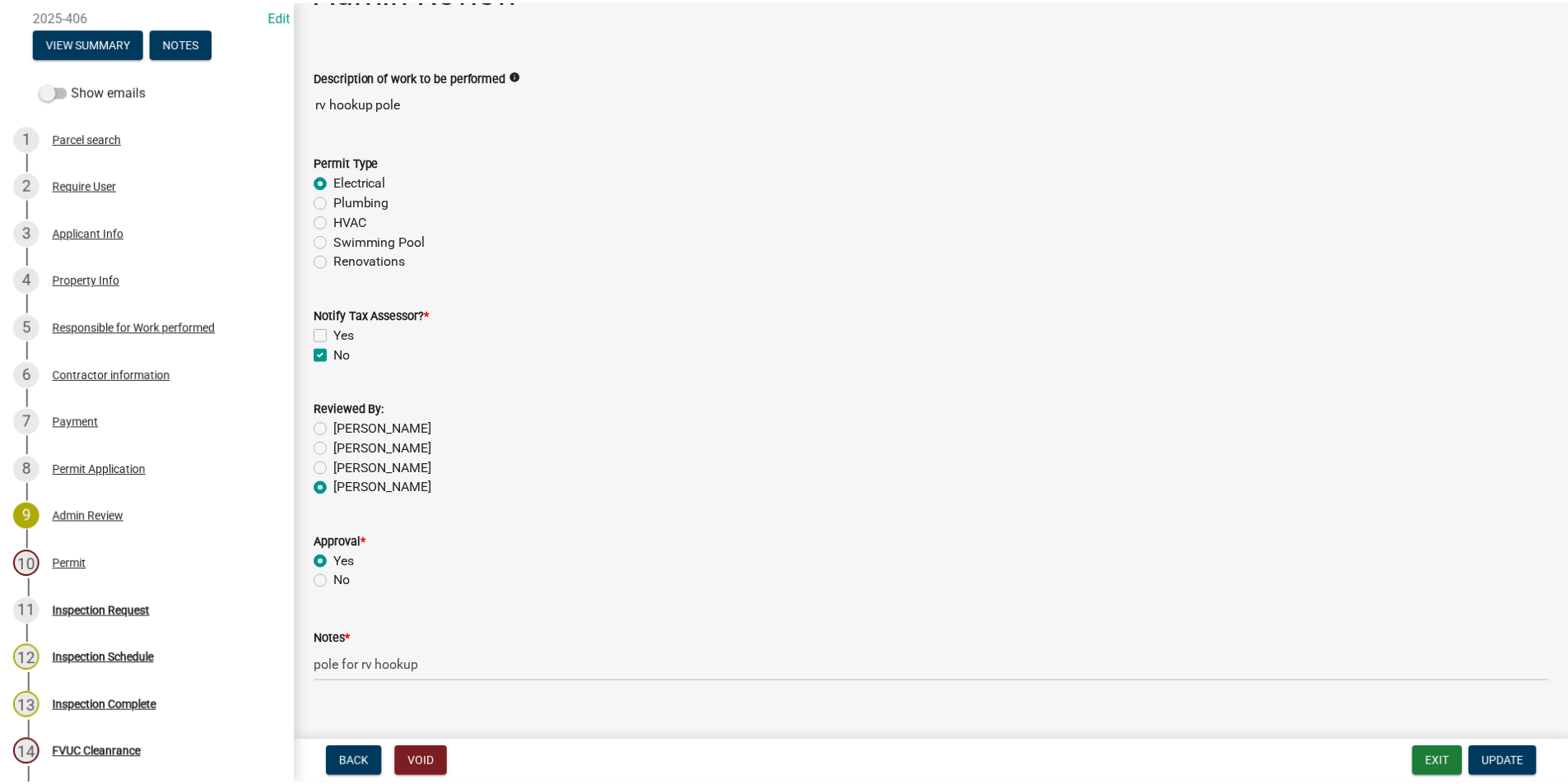
scroll to position [74, 0]
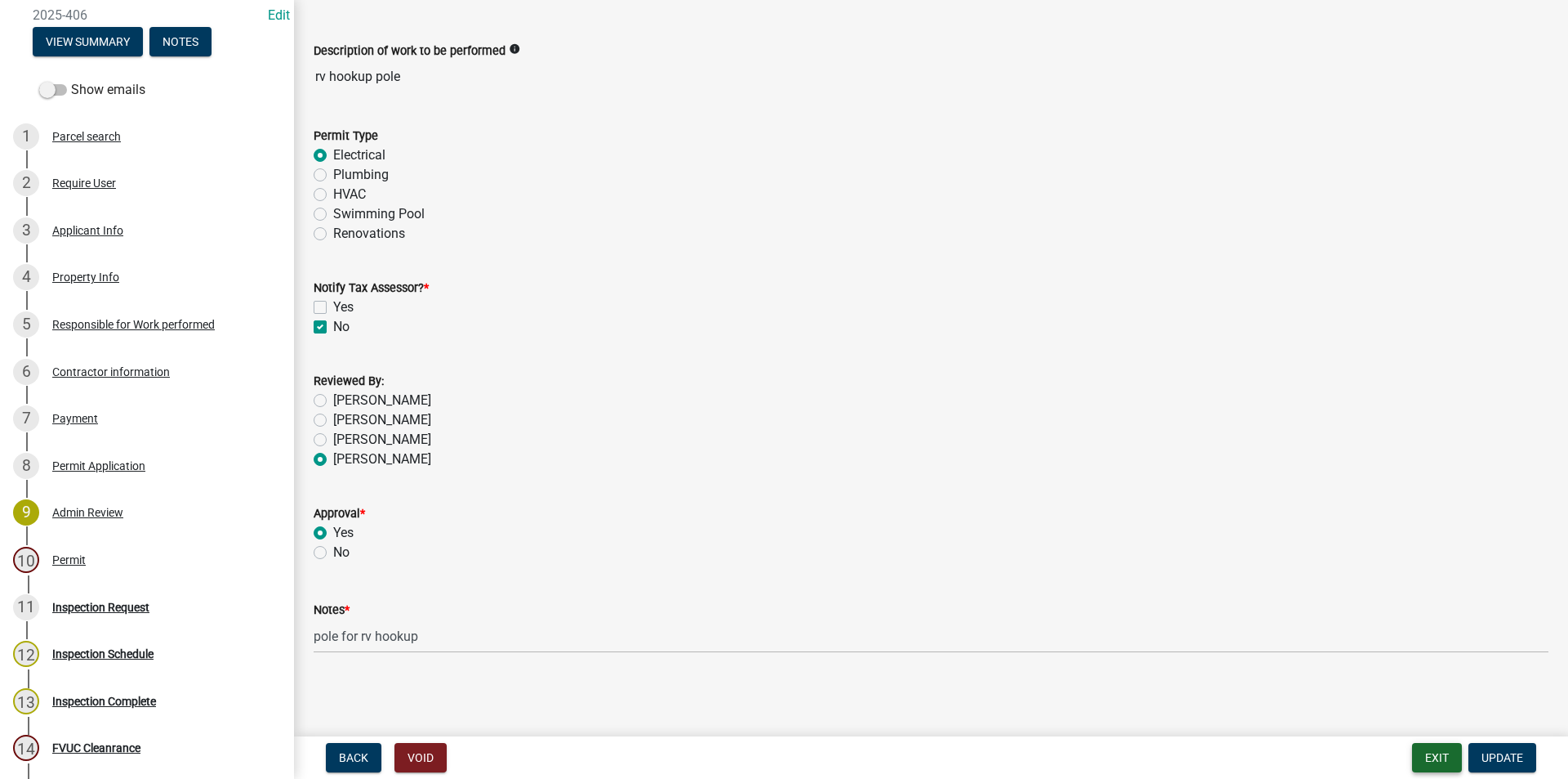
click at [1436, 758] on button "Exit" at bounding box center [1437, 757] width 50 height 29
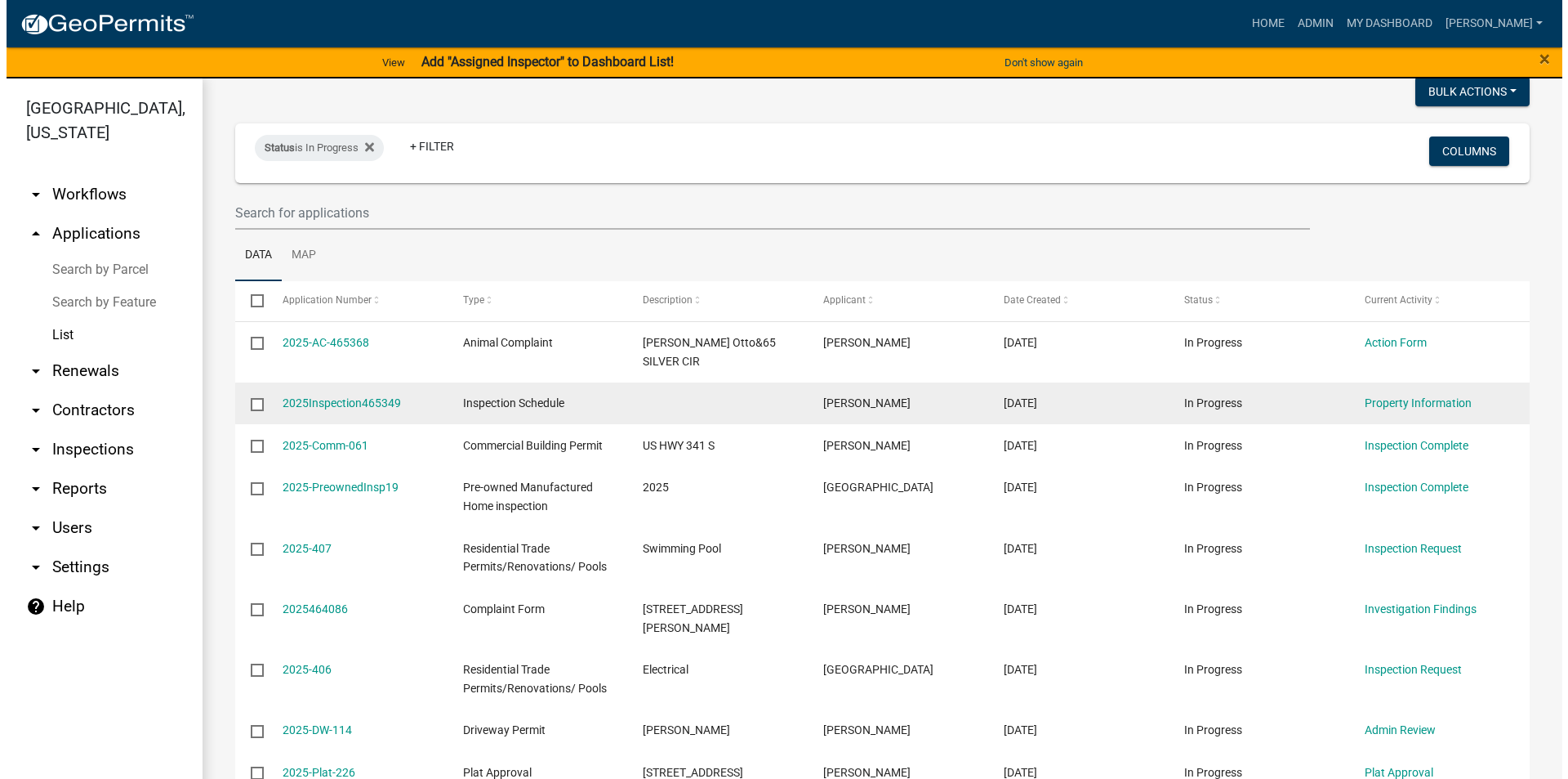
scroll to position [164, 0]
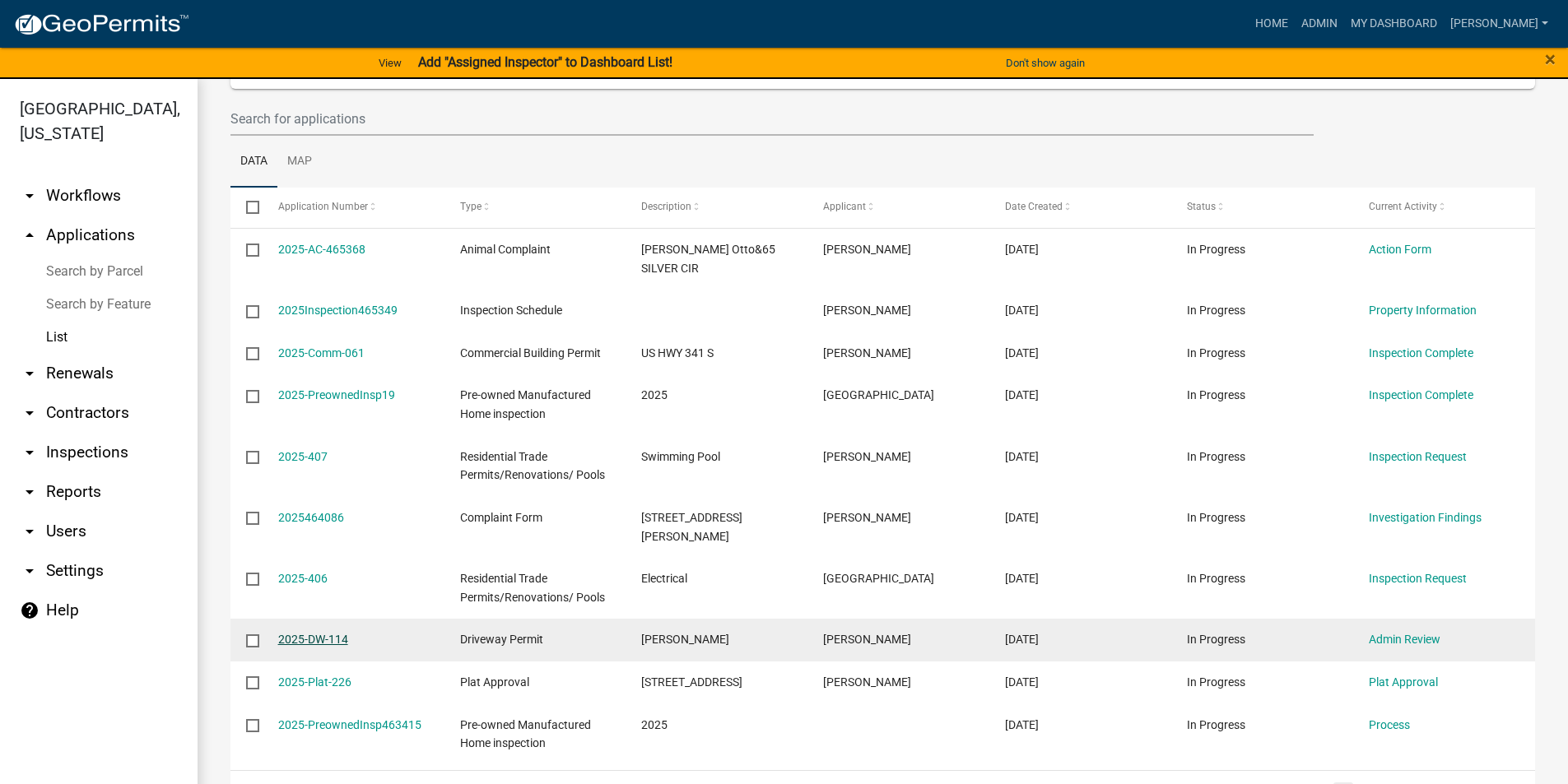
click at [311, 633] on link "2025-DW-114" at bounding box center [313, 639] width 70 height 14
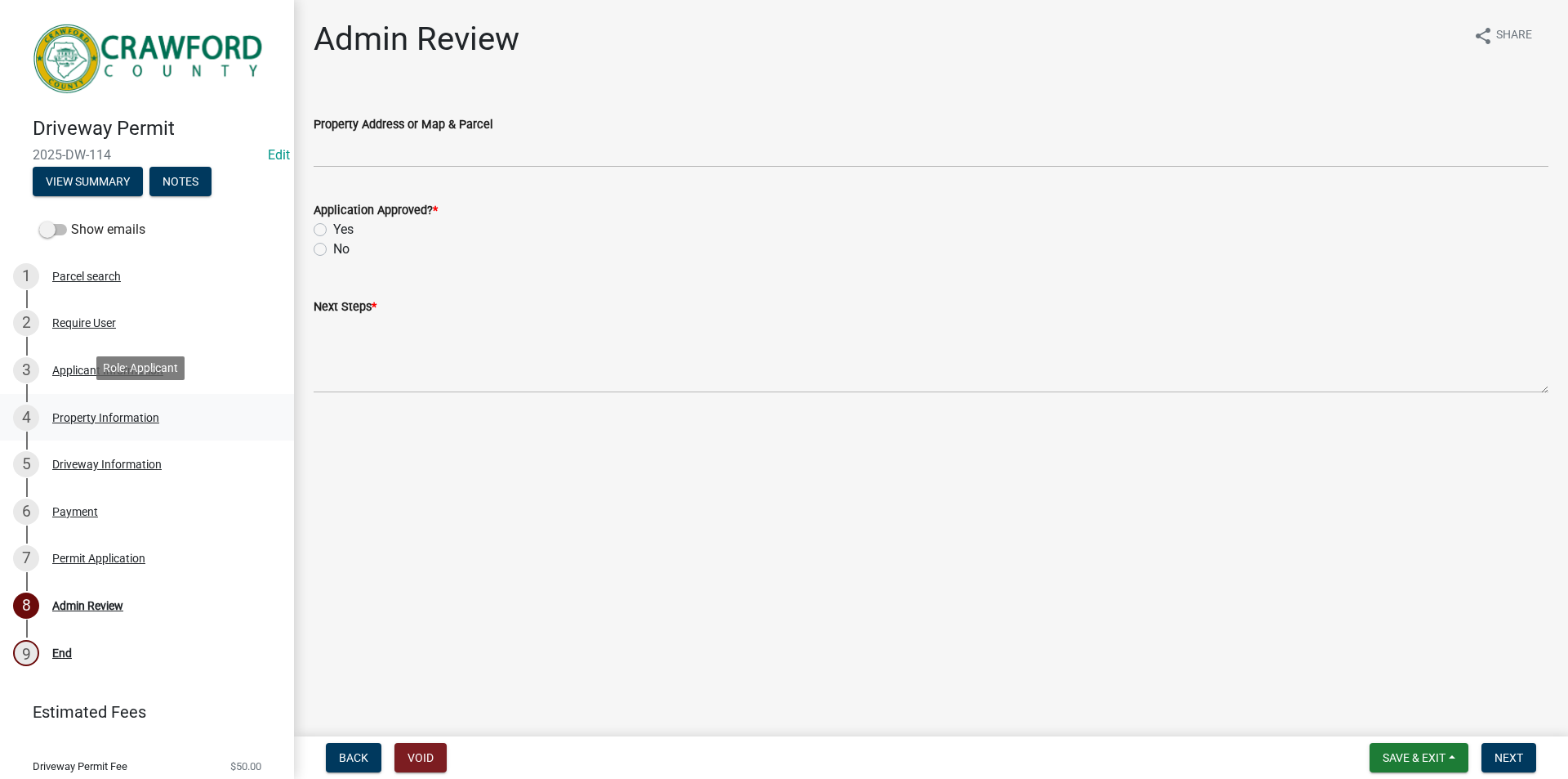
click at [126, 412] on div "Property Information" at bounding box center [105, 418] width 107 height 12
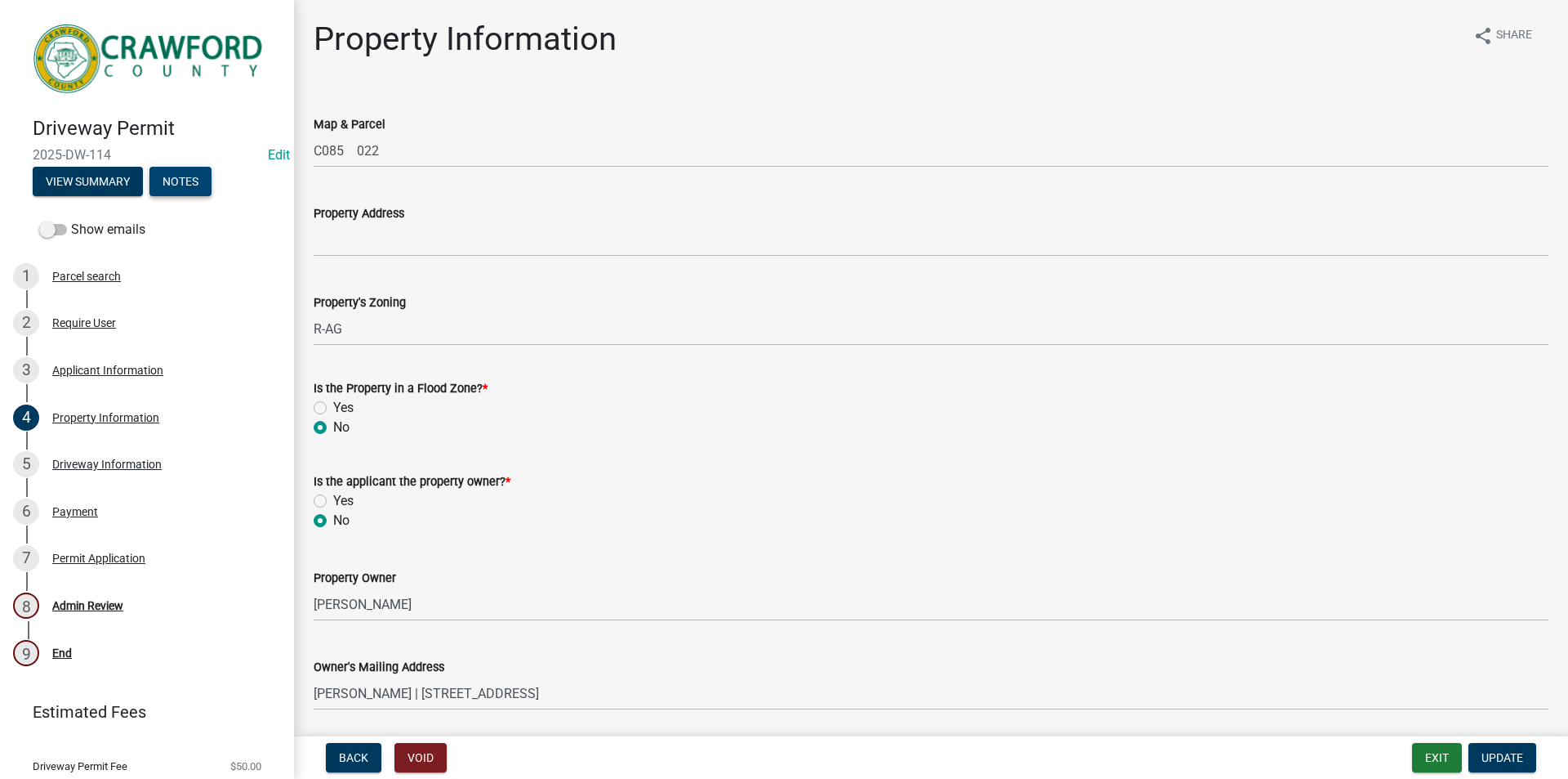
click at [189, 183] on button "Notes" at bounding box center [181, 181] width 62 height 29
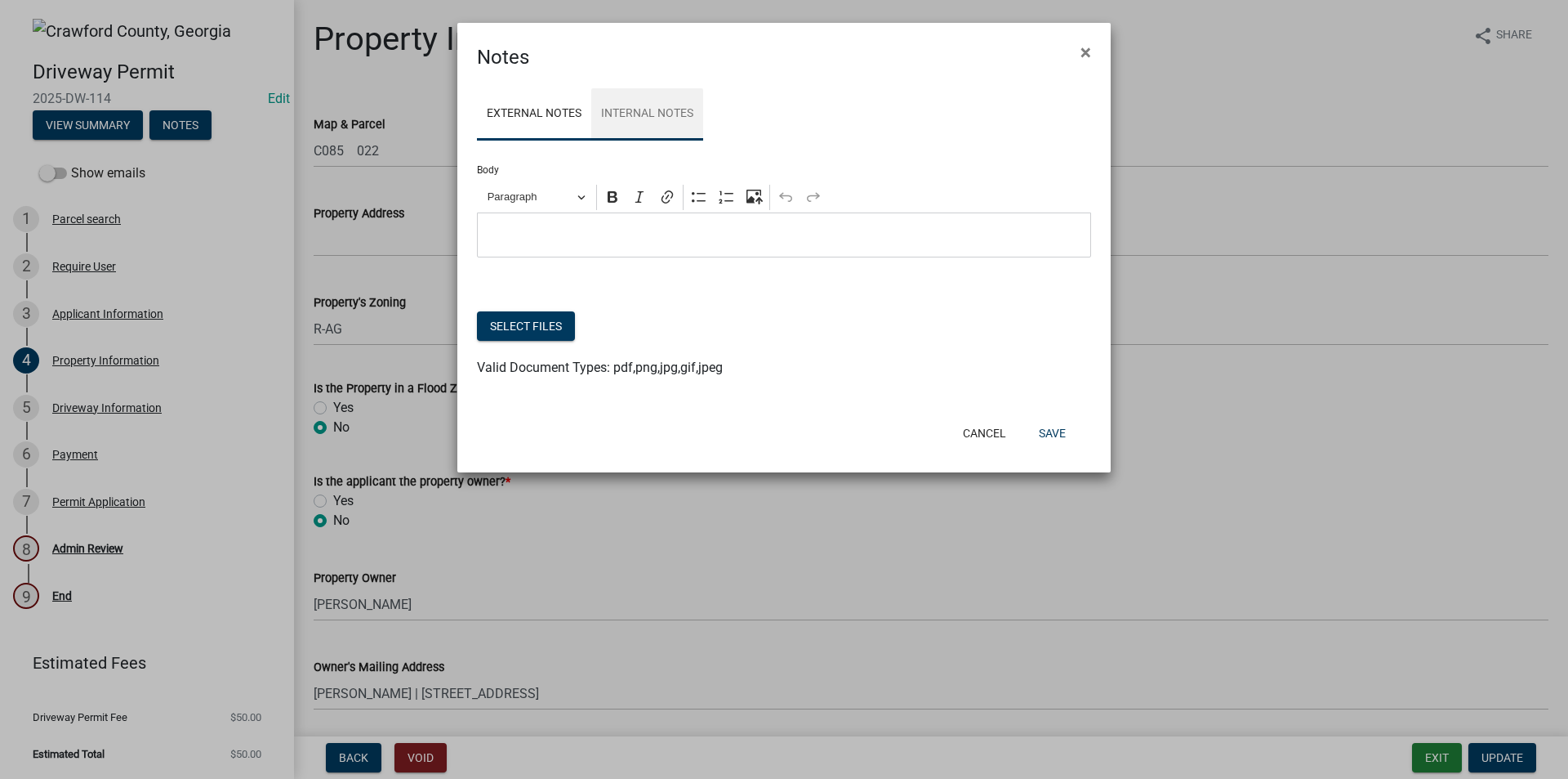
click at [680, 123] on link "Internal Notes" at bounding box center [647, 114] width 112 height 52
click at [1090, 51] on span "×" at bounding box center [1086, 52] width 11 height 23
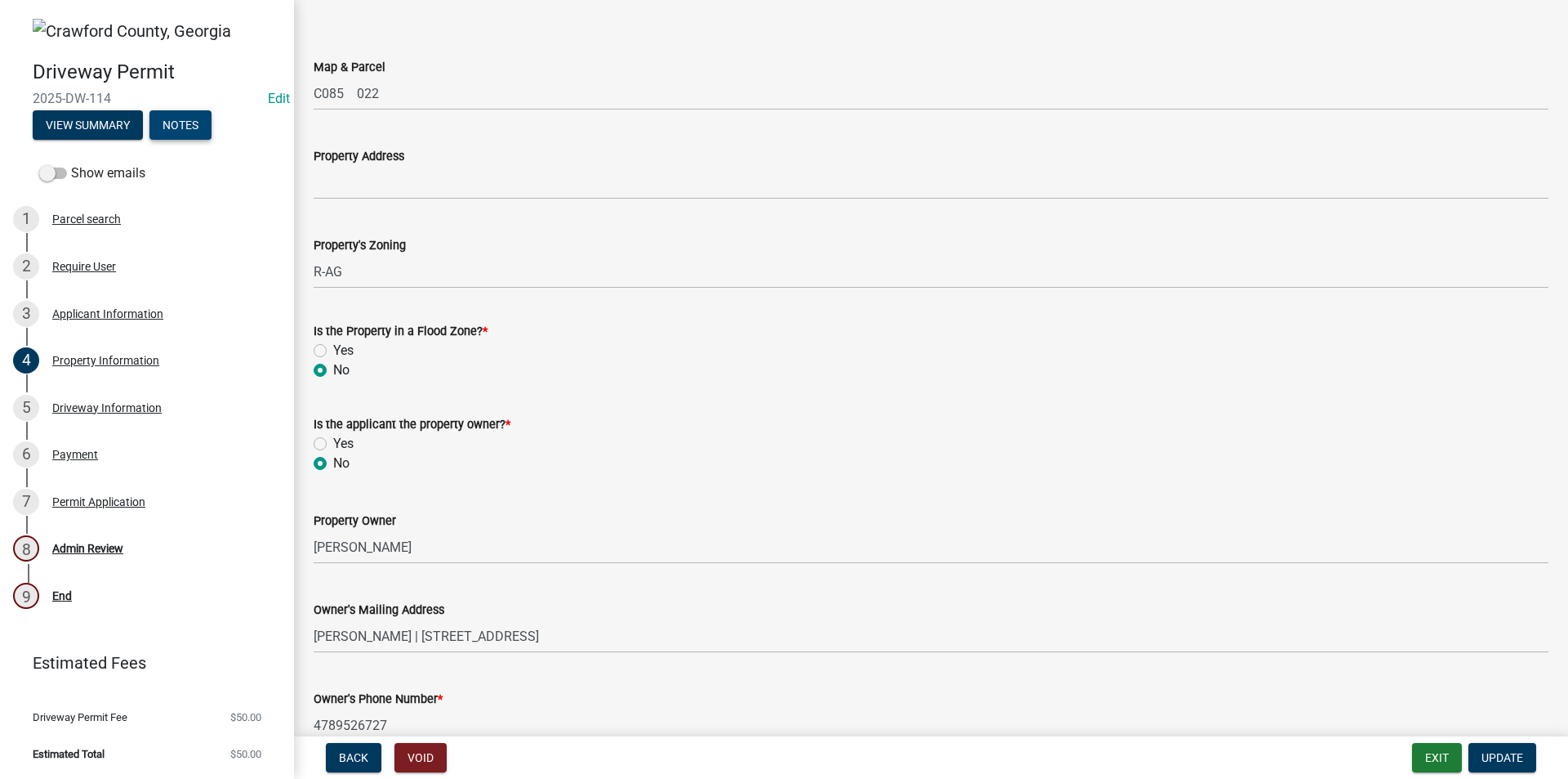
scroll to position [146, 0]
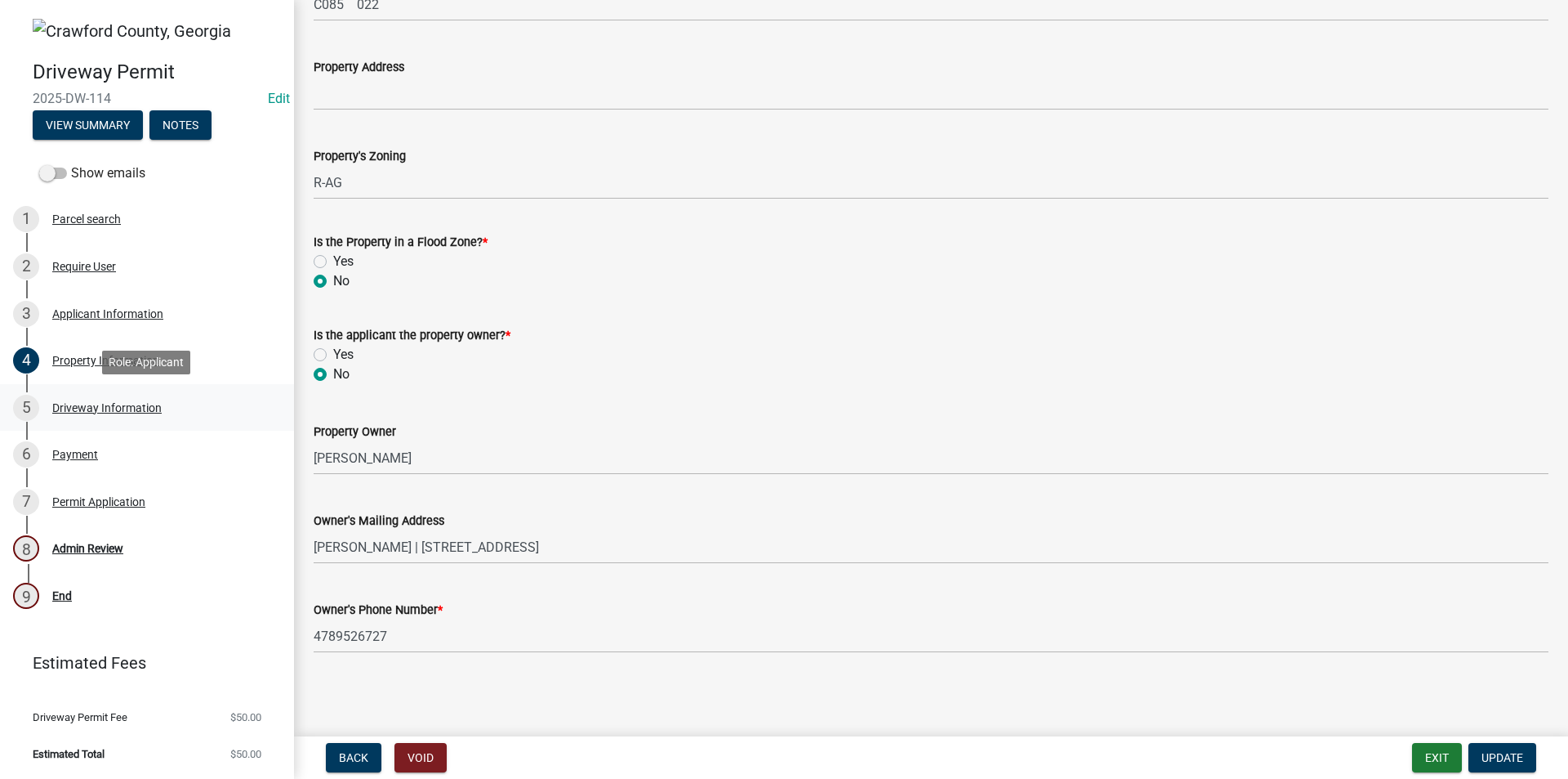
click at [109, 408] on div "Driveway Information" at bounding box center [107, 408] width 109 height 12
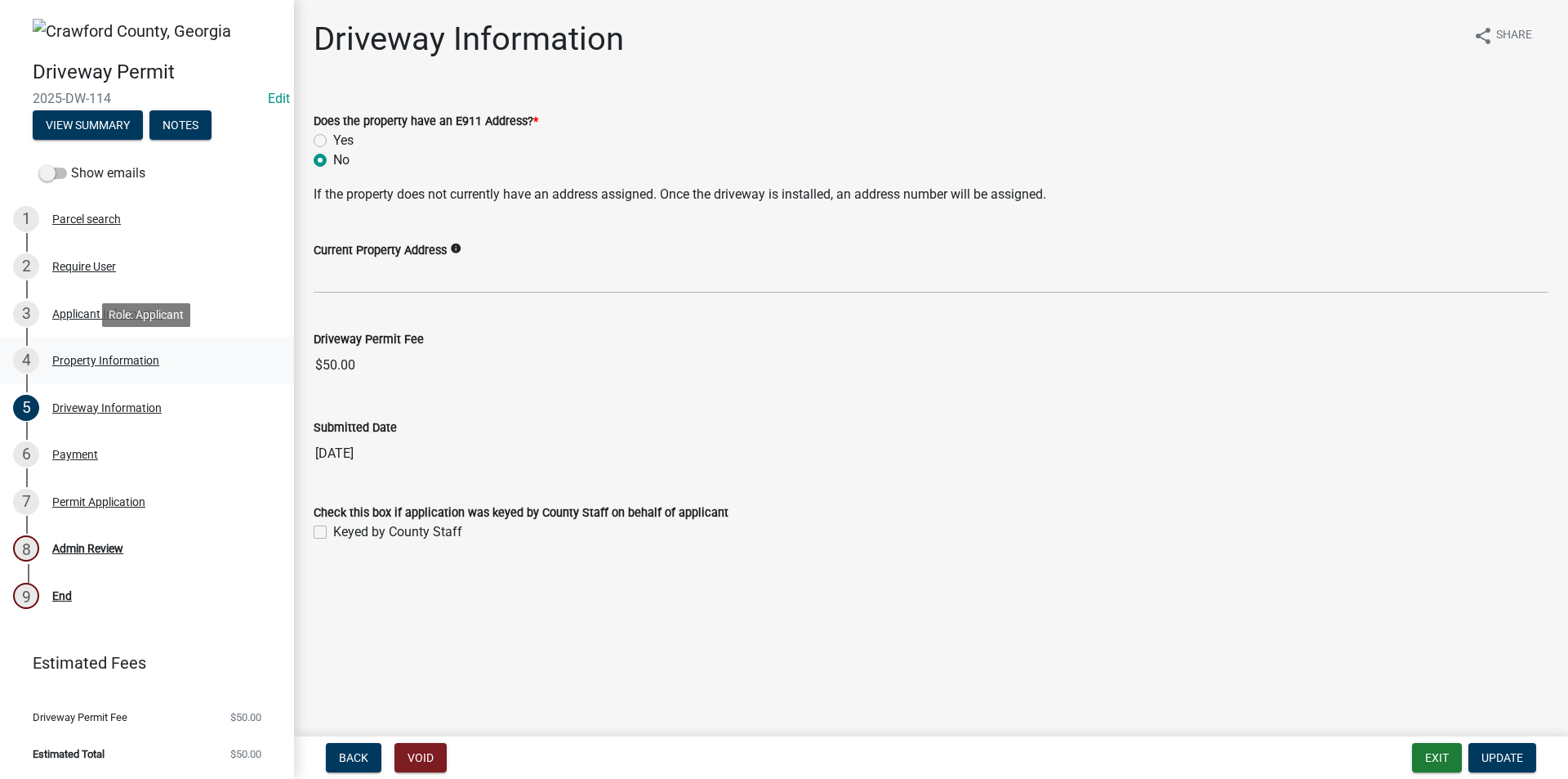
click at [119, 366] on div "4 Property Information" at bounding box center [140, 360] width 254 height 26
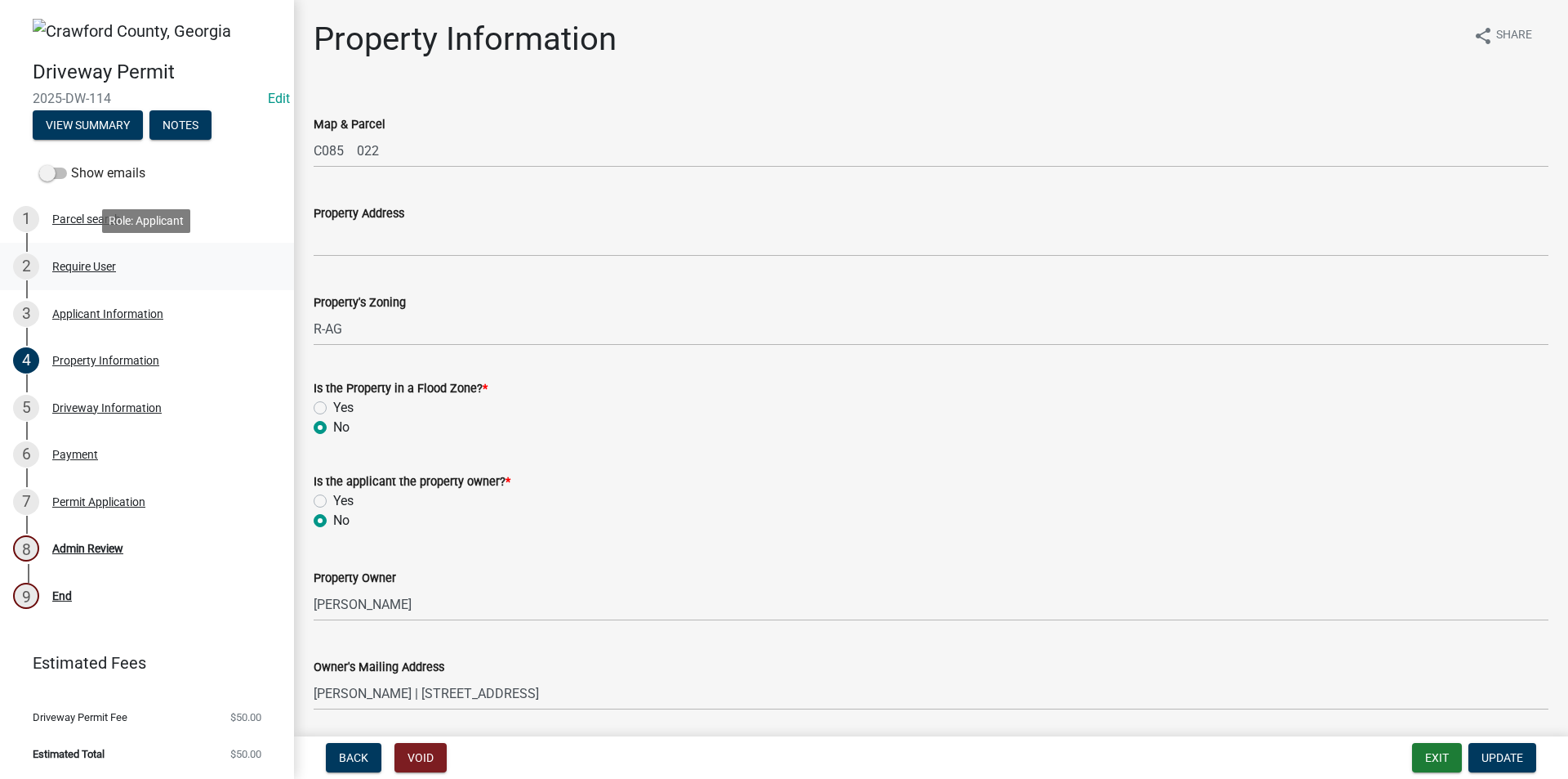
click at [78, 269] on div "Require User" at bounding box center [84, 266] width 64 height 12
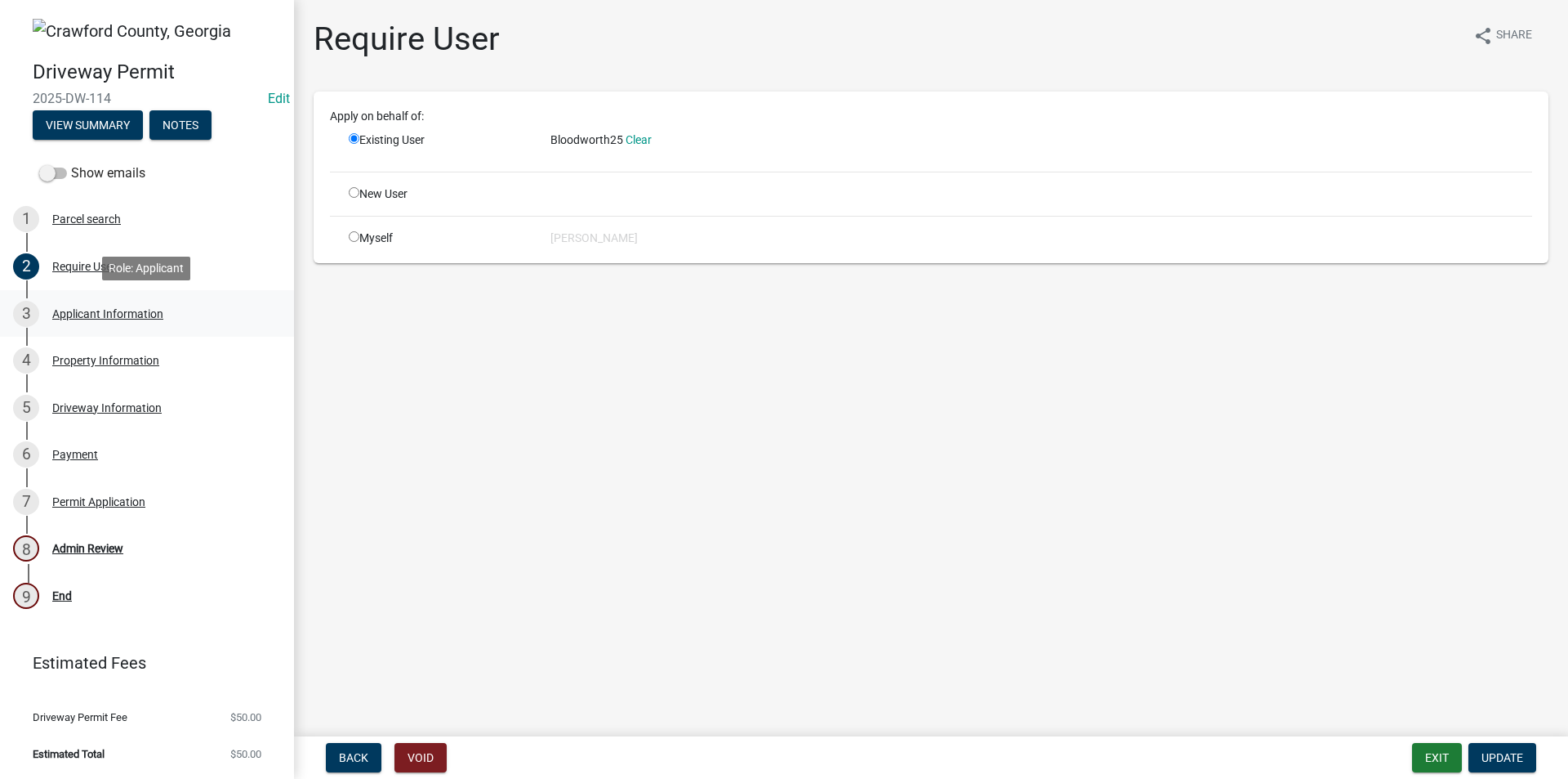
click at [89, 319] on div "Applicant Information" at bounding box center [108, 314] width 111 height 12
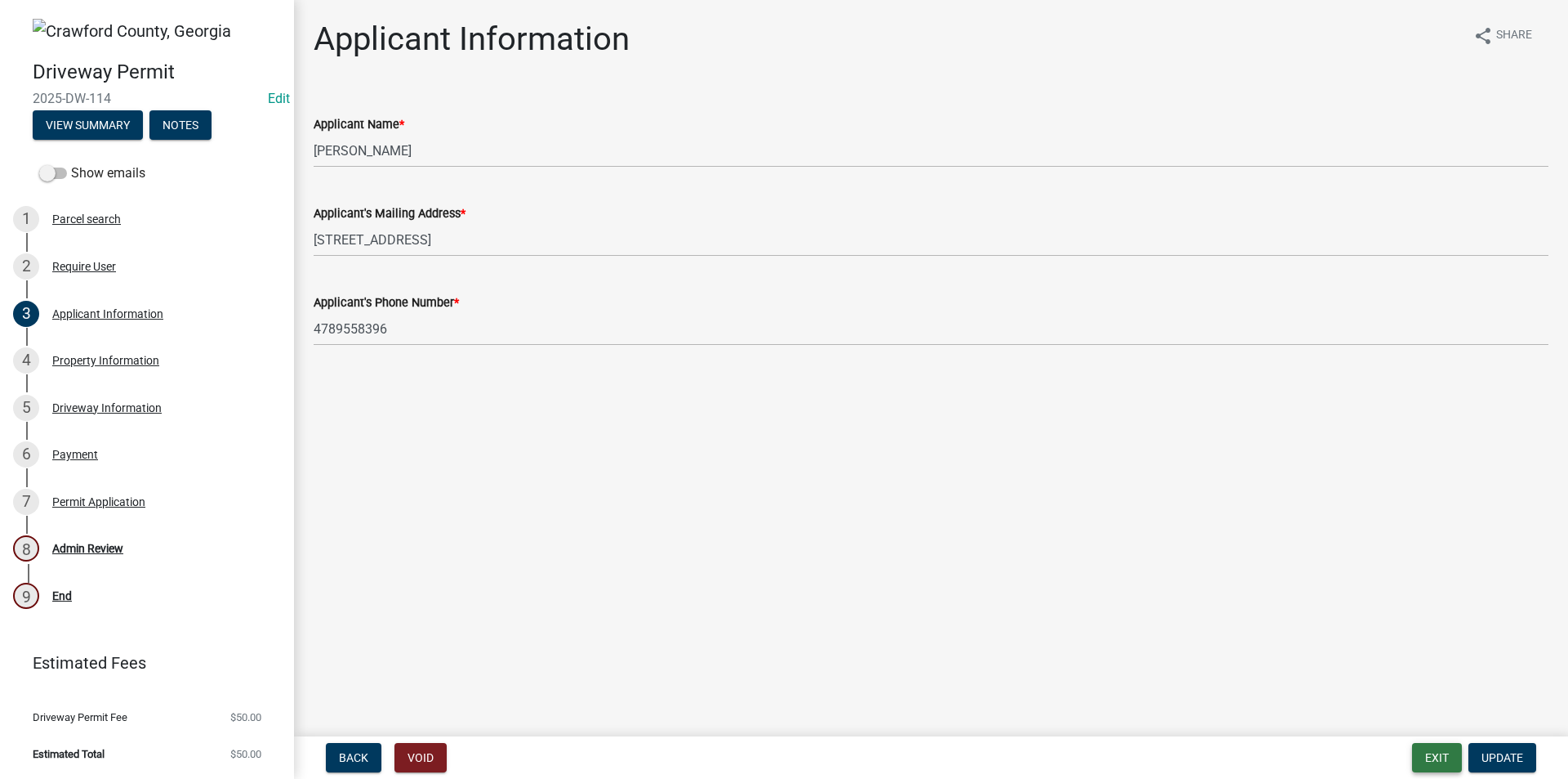
click at [1451, 755] on button "Exit" at bounding box center [1437, 757] width 50 height 29
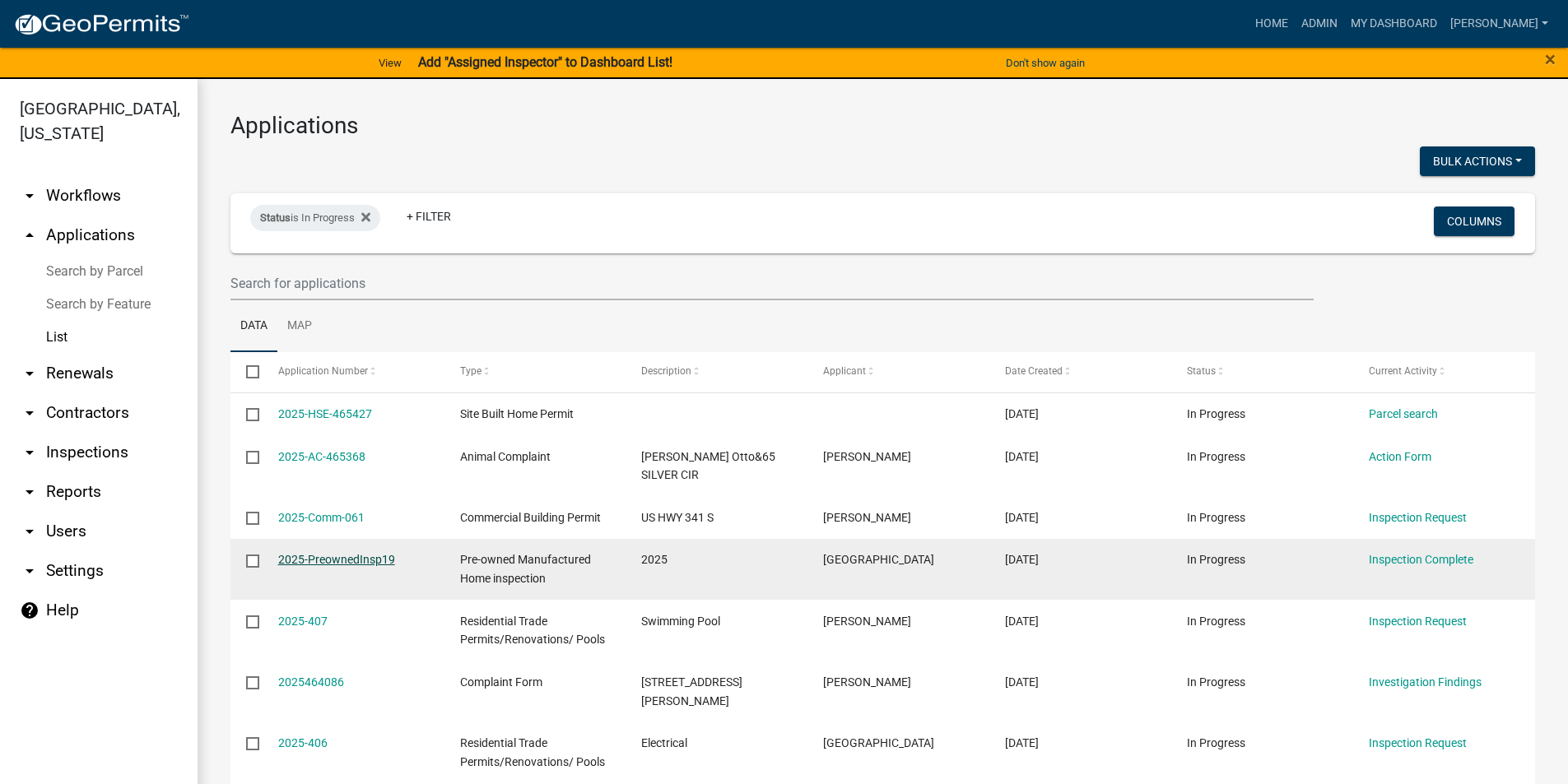
click at [330, 553] on link "2025-PreownedInsp19" at bounding box center [337, 560] width 117 height 14
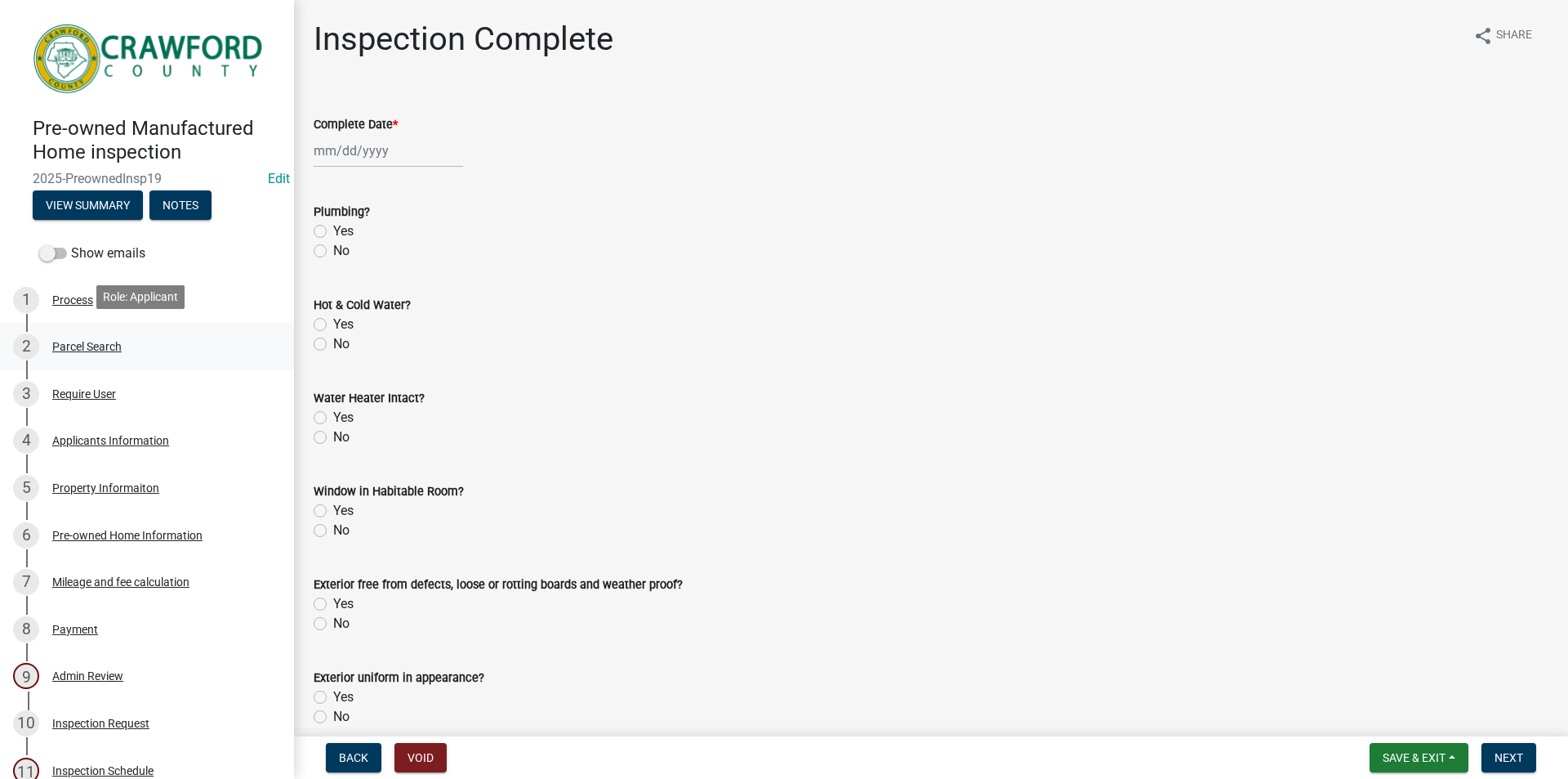
click at [81, 341] on div "Parcel Search" at bounding box center [87, 347] width 70 height 12
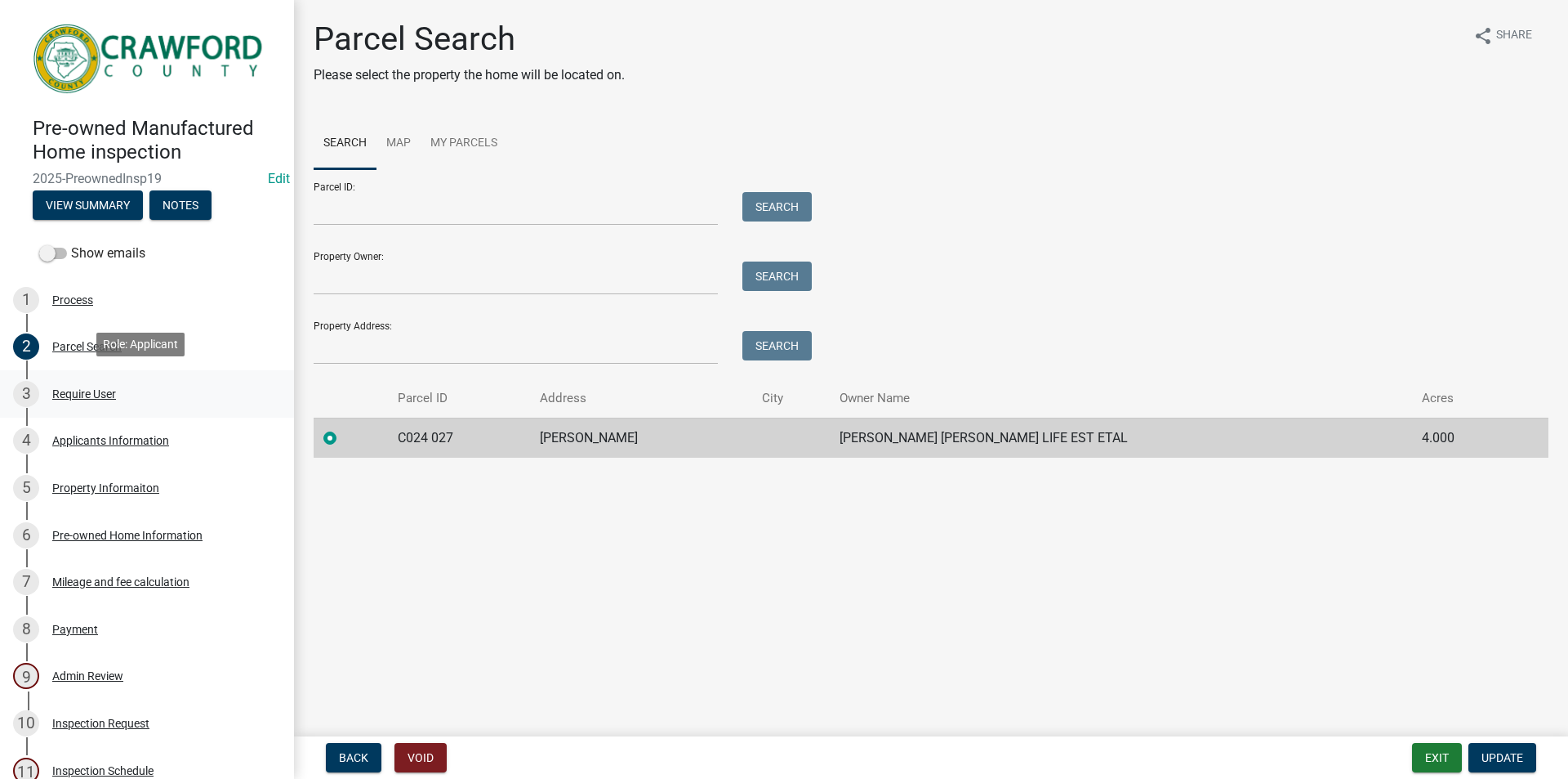
click at [89, 399] on div "3 Require User" at bounding box center [140, 393] width 254 height 26
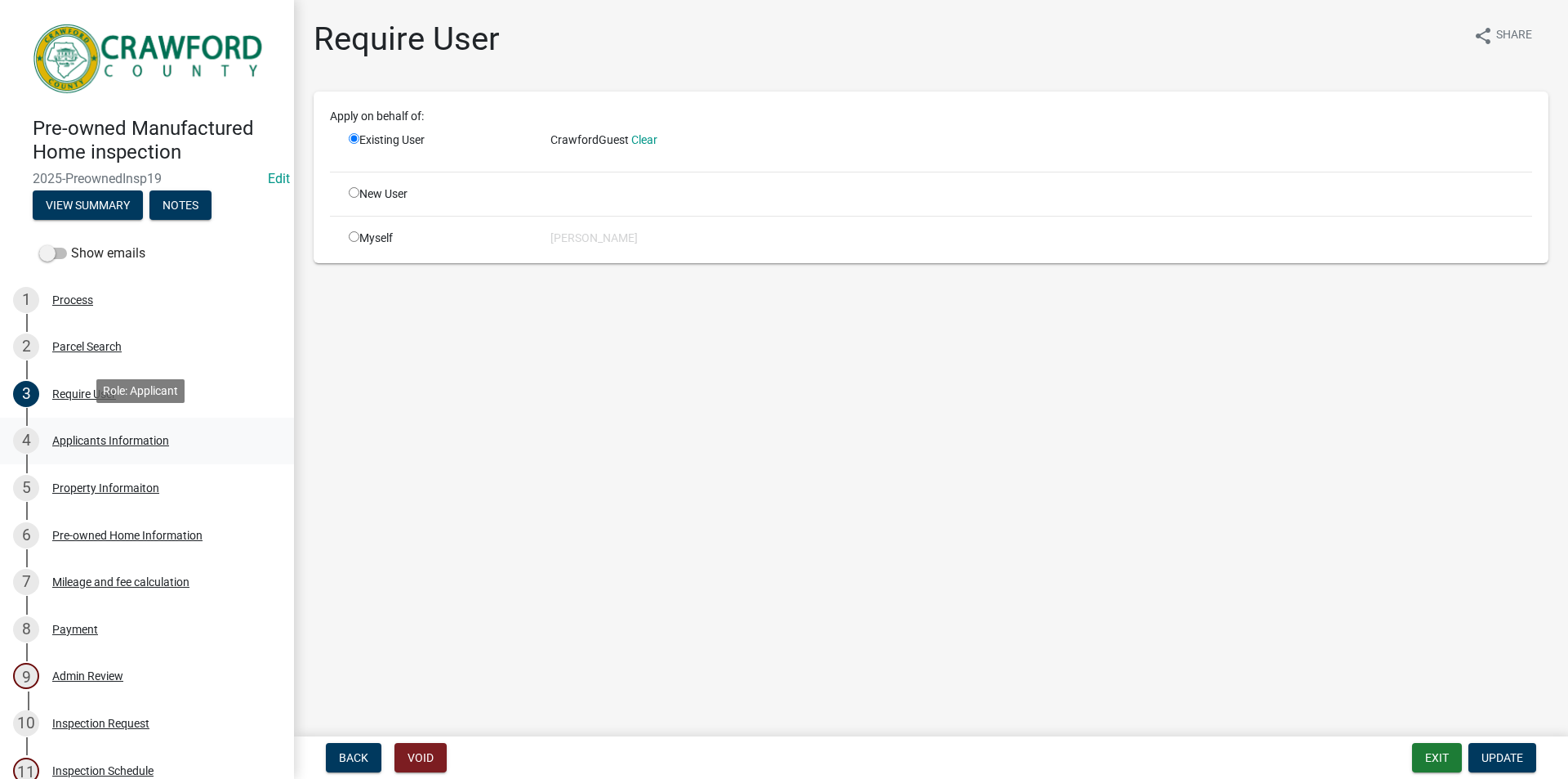
click at [105, 441] on div "Applicants Information" at bounding box center [110, 440] width 117 height 12
